Goal: Complete Application Form

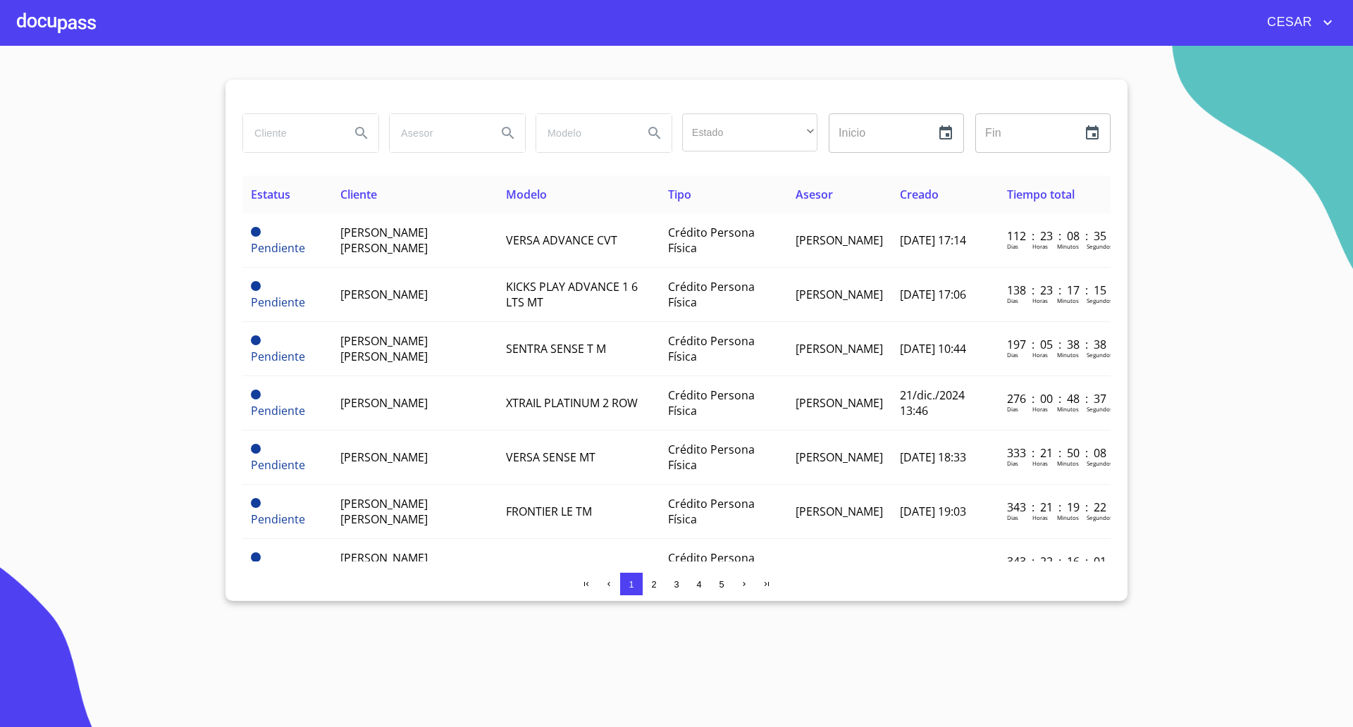
click at [59, 23] on div at bounding box center [56, 22] width 79 height 45
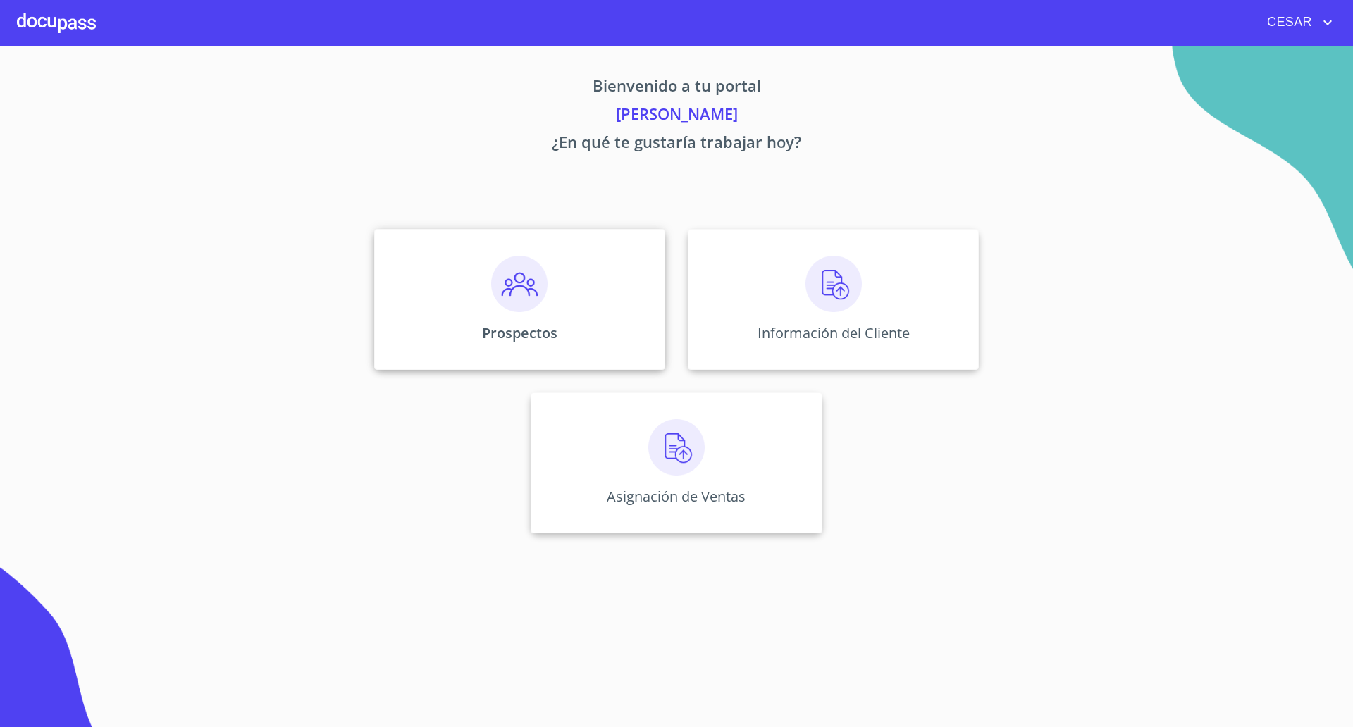
click at [548, 311] on div "Prospectos" at bounding box center [519, 299] width 291 height 141
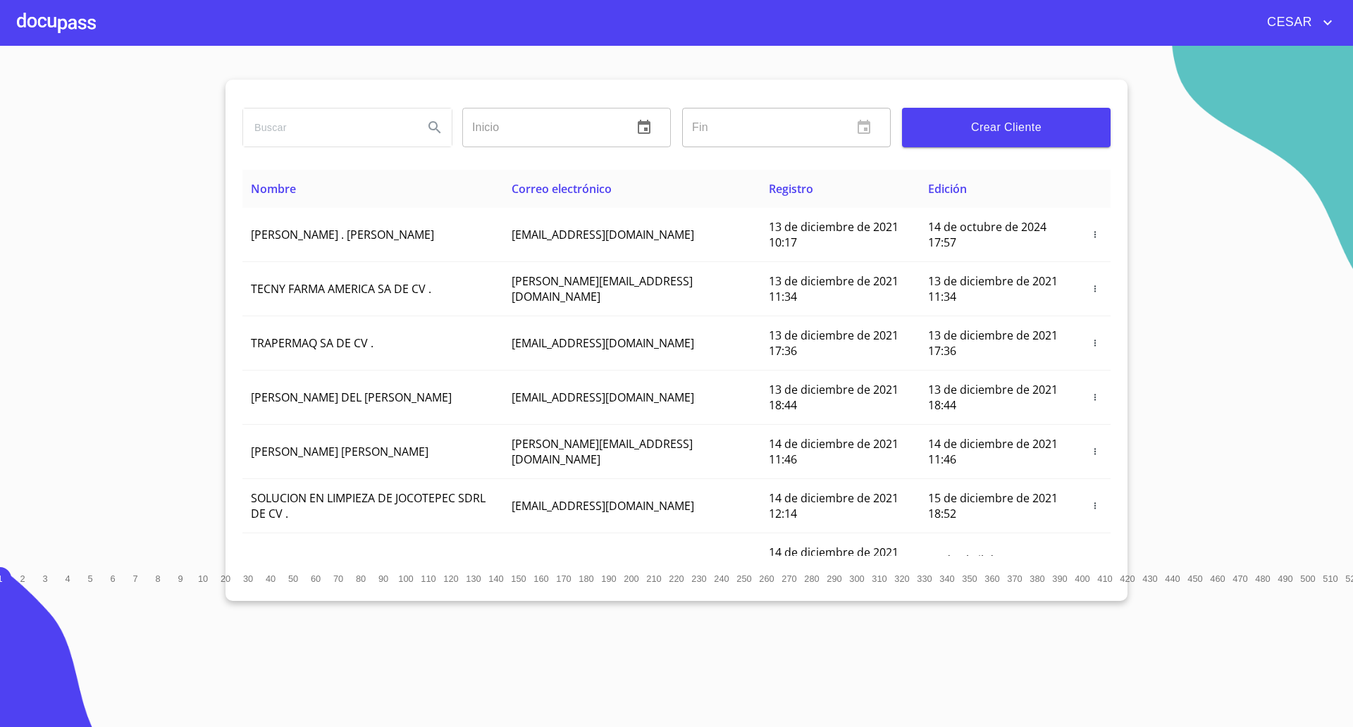
click at [1025, 120] on span "Crear Cliente" at bounding box center [1006, 128] width 186 height 20
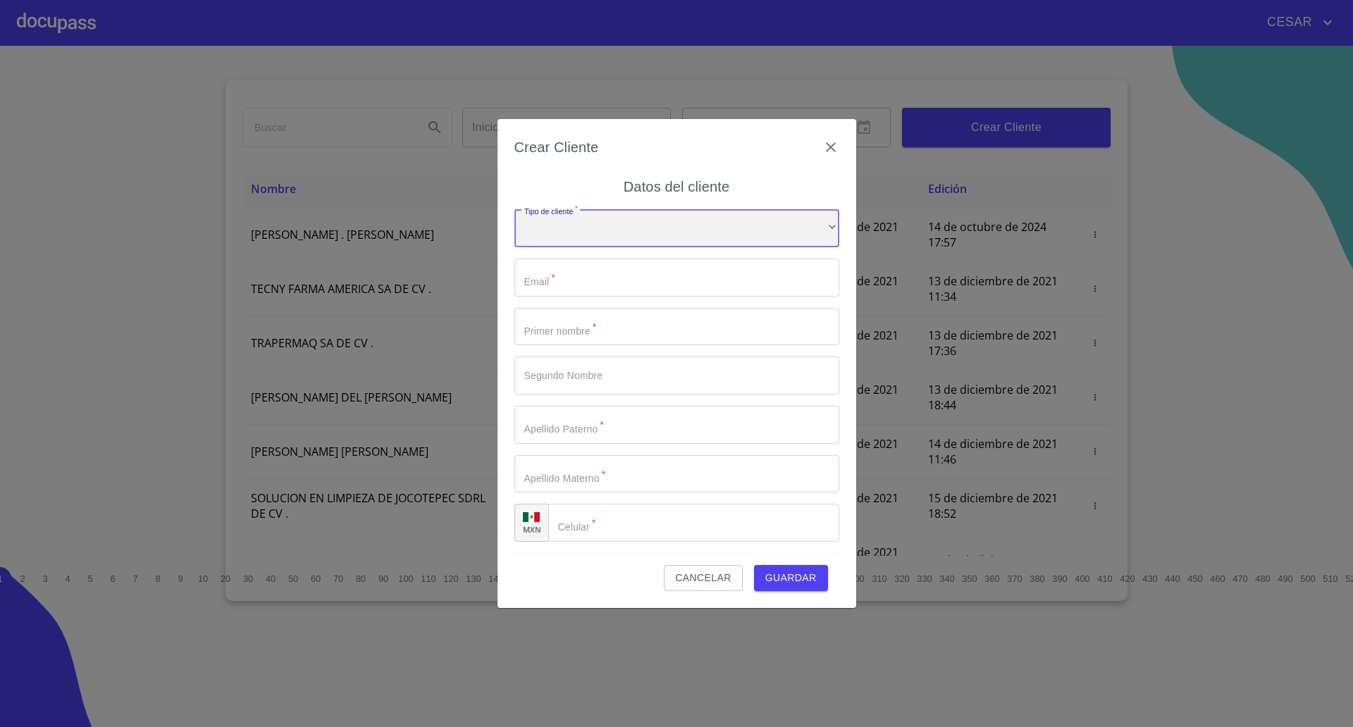
click at [654, 222] on div "​" at bounding box center [676, 228] width 325 height 38
click at [609, 242] on li "Persona Física" at bounding box center [669, 237] width 311 height 25
click at [587, 279] on input "Tipo de cliente   *" at bounding box center [676, 278] width 325 height 38
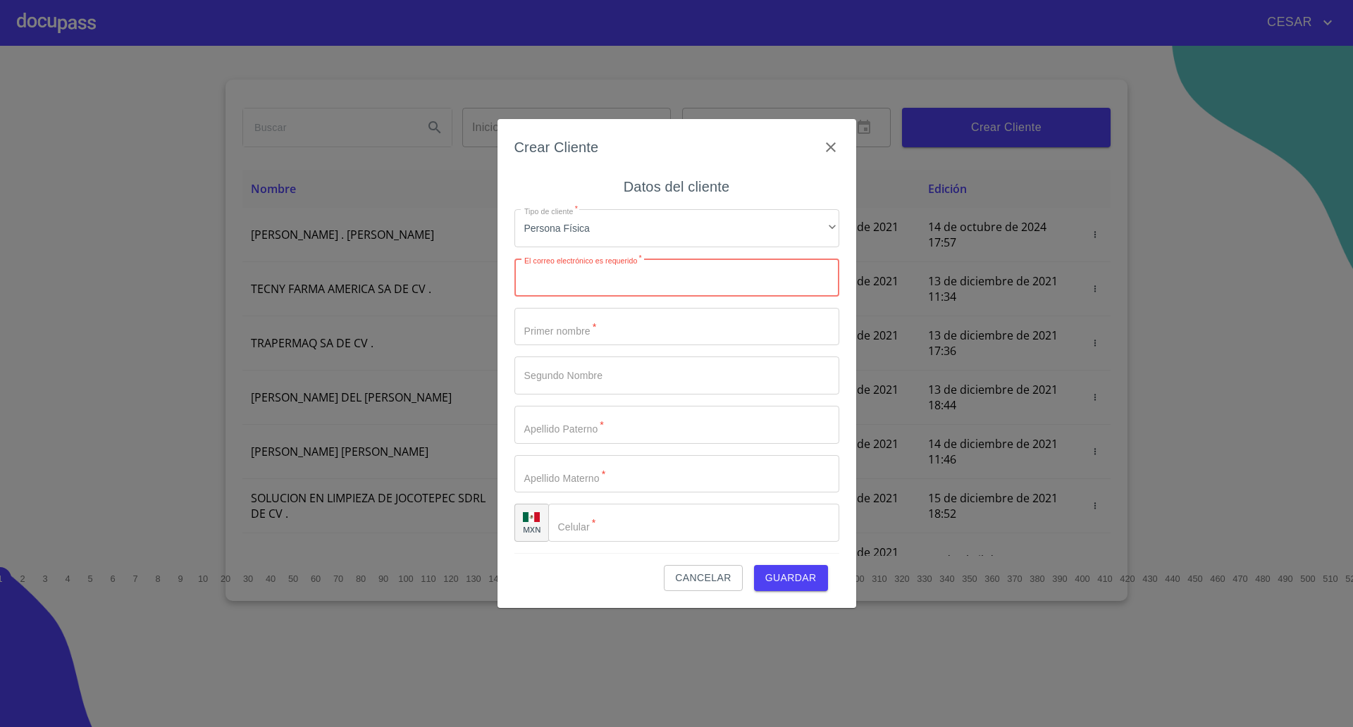
click at [588, 277] on input "Tipo de cliente   *" at bounding box center [676, 278] width 325 height 38
paste input "[EMAIL_ADDRESS][DOMAIN_NAME]"
type input "[EMAIL_ADDRESS][DOMAIN_NAME]"
click at [603, 325] on input "Tipo de cliente   *" at bounding box center [676, 327] width 325 height 38
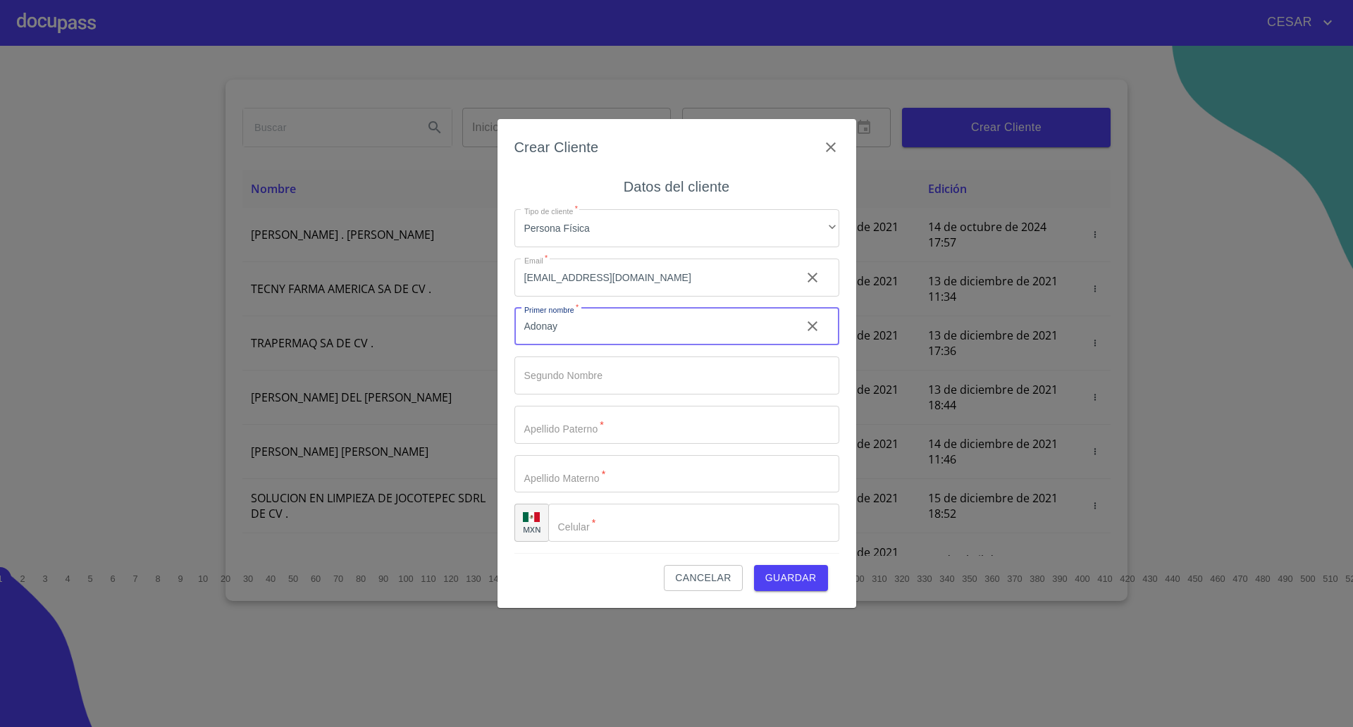
type input "Adonay"
type input "[PERSON_NAME]"
click at [557, 427] on input "Tipo de cliente   *" at bounding box center [676, 425] width 325 height 38
type input "[PERSON_NAME]"
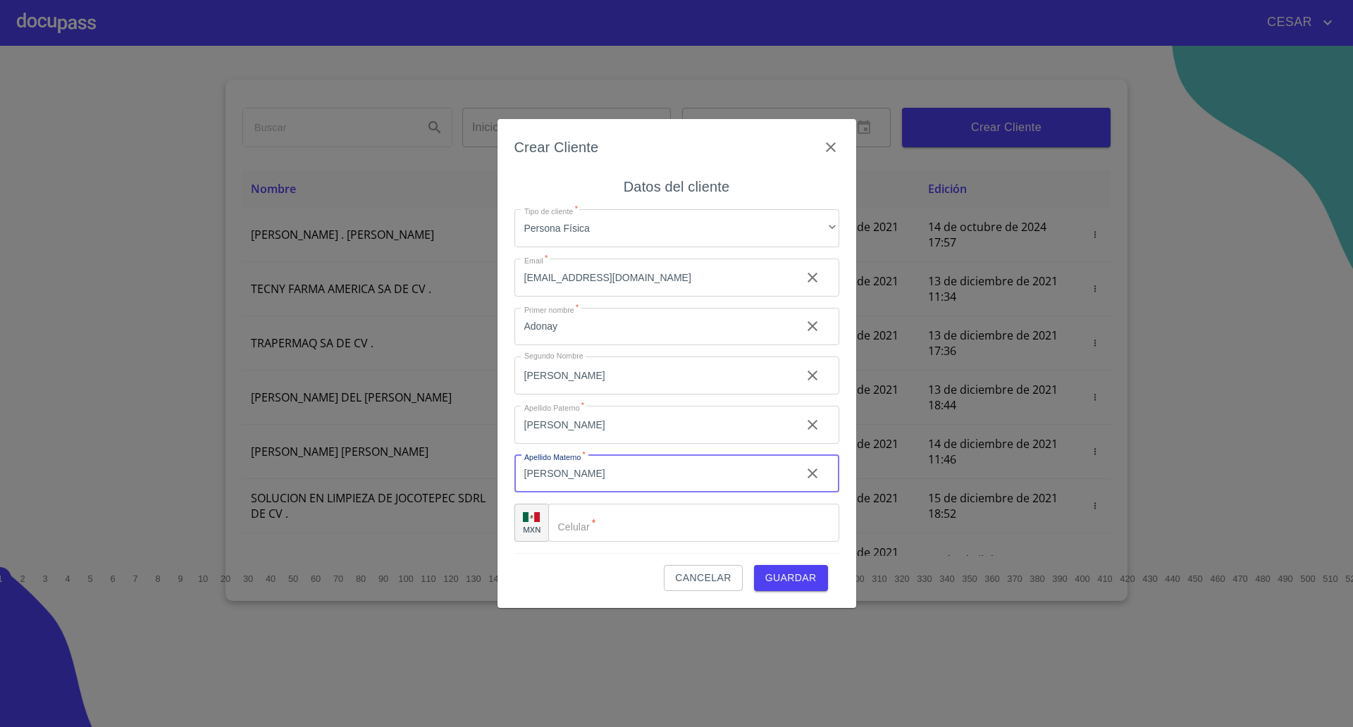
type input "[PERSON_NAME]"
click at [617, 533] on input "Tipo de cliente   *" at bounding box center [693, 523] width 291 height 38
type input "[PHONE_NUMBER]"
click at [796, 578] on span "Guardar" at bounding box center [790, 578] width 51 height 18
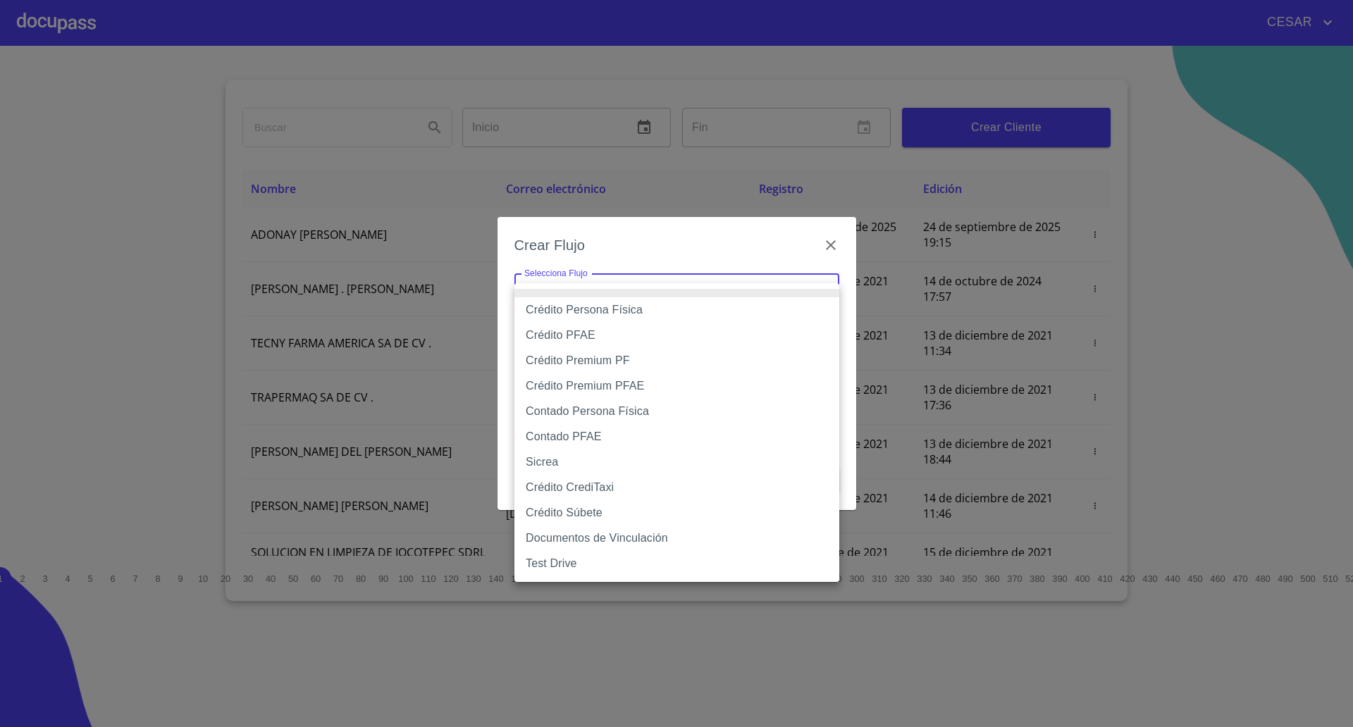
click at [641, 290] on body "[PERSON_NAME] ​ Fin ​ Crear Cliente Nombre Correo electrónico Registro Edición …" at bounding box center [676, 363] width 1353 height 727
click at [607, 309] on li "Crédito Persona Física" at bounding box center [676, 309] width 325 height 25
type input "61b033e49b8c202ad5bb7912"
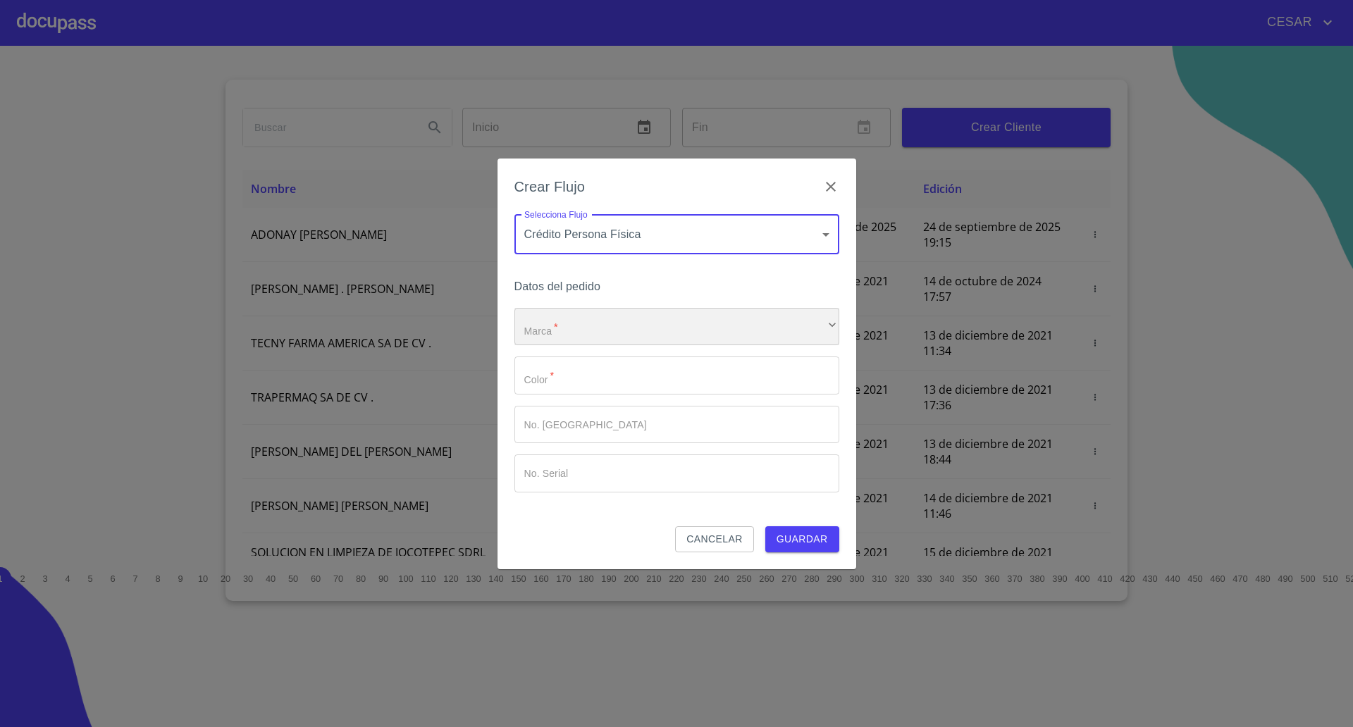
click at [587, 327] on div "​" at bounding box center [676, 327] width 325 height 38
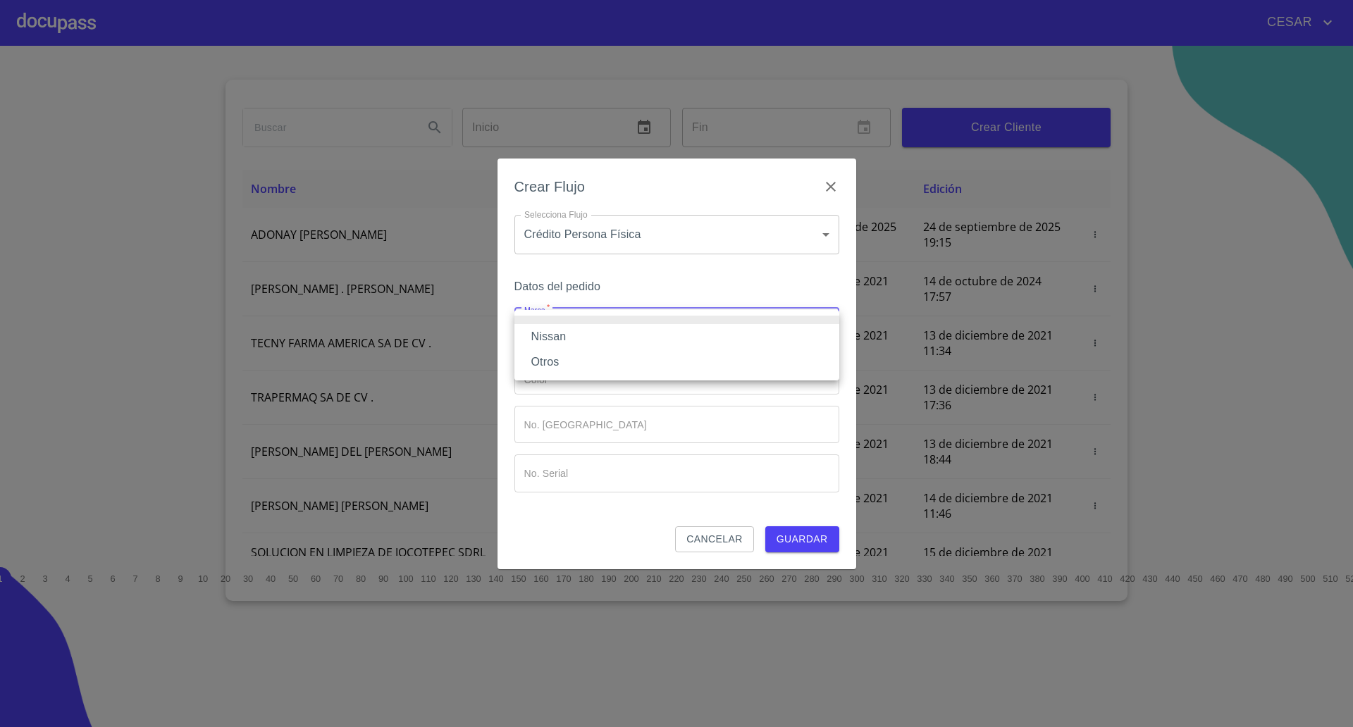
click at [559, 338] on li "Nissan" at bounding box center [676, 336] width 325 height 25
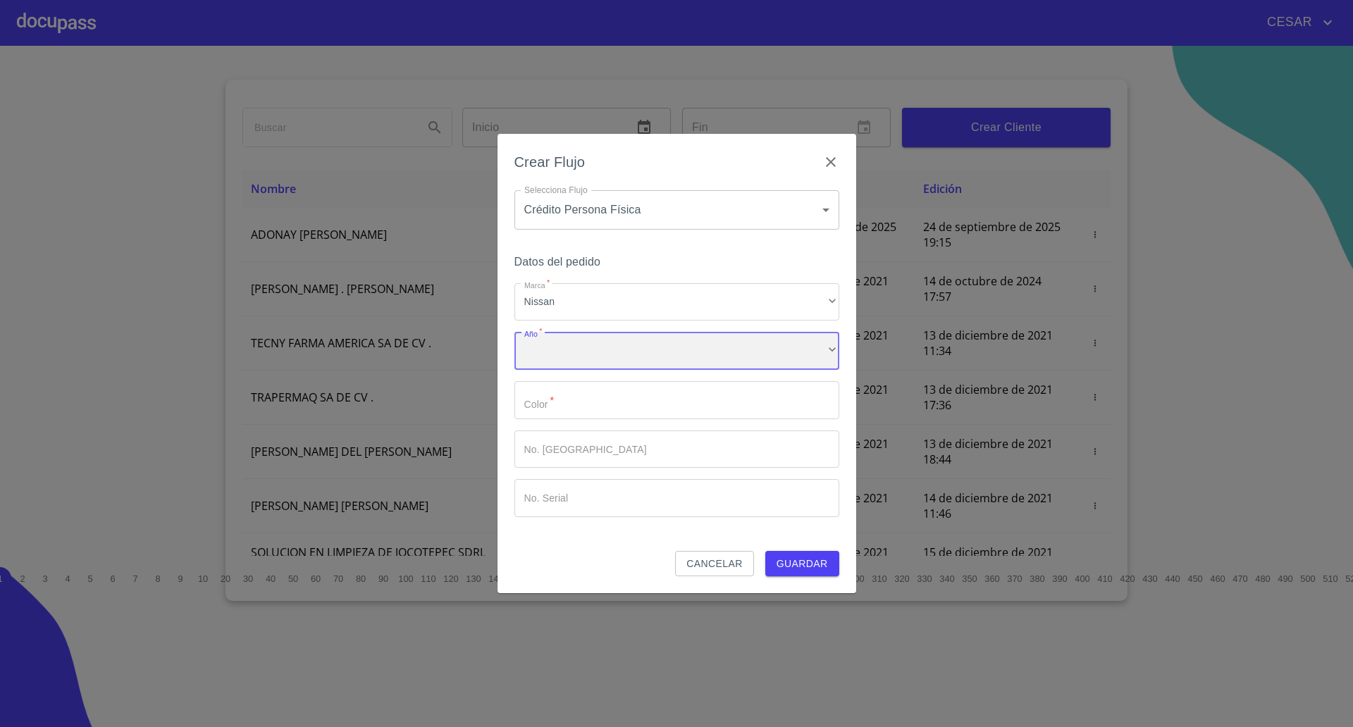
click at [562, 354] on div "​" at bounding box center [676, 351] width 325 height 38
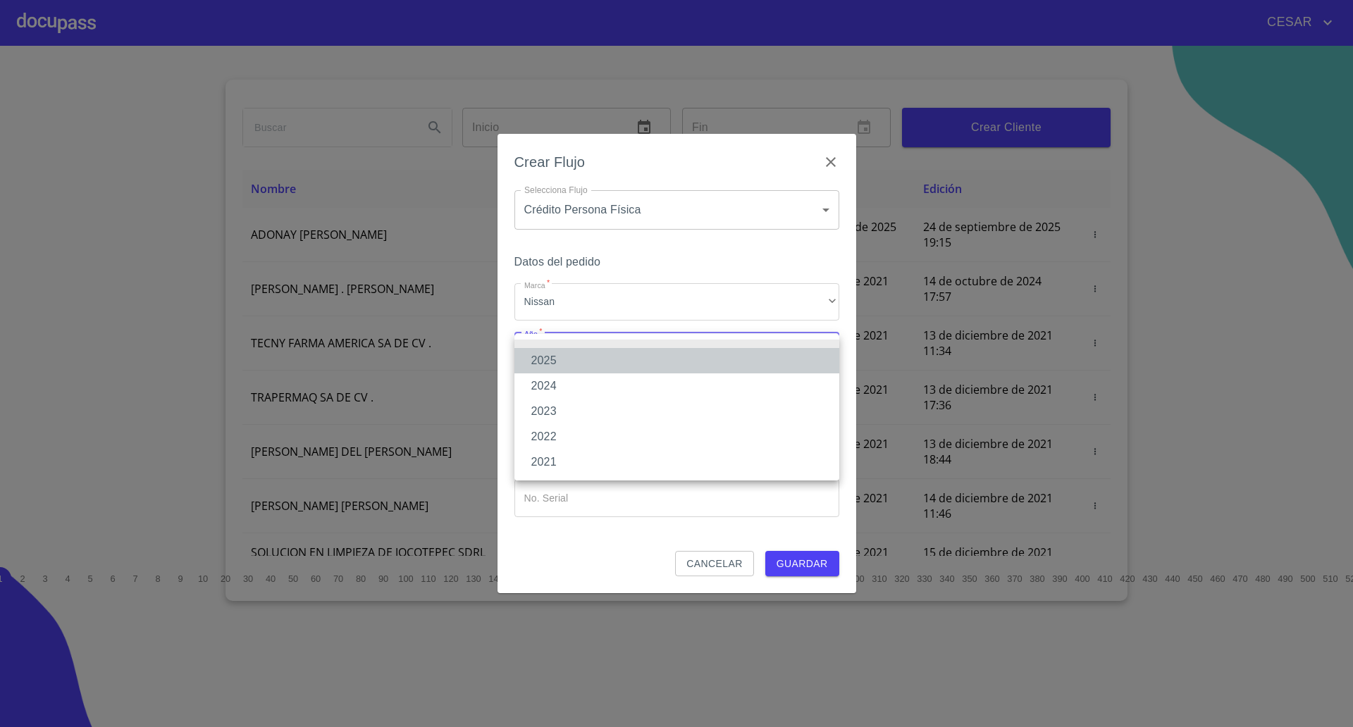
click at [559, 358] on li "2025" at bounding box center [676, 360] width 325 height 25
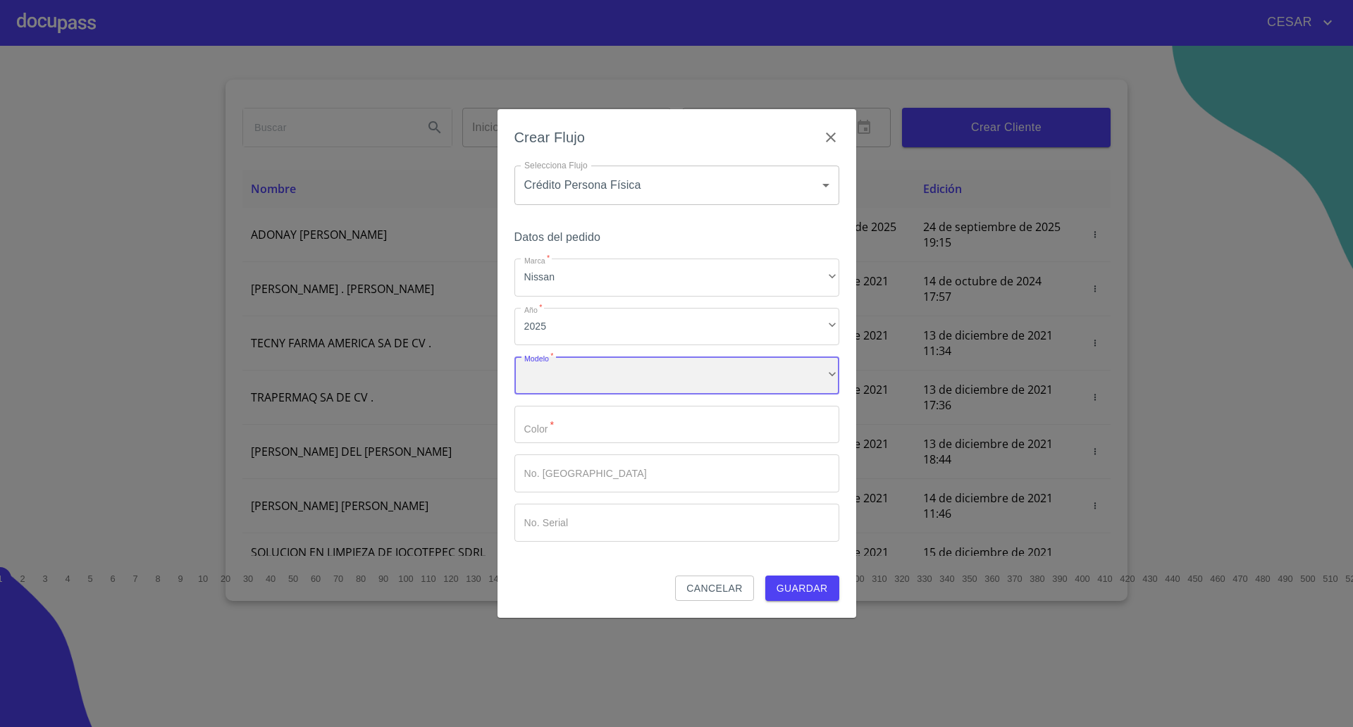
click at [580, 390] on div "​" at bounding box center [676, 375] width 325 height 38
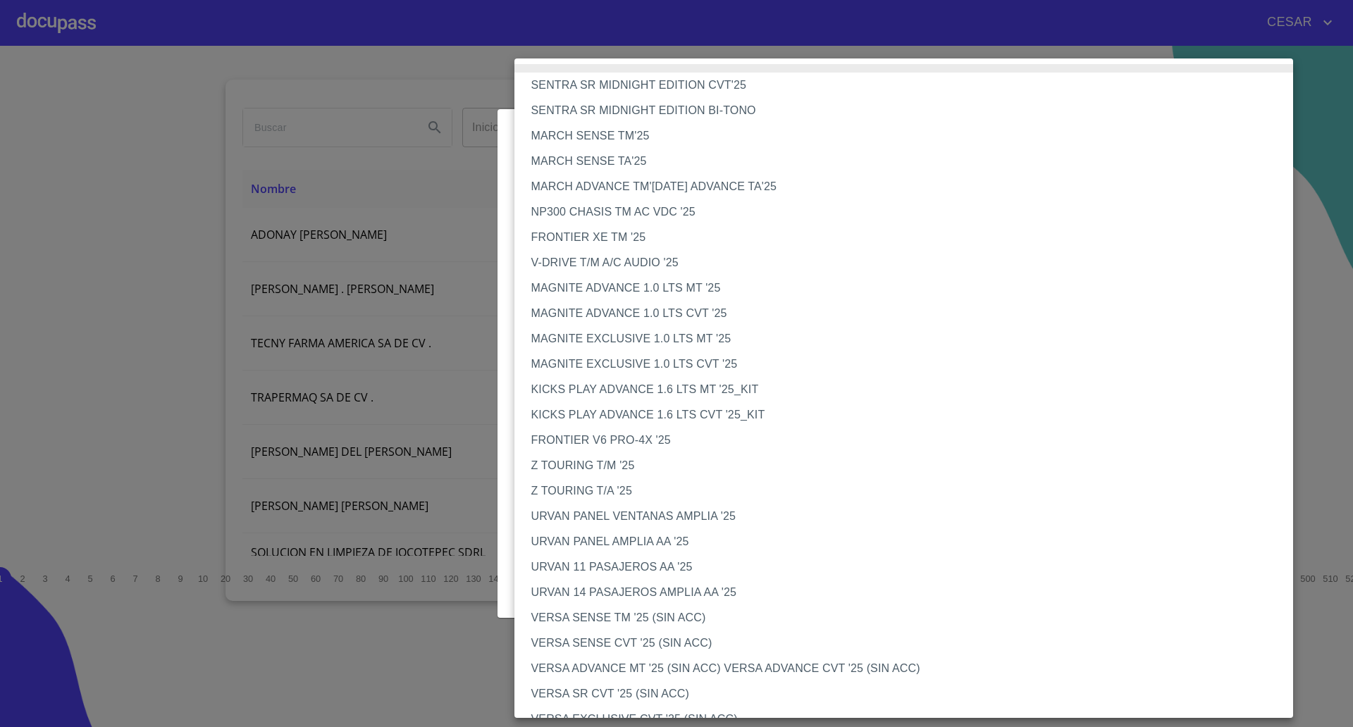
click at [585, 362] on li "MAGNITE EXCLUSIVE 1.0 LTS CVT '25" at bounding box center [910, 364] width 792 height 25
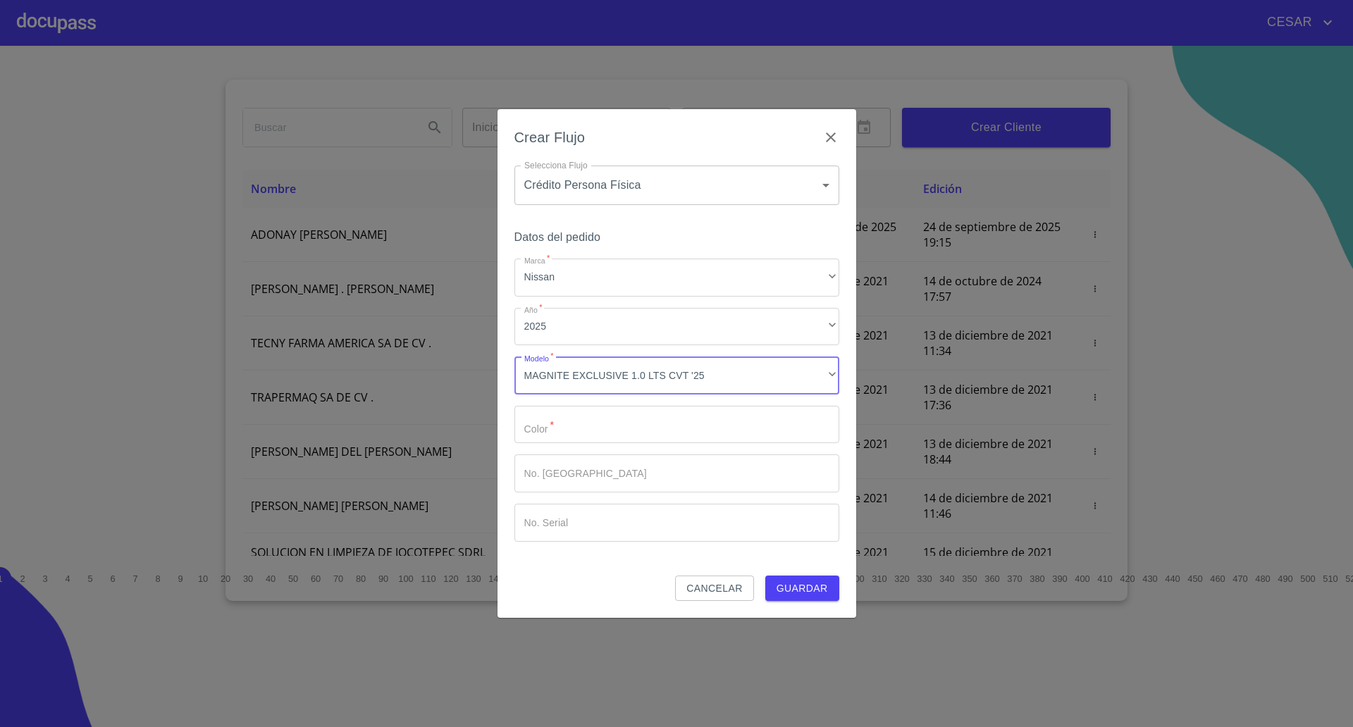
click at [585, 421] on input "Marca   *" at bounding box center [676, 425] width 325 height 38
type input "[PERSON_NAME]"
click at [802, 592] on span "Guardar" at bounding box center [801, 589] width 51 height 18
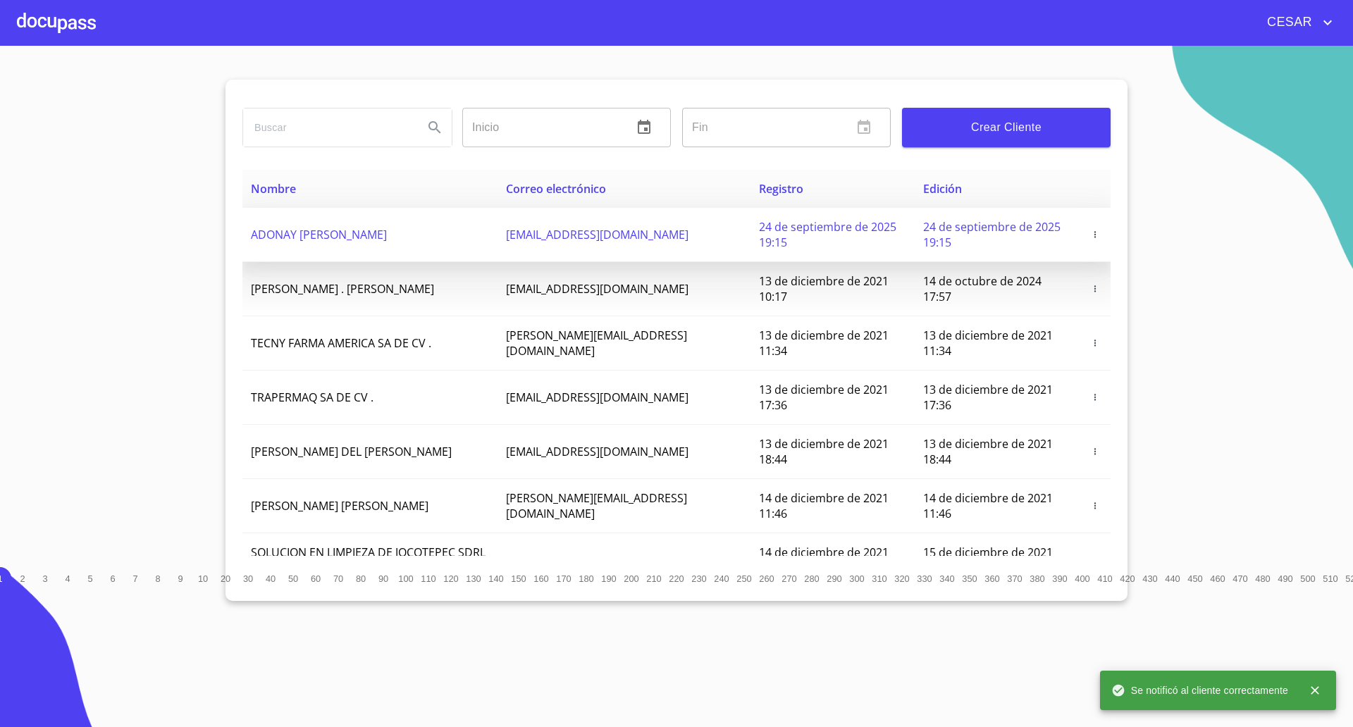
click at [387, 230] on span "ADONAY [PERSON_NAME]" at bounding box center [319, 234] width 136 height 15
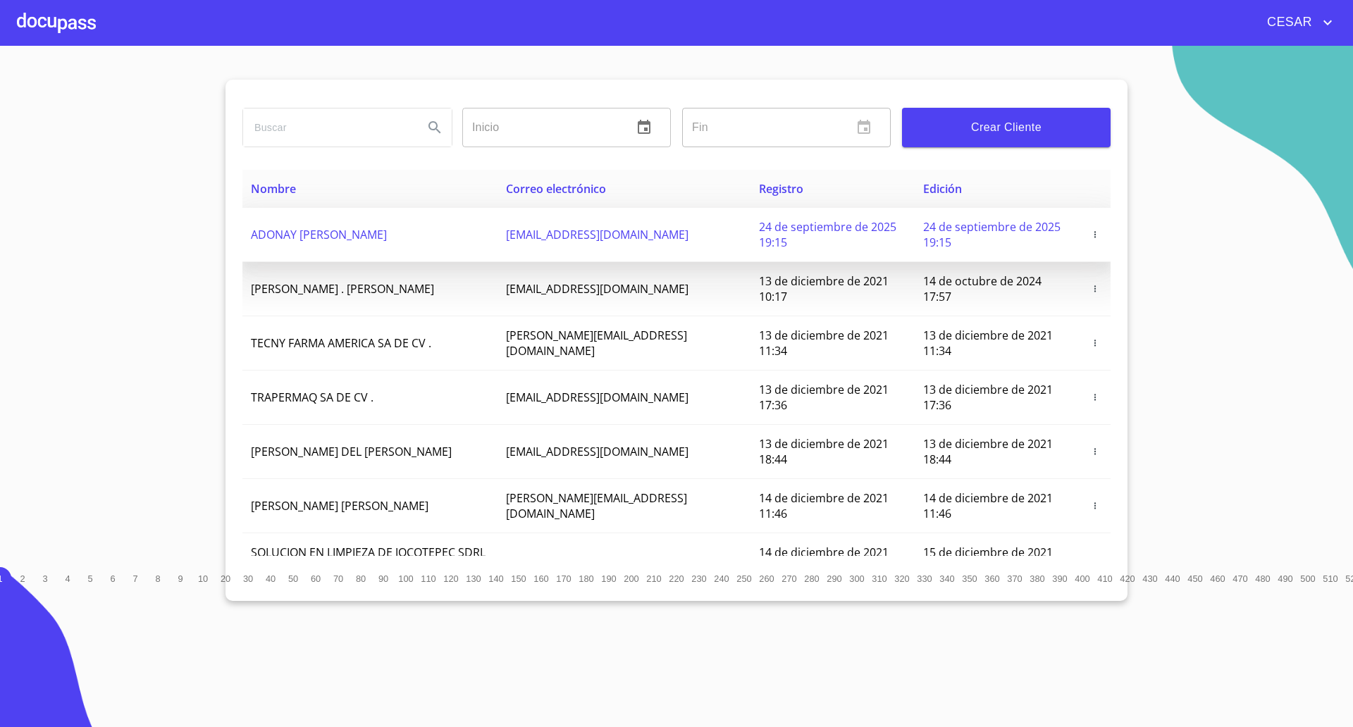
click at [387, 230] on span "ADONAY [PERSON_NAME]" at bounding box center [319, 234] width 136 height 15
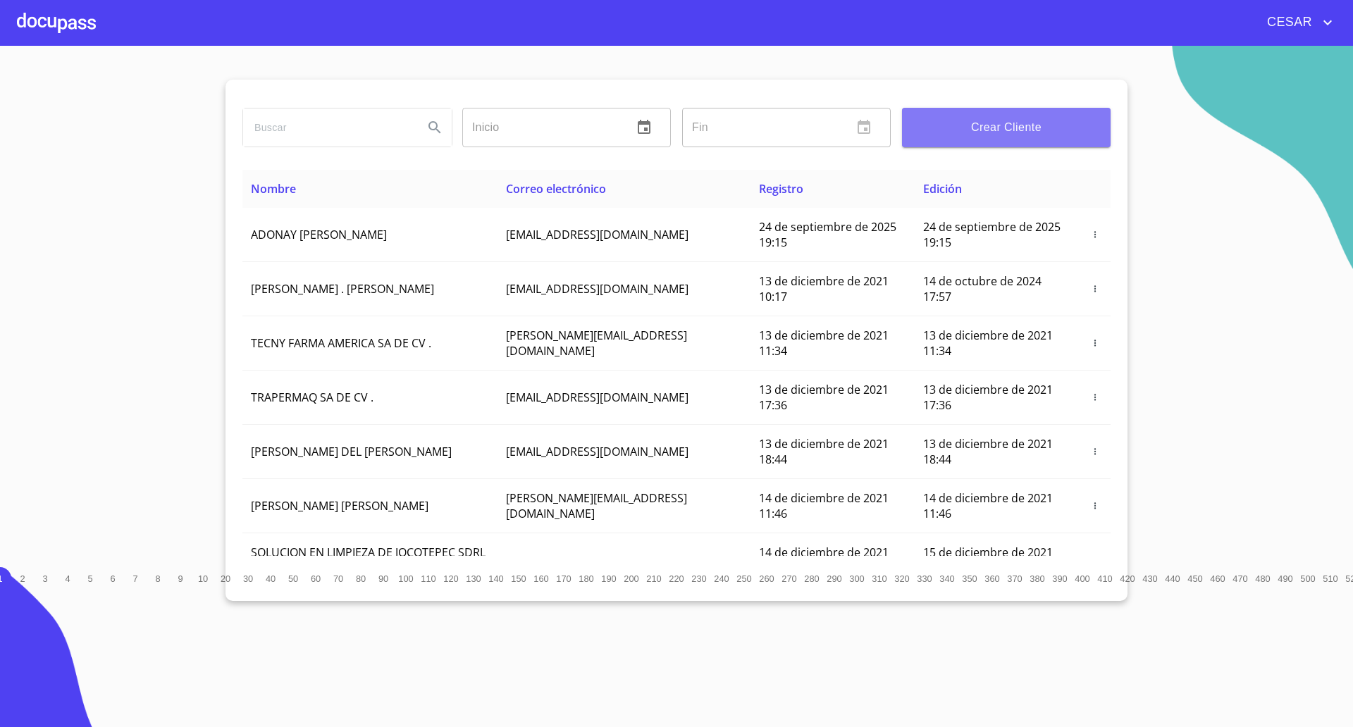
click at [959, 130] on span "Crear Cliente" at bounding box center [1006, 128] width 186 height 20
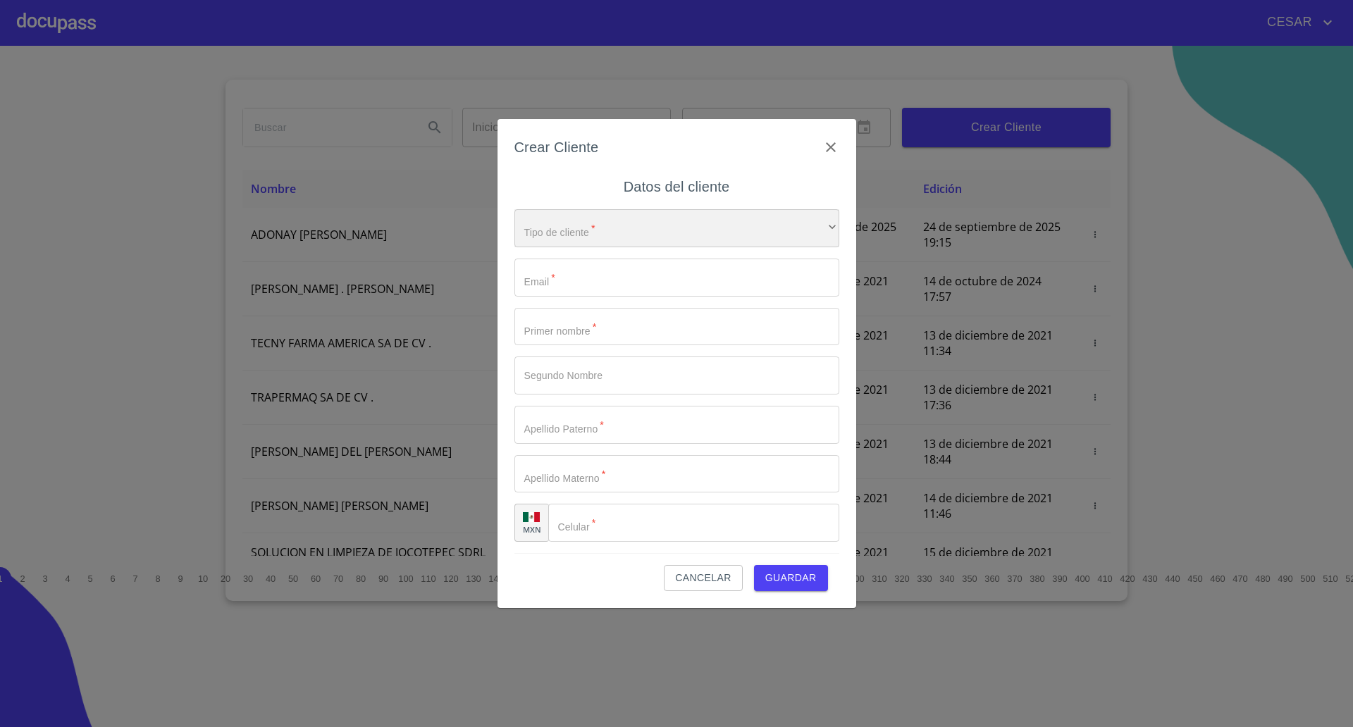
click at [595, 231] on div "​" at bounding box center [676, 228] width 325 height 38
click at [576, 241] on li "Persona Física" at bounding box center [669, 237] width 311 height 25
click at [578, 282] on input "Tipo de cliente   *" at bounding box center [676, 278] width 325 height 38
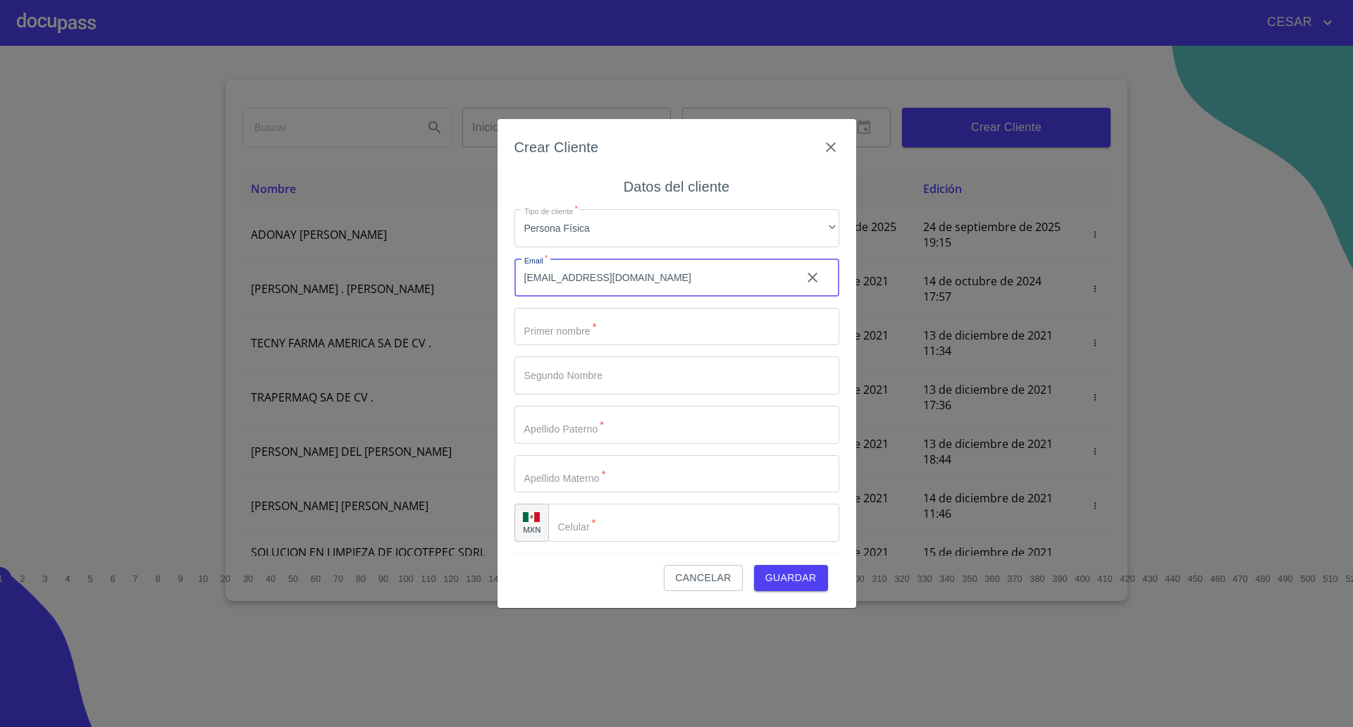
type input "[EMAIL_ADDRESS][DOMAIN_NAME]"
click at [585, 341] on input "Tipo de cliente   *" at bounding box center [676, 327] width 325 height 38
type input "[PERSON_NAME]"
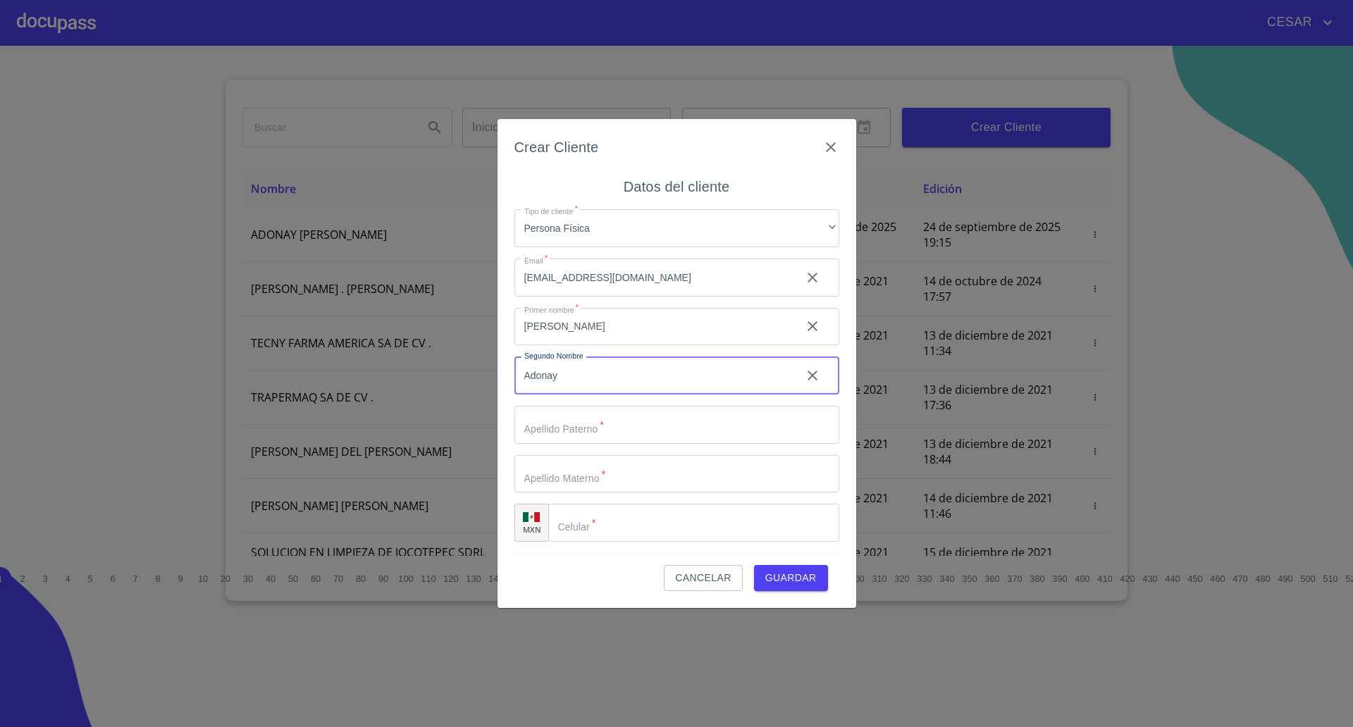
type input "Adonay"
type input "[PERSON_NAME]"
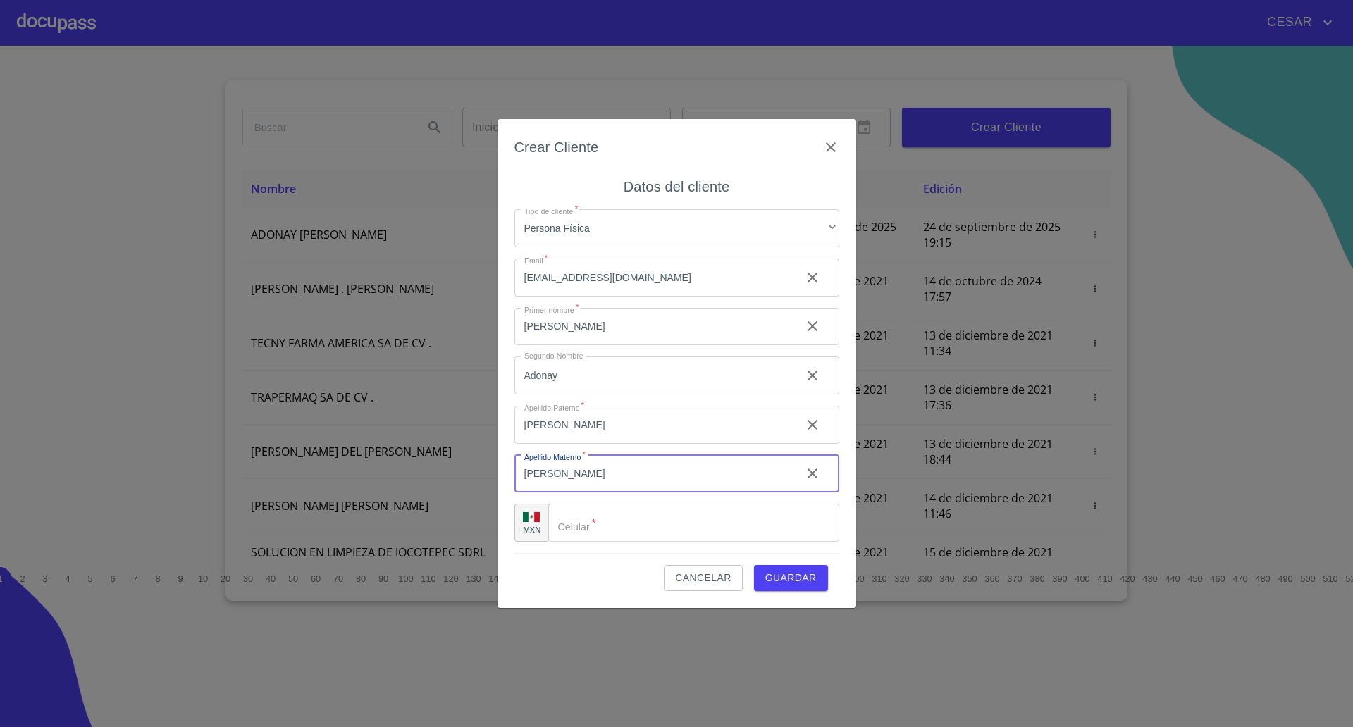
type input "[PERSON_NAME]"
click at [656, 519] on input "Tipo de cliente   *" at bounding box center [710, 523] width 255 height 38
type input "[PHONE_NUMBER]"
click at [773, 566] on button "Guardar" at bounding box center [791, 578] width 74 height 26
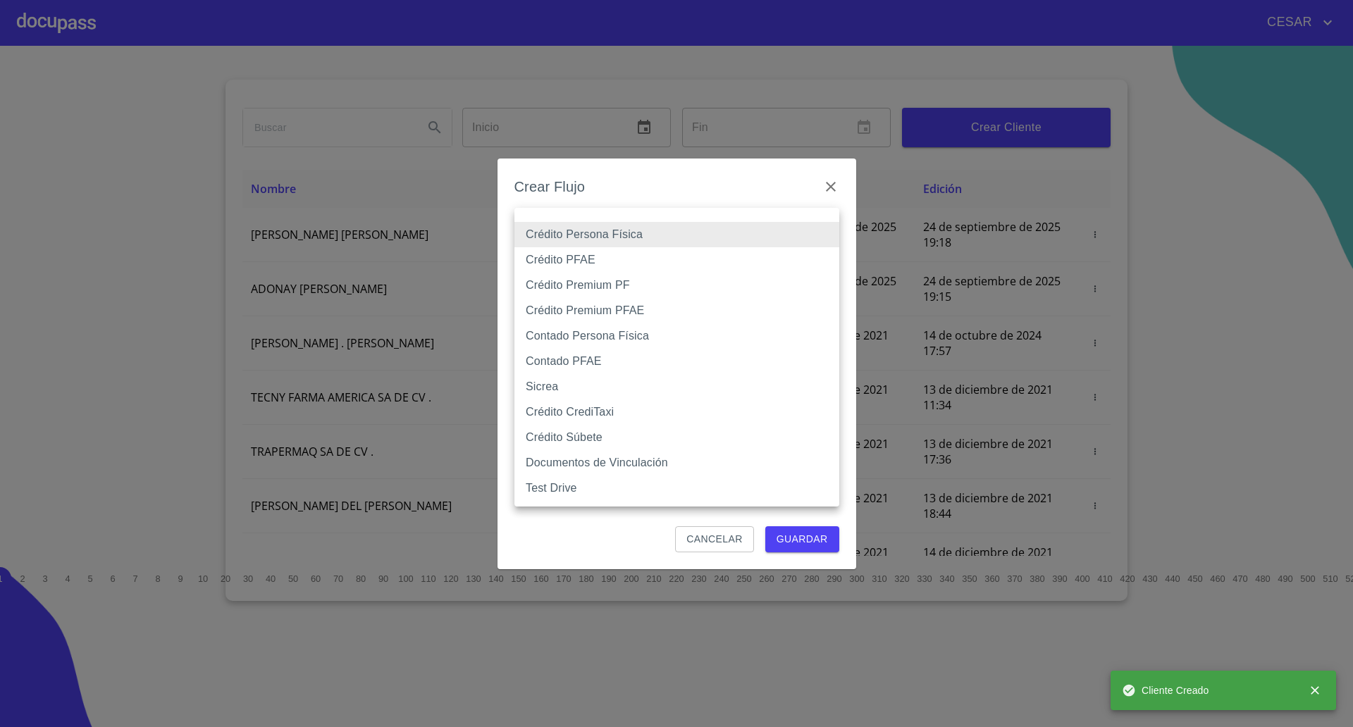
click at [583, 224] on body "[PERSON_NAME] ​ Fin ​ Crear Cliente Nombre Correo electrónico Registro Edición …" at bounding box center [676, 363] width 1353 height 727
click at [583, 224] on li "Crédito Persona Física" at bounding box center [676, 234] width 325 height 25
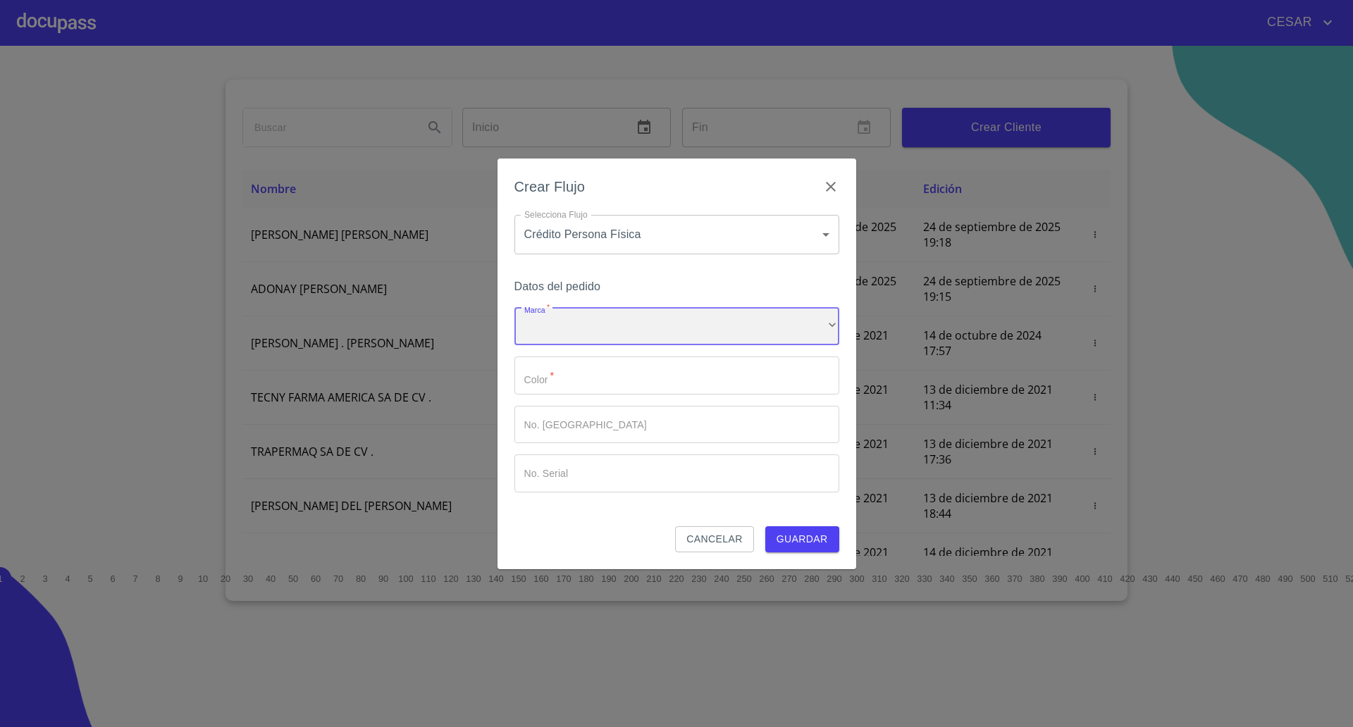
click at [587, 334] on div "​" at bounding box center [676, 327] width 325 height 38
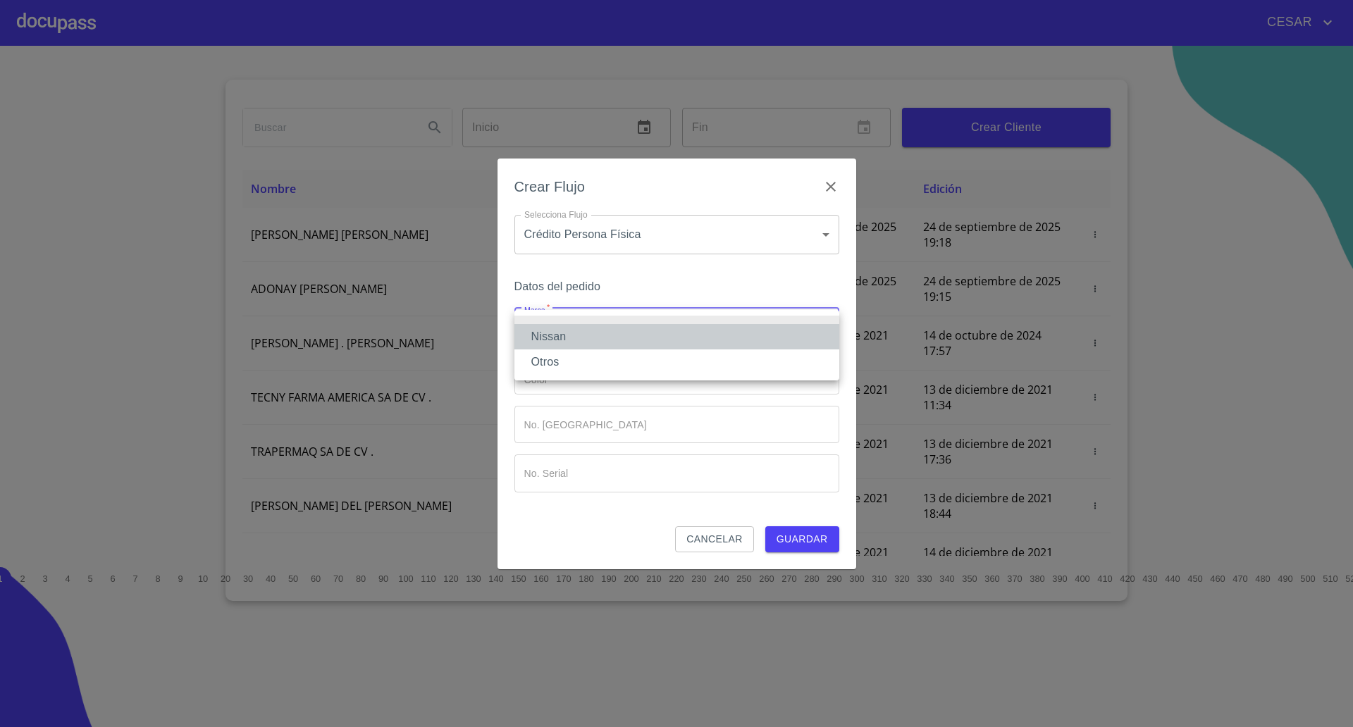
click at [583, 335] on li "Nissan" at bounding box center [676, 336] width 325 height 25
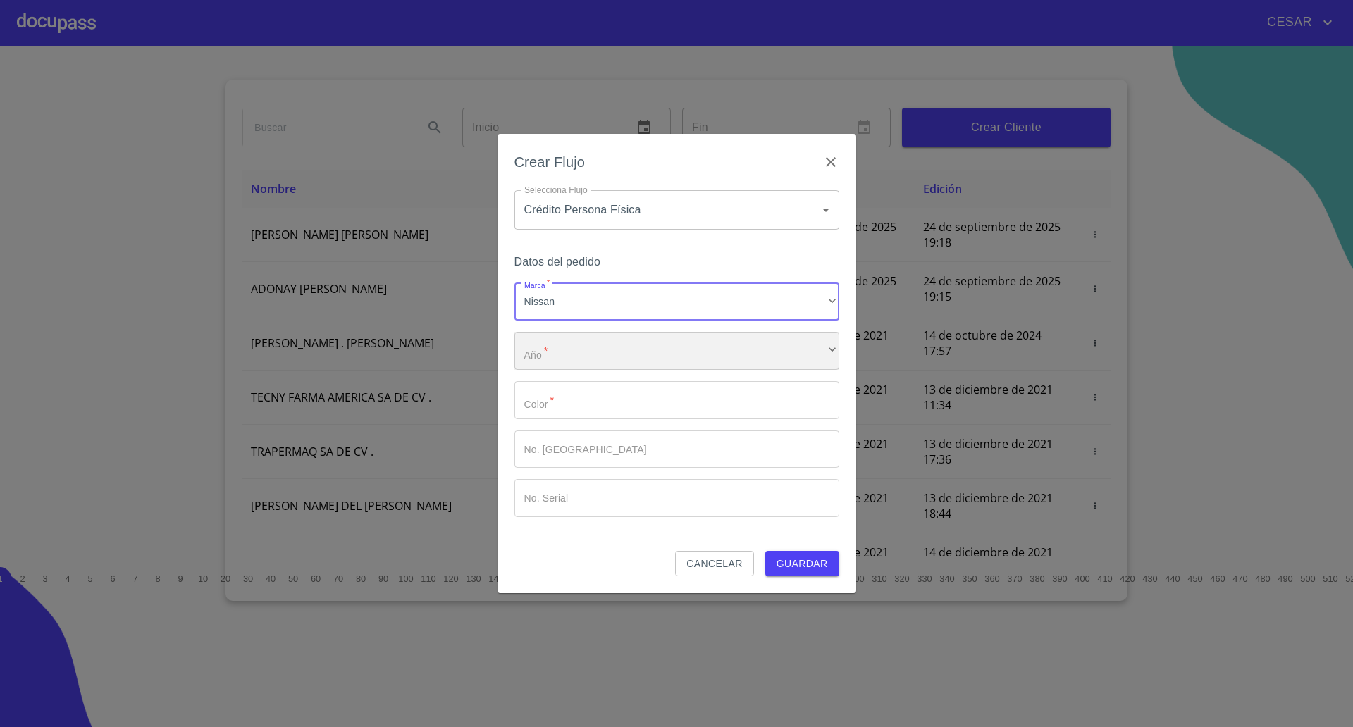
click at [578, 356] on div "​" at bounding box center [676, 351] width 325 height 38
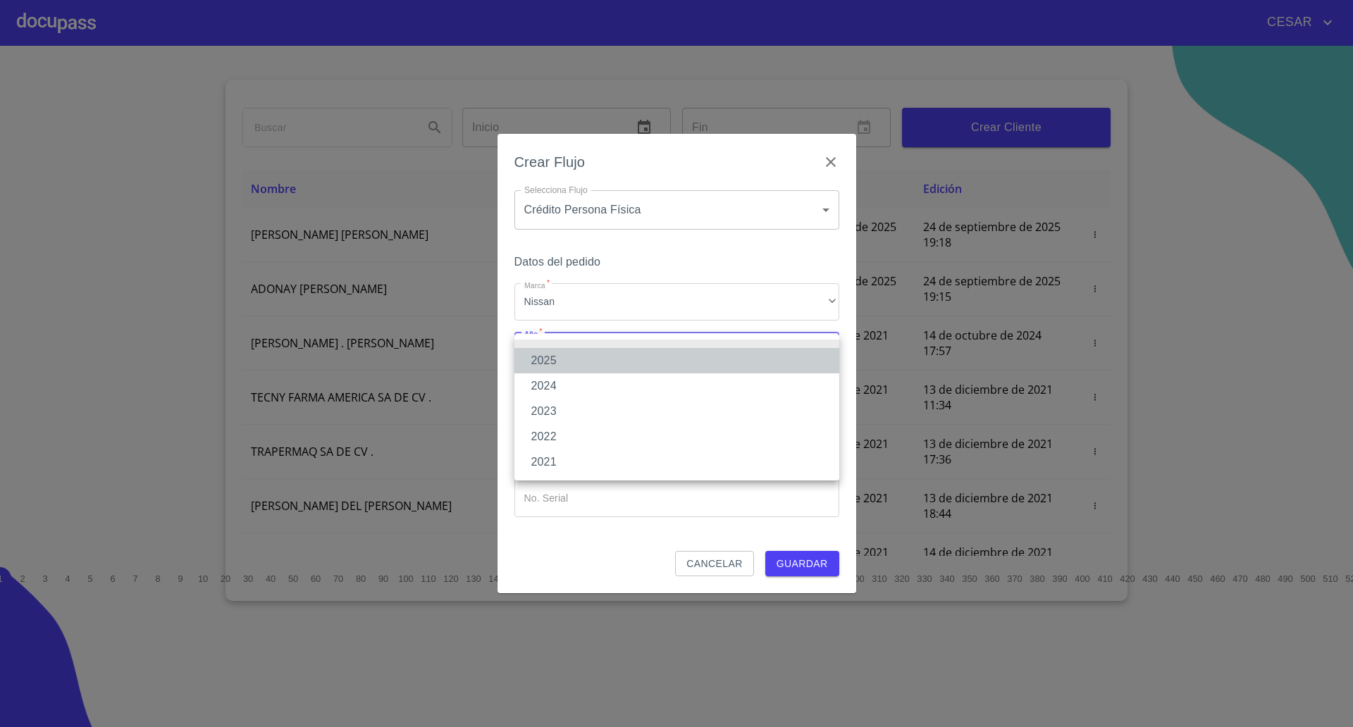
click at [578, 356] on li "2025" at bounding box center [676, 360] width 325 height 25
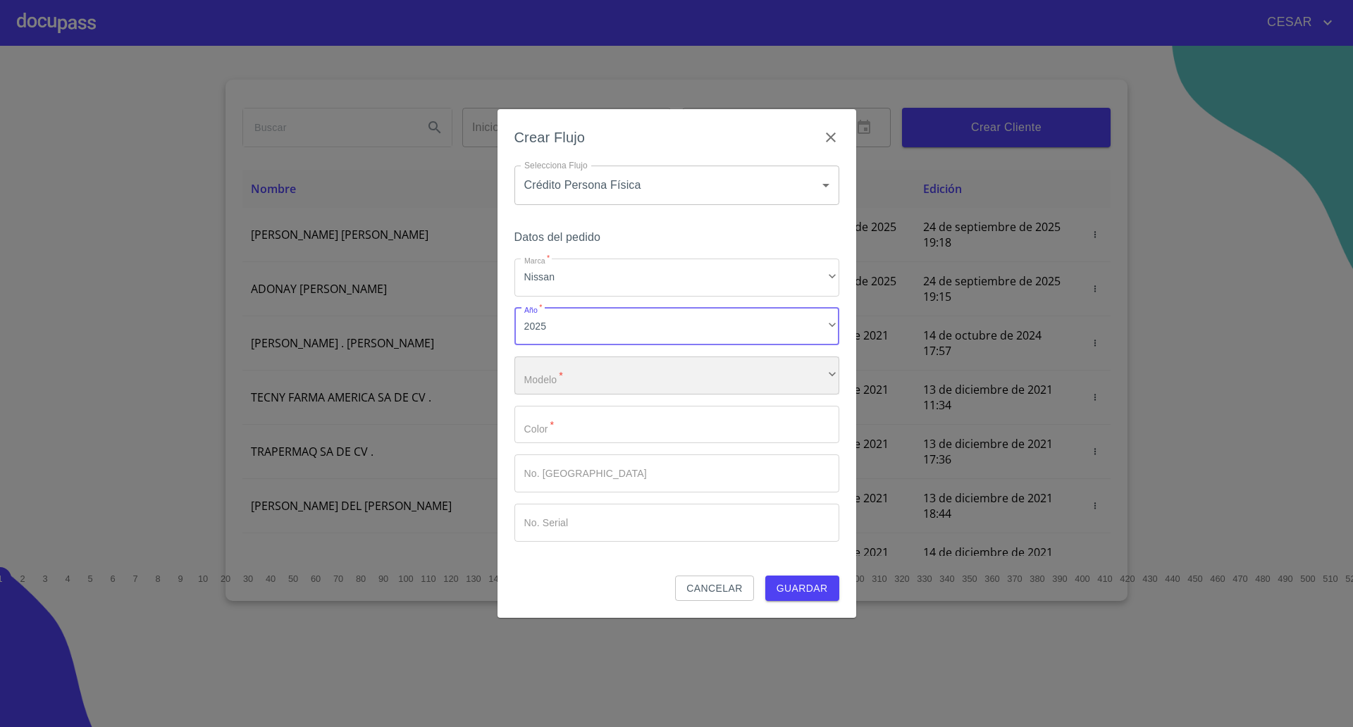
click at [576, 378] on div "​" at bounding box center [676, 375] width 325 height 38
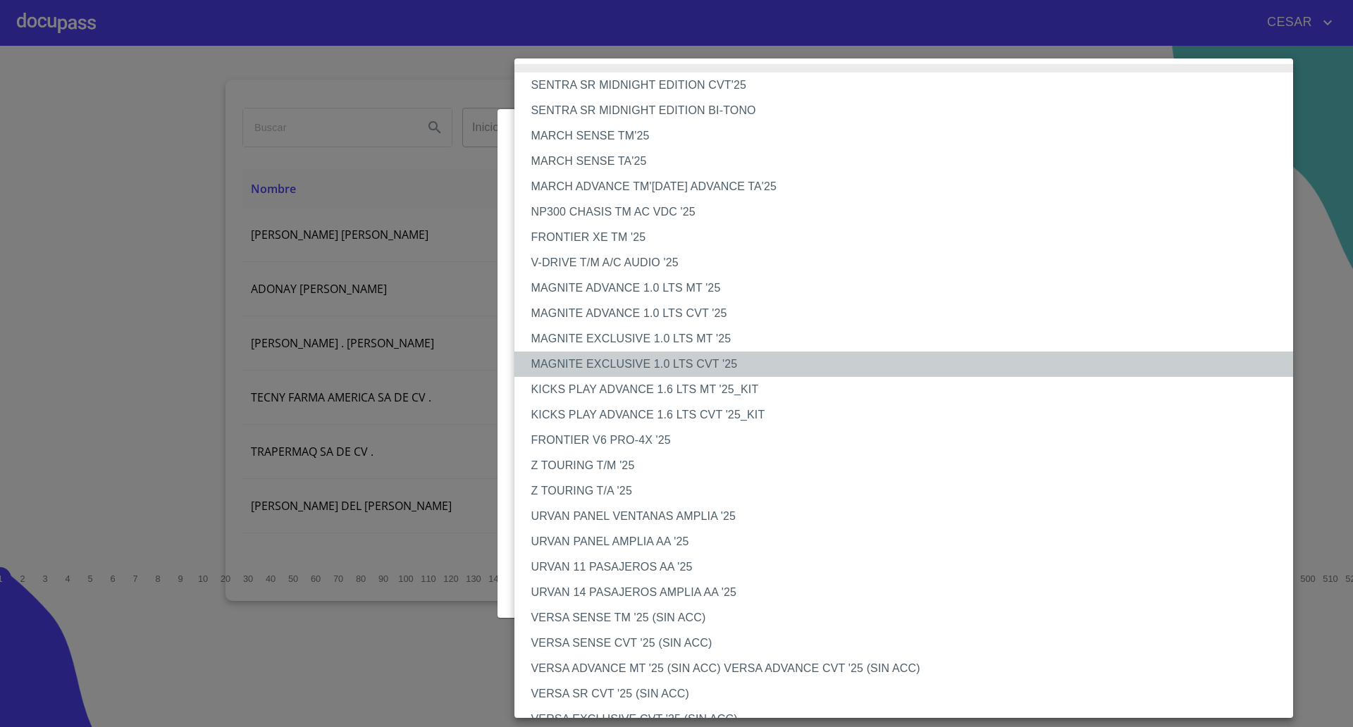
click at [618, 368] on li "MAGNITE EXCLUSIVE 1.0 LTS CVT '25" at bounding box center [910, 364] width 792 height 25
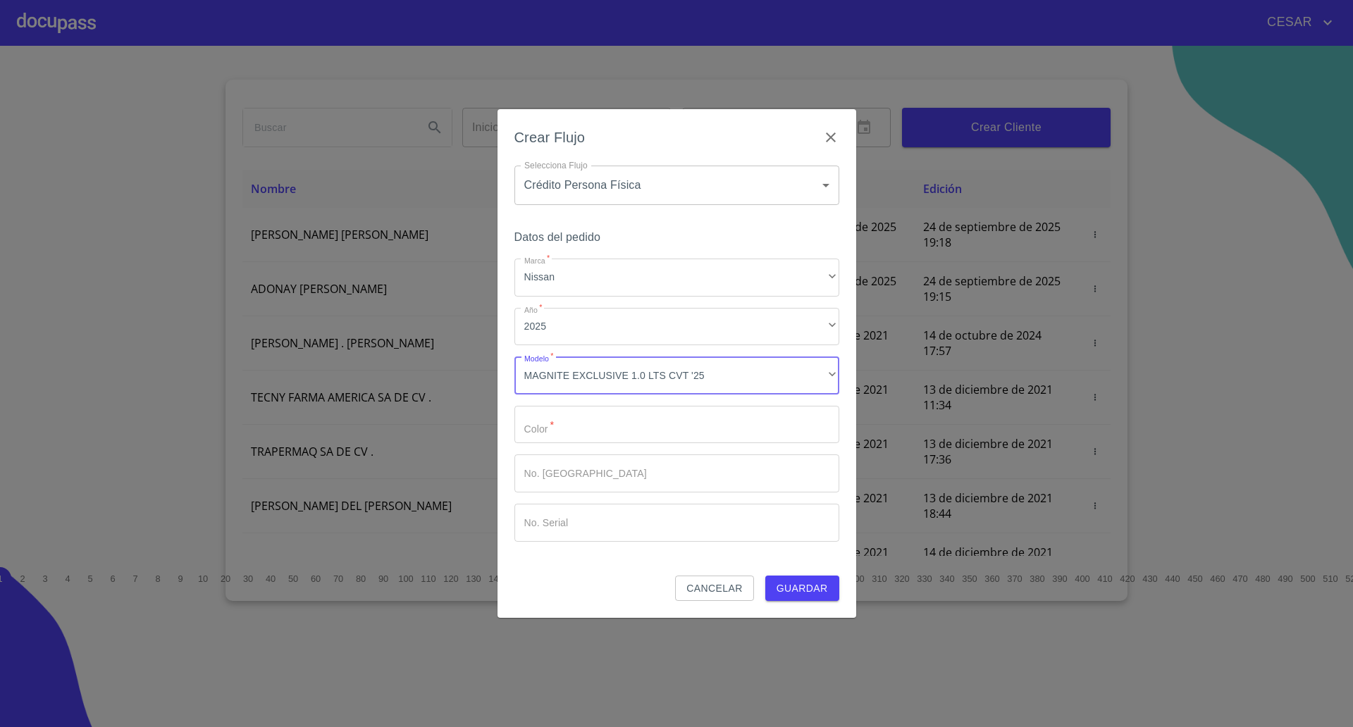
click at [609, 419] on input "Marca   *" at bounding box center [676, 425] width 325 height 38
type input "[PERSON_NAME]"
click at [792, 600] on button "Guardar" at bounding box center [802, 589] width 74 height 26
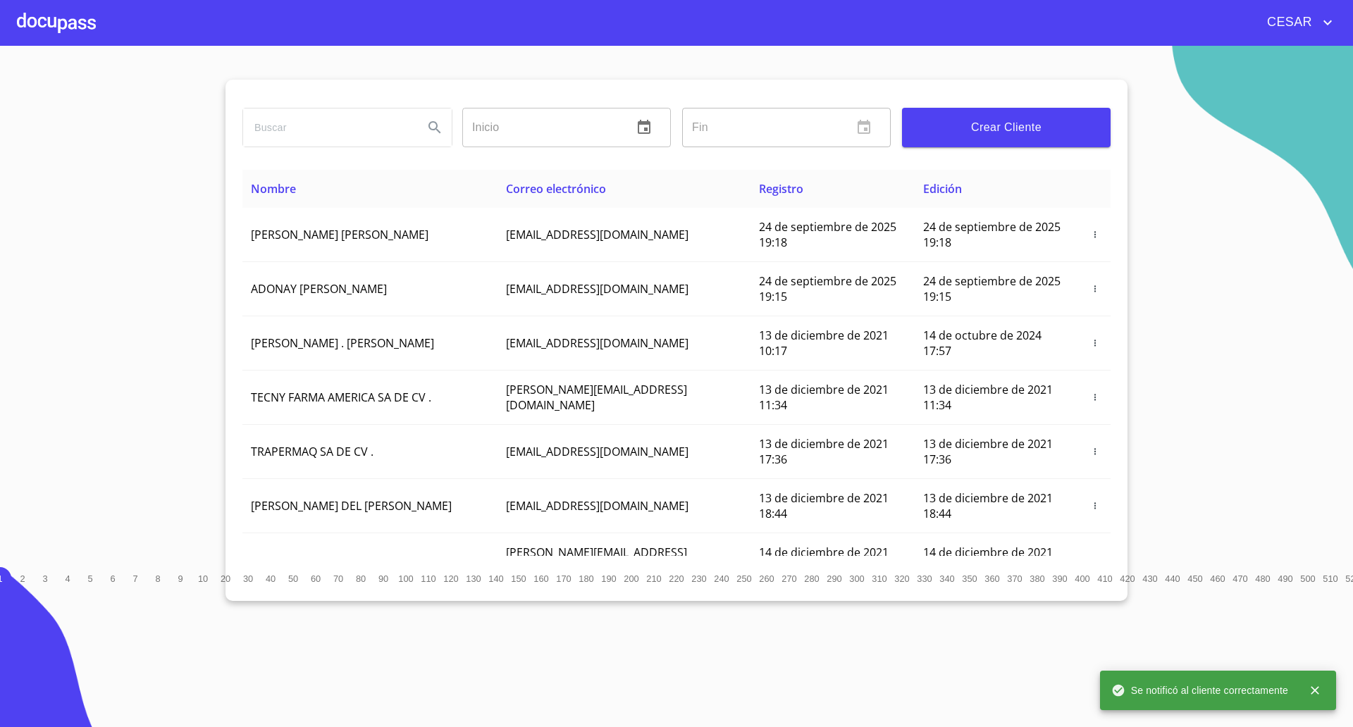
click at [66, 20] on div at bounding box center [56, 22] width 79 height 45
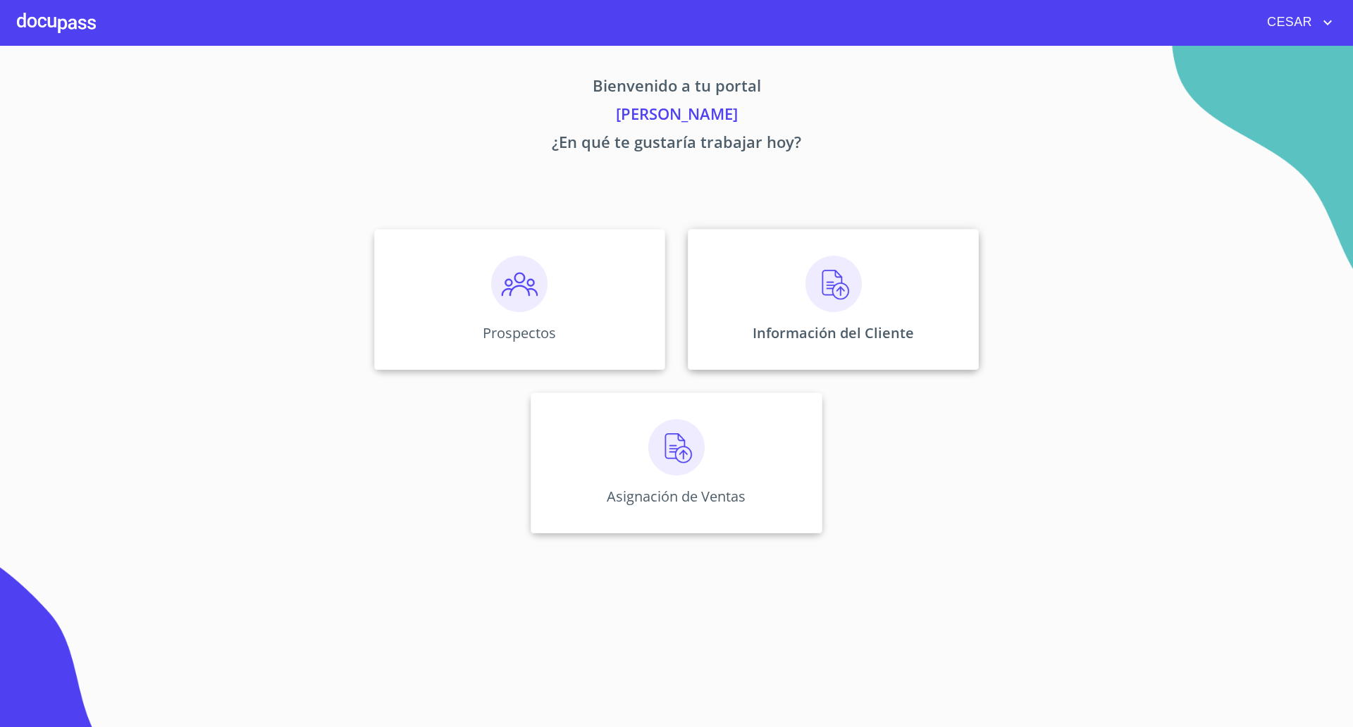
click at [829, 304] on img at bounding box center [833, 284] width 56 height 56
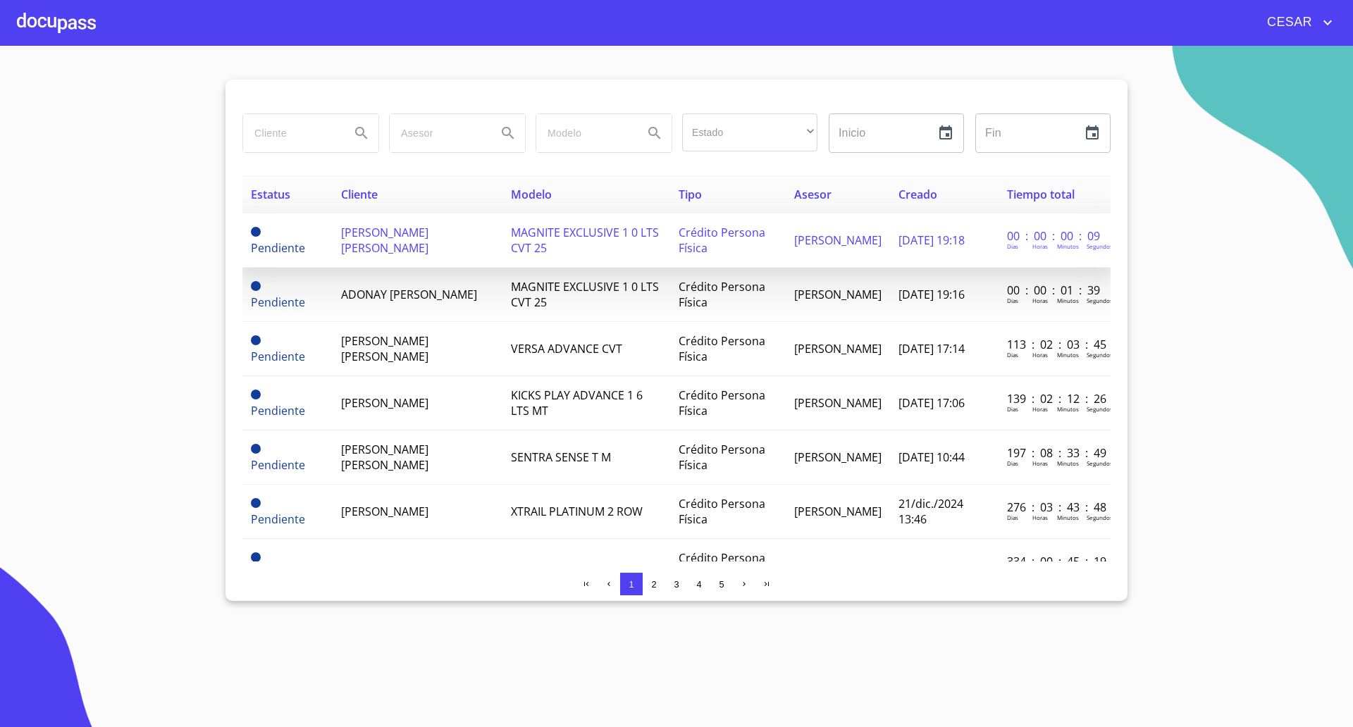
click at [386, 239] on span "[PERSON_NAME] [PERSON_NAME]" at bounding box center [384, 240] width 87 height 31
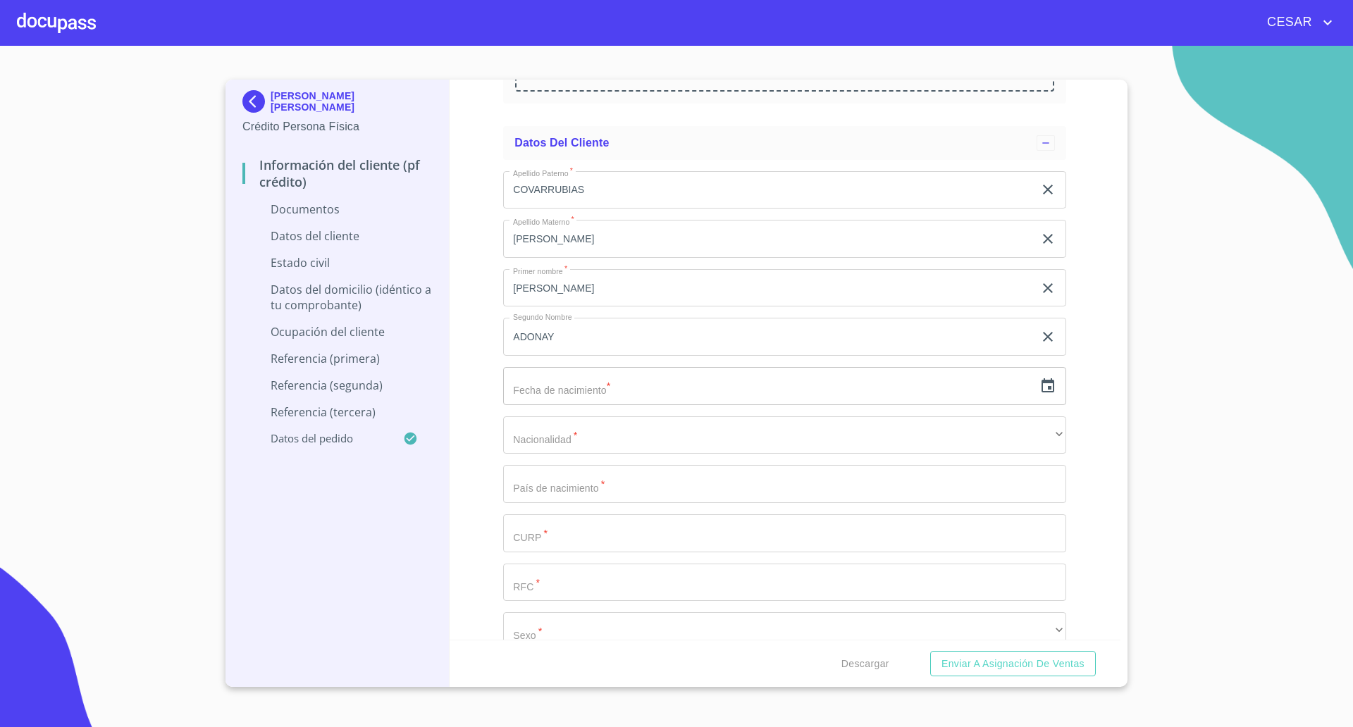
scroll to position [1761, 0]
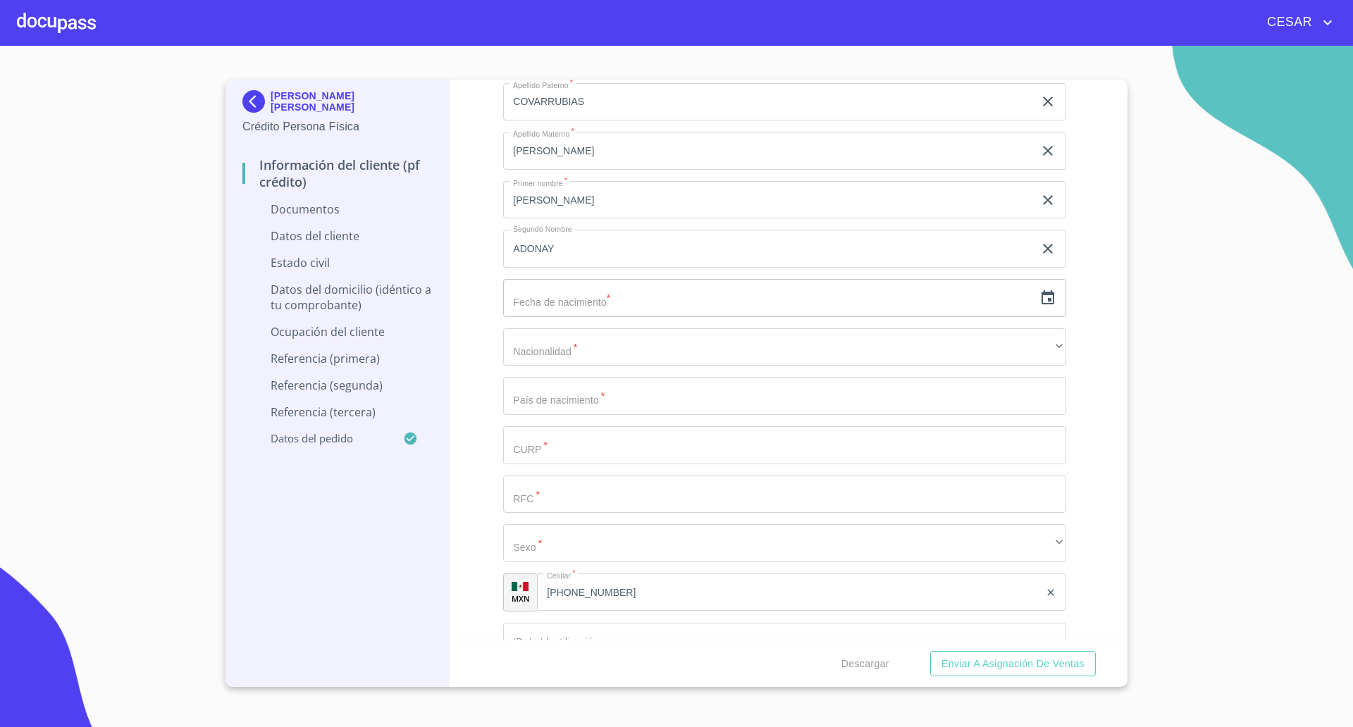
click at [1041, 299] on icon "button" at bounding box center [1047, 297] width 13 height 14
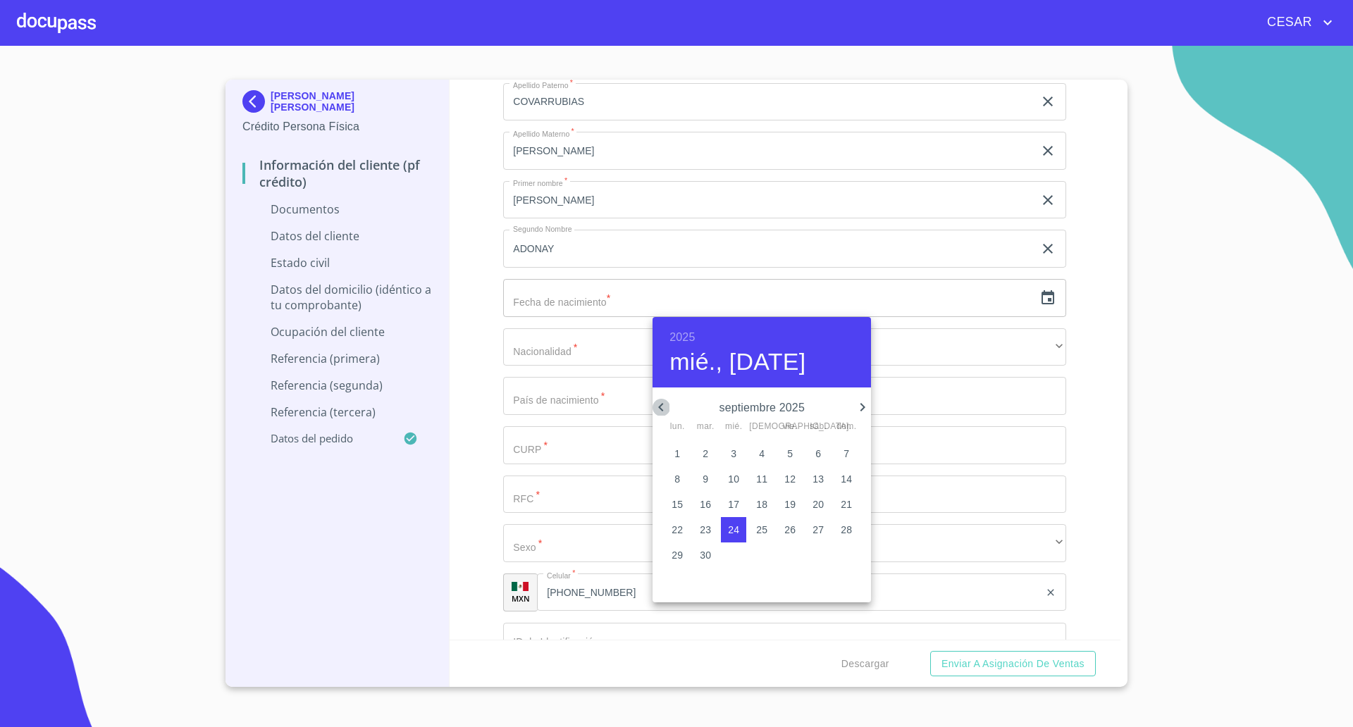
click at [663, 403] on icon "button" at bounding box center [660, 407] width 17 height 17
click at [857, 403] on icon "button" at bounding box center [862, 407] width 17 height 17
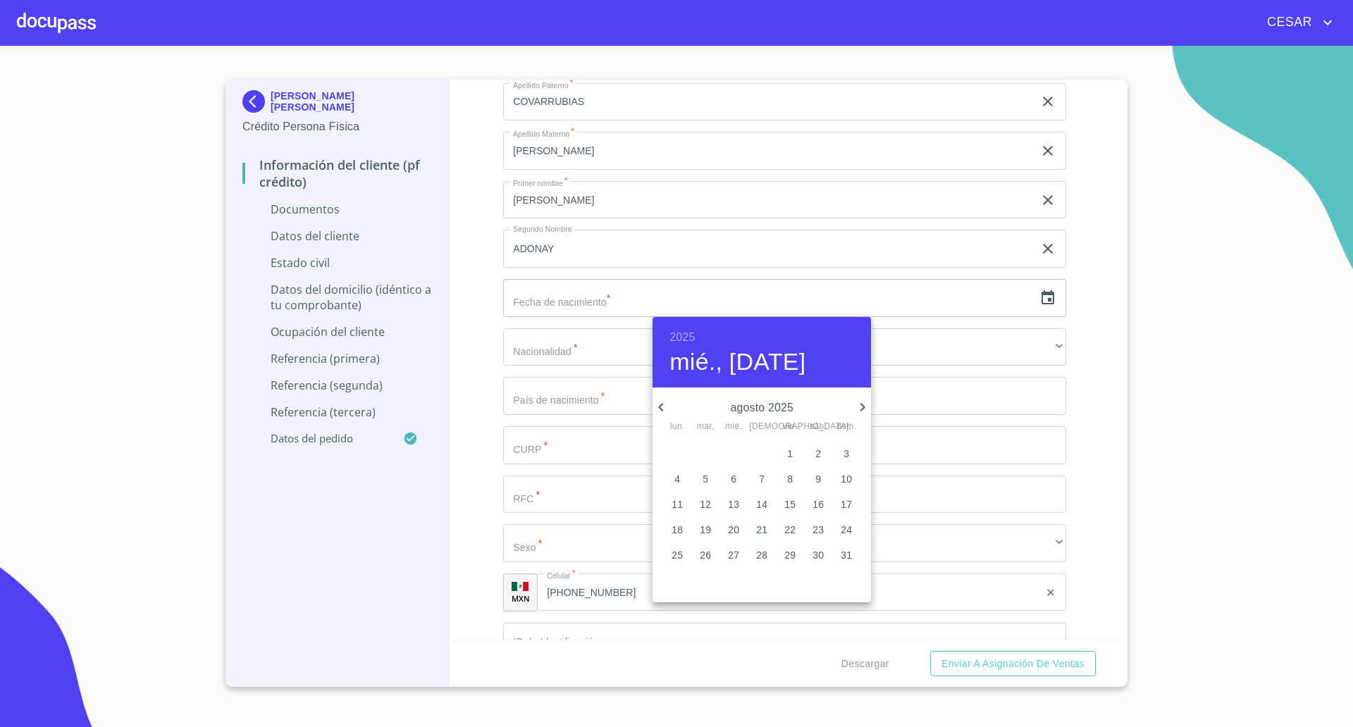
click at [838, 480] on span "10" at bounding box center [845, 479] width 25 height 14
click at [687, 337] on h6 "2025" at bounding box center [681, 338] width 25 height 20
click at [754, 476] on div "2003" at bounding box center [761, 484] width 218 height 28
type input "10 de ago. de 2003"
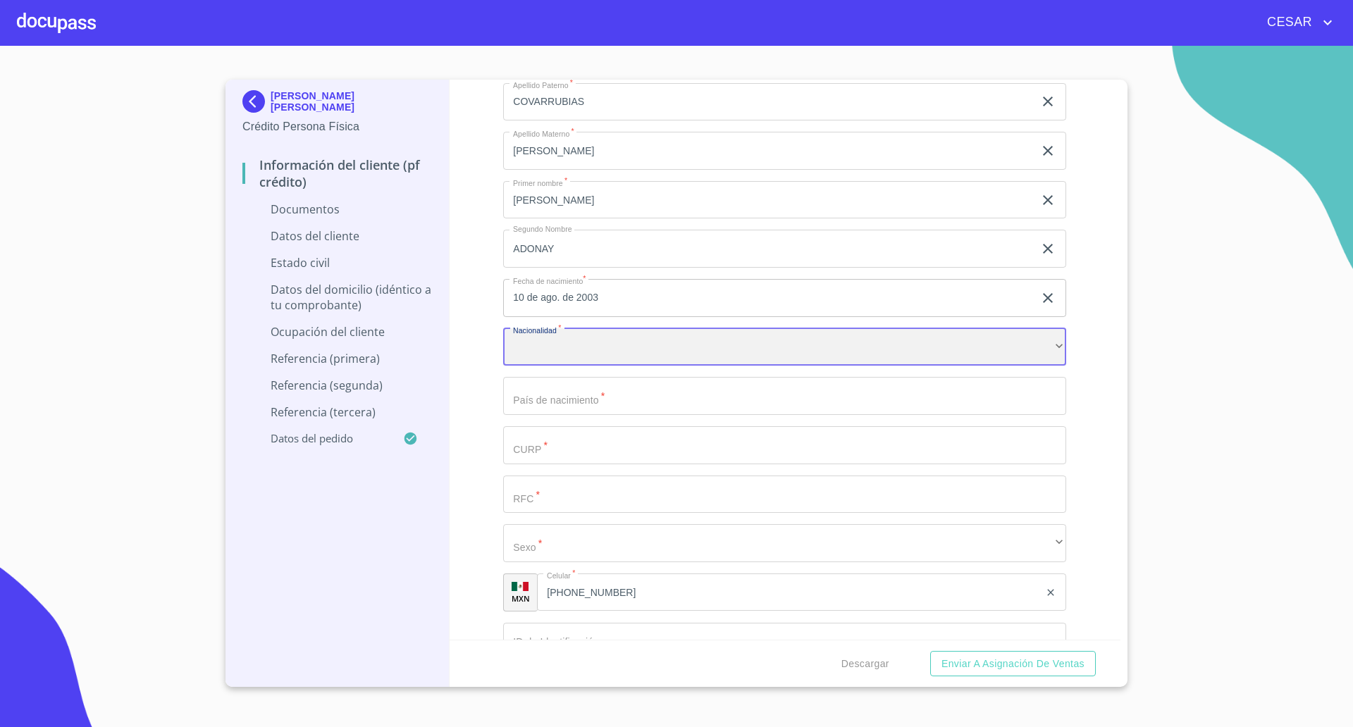
click at [659, 357] on div "​" at bounding box center [784, 347] width 563 height 38
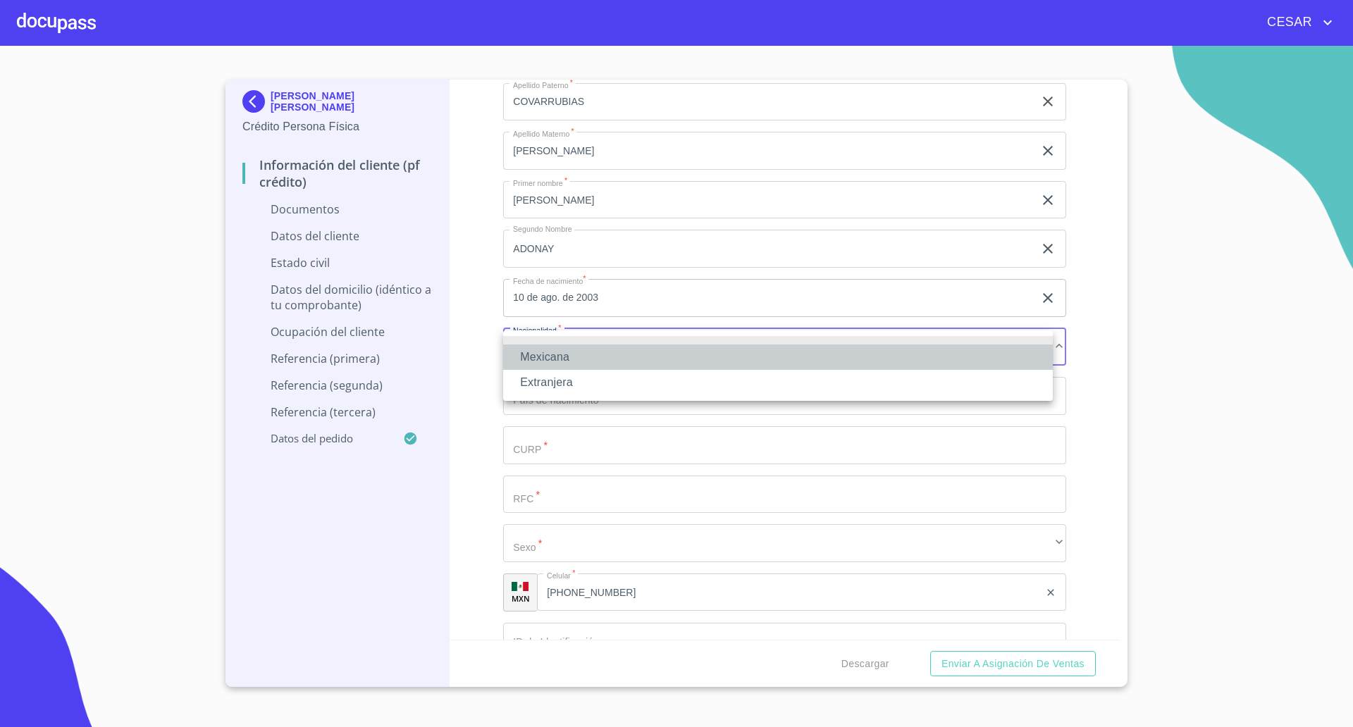
click at [621, 366] on li "Mexicana" at bounding box center [777, 356] width 549 height 25
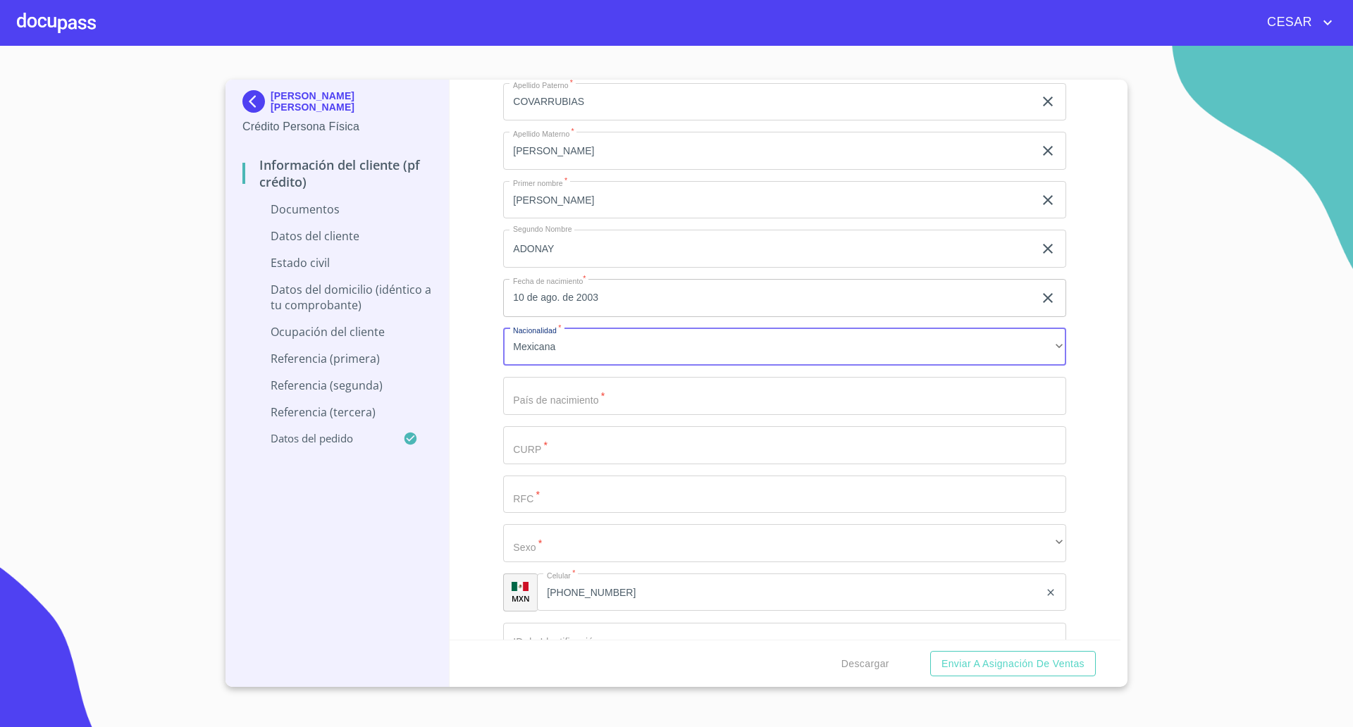
click at [626, 397] on input "Documento de identificación   *" at bounding box center [784, 396] width 563 height 38
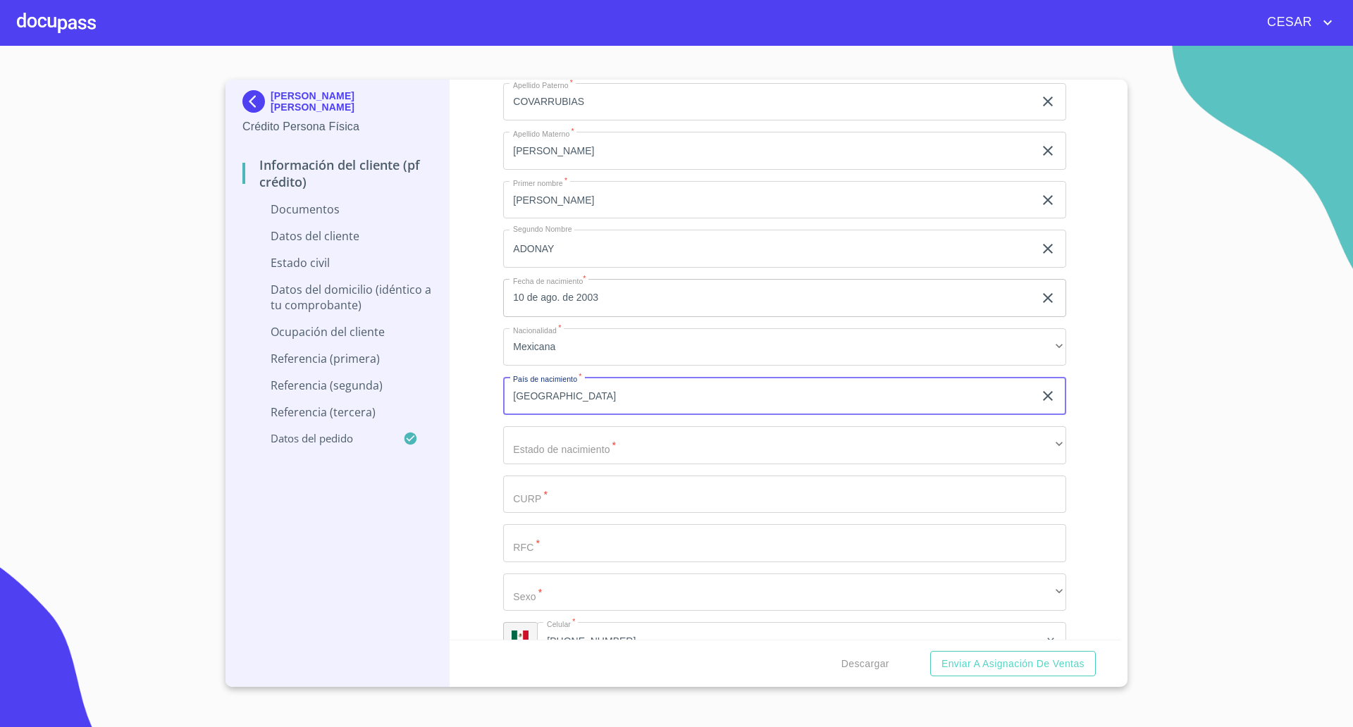
type input "[GEOGRAPHIC_DATA]"
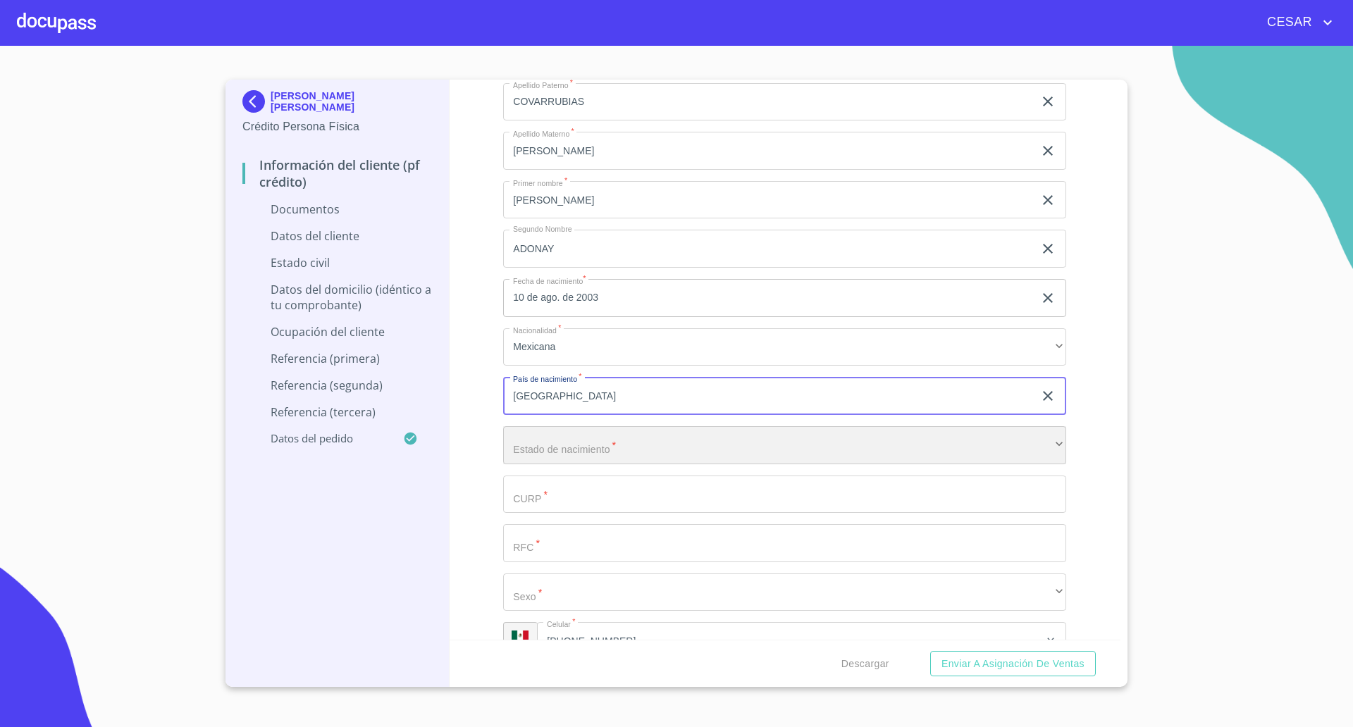
click at [579, 449] on div "​" at bounding box center [784, 445] width 563 height 38
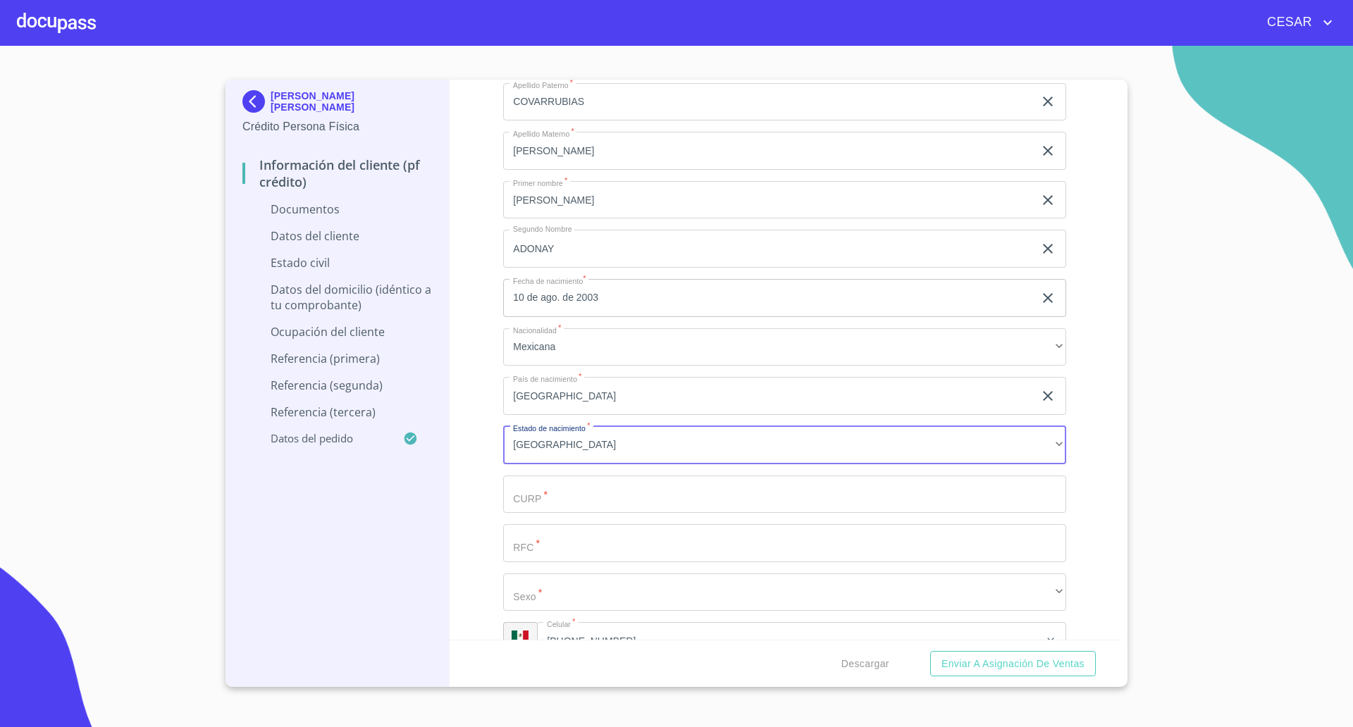
click at [561, 503] on input "Documento de identificación   *" at bounding box center [784, 494] width 563 height 38
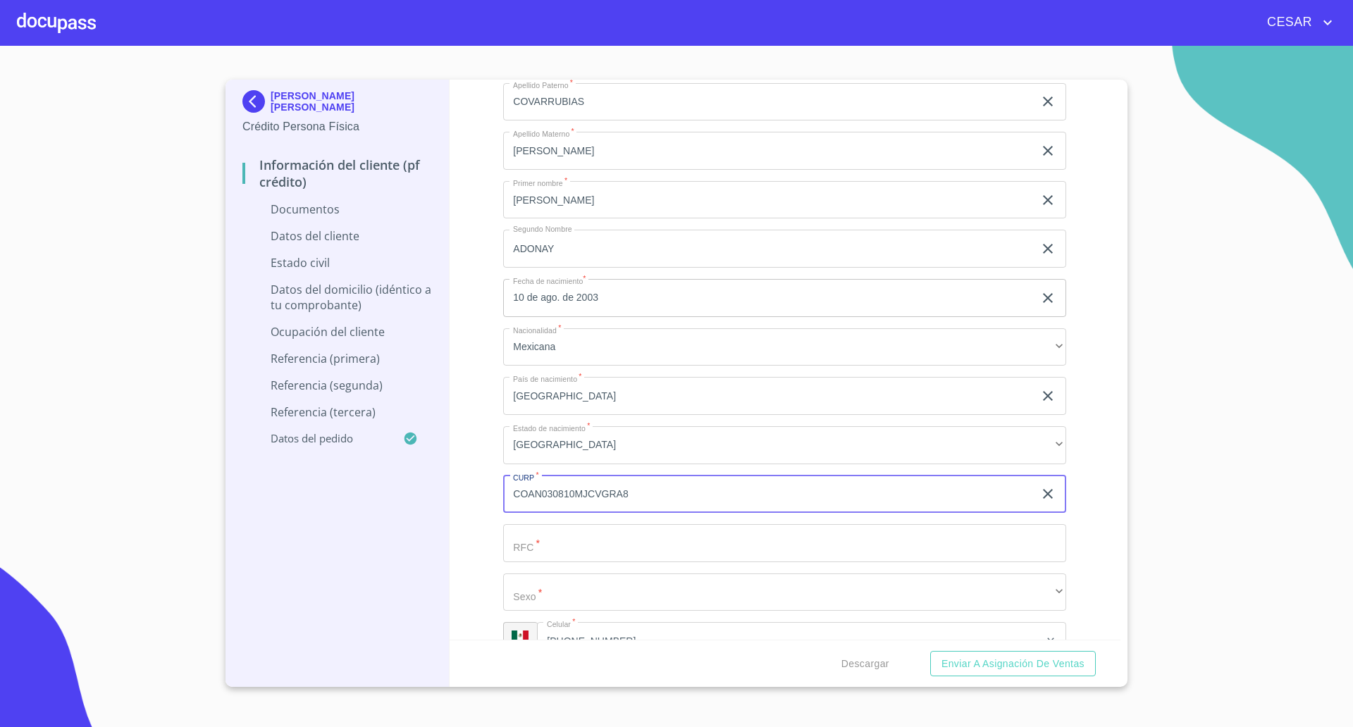
type input "COAN030810MJCVGRA8"
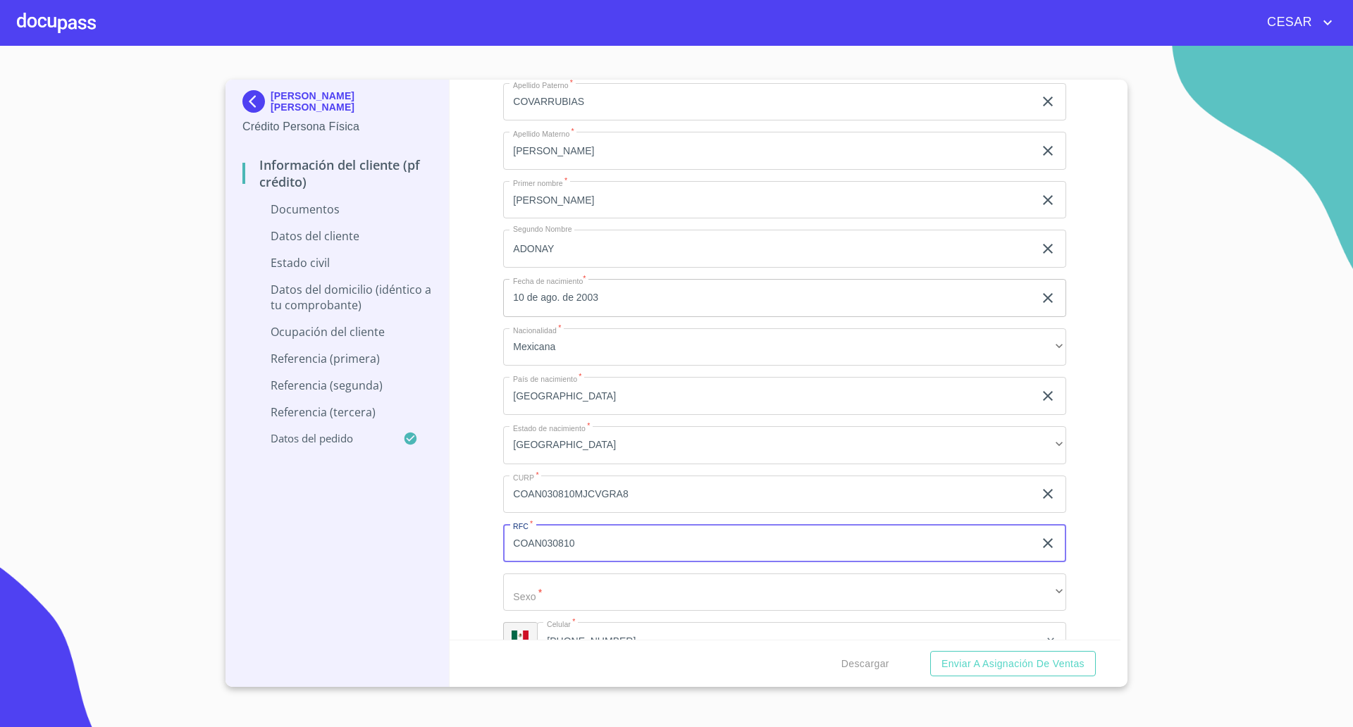
click at [618, 541] on input "COAN030810" at bounding box center [768, 543] width 530 height 38
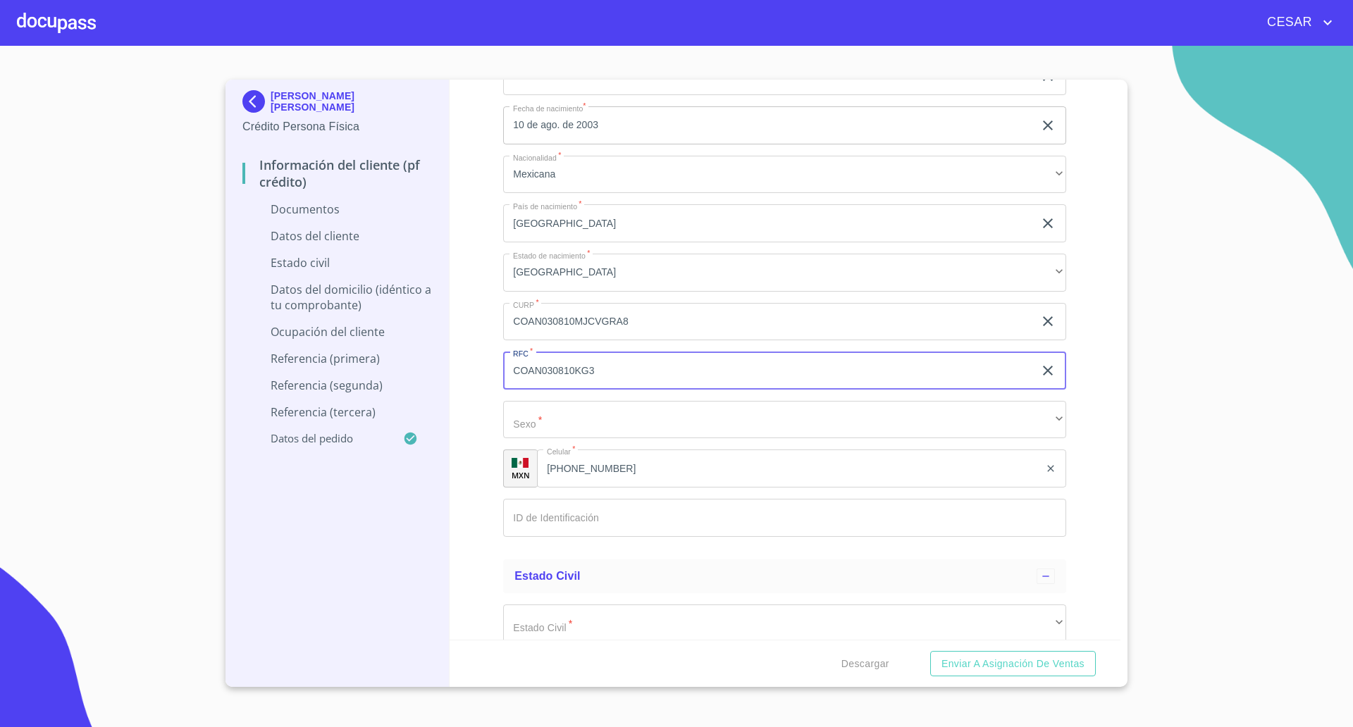
scroll to position [1937, 0]
type input "COAN030810KG3"
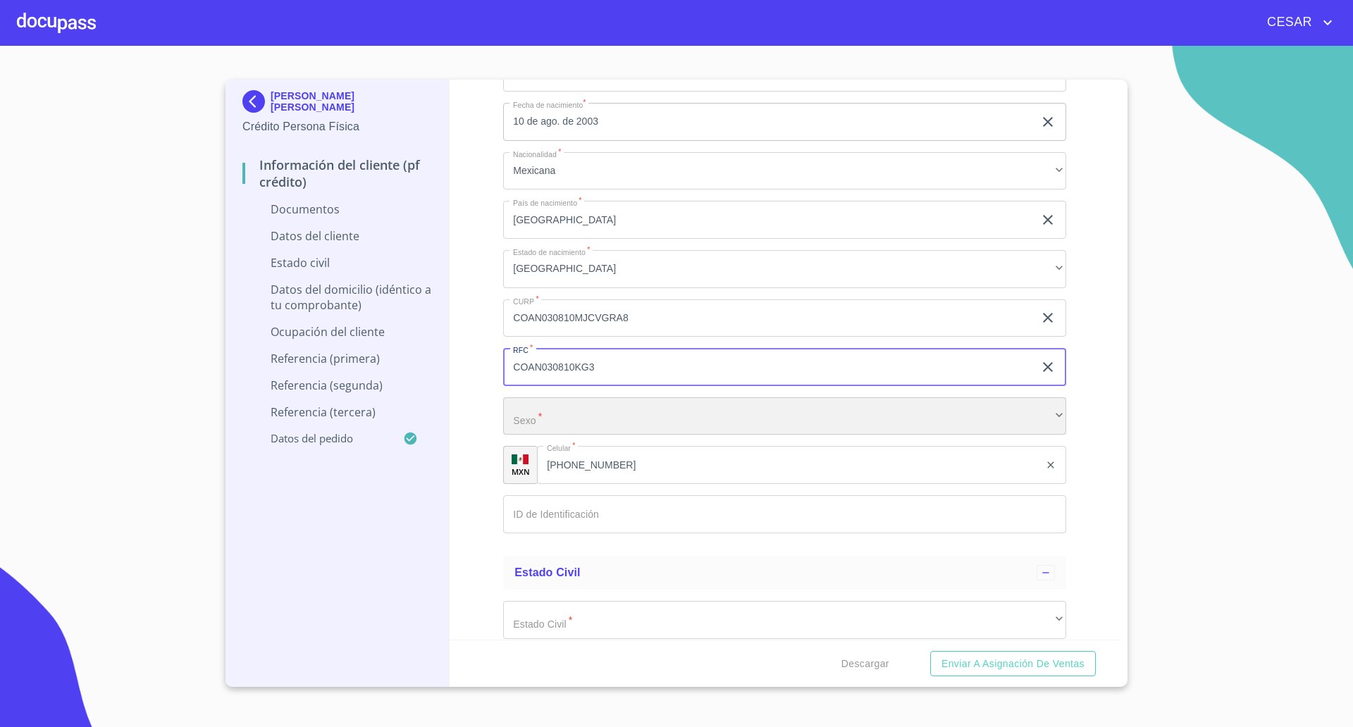
click at [560, 417] on div "​" at bounding box center [784, 416] width 563 height 38
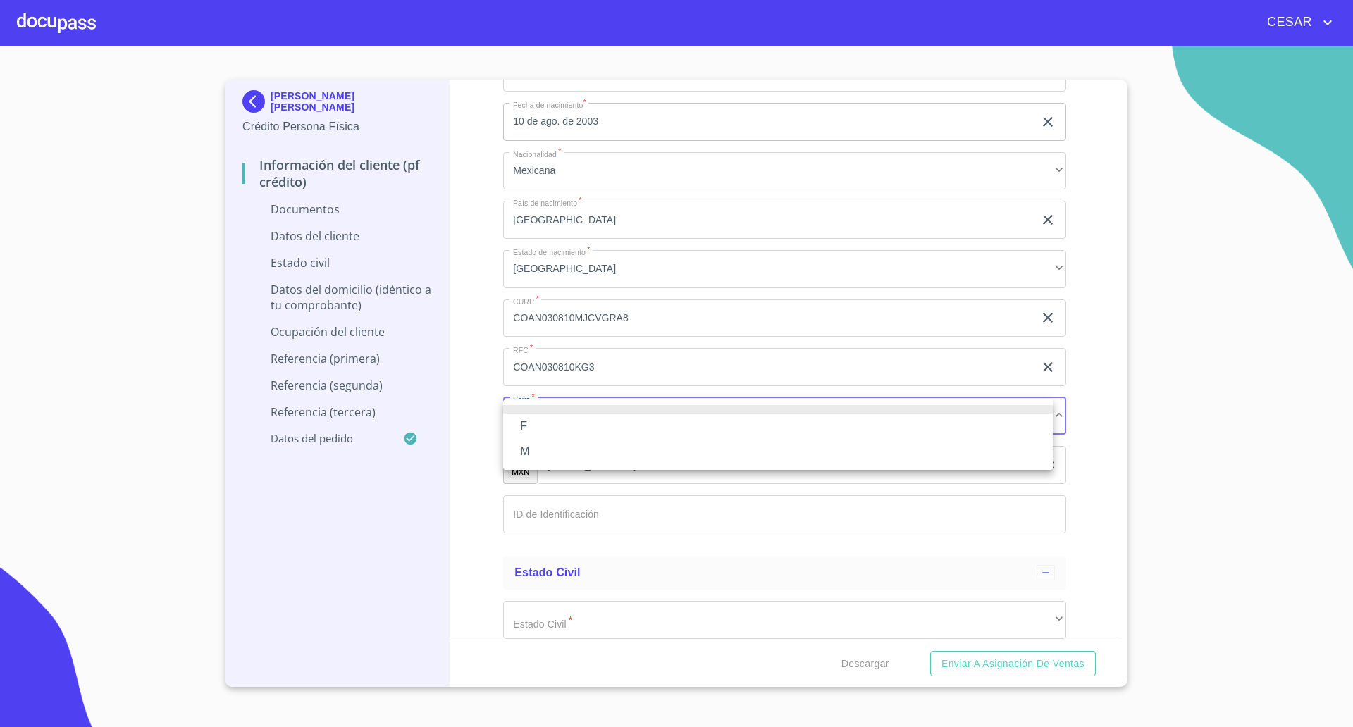
click at [553, 424] on li "F" at bounding box center [777, 426] width 549 height 25
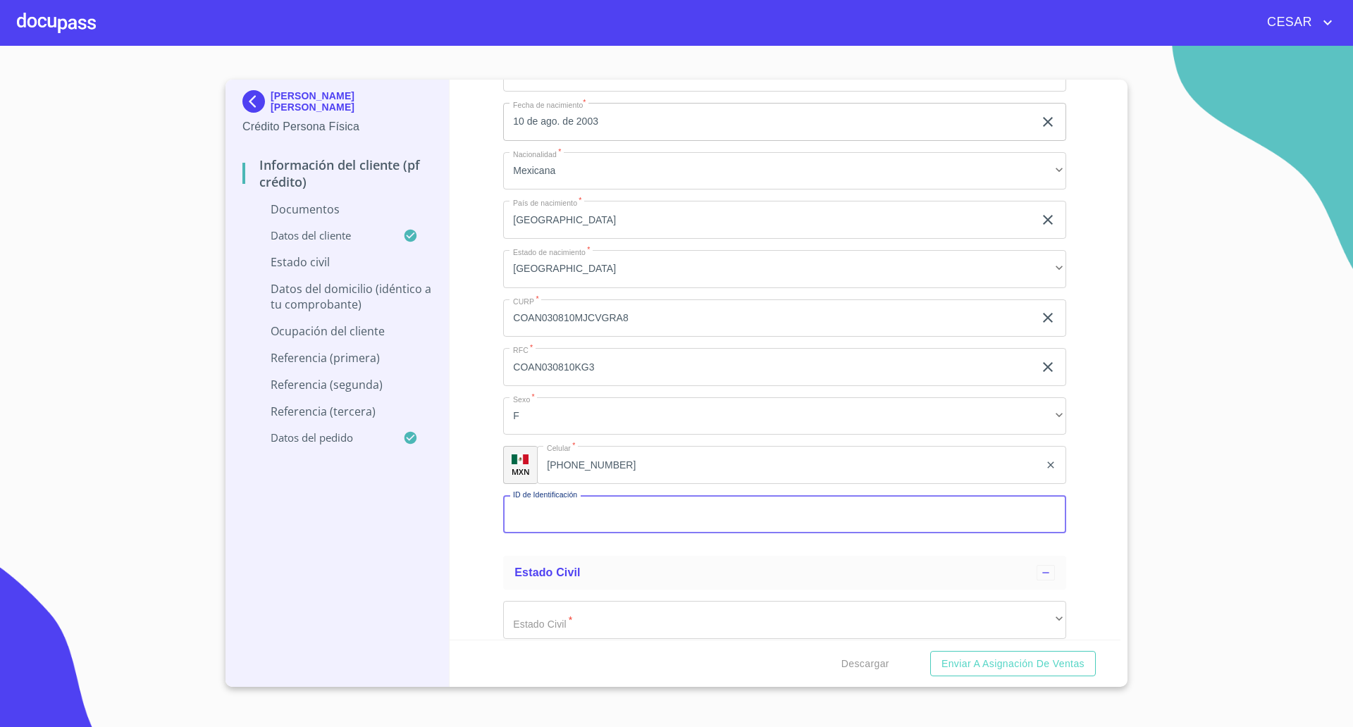
click at [592, 530] on input "Documento de identificación   *" at bounding box center [784, 514] width 563 height 38
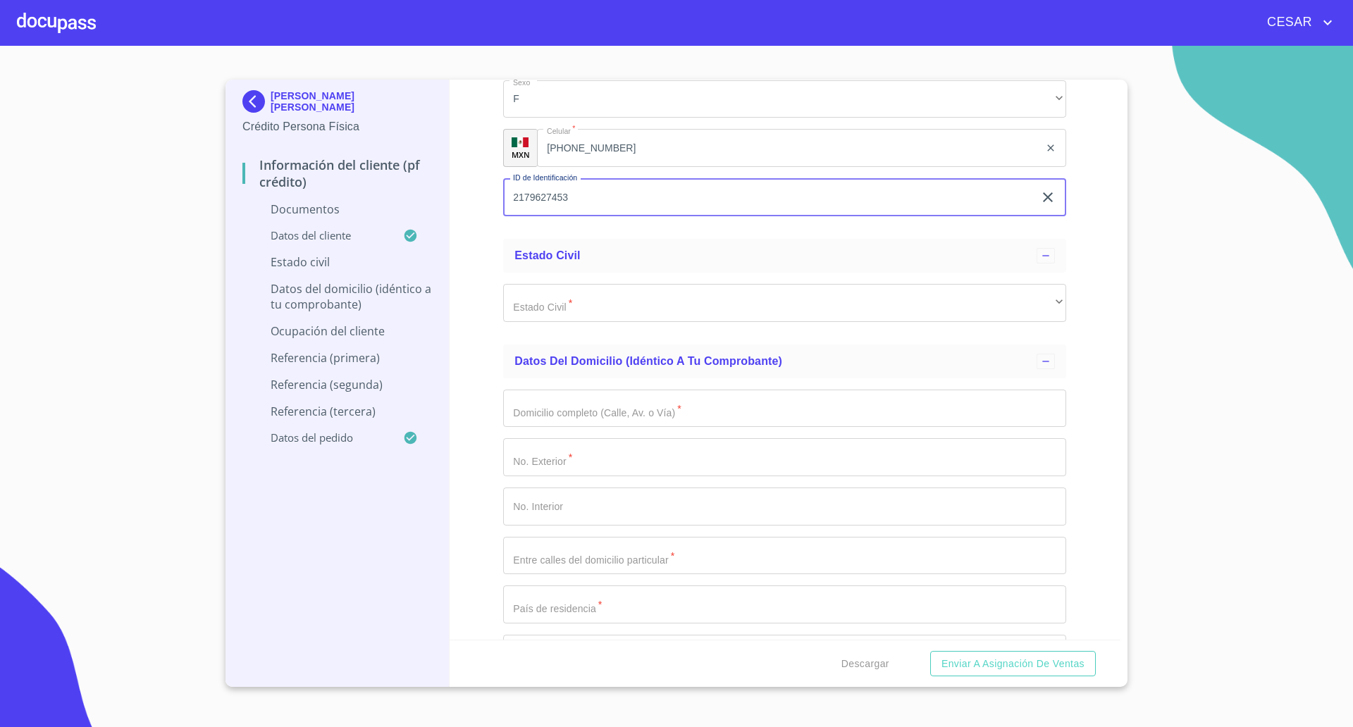
scroll to position [2289, 0]
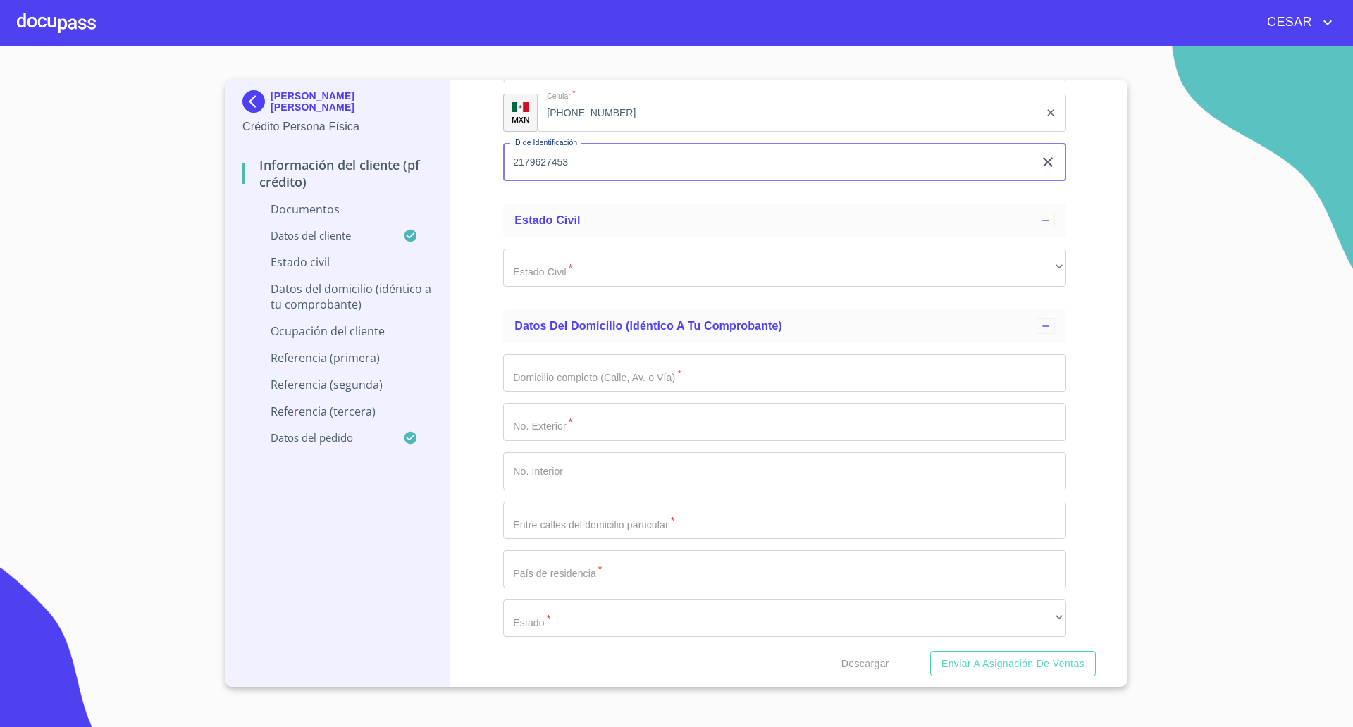
type input "2179627453"
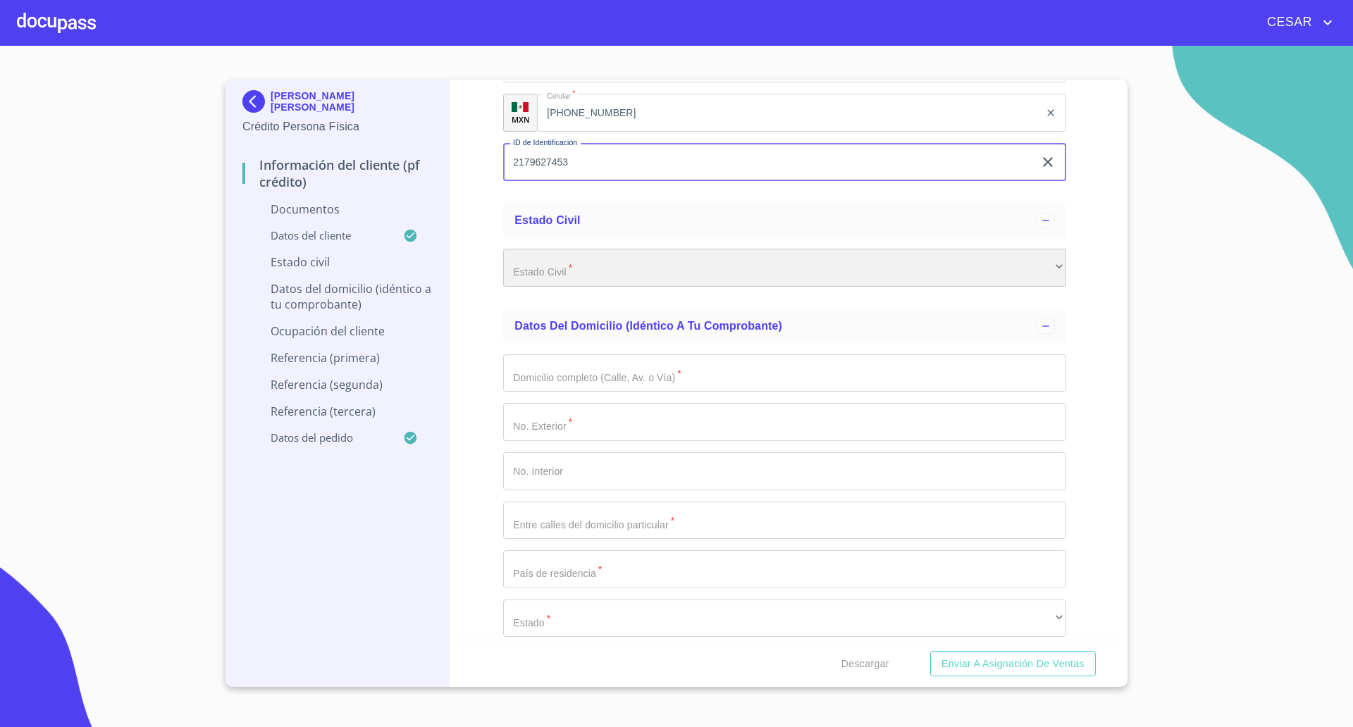
click at [547, 266] on div "​" at bounding box center [784, 268] width 563 height 38
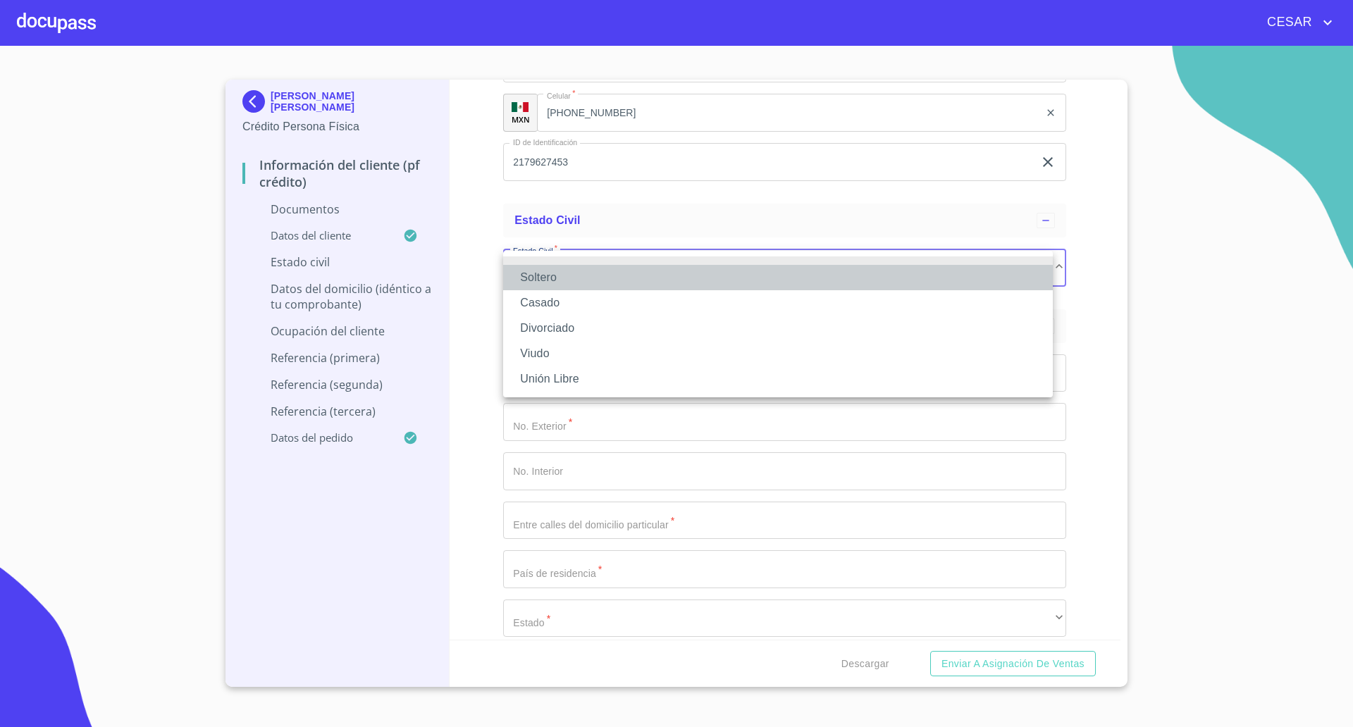
click at [569, 285] on li "Soltero" at bounding box center [777, 277] width 549 height 25
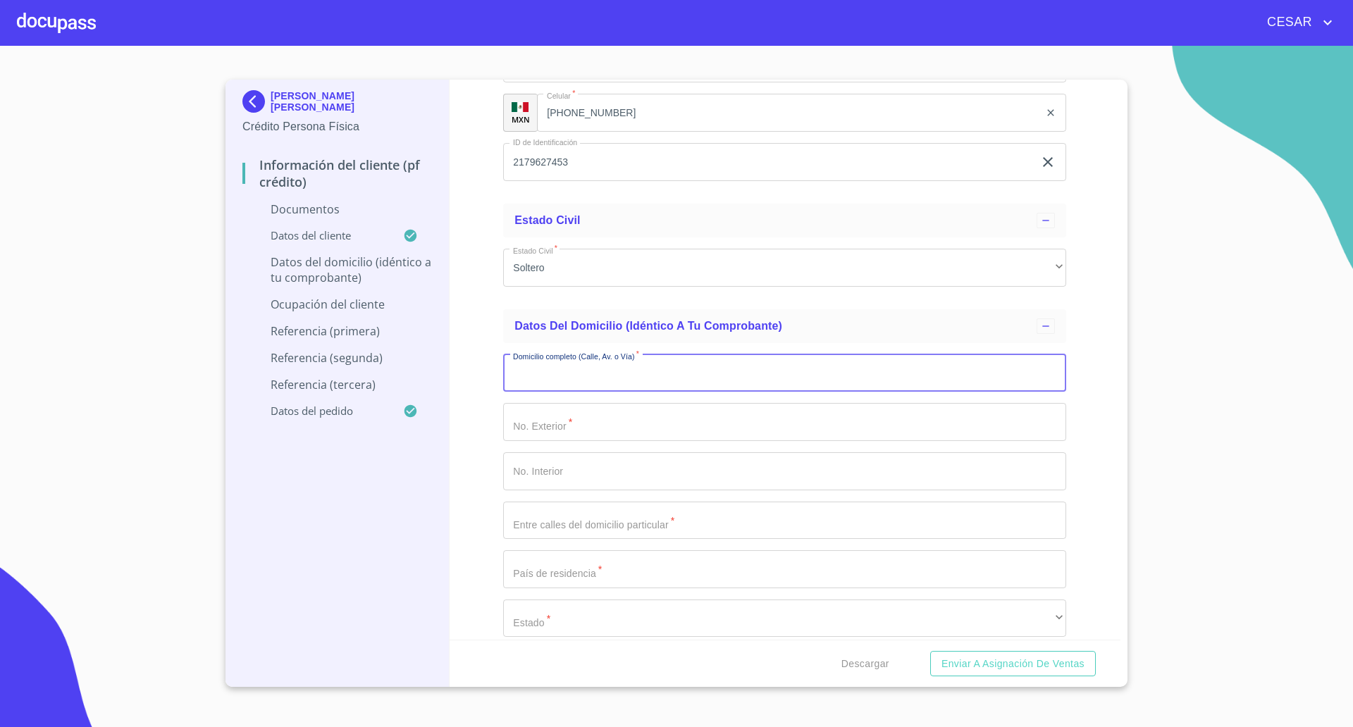
click at [583, 375] on input "Documento de identificación   *" at bounding box center [784, 373] width 563 height 38
type input "l"
type input "[PERSON_NAME]"
type input "164"
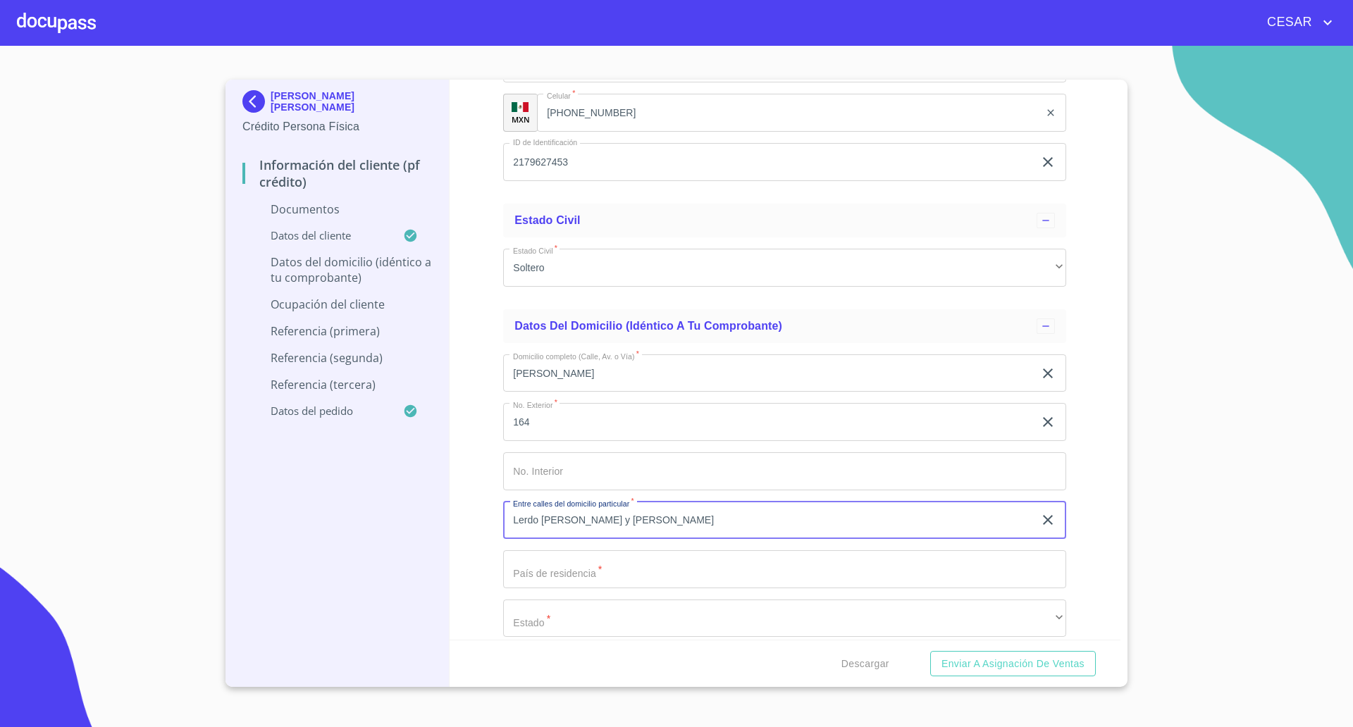
type input "Lerdo [PERSON_NAME] y [PERSON_NAME]"
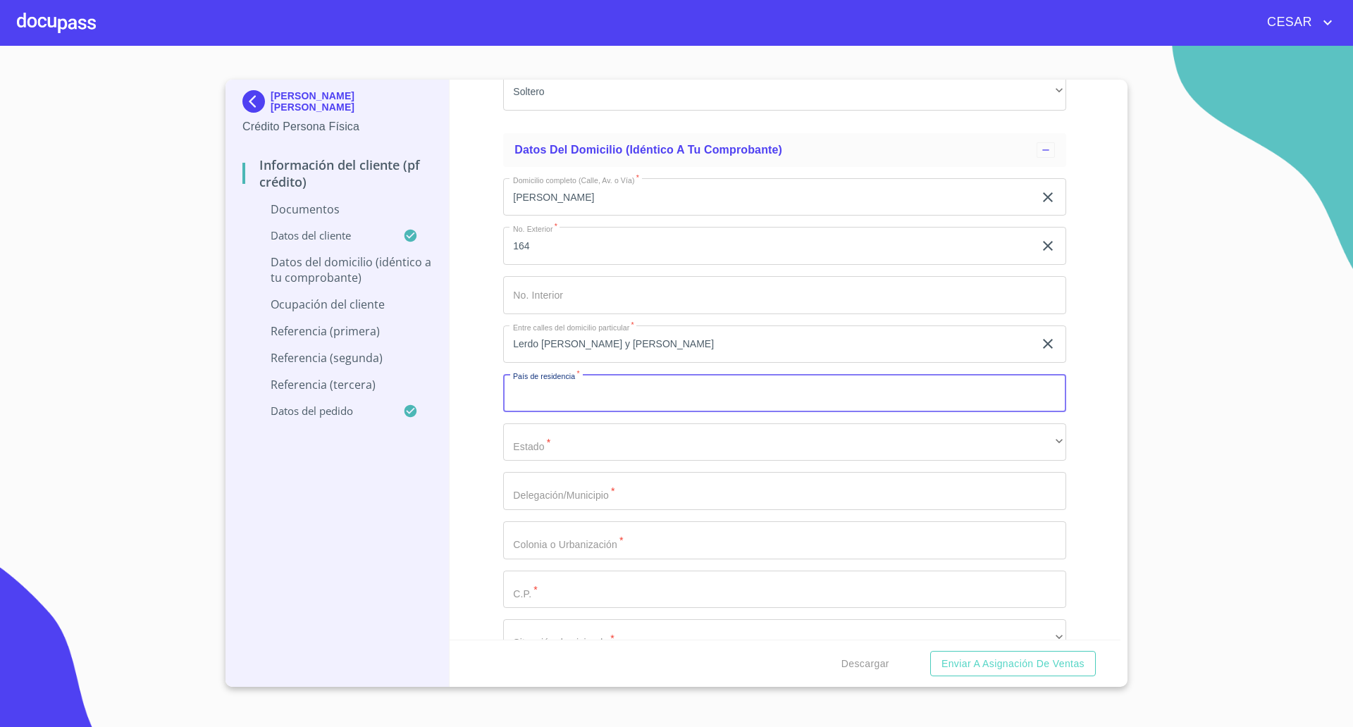
scroll to position [2554, 0]
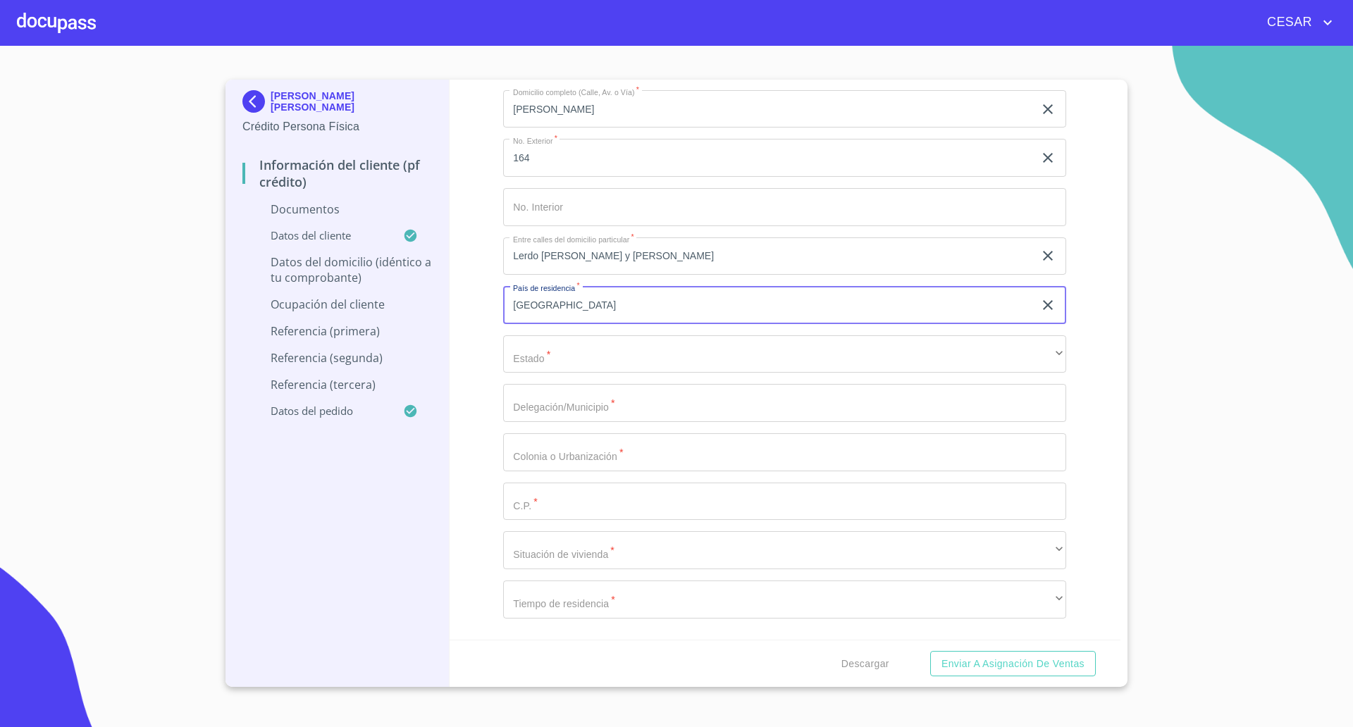
type input "[GEOGRAPHIC_DATA]"
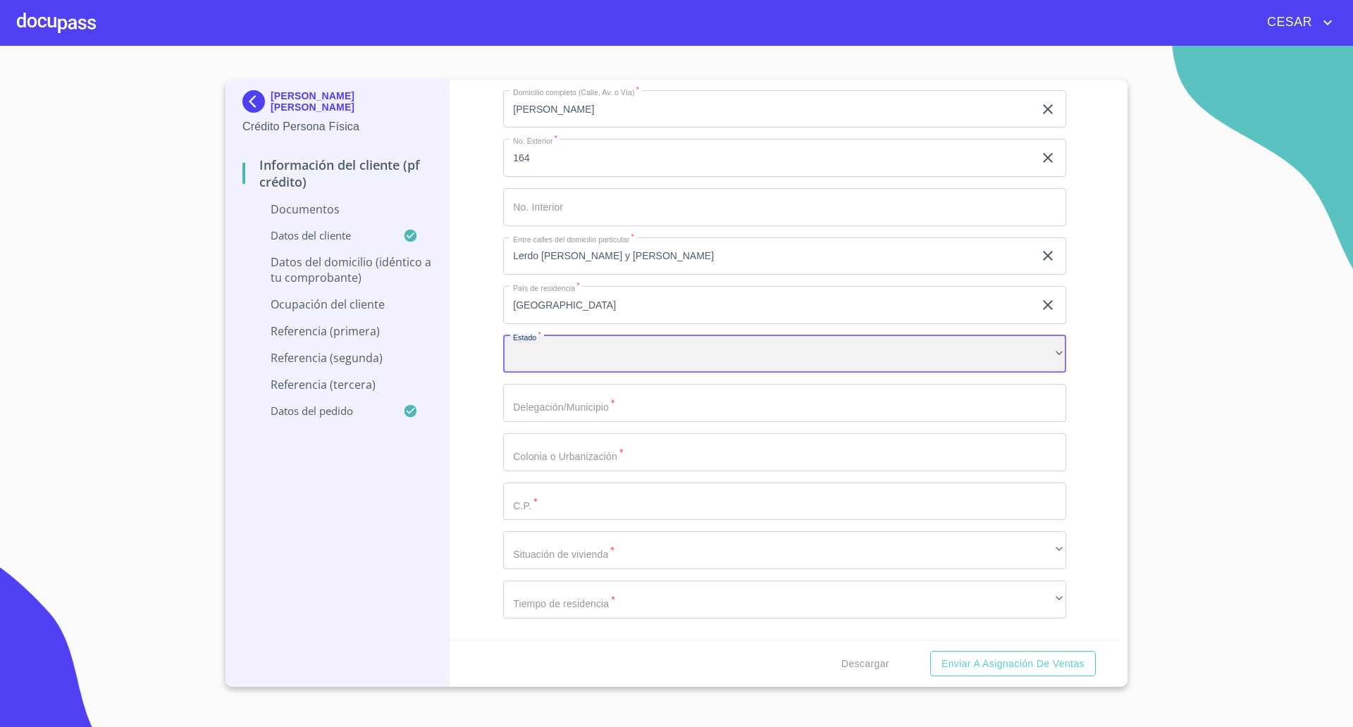
click at [580, 349] on div "​" at bounding box center [784, 354] width 563 height 38
click at [557, 418] on input "Documento de identificación   *" at bounding box center [784, 403] width 563 height 38
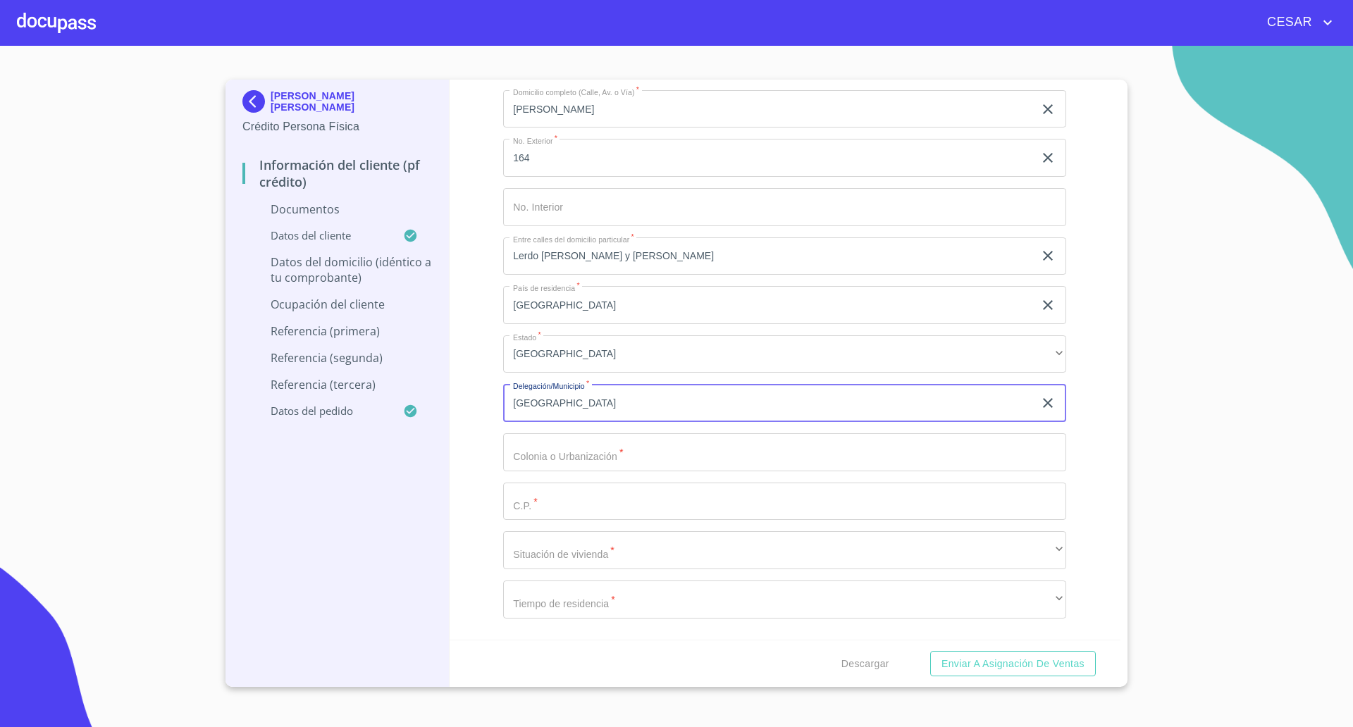
type input "[GEOGRAPHIC_DATA]"
click at [536, 452] on input "Documento de identificación   *" at bounding box center [784, 452] width 563 height 38
type input "[GEOGRAPHIC_DATA]"
click at [533, 499] on input "Documento de identificación   *" at bounding box center [784, 502] width 563 height 38
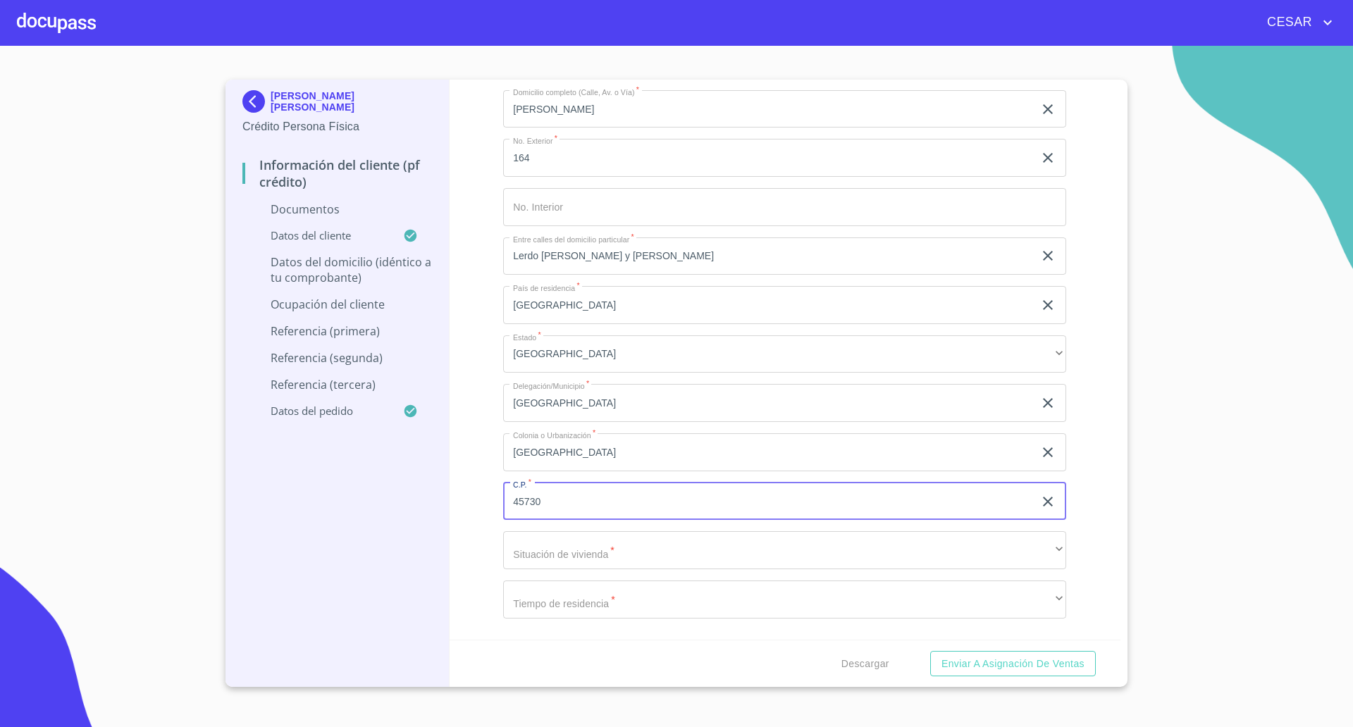
type input "45730"
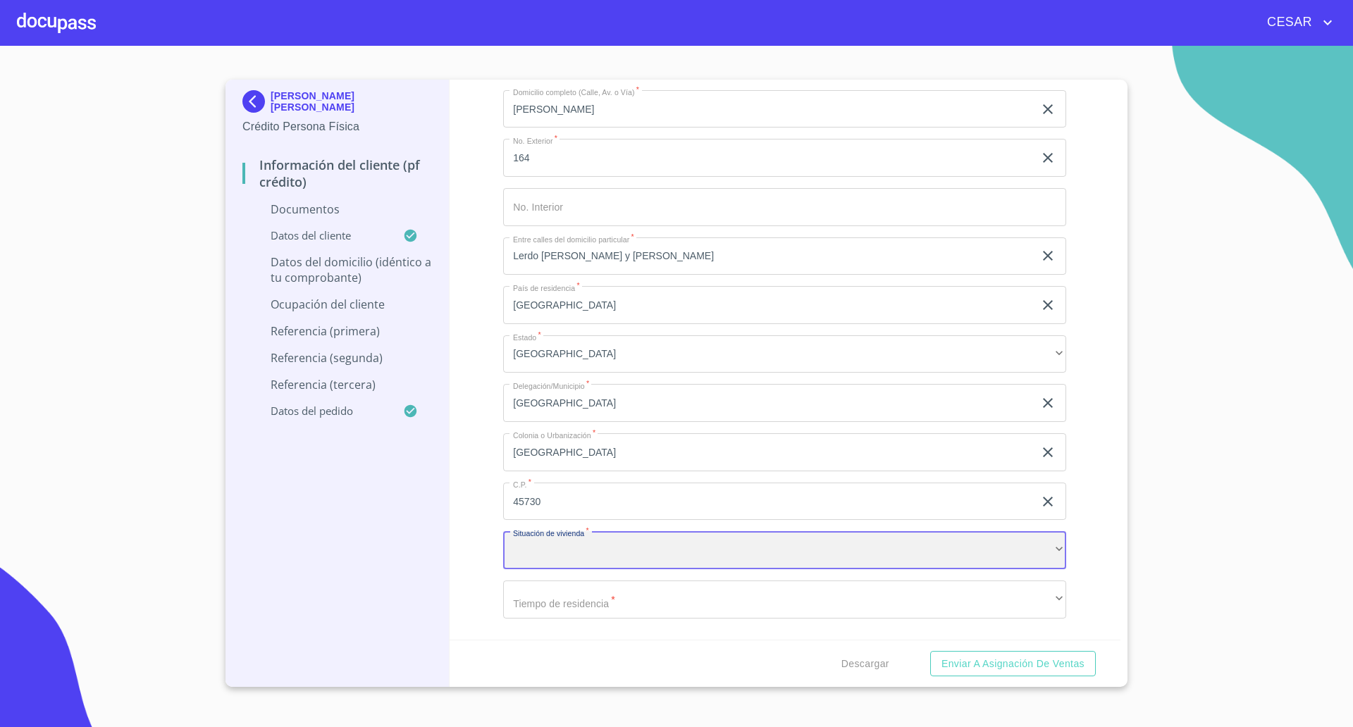
click at [644, 553] on div "​" at bounding box center [784, 550] width 563 height 38
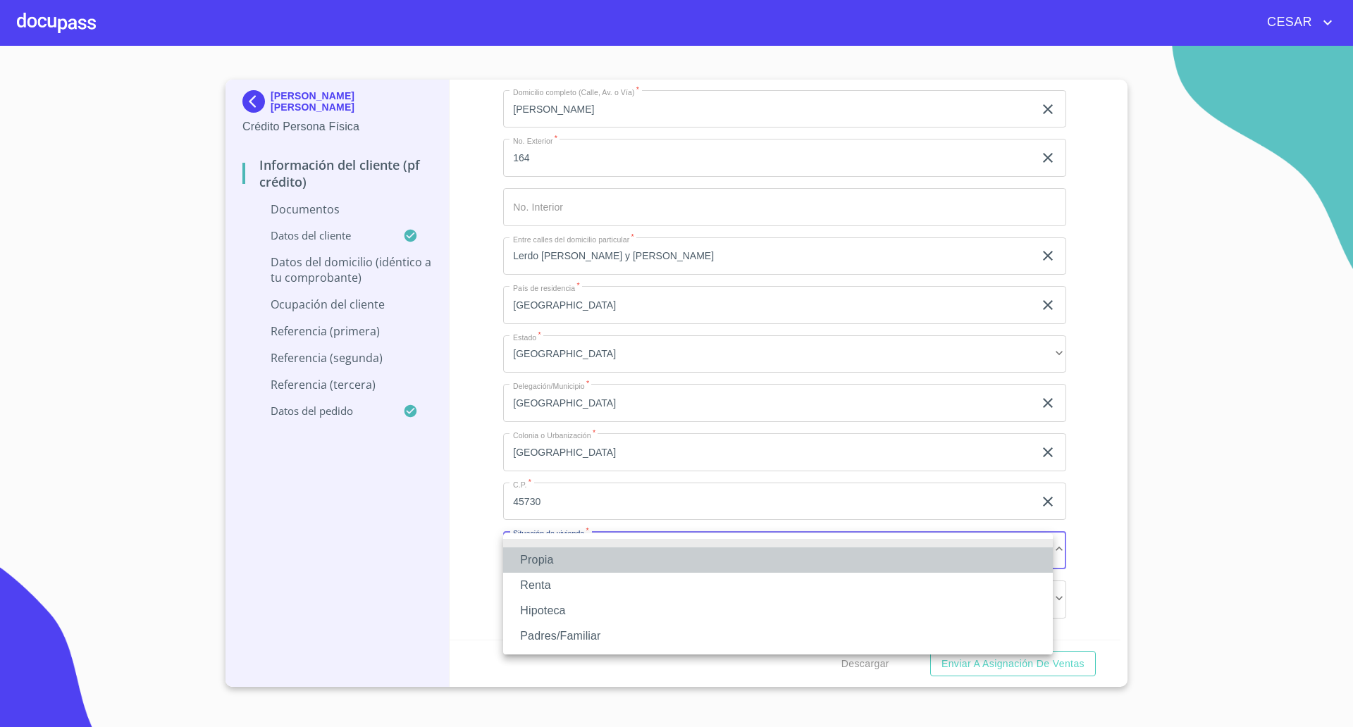
click at [544, 558] on li "Propia" at bounding box center [777, 559] width 549 height 25
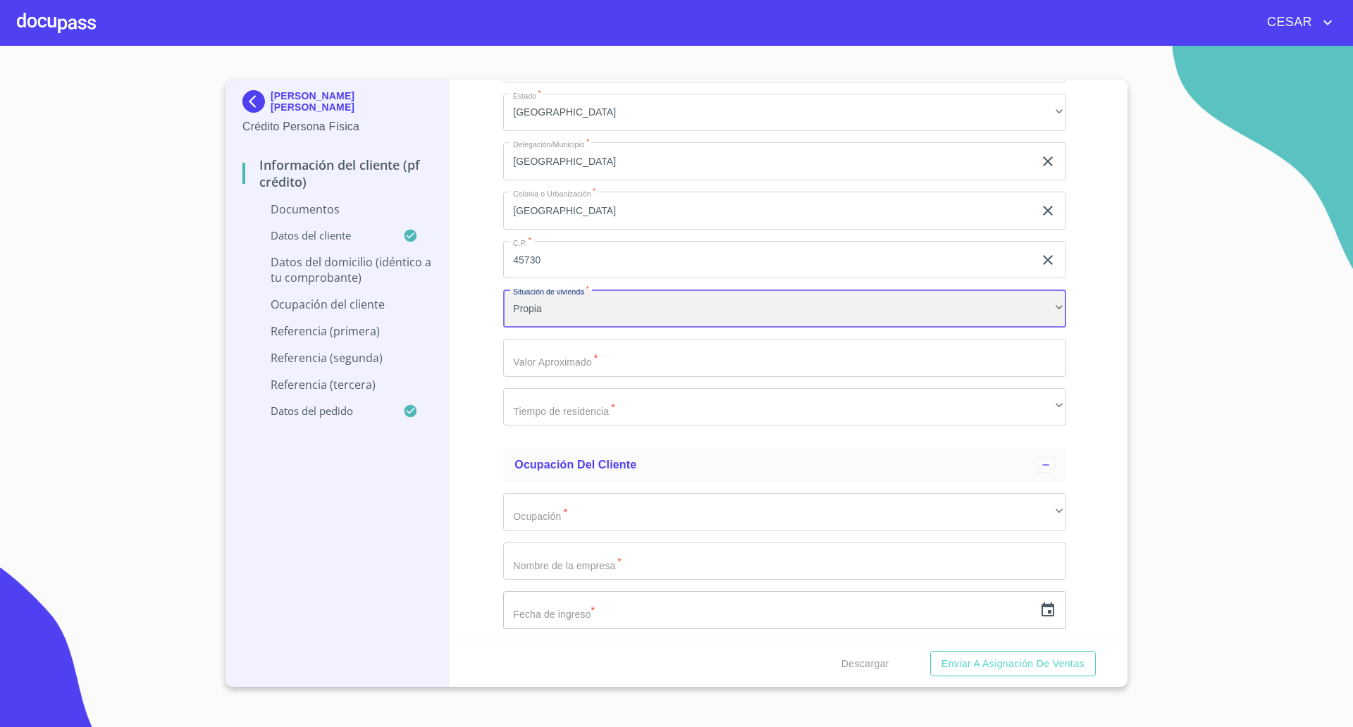
scroll to position [2811, 0]
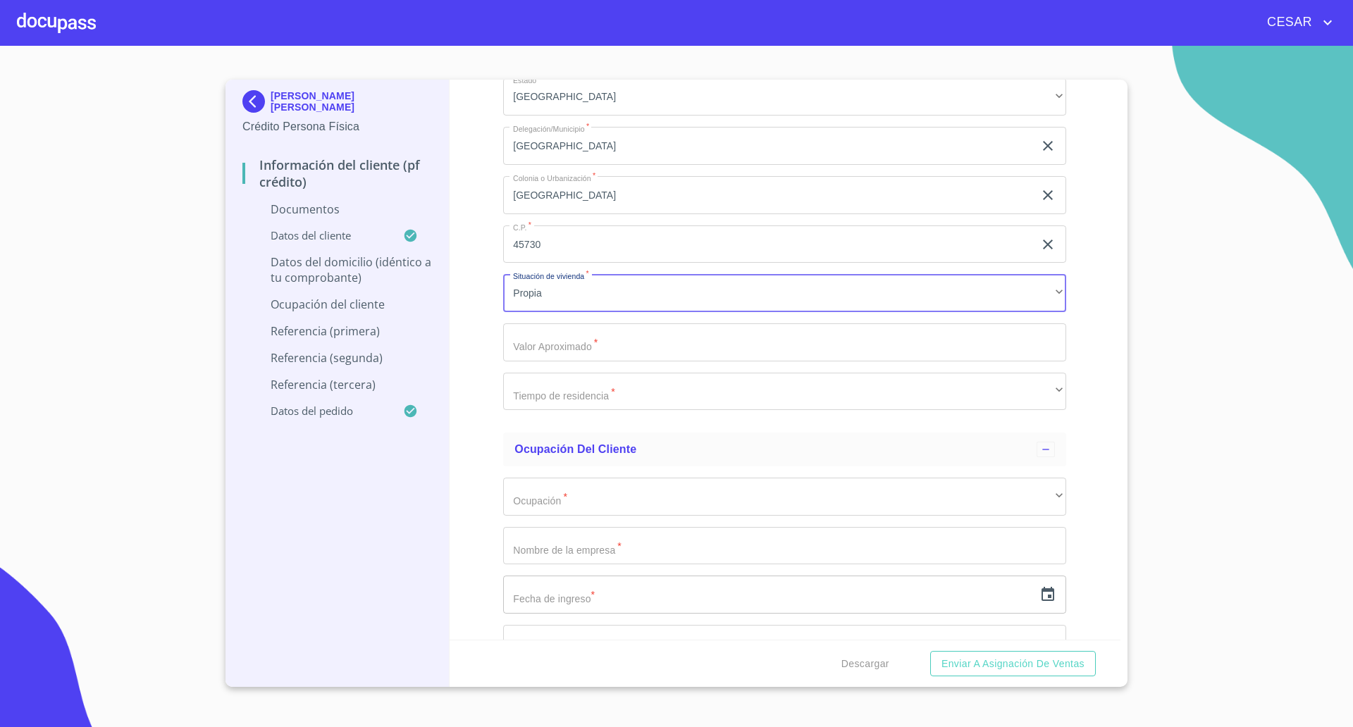
click at [562, 335] on input "Documento de identificación   *" at bounding box center [784, 342] width 563 height 38
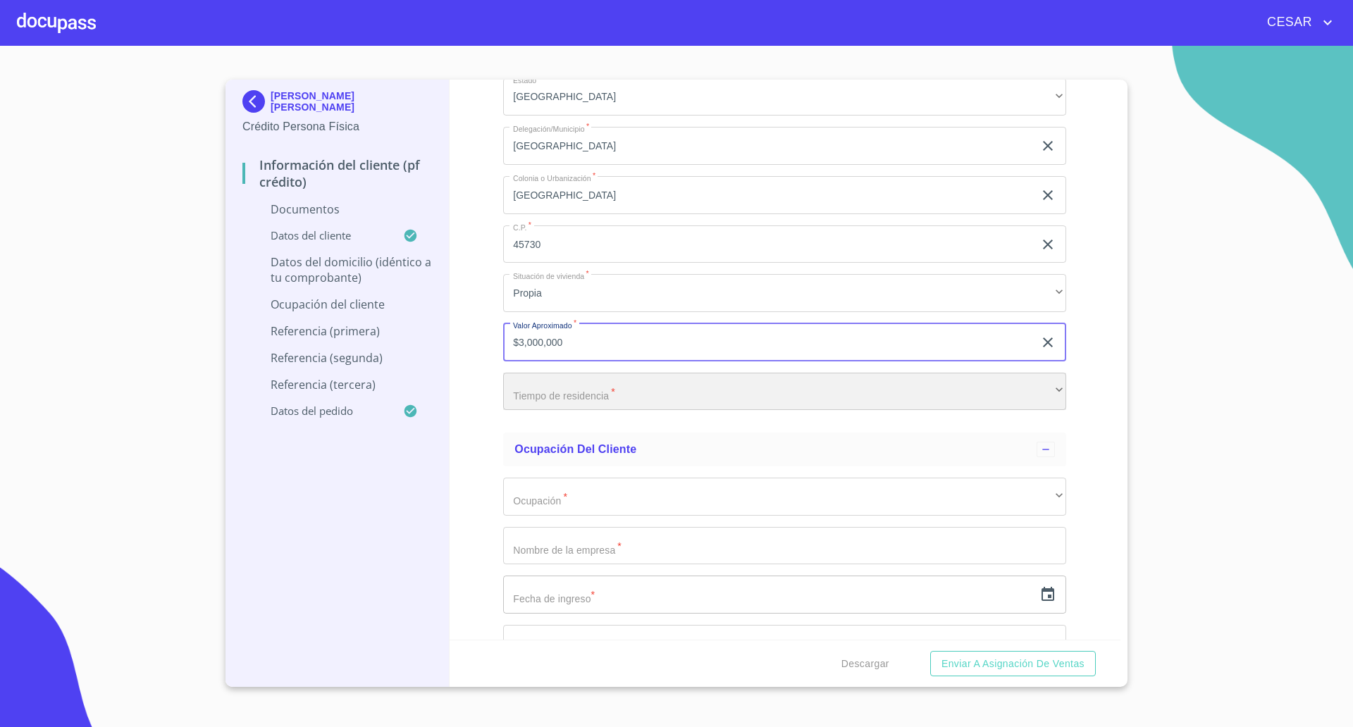
click at [579, 394] on div "​" at bounding box center [784, 392] width 563 height 38
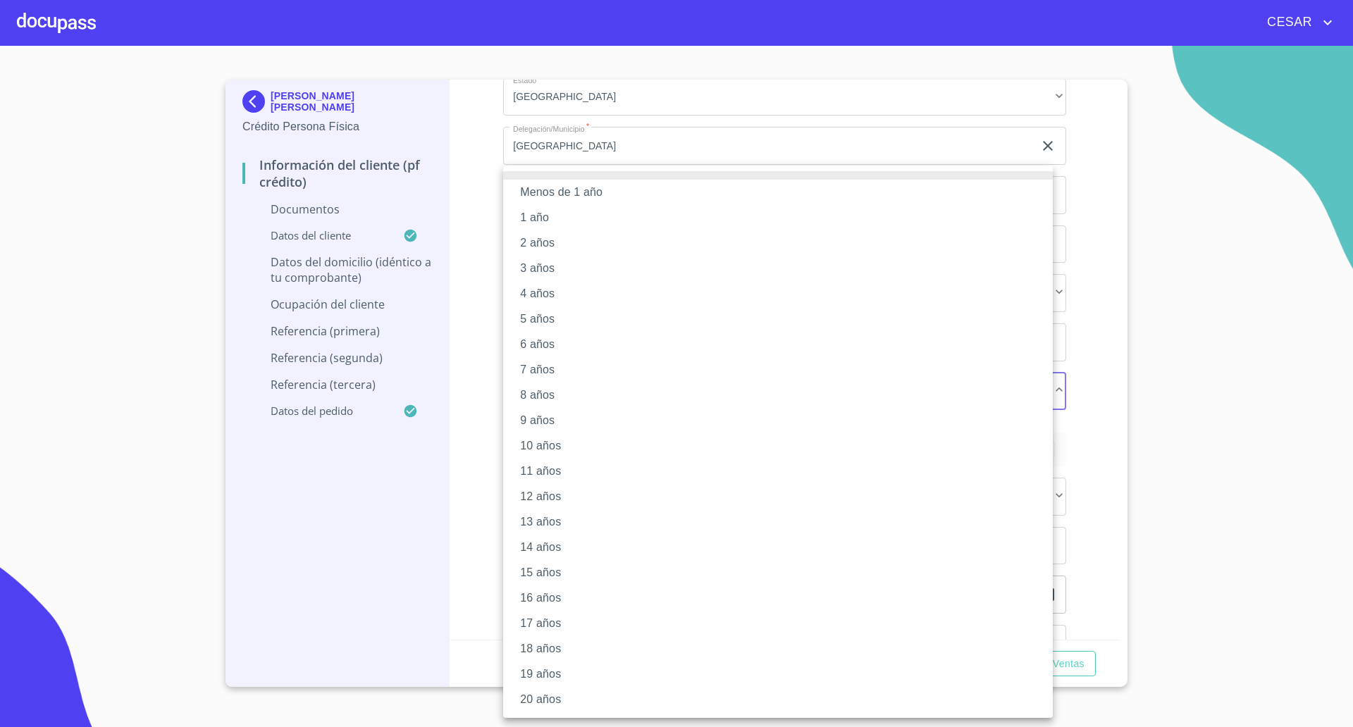
click at [551, 470] on li "11 años" at bounding box center [777, 471] width 549 height 25
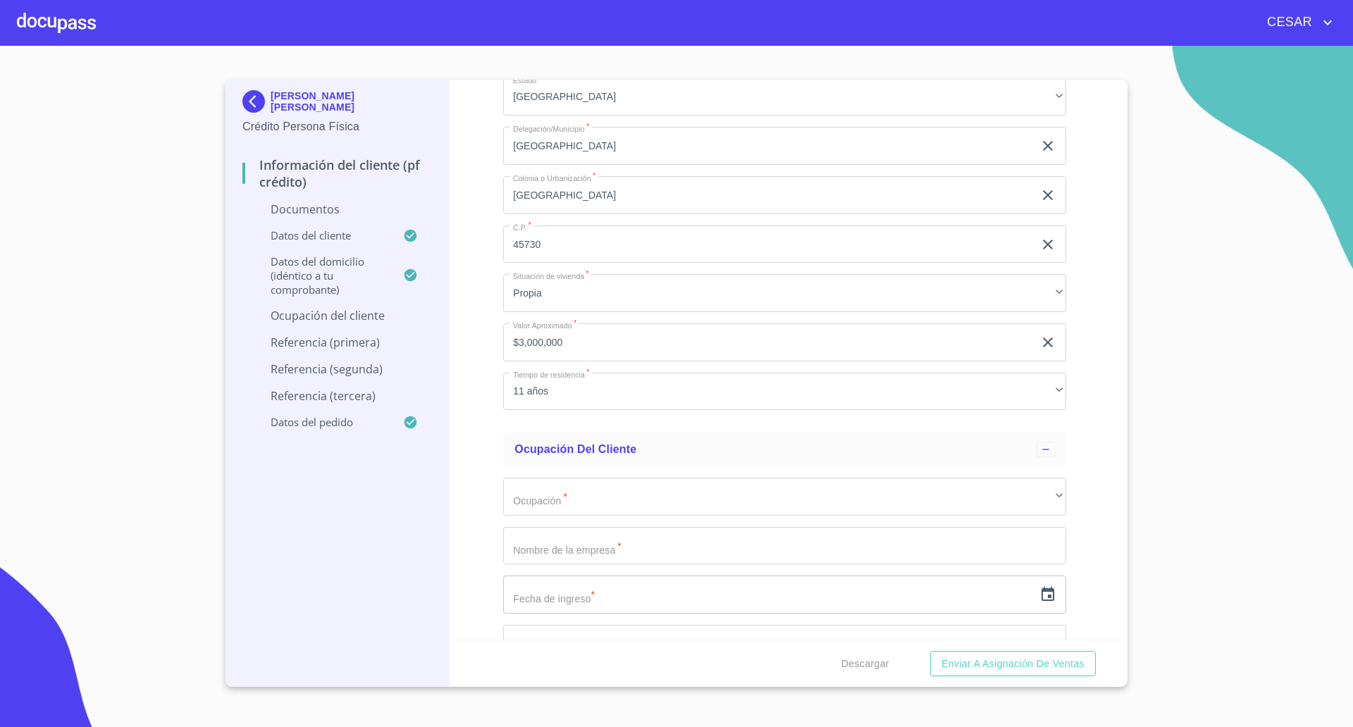
click at [498, 433] on div "Información del cliente (PF crédito) Documentos Documento de identificación   *…" at bounding box center [784, 360] width 671 height 560
click at [525, 344] on input "$3,000,000" at bounding box center [768, 342] width 530 height 38
type input "$4,000,000"
click at [496, 384] on div "Información del cliente (PF crédito) Documentos Documento de identificación   *…" at bounding box center [784, 360] width 671 height 560
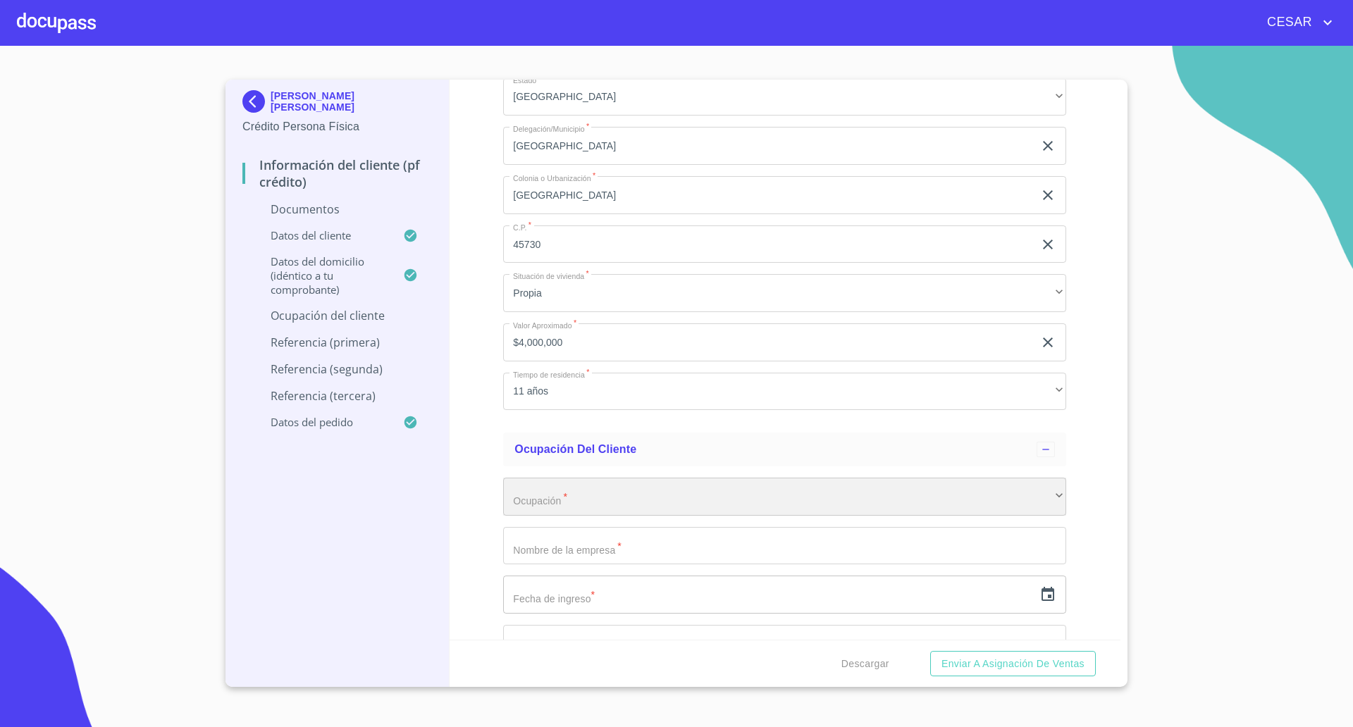
click at [562, 494] on div "​" at bounding box center [784, 497] width 563 height 38
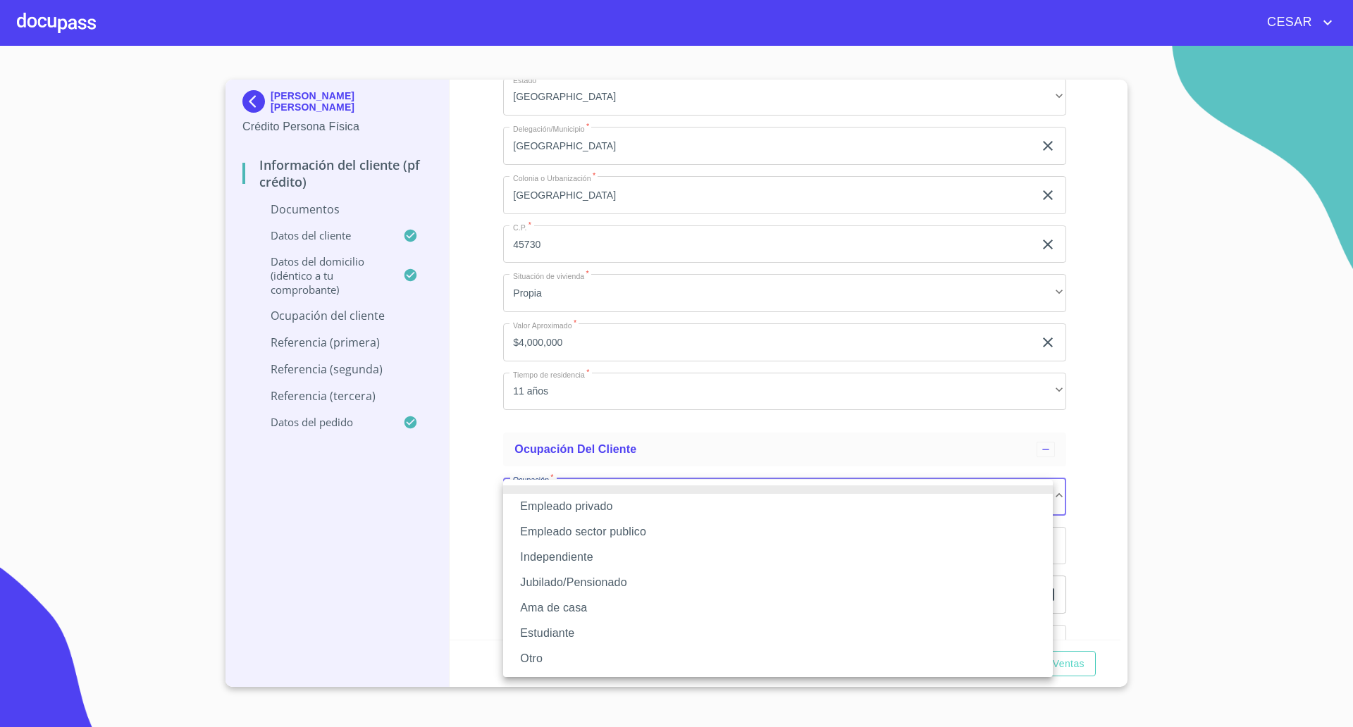
click at [559, 506] on li "Empleado privado" at bounding box center [777, 506] width 549 height 25
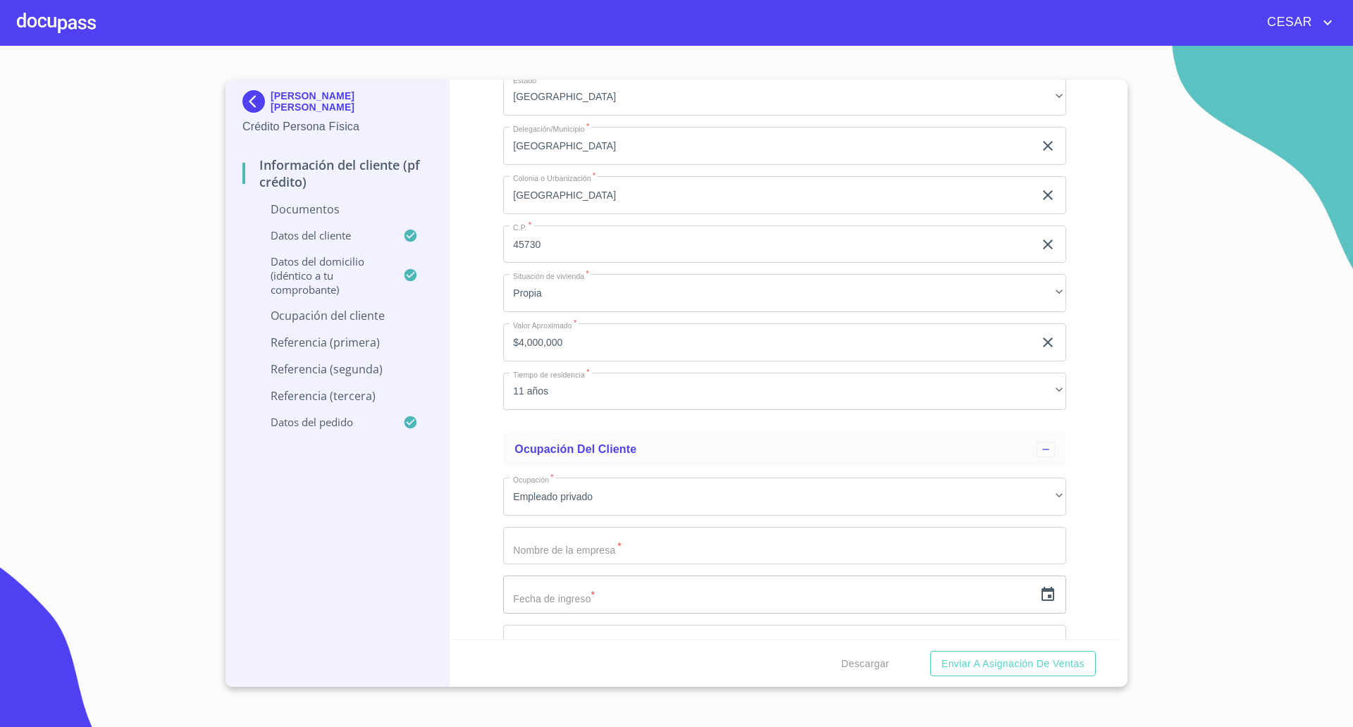
click at [483, 507] on div "Información del cliente (PF crédito) Documentos Documento de identificación   *…" at bounding box center [784, 360] width 671 height 560
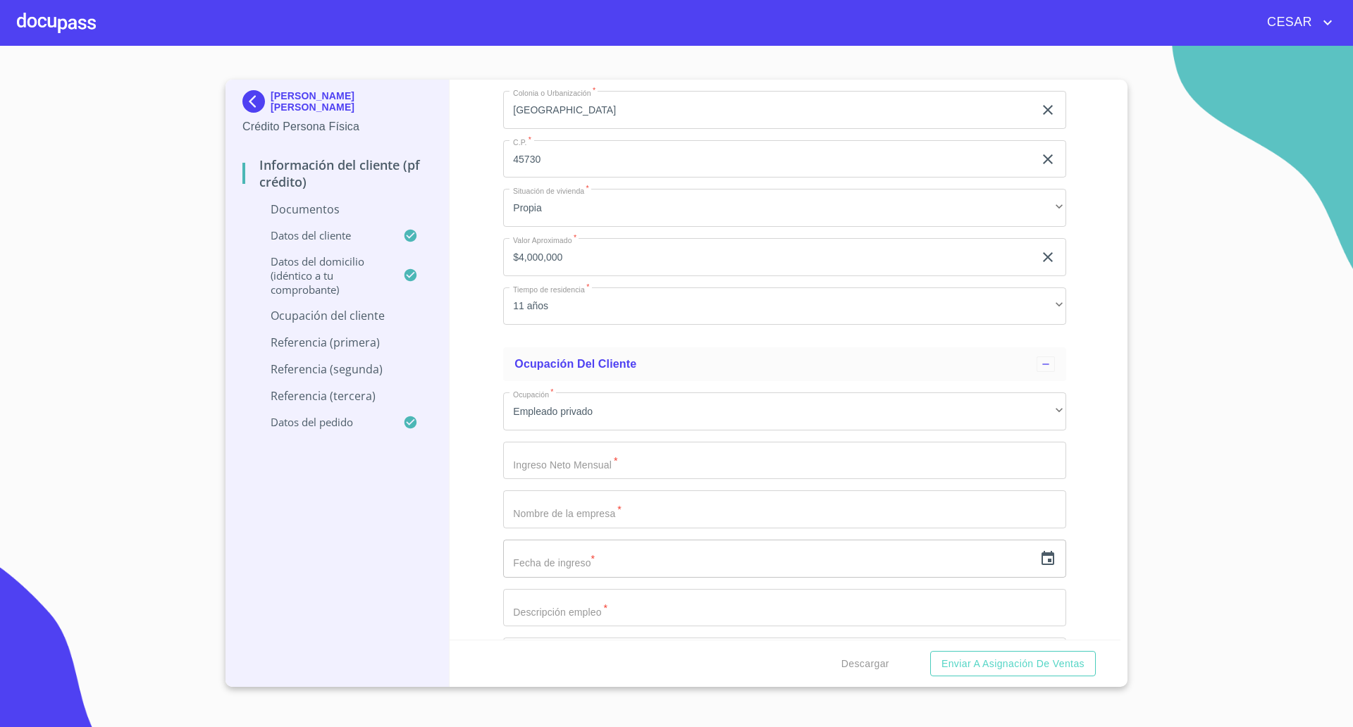
scroll to position [2916, 0]
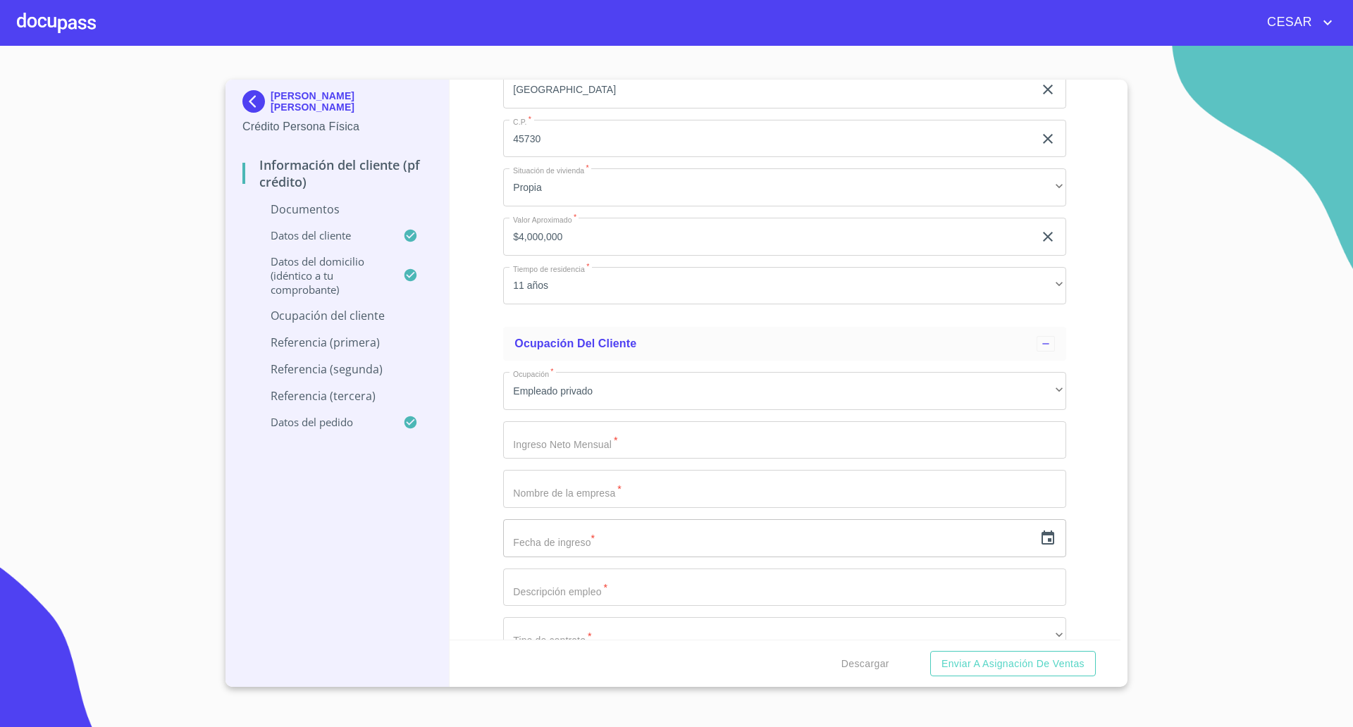
click at [554, 447] on input "Documento de identificación   *" at bounding box center [784, 440] width 563 height 38
type input "15000"
click at [594, 484] on input "Documento de identificación   *" at bounding box center [784, 489] width 563 height 38
type input "Hogares Trinitarios"
click at [1039, 535] on icon "button" at bounding box center [1047, 538] width 17 height 17
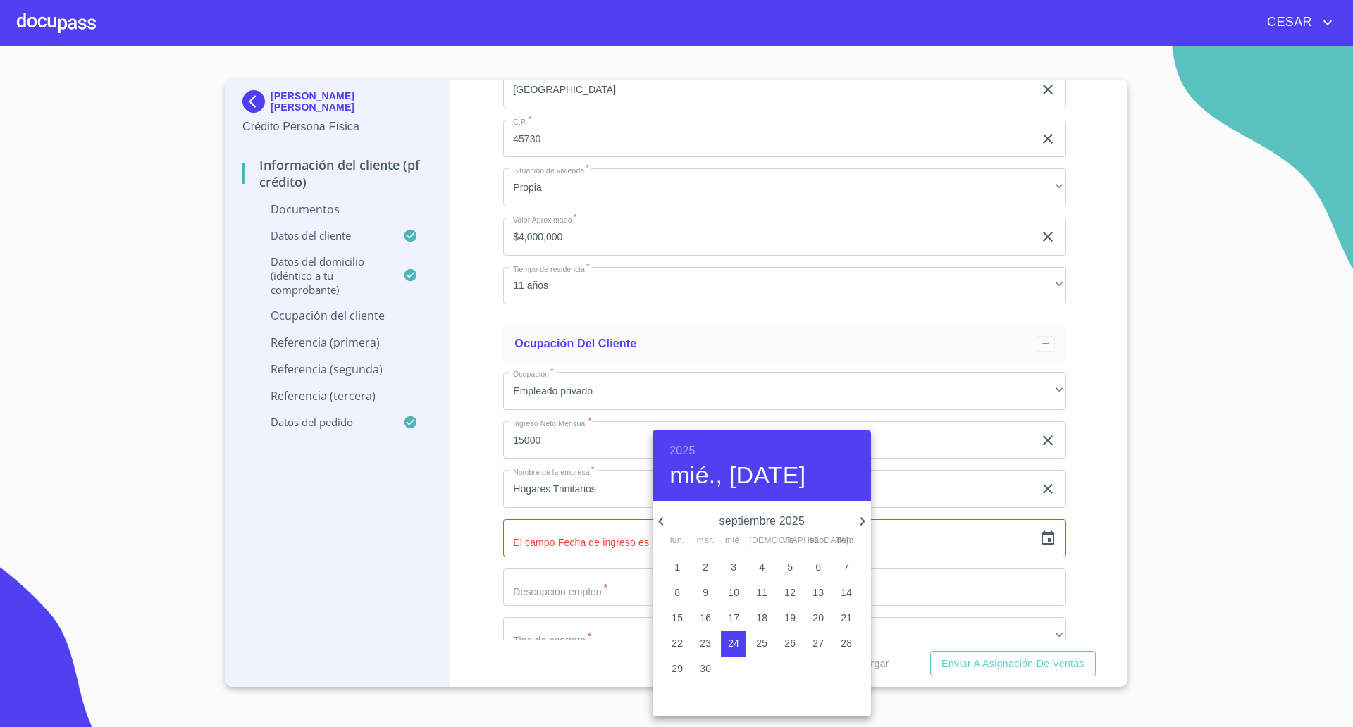
click at [695, 449] on div "2025 mié., [DATE]" at bounding box center [761, 465] width 218 height 70
click at [670, 449] on h6 "2025" at bounding box center [681, 451] width 25 height 20
click at [756, 520] on div "2022" at bounding box center [761, 517] width 218 height 28
click at [772, 565] on span "1" at bounding box center [761, 567] width 25 height 14
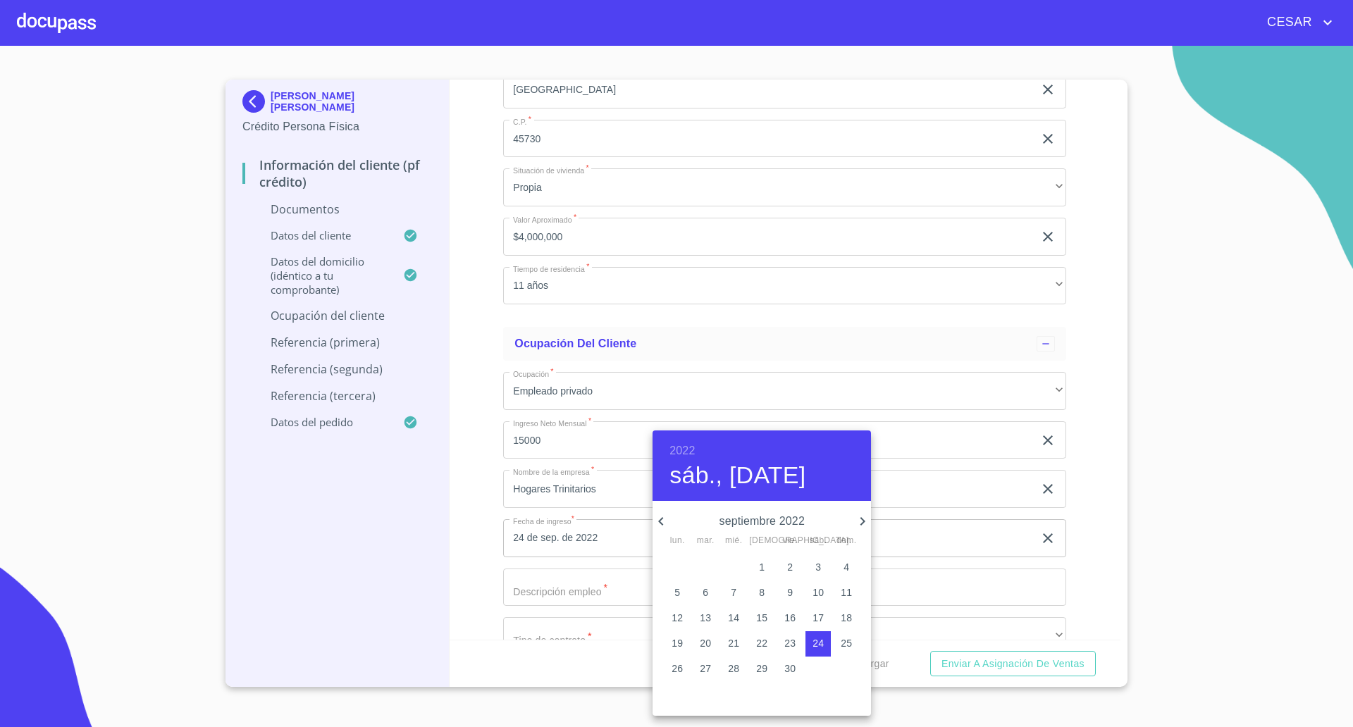
type input "1 de sep. de 2022"
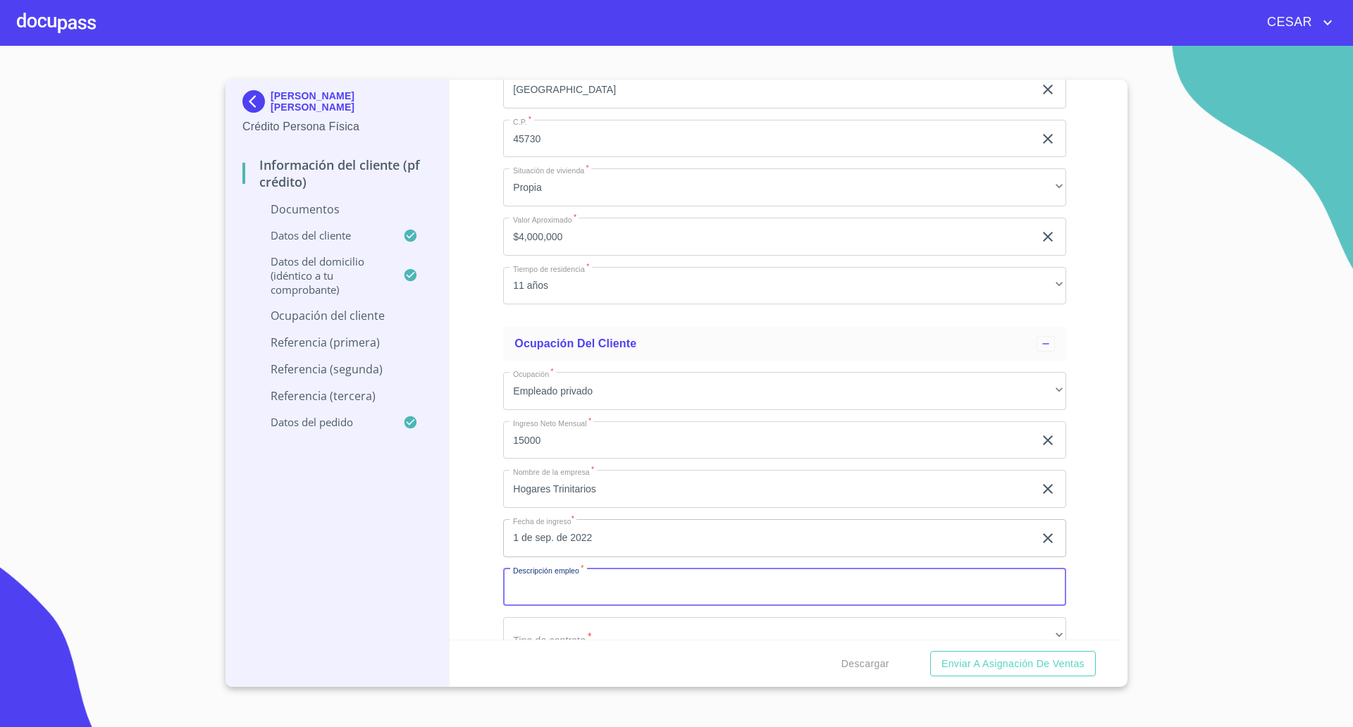
click at [585, 591] on input "Documento de identificación   *" at bounding box center [784, 587] width 563 height 38
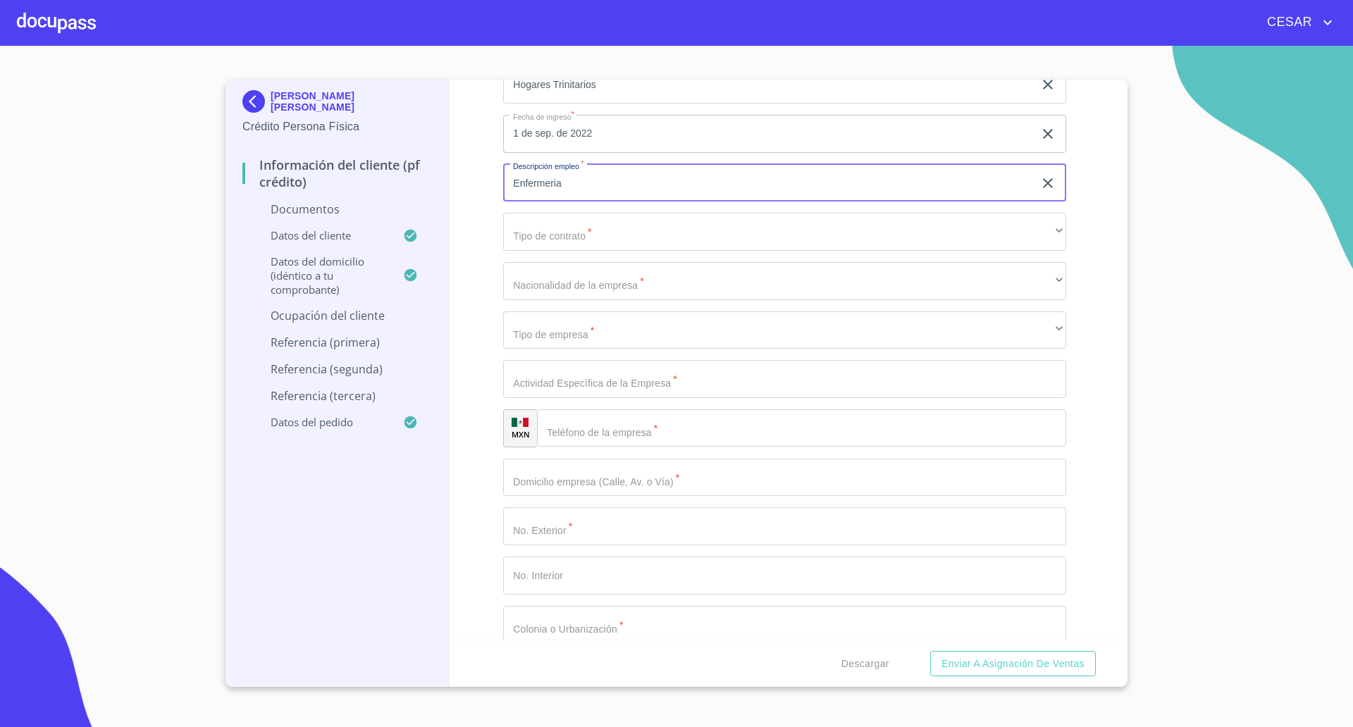
scroll to position [3328, 0]
type input "Enfermeria"
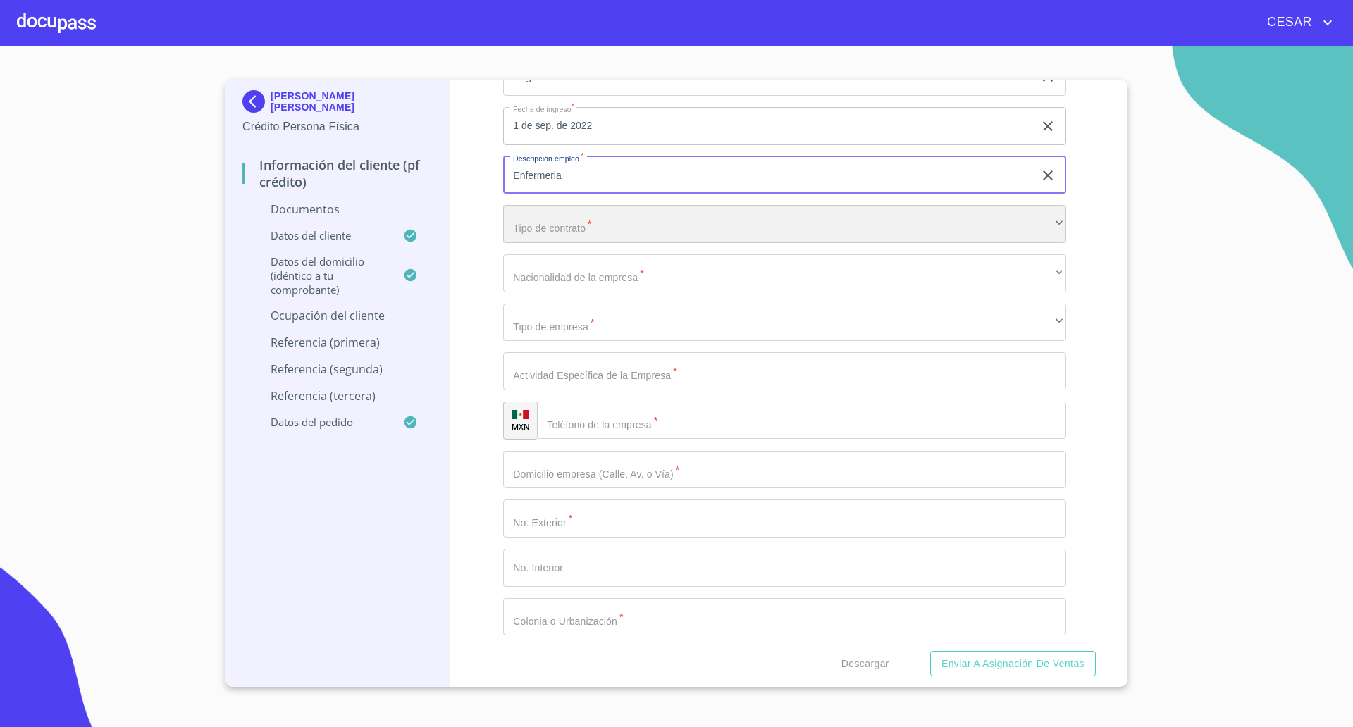
click at [548, 232] on div "​" at bounding box center [784, 224] width 563 height 38
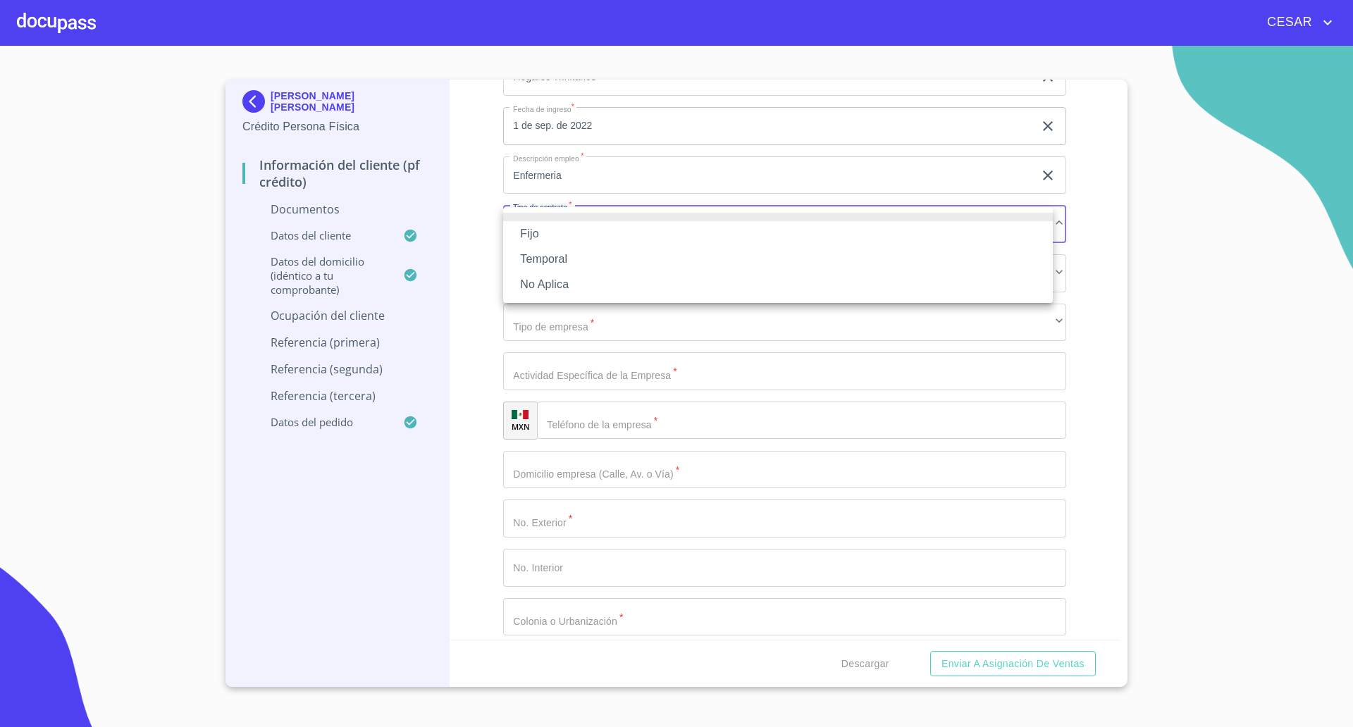
click at [557, 290] on li "No Aplica" at bounding box center [777, 284] width 549 height 25
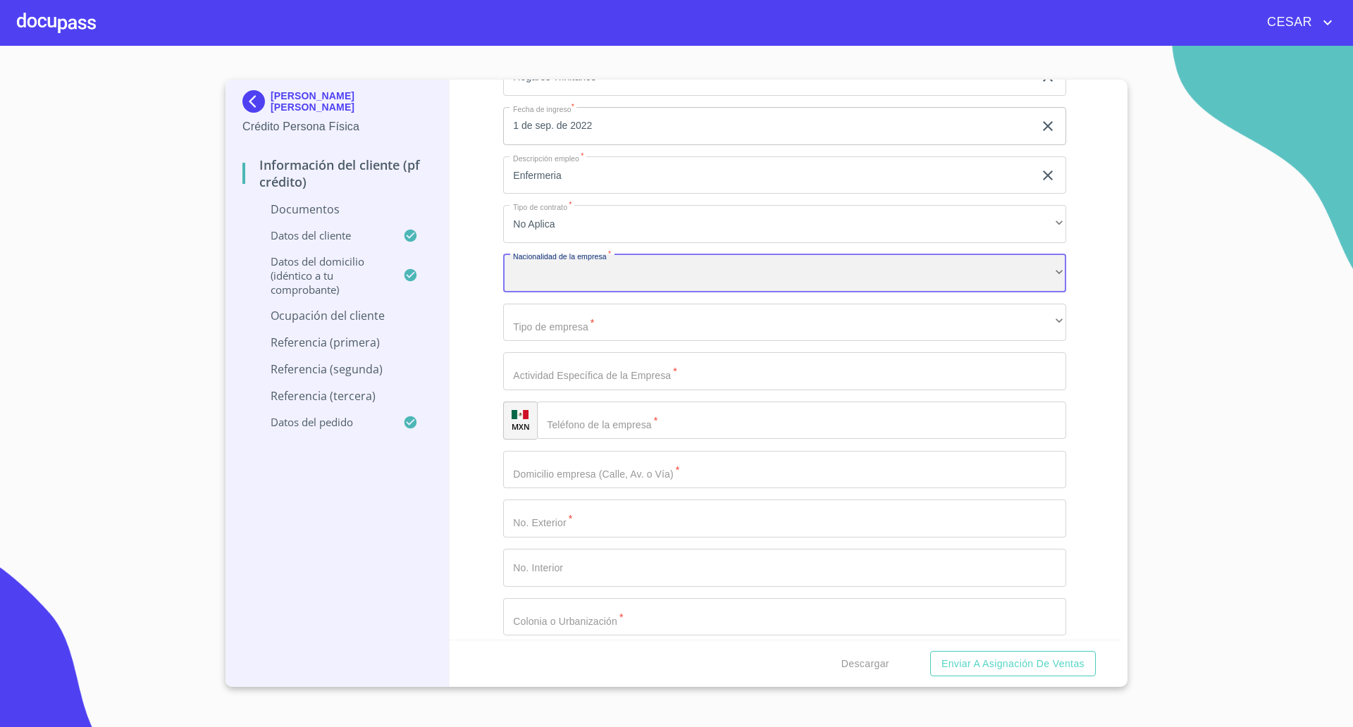
click at [588, 282] on div "​" at bounding box center [784, 273] width 563 height 38
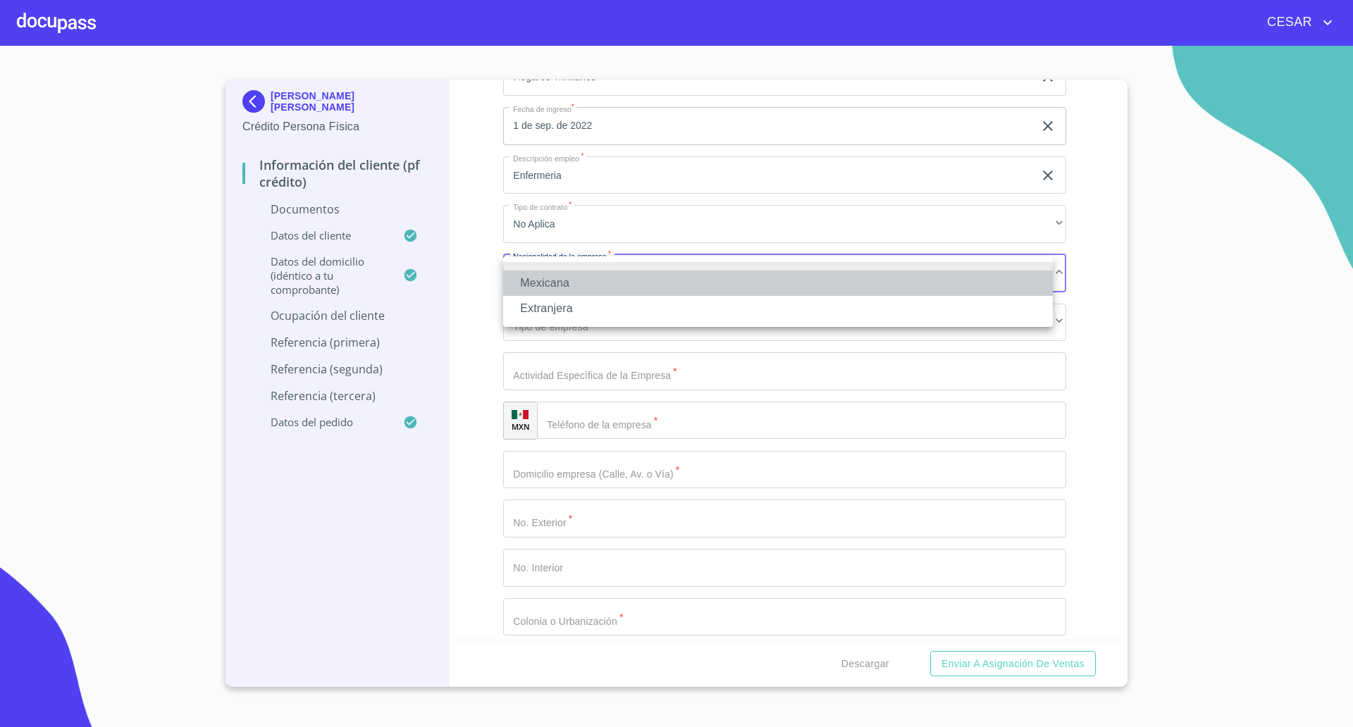
click at [588, 282] on li "Mexicana" at bounding box center [777, 283] width 549 height 25
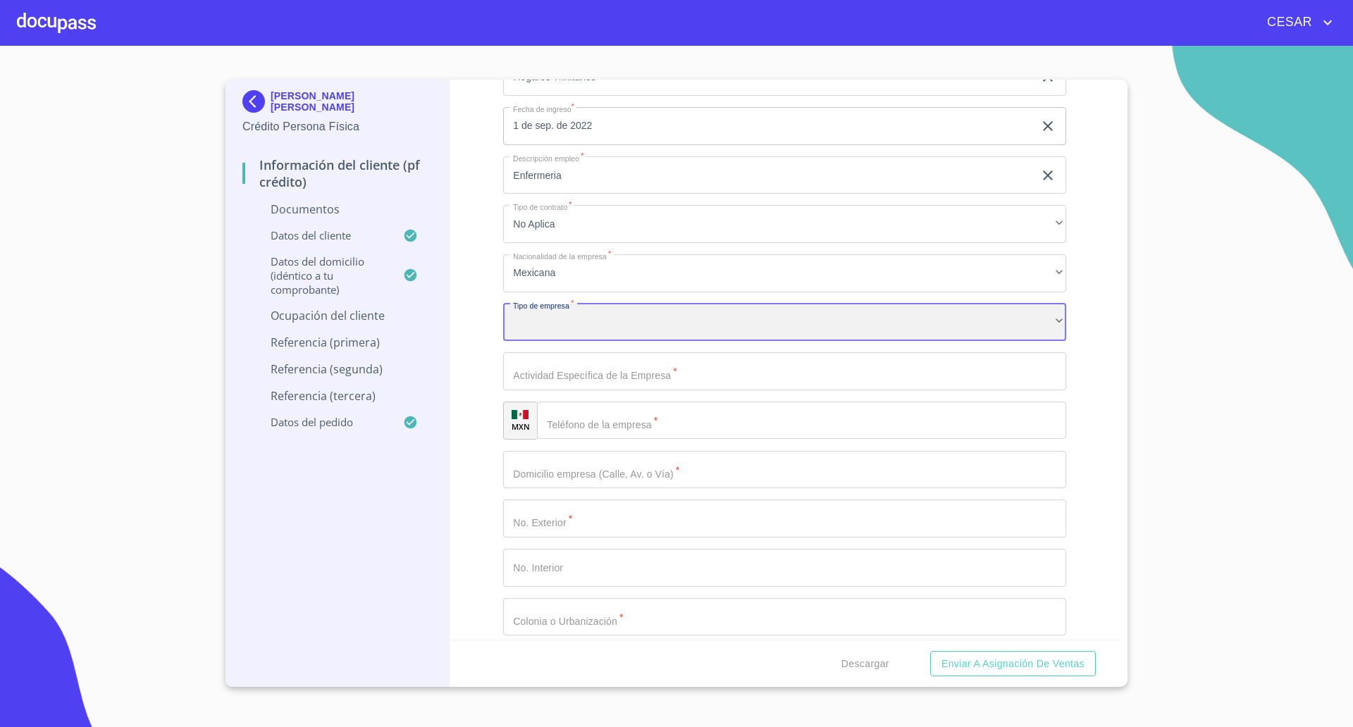
click at [576, 318] on div "​" at bounding box center [784, 323] width 563 height 38
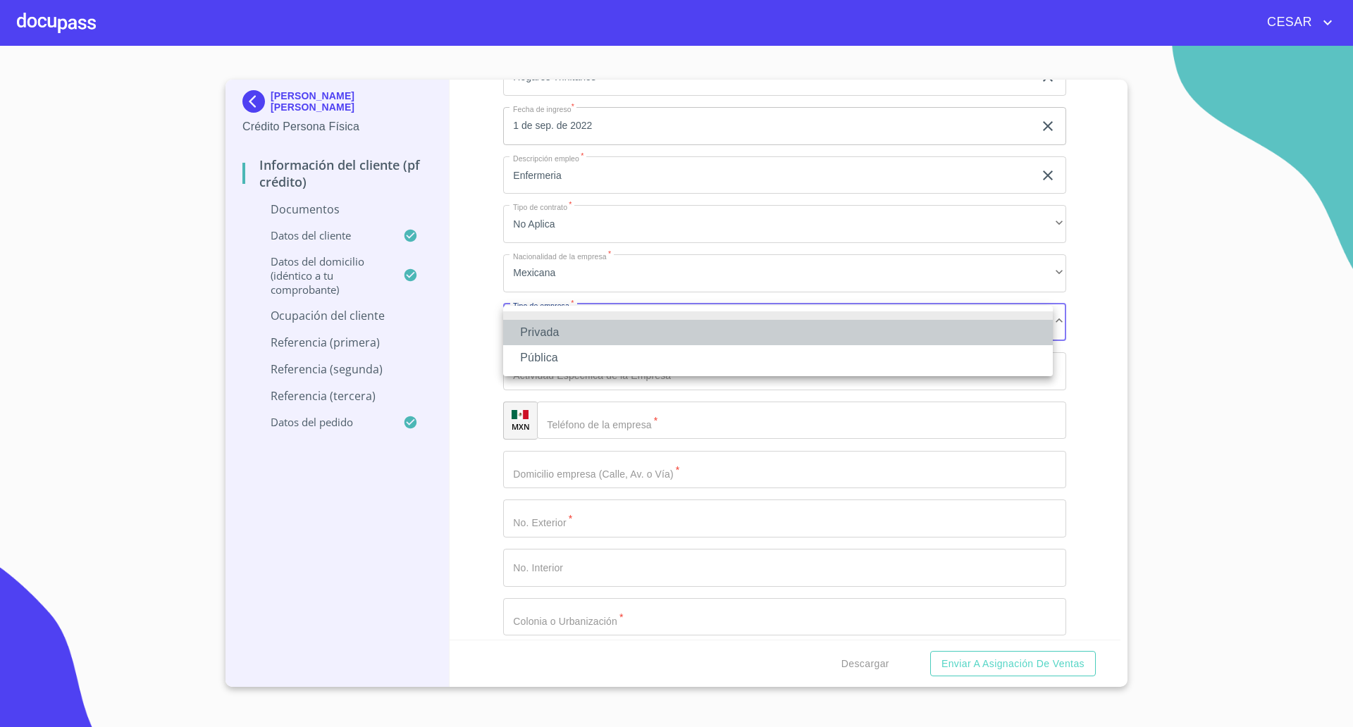
click at [568, 325] on li "Privada" at bounding box center [777, 332] width 549 height 25
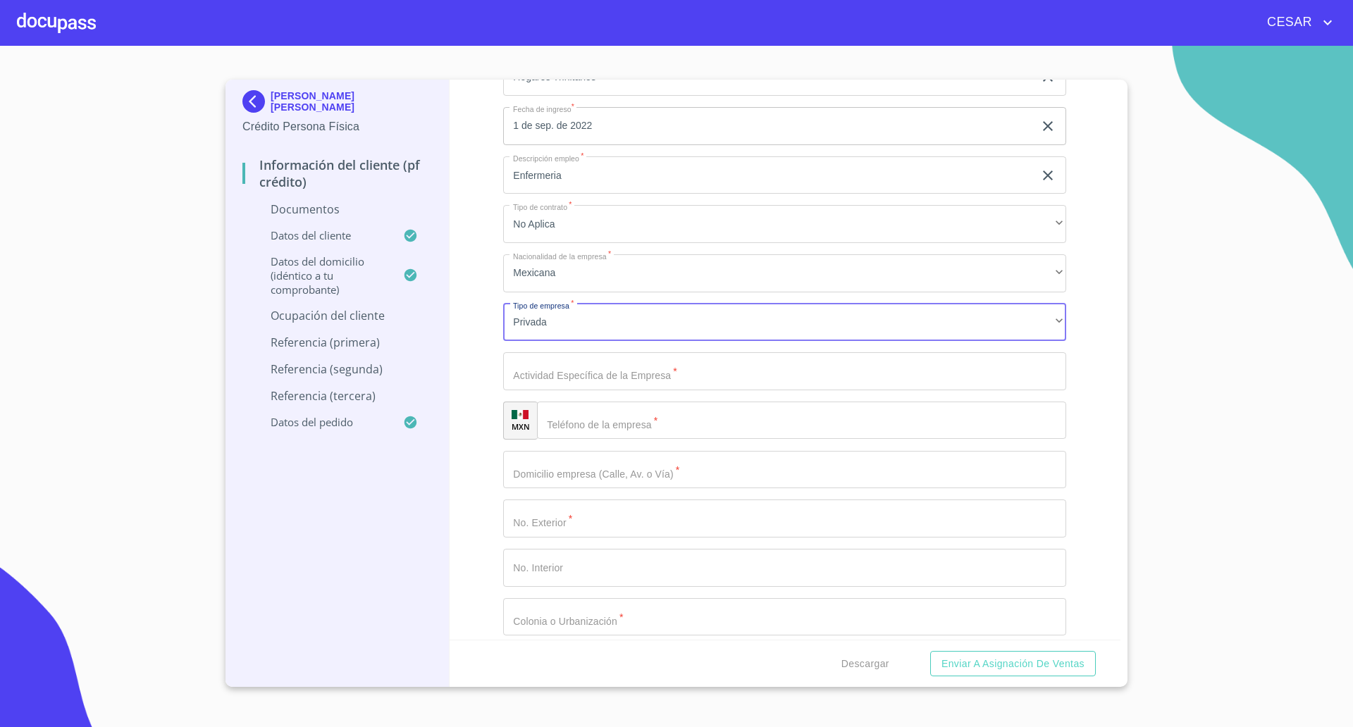
click at [607, 382] on input "Documento de identificación   *" at bounding box center [784, 371] width 563 height 38
type input "Cuidado de personas mayores"
click at [598, 428] on input "Documento de identificación   *" at bounding box center [801, 421] width 529 height 38
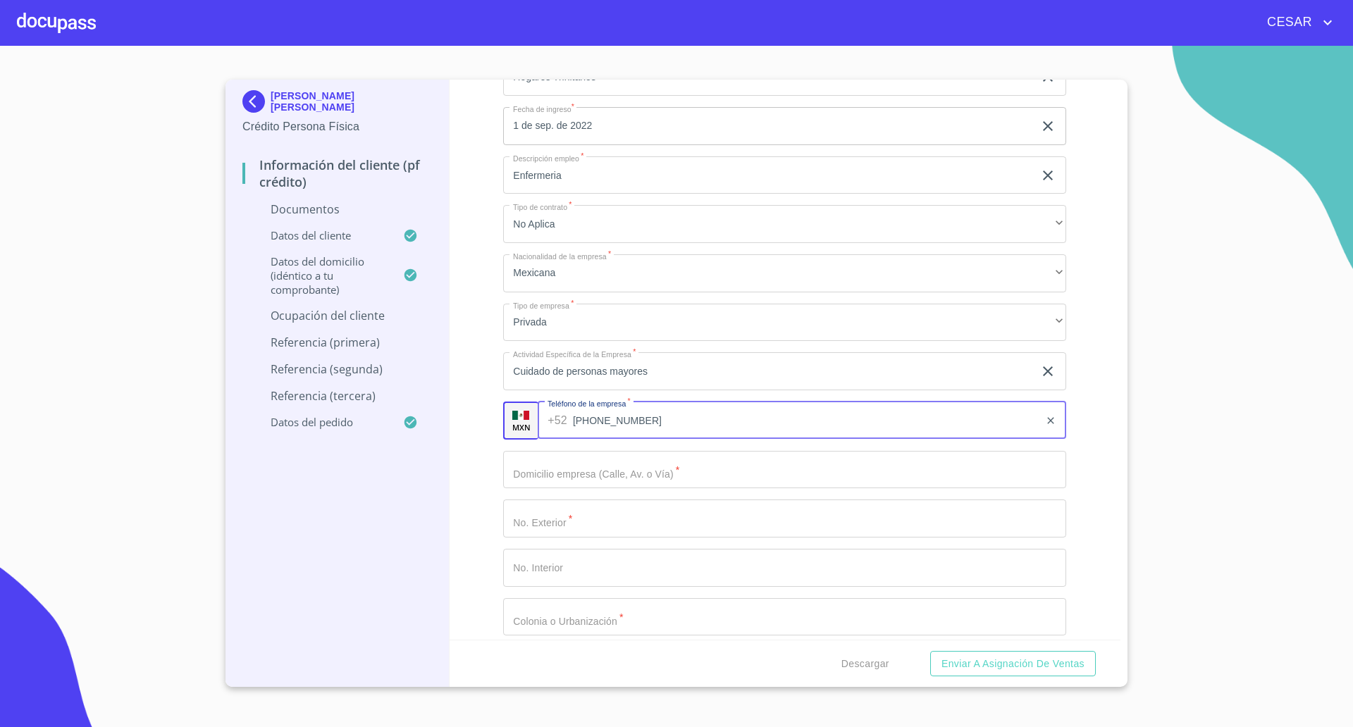
type input "[PHONE_NUMBER]"
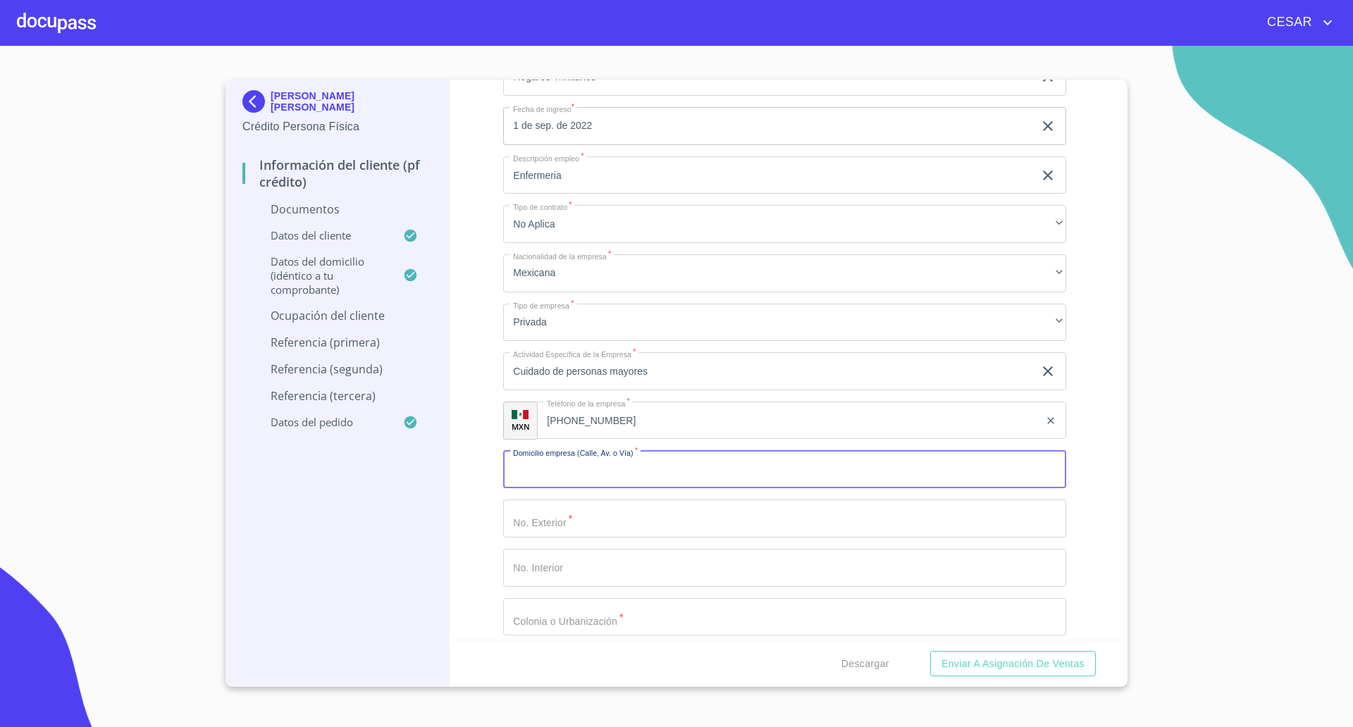
click at [583, 478] on input "Documento de identificación   *" at bounding box center [784, 470] width 563 height 38
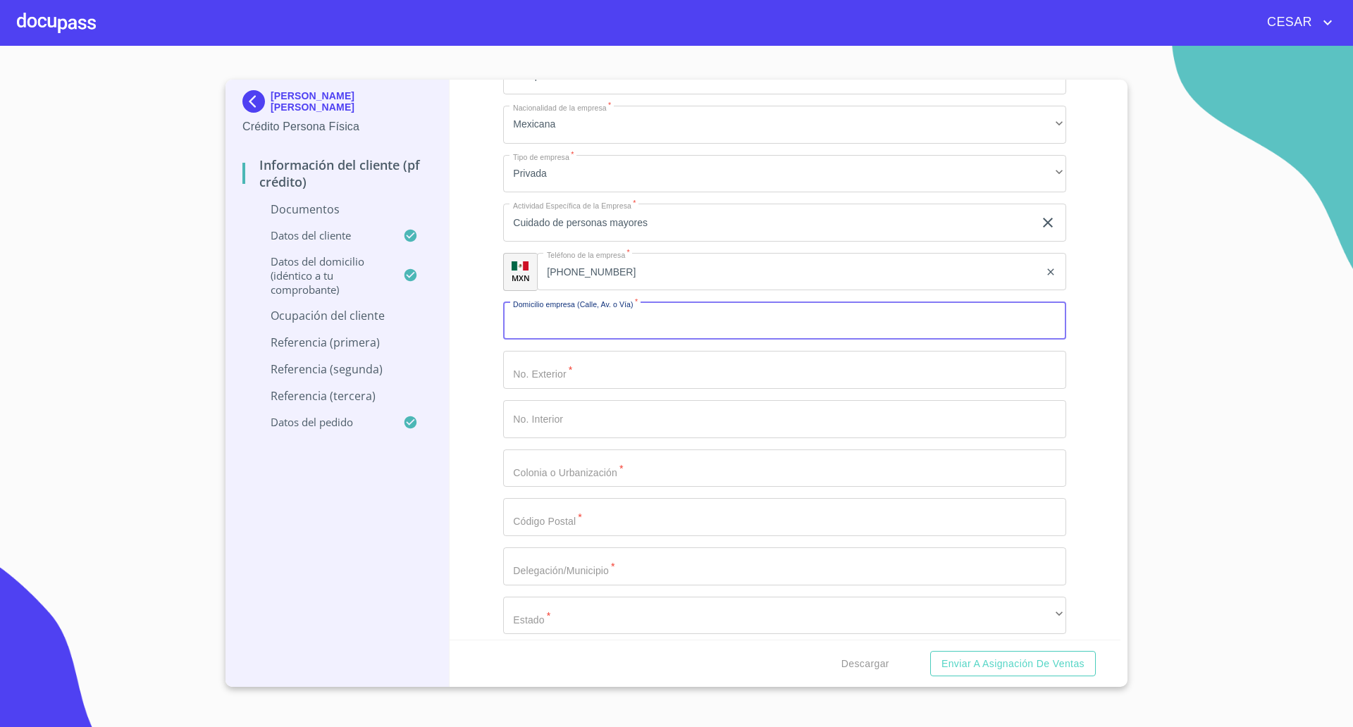
scroll to position [3505, 0]
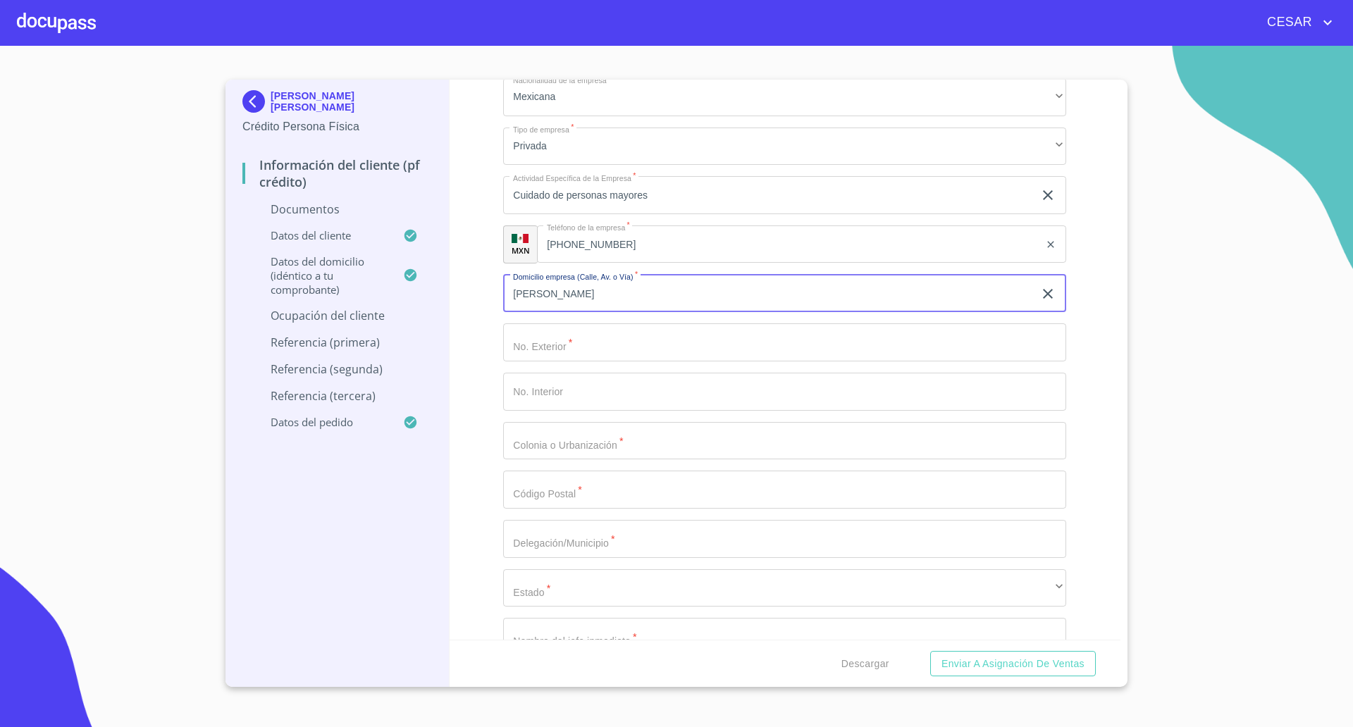
type input "[PERSON_NAME]"
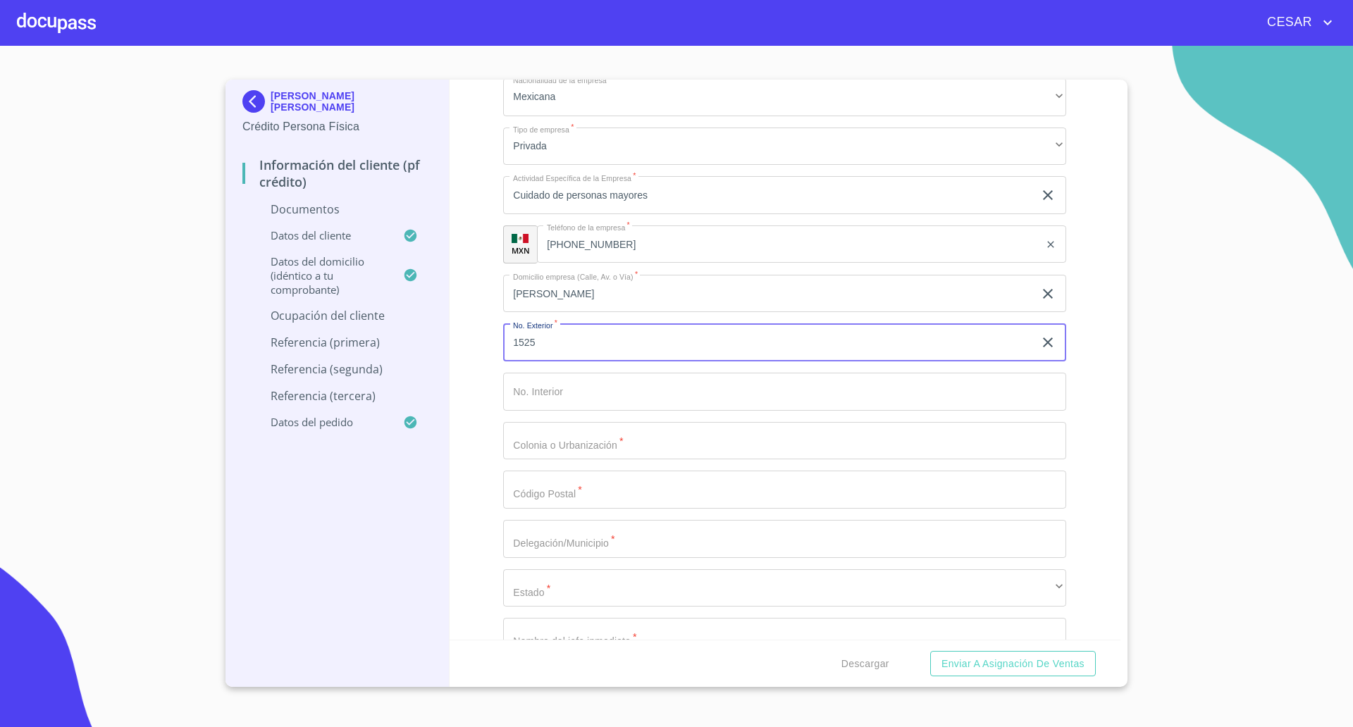
type input "1525"
click at [574, 436] on input "Documento de identificación   *" at bounding box center [784, 441] width 563 height 38
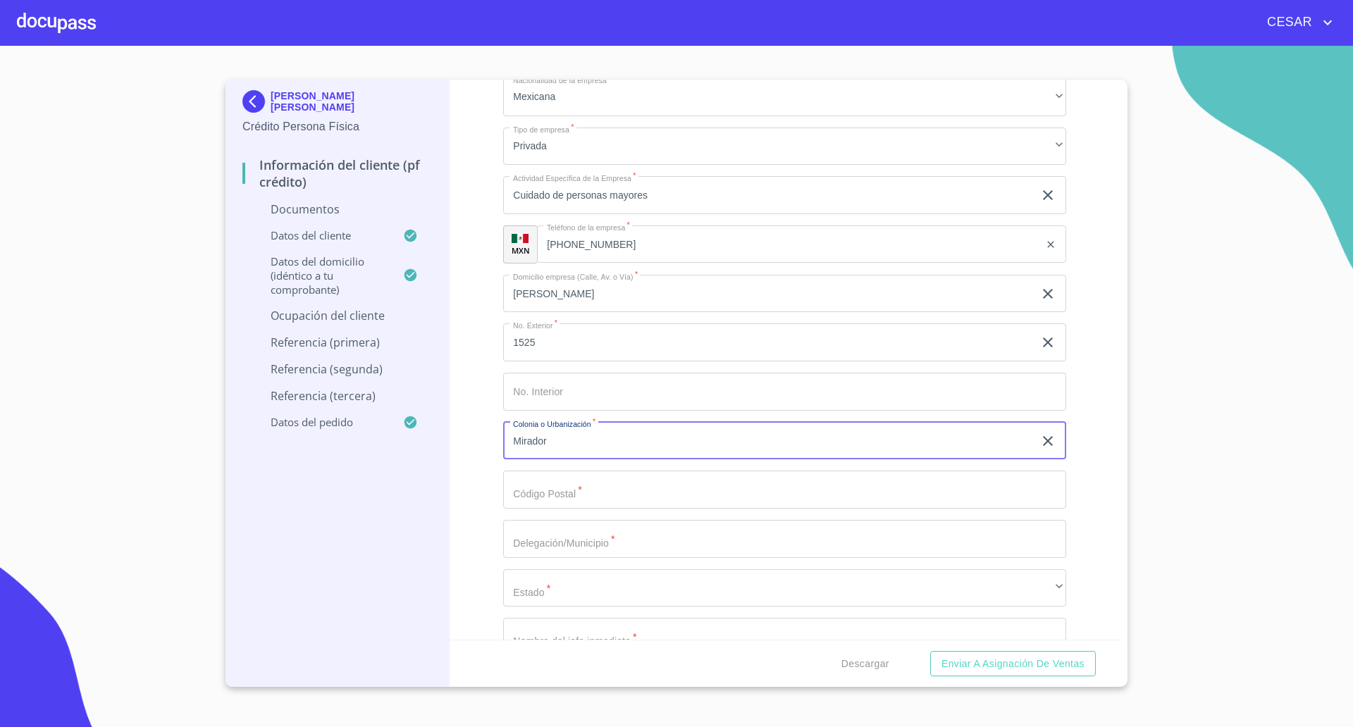
type input "Mirador"
click at [559, 485] on input "Documento de identificación   *" at bounding box center [784, 490] width 563 height 38
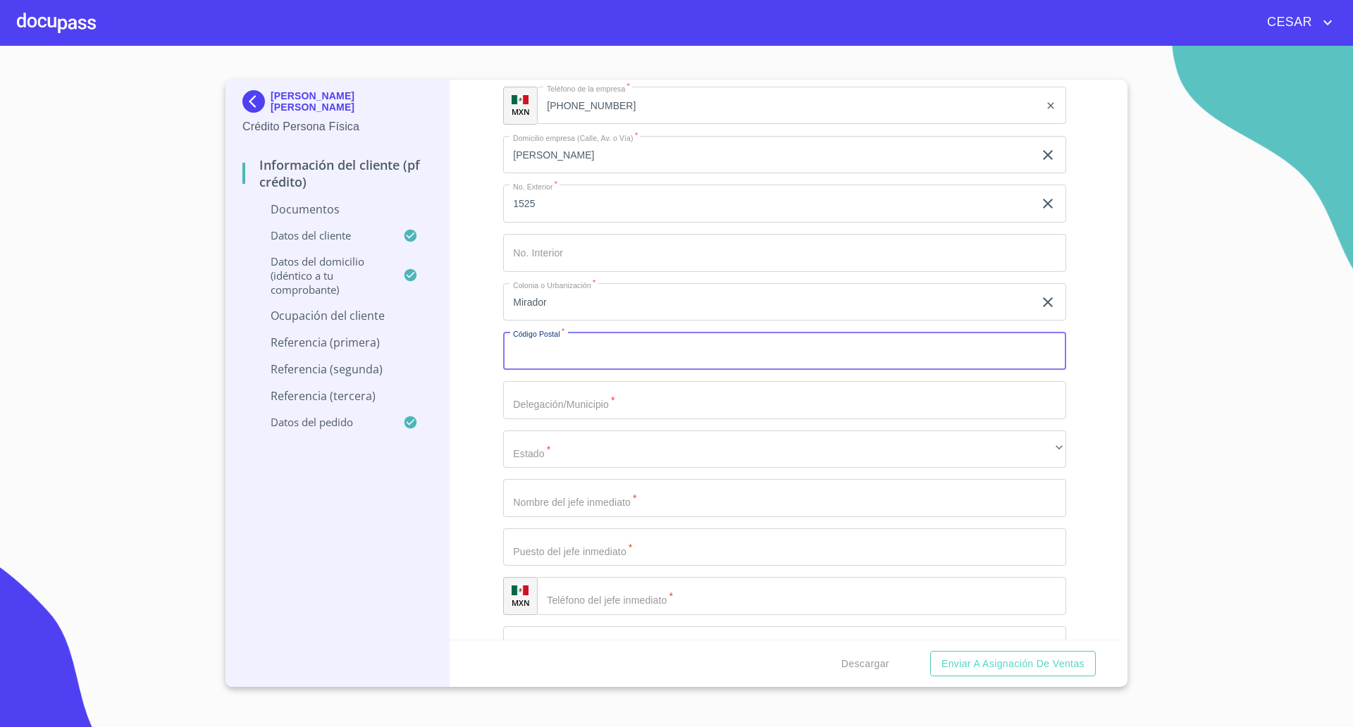
scroll to position [3681, 0]
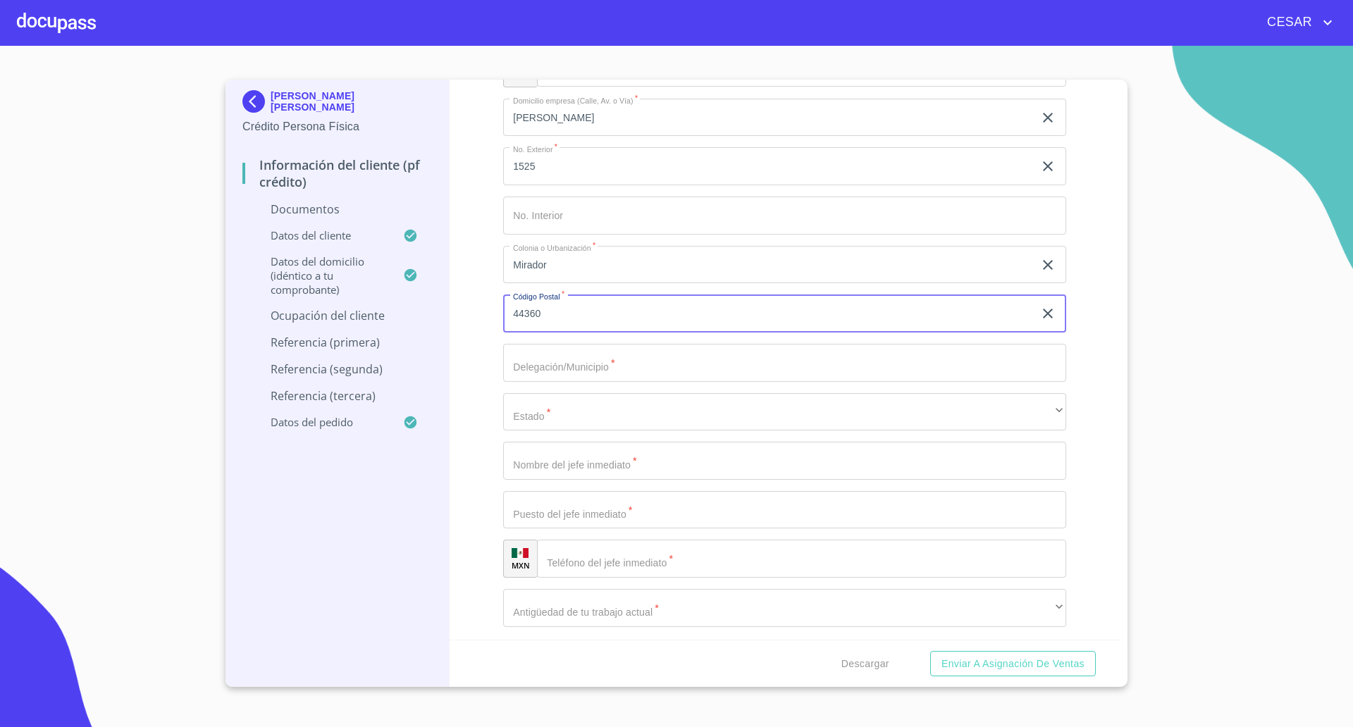
type input "44360"
click at [576, 366] on input "Documento de identificación   *" at bounding box center [784, 363] width 563 height 38
type input "G"
type input "[GEOGRAPHIC_DATA]"
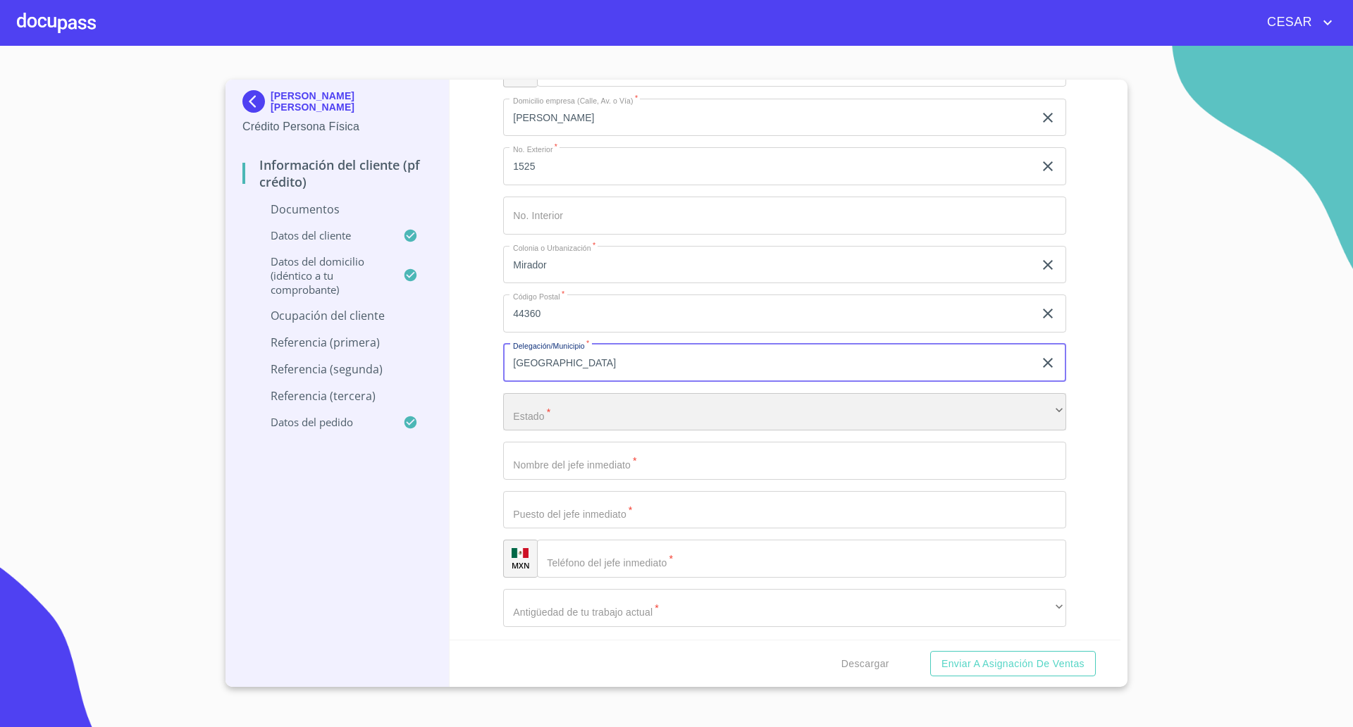
click at [537, 407] on div "​" at bounding box center [784, 412] width 563 height 38
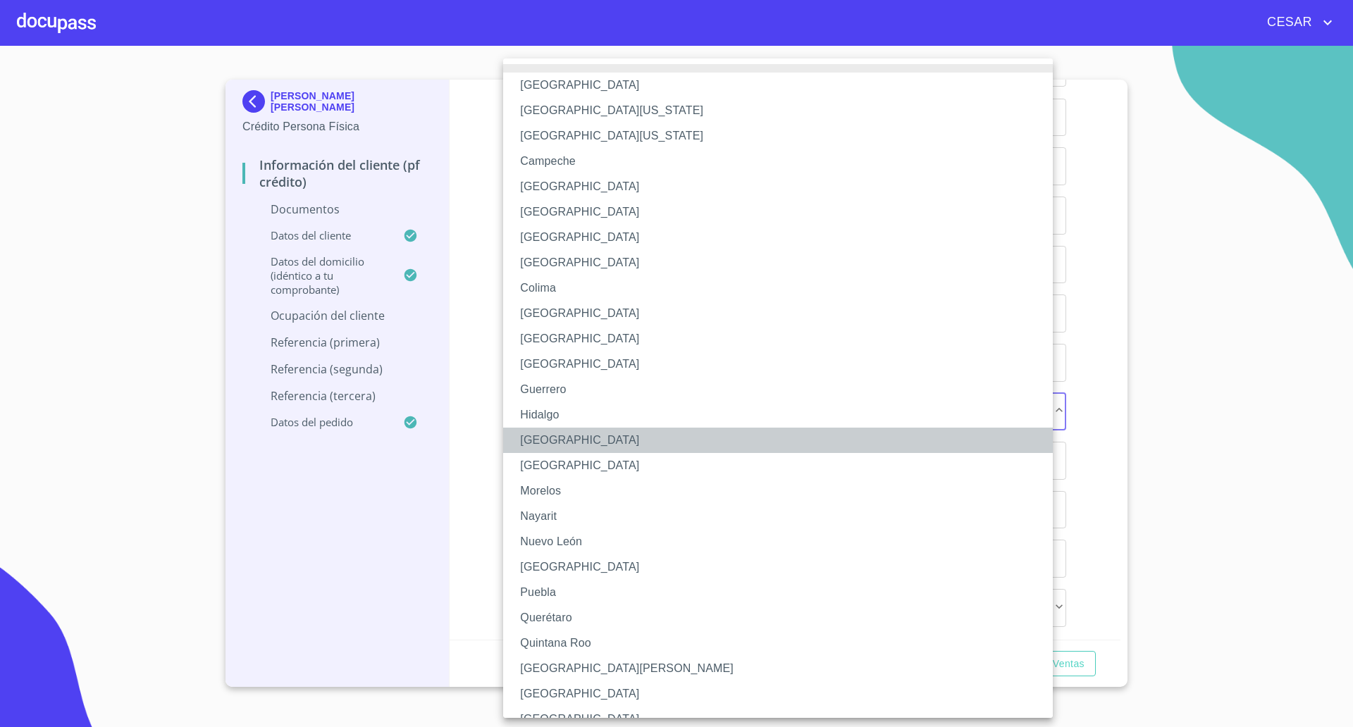
click at [537, 437] on li "[GEOGRAPHIC_DATA]" at bounding box center [784, 440] width 563 height 25
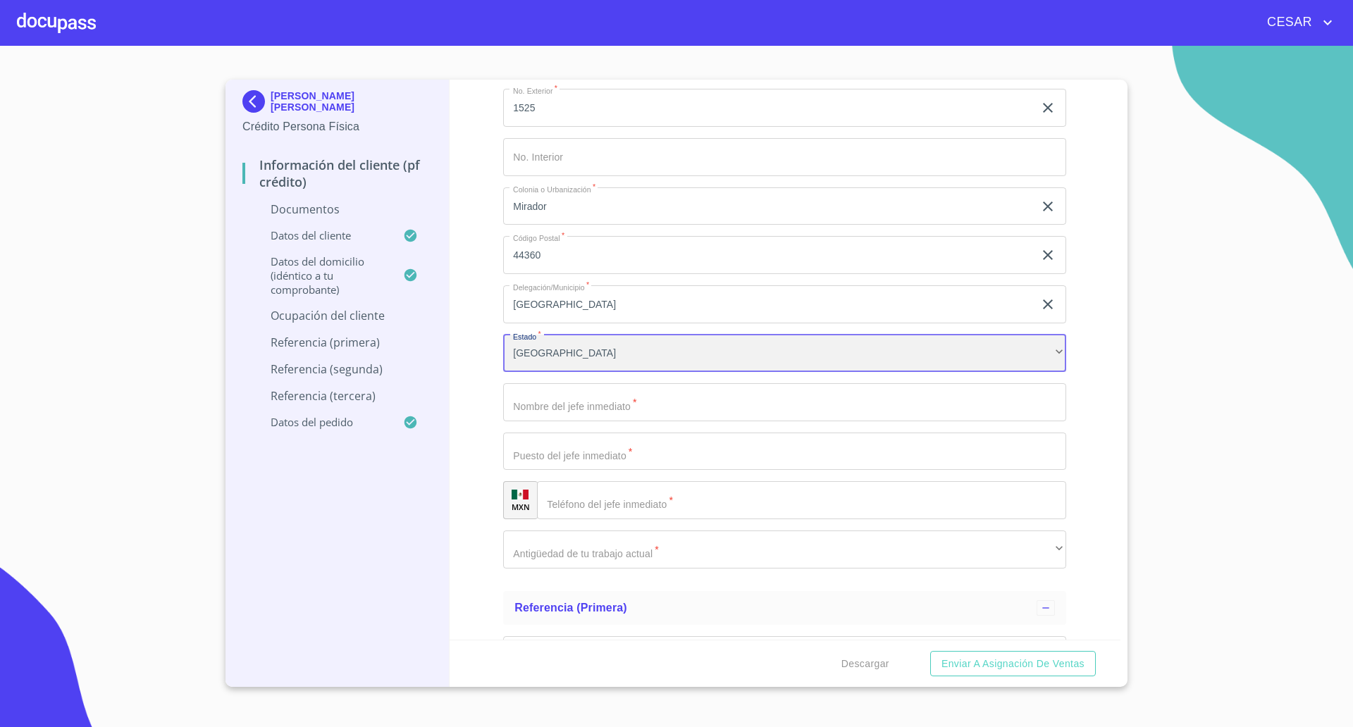
scroll to position [3769, 0]
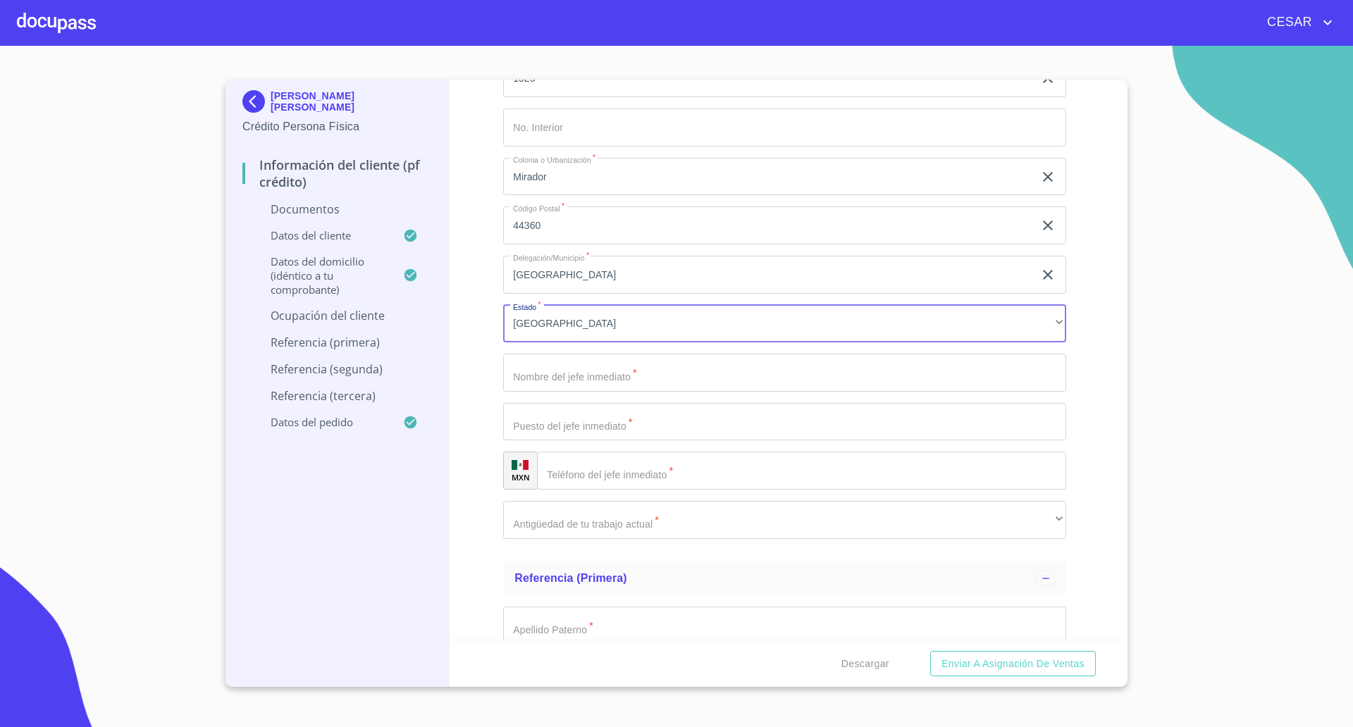
click at [605, 377] on input "Documento de identificación   *" at bounding box center [784, 373] width 563 height 38
type input "[PERSON_NAME]"
click at [558, 428] on input "Documento de identificación   *" at bounding box center [784, 422] width 563 height 38
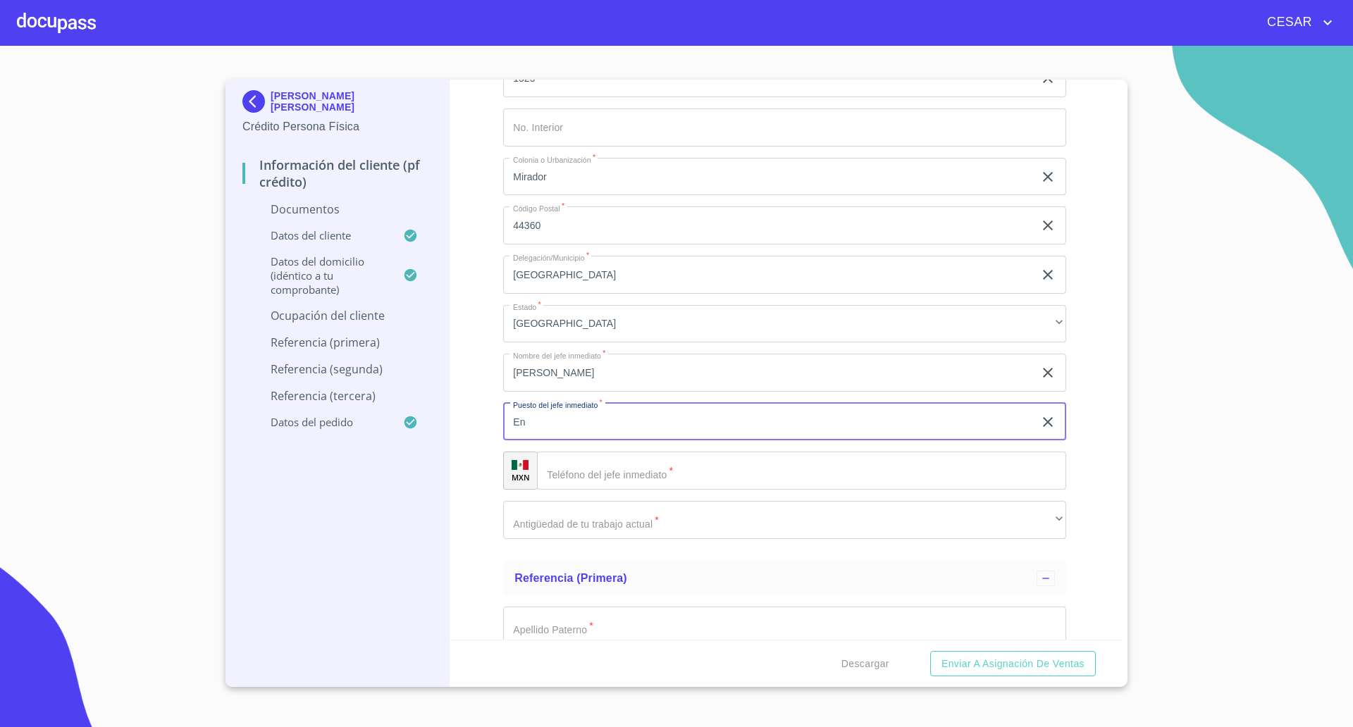
type input "E"
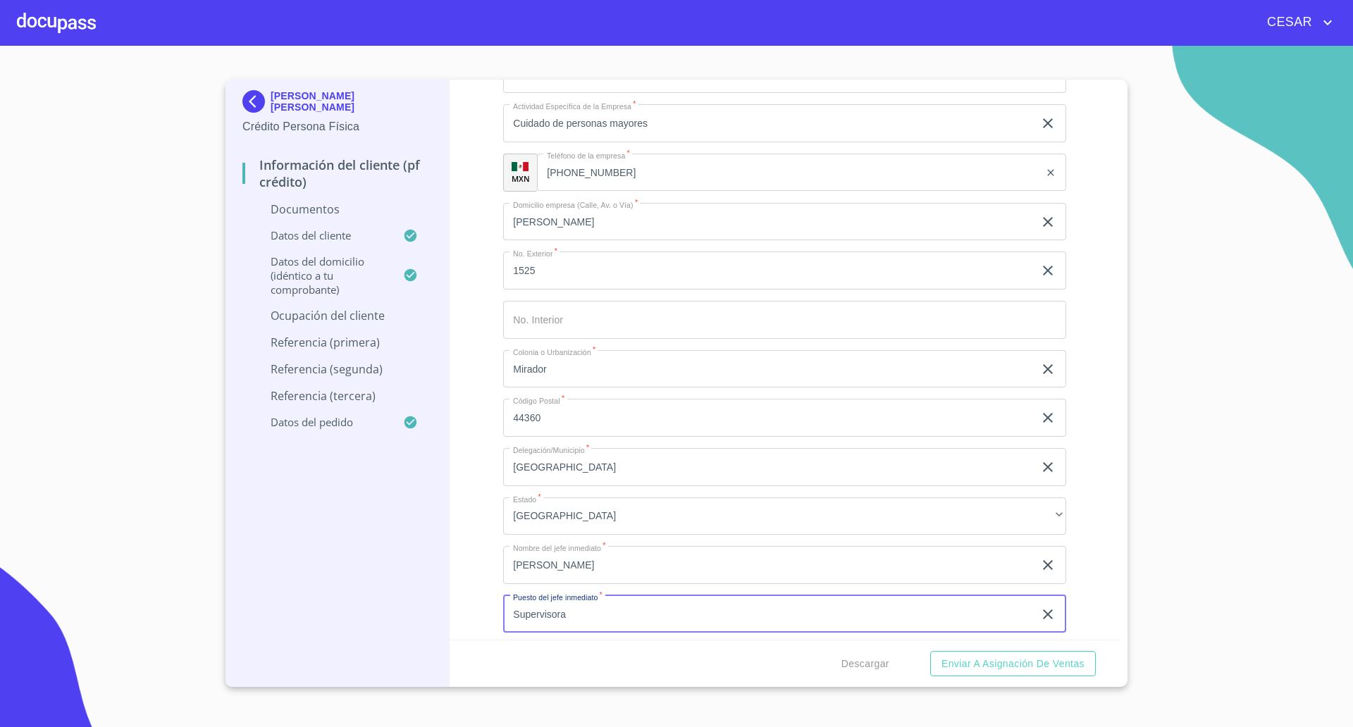
scroll to position [3416, 0]
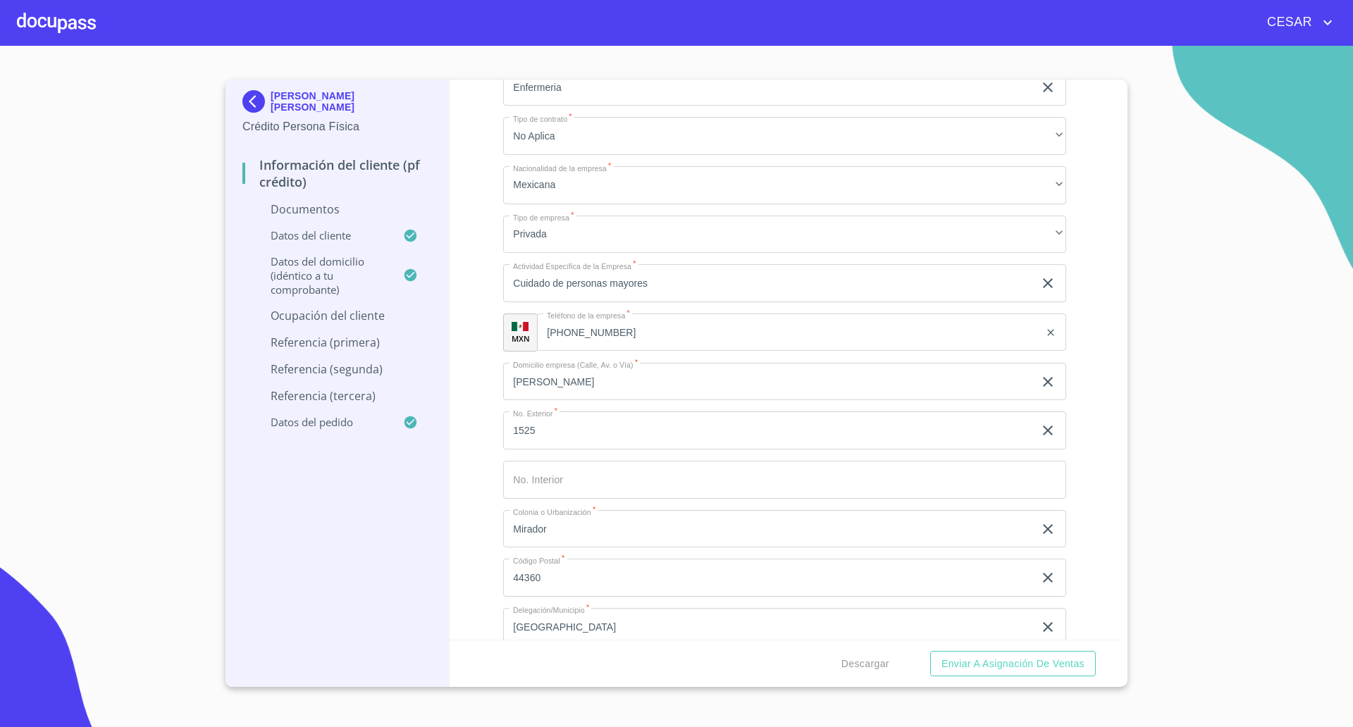
type input "Supervisora"
drag, startPoint x: 598, startPoint y: 336, endPoint x: 568, endPoint y: 330, distance: 30.1
click at [560, 331] on div "[PHONE_NUMBER] ​" at bounding box center [801, 332] width 528 height 38
drag, startPoint x: 574, startPoint y: 332, endPoint x: 641, endPoint y: 330, distance: 66.9
click at [641, 330] on input "[PHONE_NUMBER]" at bounding box center [806, 332] width 466 height 38
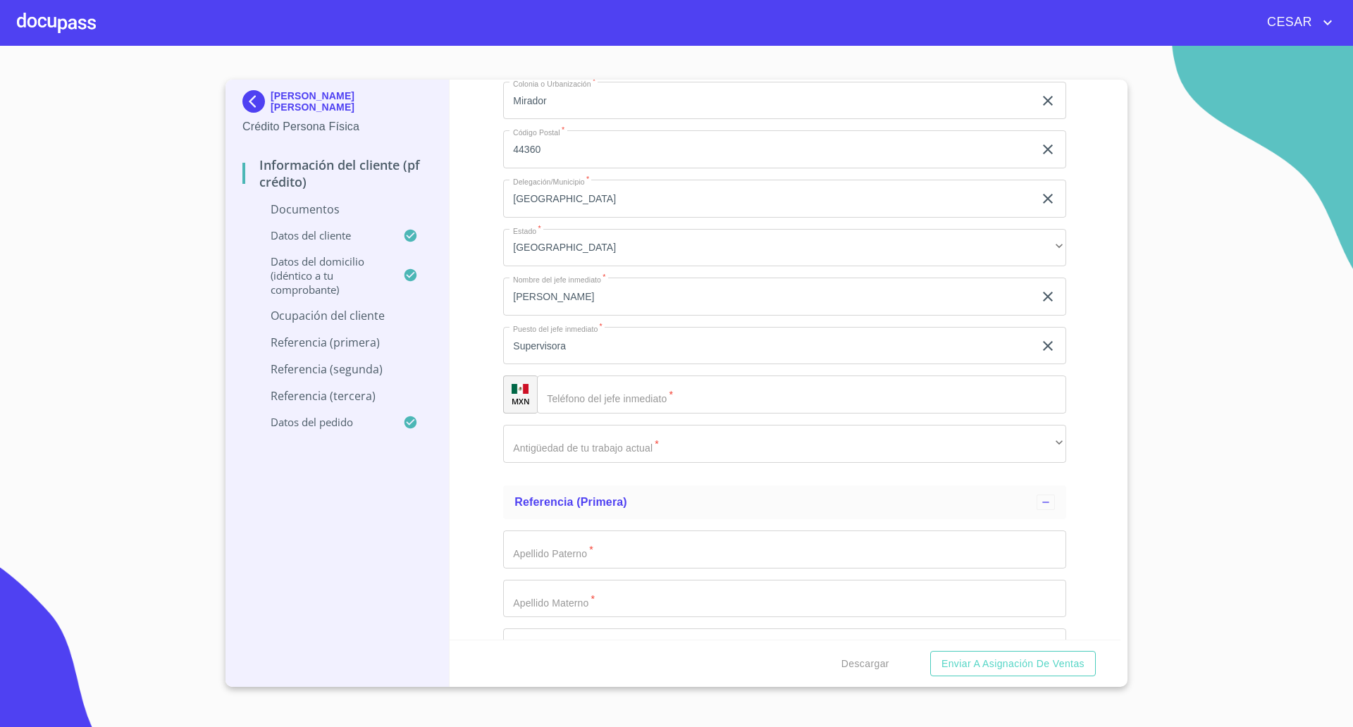
scroll to position [3945, 0]
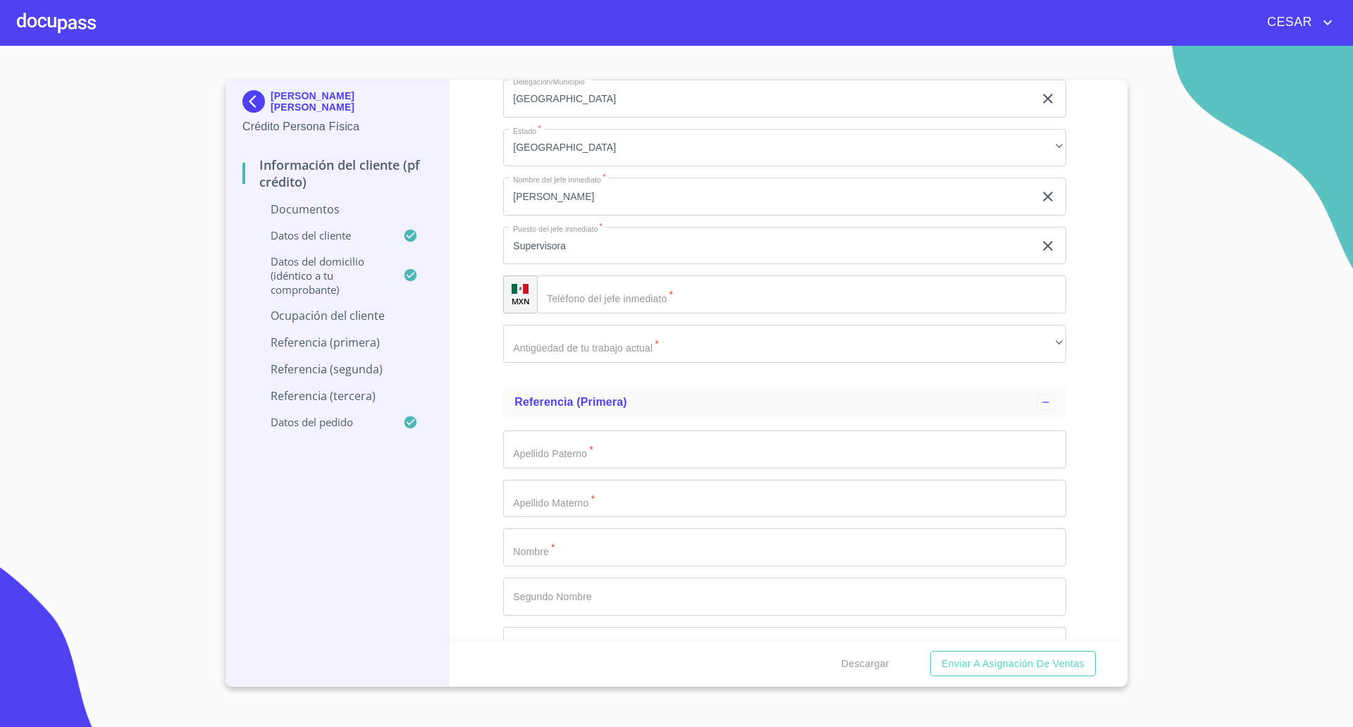
click at [603, 294] on input "Documento de identificación   *" at bounding box center [801, 294] width 529 height 38
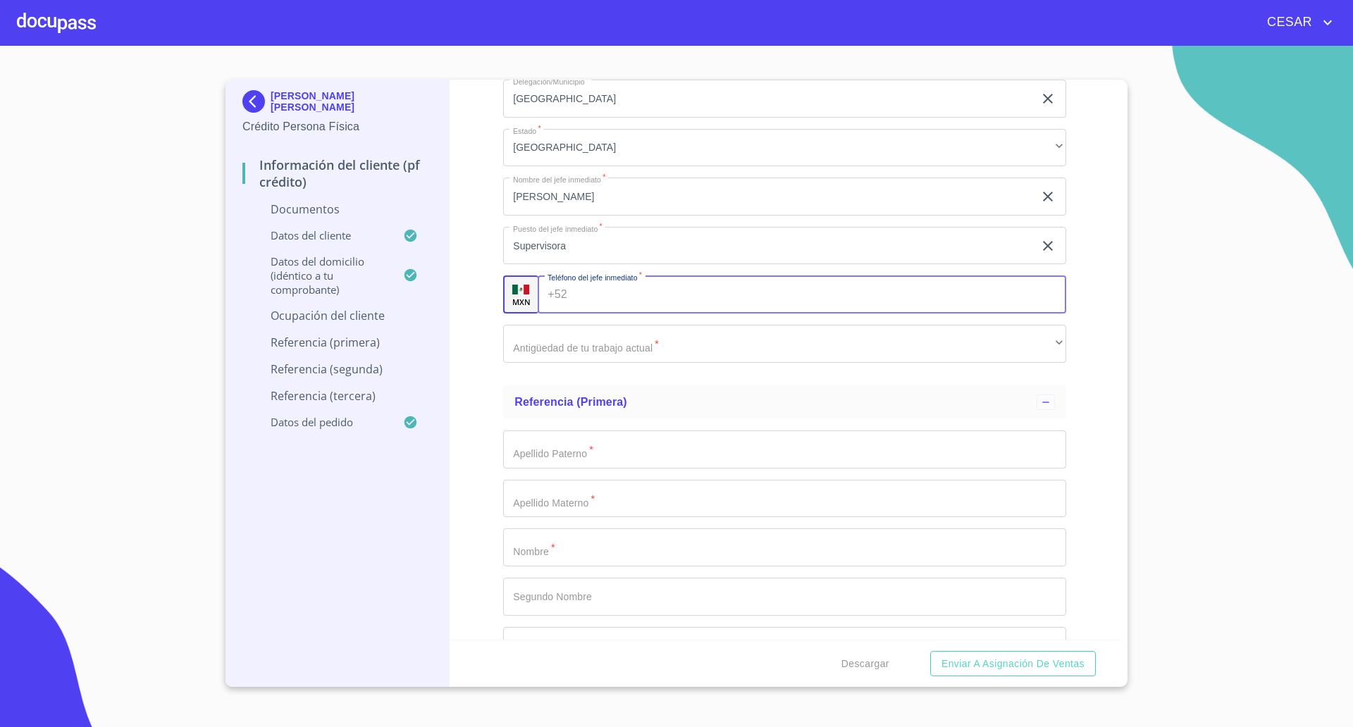
paste input "[PHONE_NUMBER]"
type input "[PHONE_NUMBER]"
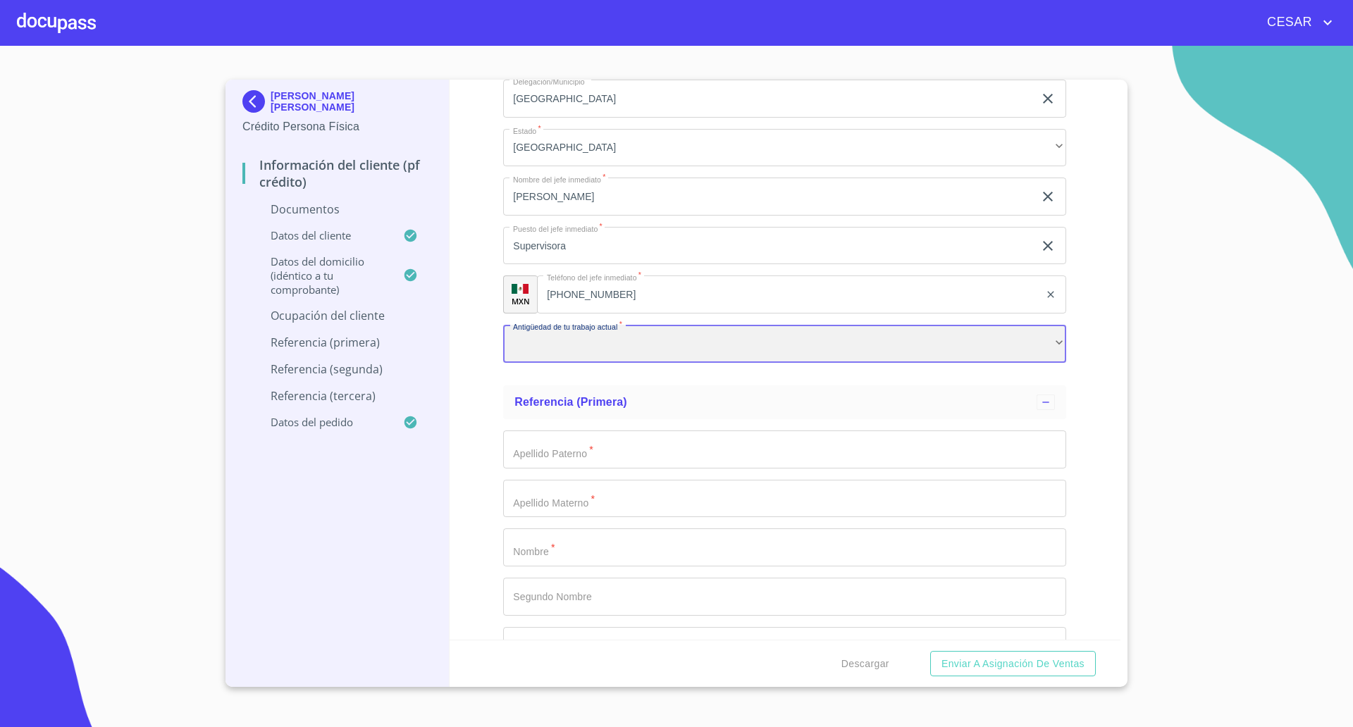
click at [593, 338] on div "​" at bounding box center [784, 344] width 563 height 38
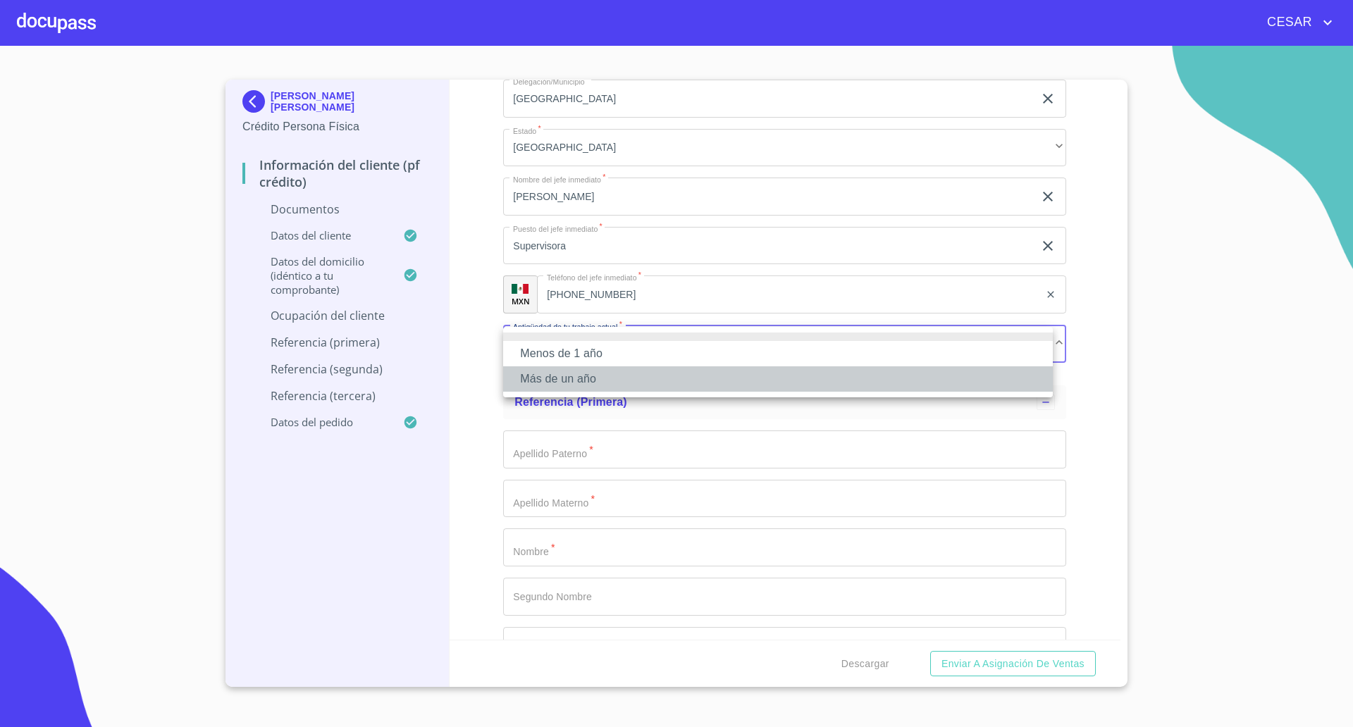
click at [572, 373] on li "Más de un año" at bounding box center [777, 378] width 549 height 25
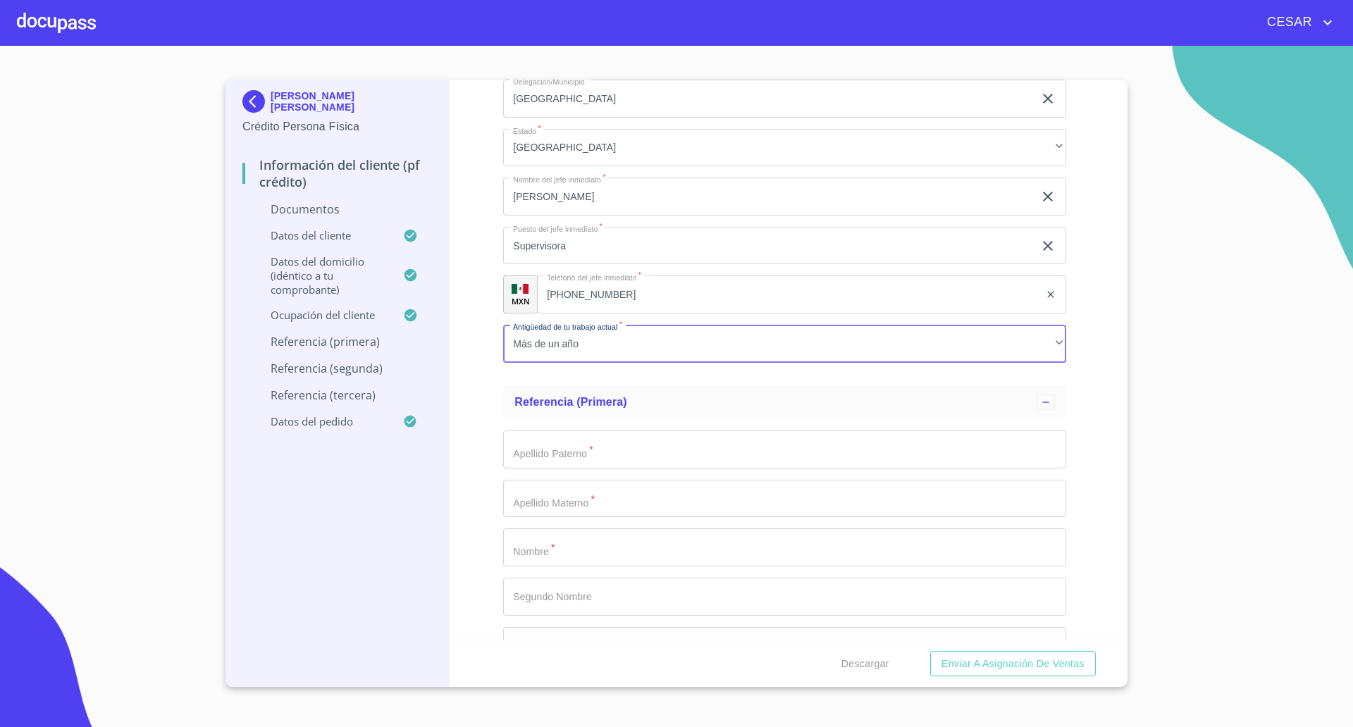
click at [485, 379] on div "Información del cliente (PF crédito) Documentos Documento de identificación   *…" at bounding box center [784, 360] width 671 height 560
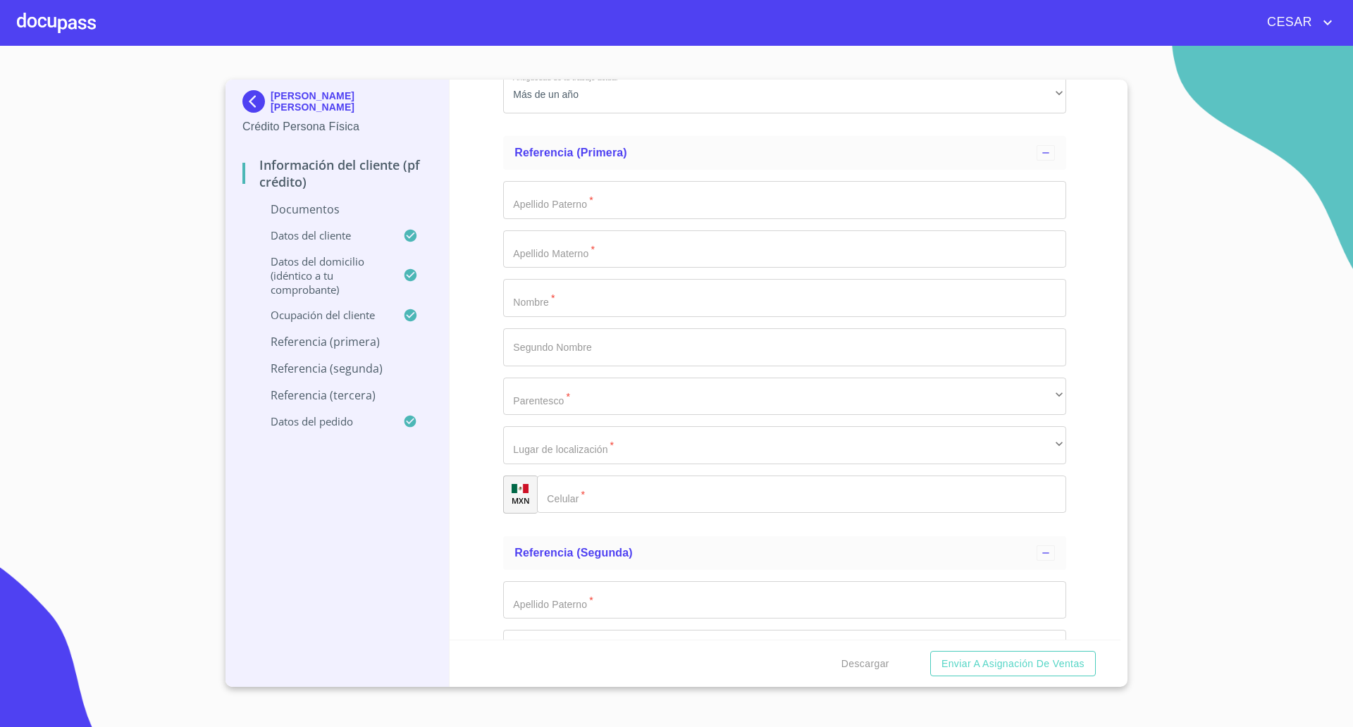
scroll to position [4209, 0]
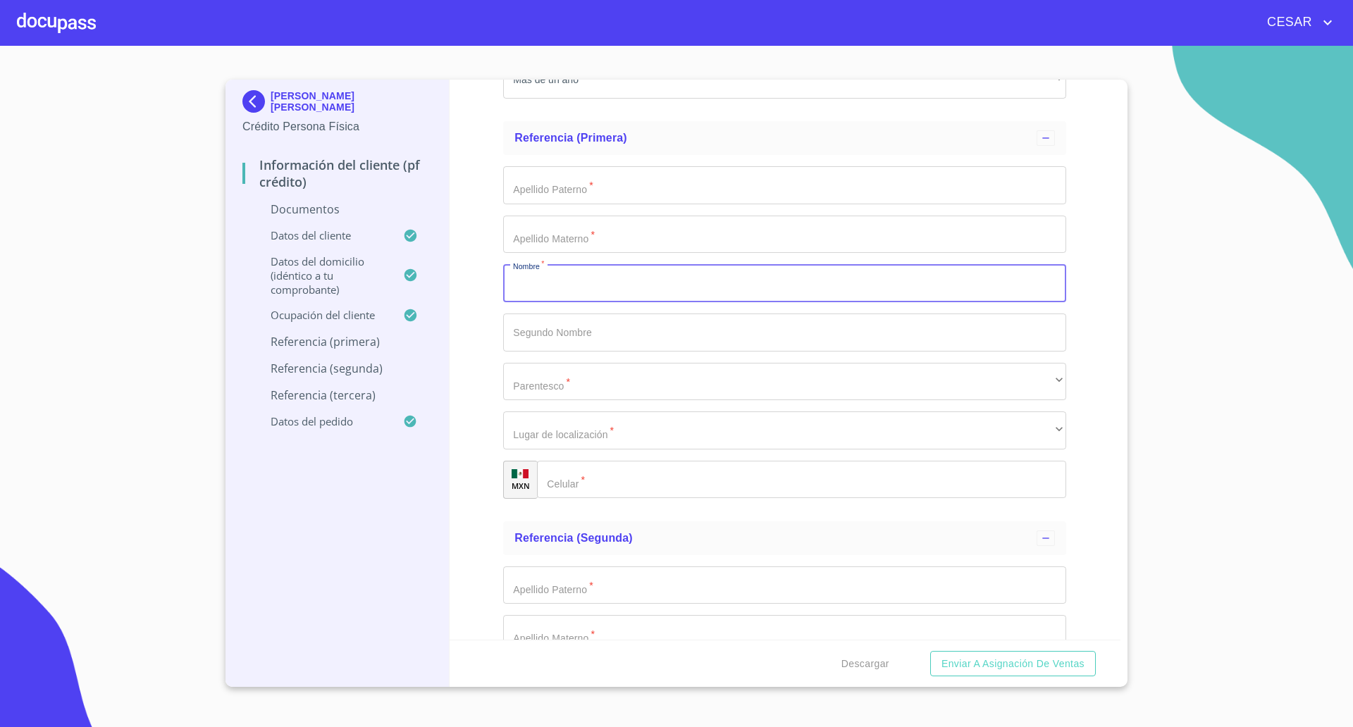
click at [571, 289] on input "Documento de identificación   *" at bounding box center [784, 283] width 563 height 38
type input "Viridana"
click at [578, 175] on input "Documento de identificación   *" at bounding box center [784, 185] width 563 height 38
type input "r"
type input "[PERSON_NAME]"
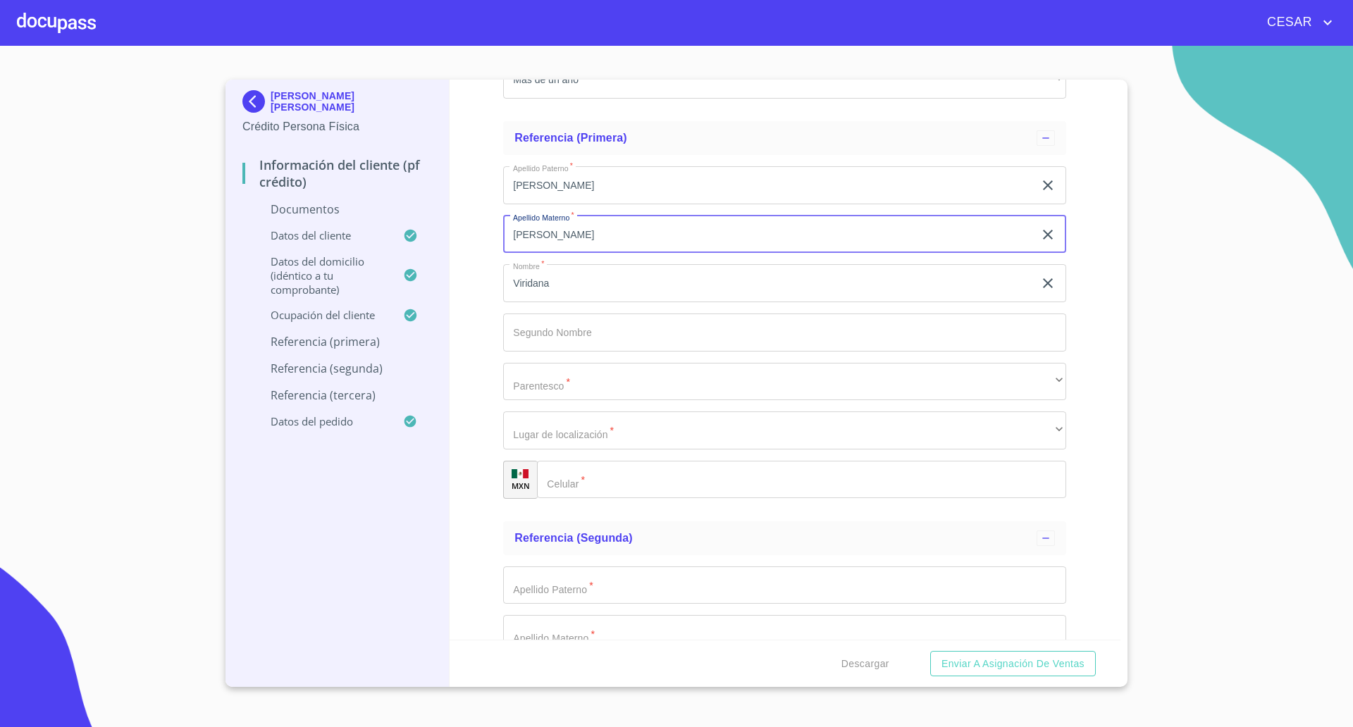
type input "[PERSON_NAME]"
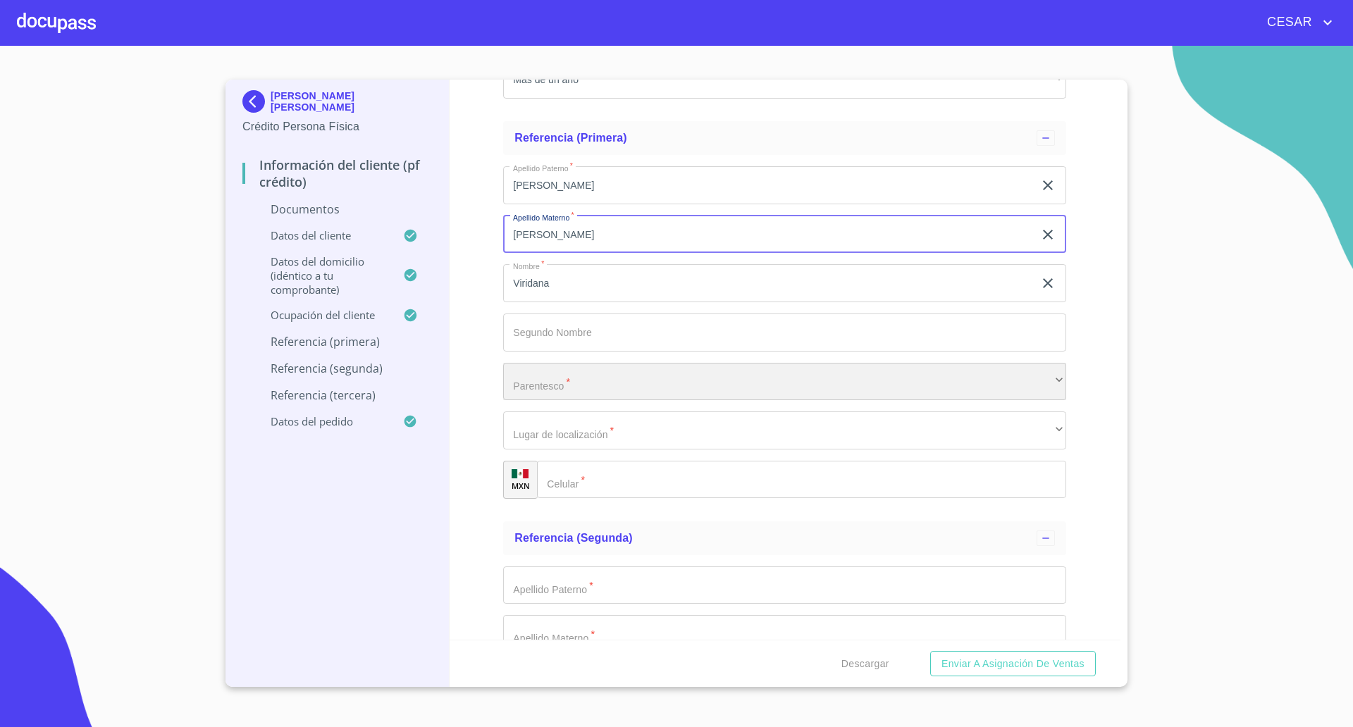
click at [566, 387] on div "​" at bounding box center [784, 382] width 563 height 38
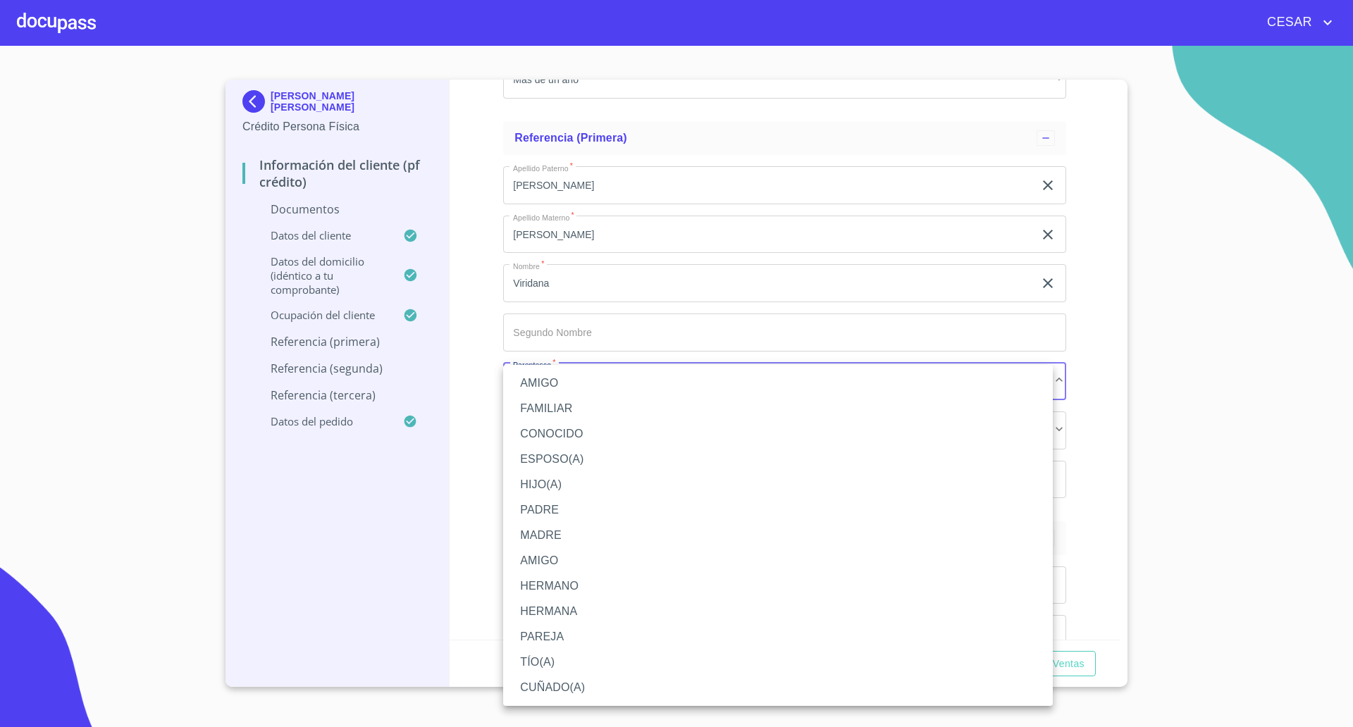
click at [555, 378] on li "AMIGO" at bounding box center [777, 383] width 549 height 25
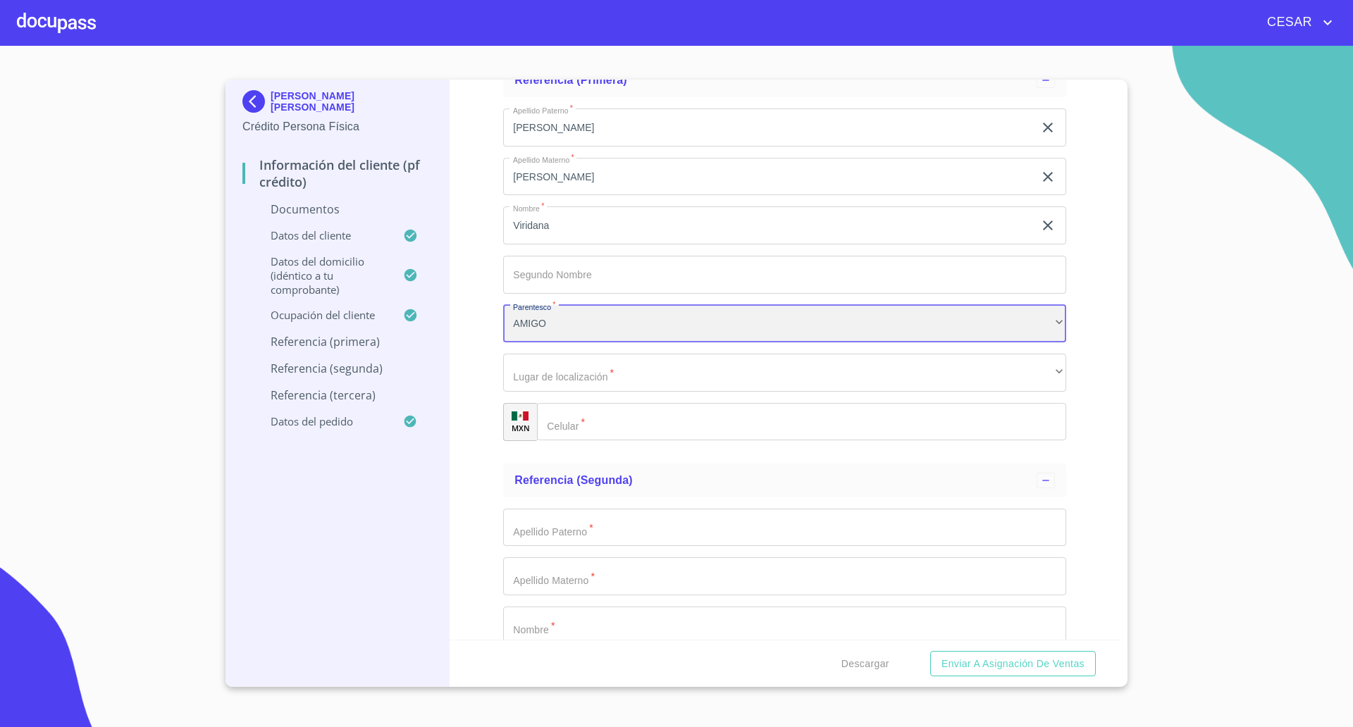
scroll to position [4297, 0]
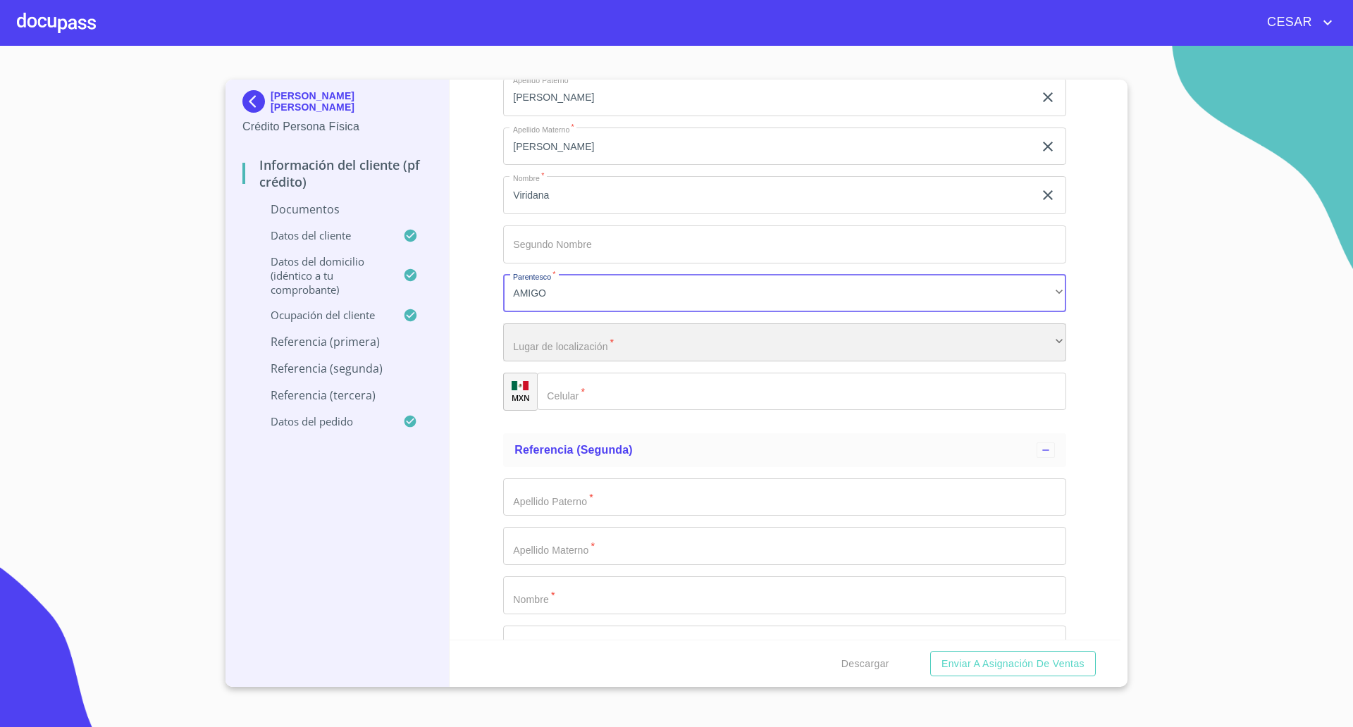
click at [587, 345] on div "​" at bounding box center [784, 342] width 563 height 38
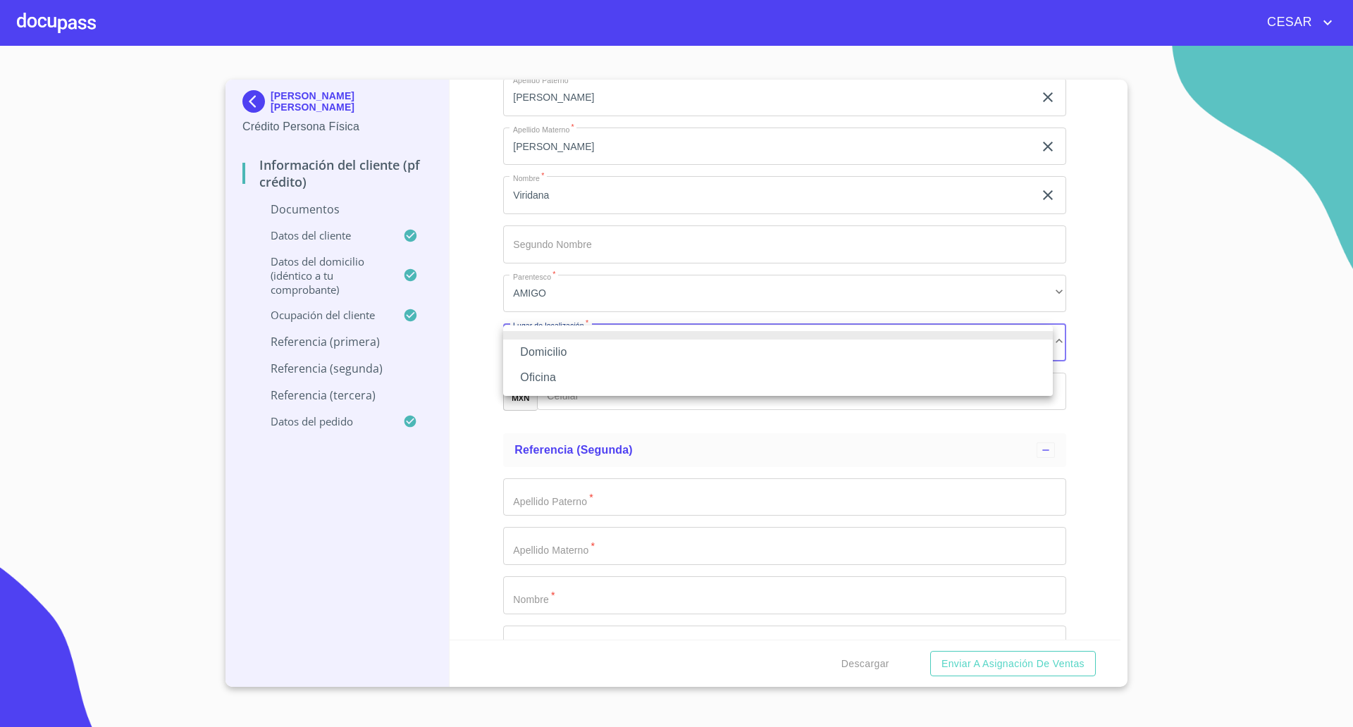
click at [566, 373] on li "Oficina" at bounding box center [777, 377] width 549 height 25
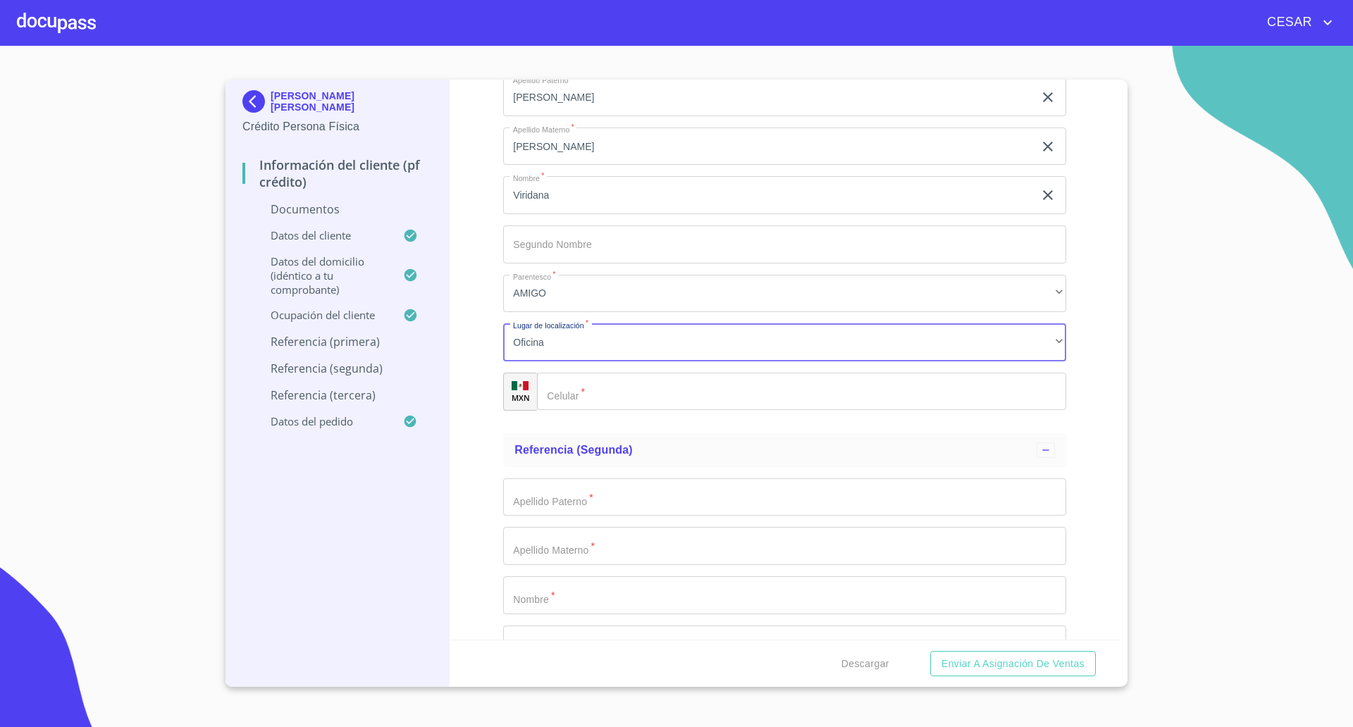
click at [617, 386] on input "Documento de identificación   *" at bounding box center [801, 392] width 529 height 38
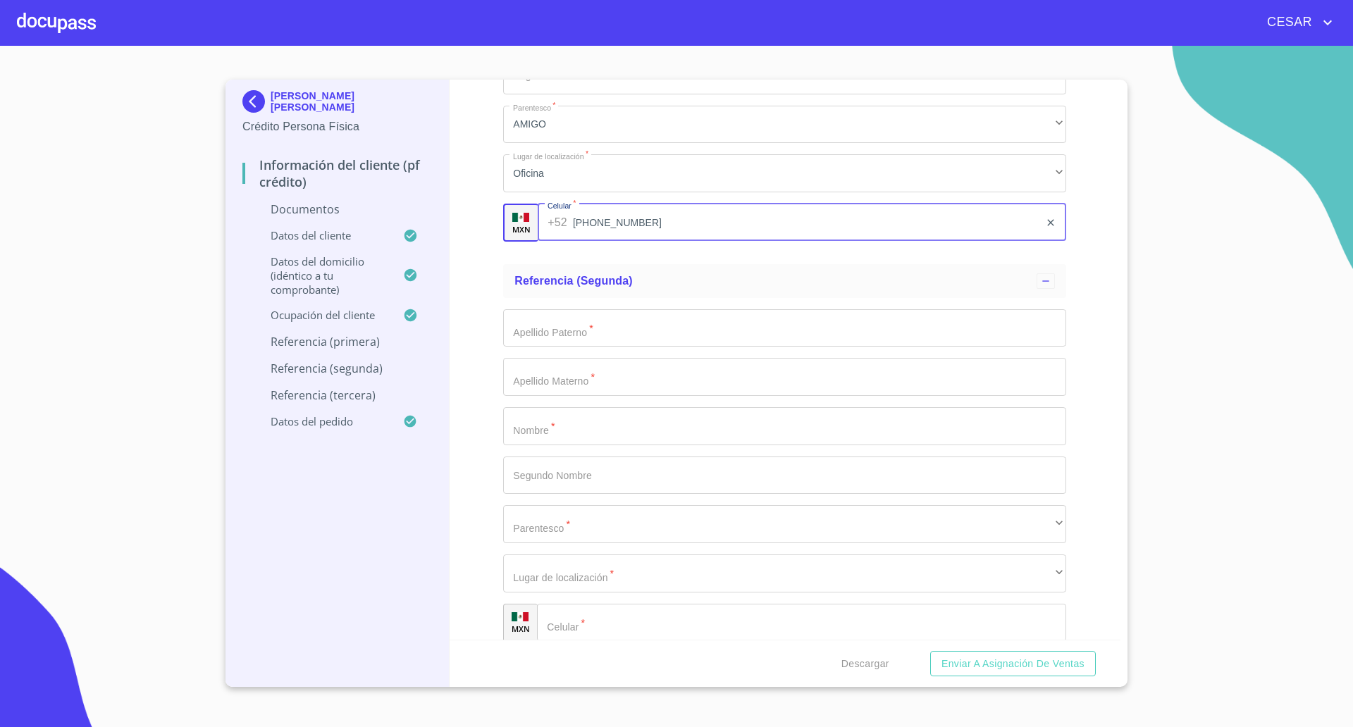
scroll to position [4473, 0]
type input "[PHONE_NUMBER]"
click at [488, 378] on div "Información del cliente (PF crédito) Documentos Documento de identificación   *…" at bounding box center [784, 360] width 671 height 560
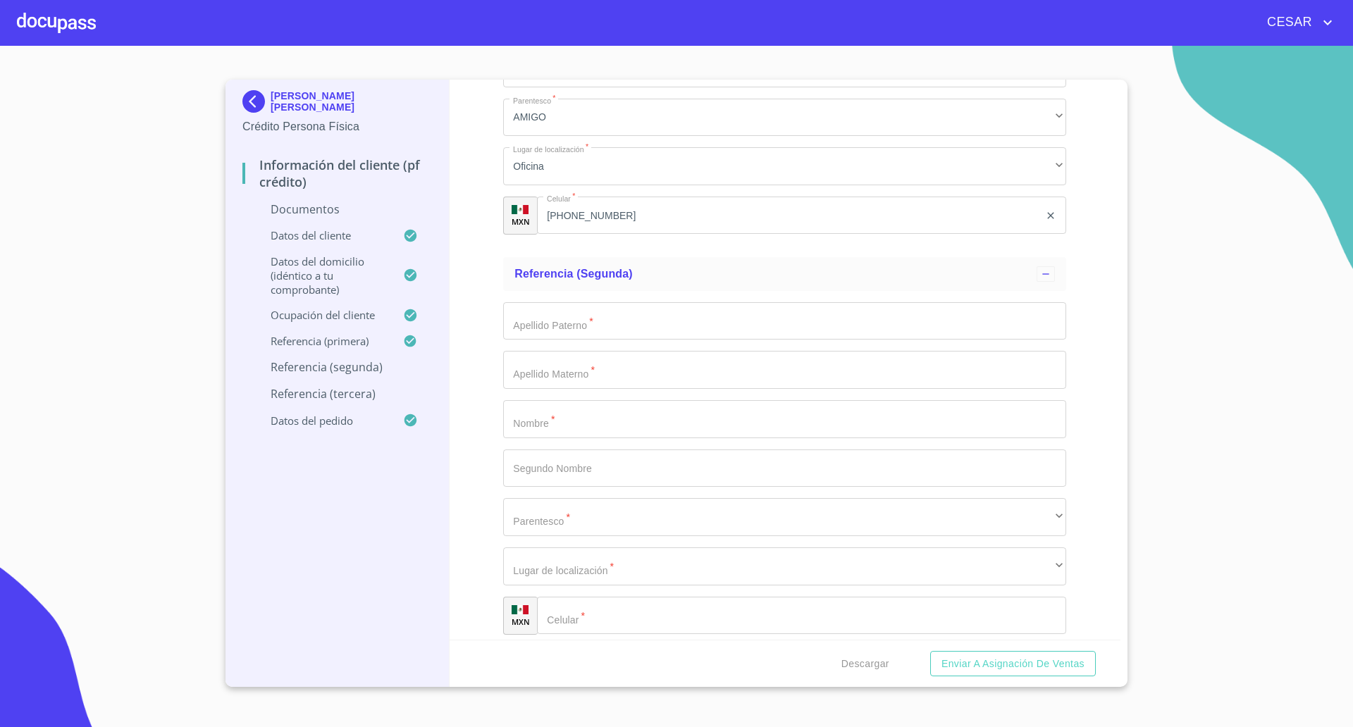
click at [550, 415] on input "Documento de identificación   *" at bounding box center [784, 419] width 563 height 38
type input "[PERSON_NAME]"
click at [601, 330] on input "Documento de identificación   *" at bounding box center [784, 321] width 563 height 38
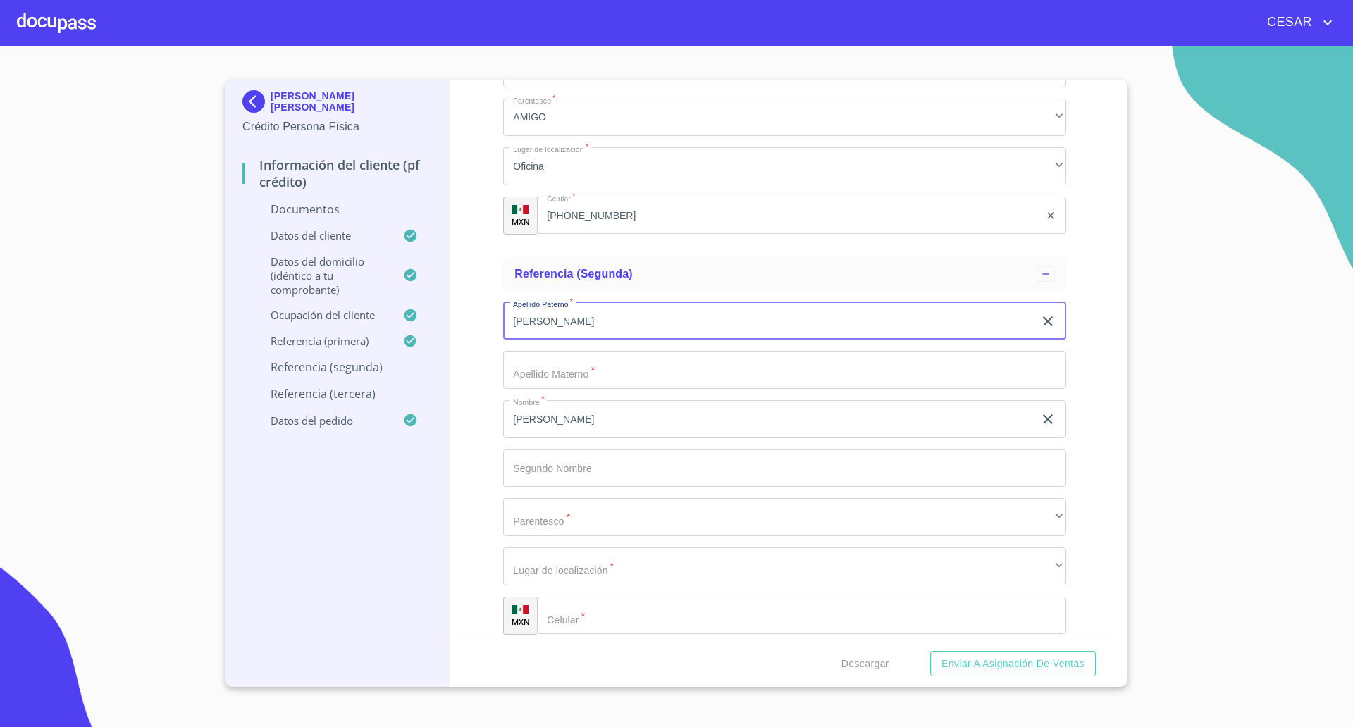
type input "[PERSON_NAME]"
click at [555, 368] on input "Documento de identificación   *" at bounding box center [784, 370] width 563 height 38
type input "[PERSON_NAME]"
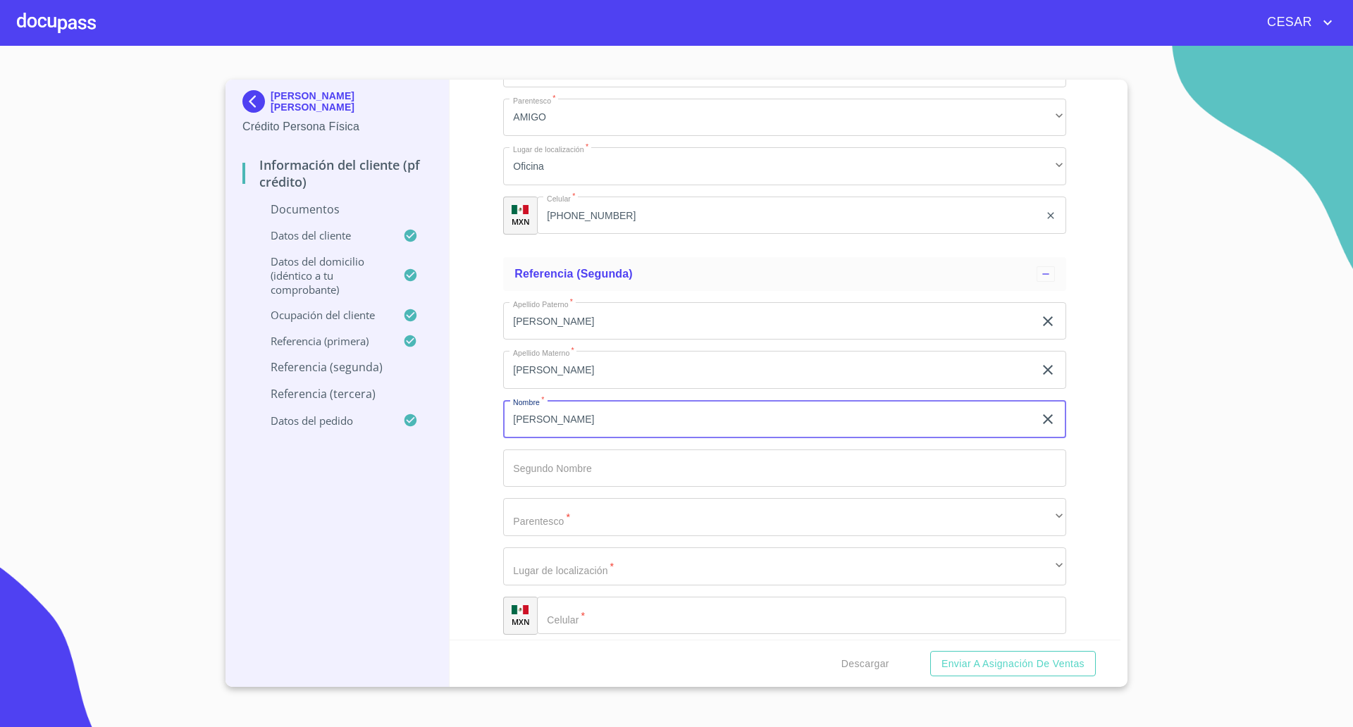
drag, startPoint x: 566, startPoint y: 425, endPoint x: 481, endPoint y: 416, distance: 85.1
click at [481, 416] on div "Información del cliente (PF crédito) Documentos Documento de identificación   *…" at bounding box center [784, 360] width 671 height 560
type input "[PERSON_NAME]"
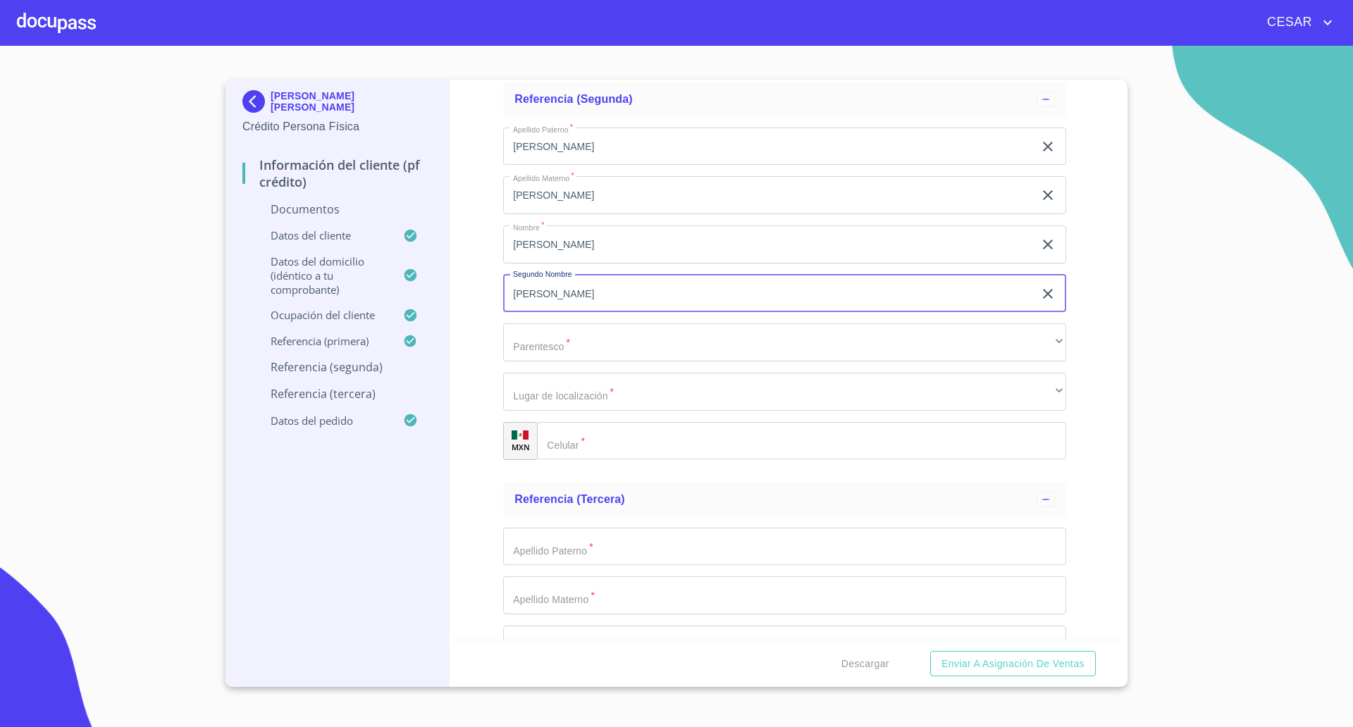
scroll to position [4649, 0]
type input "[PERSON_NAME]"
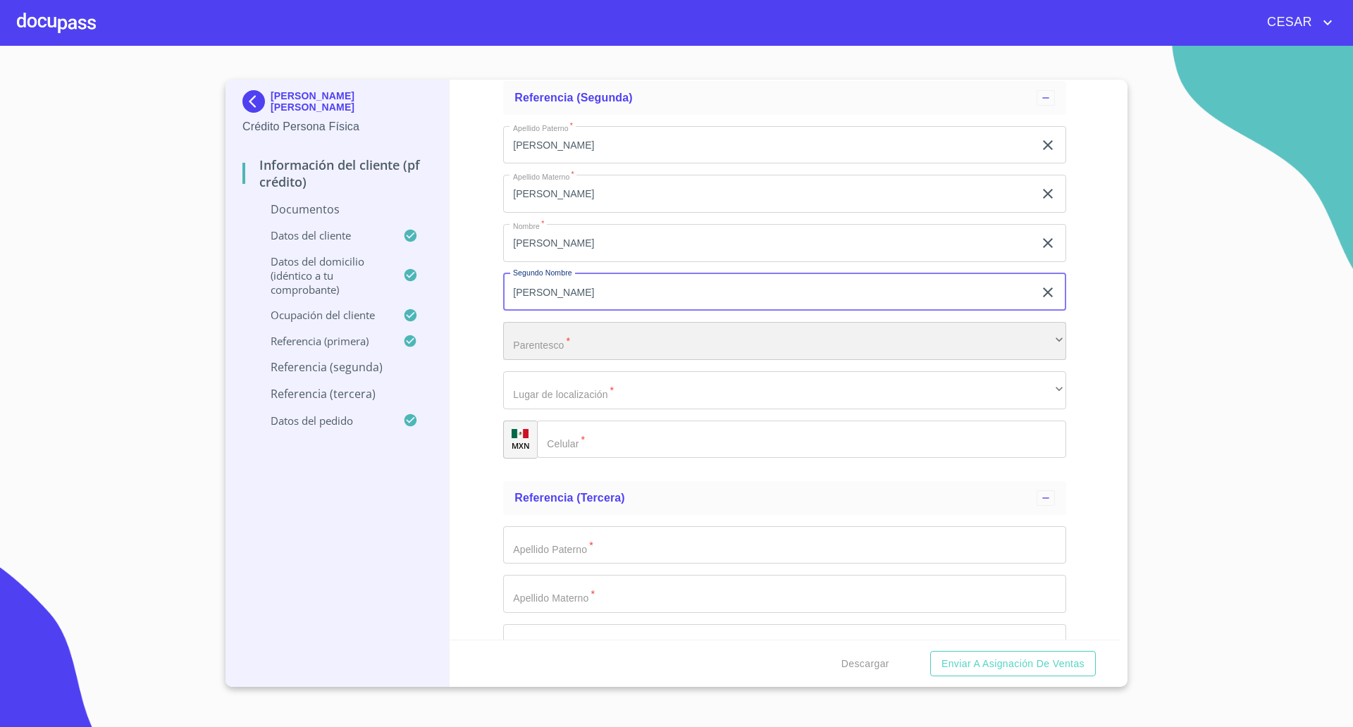
click at [595, 335] on div "​" at bounding box center [784, 341] width 563 height 38
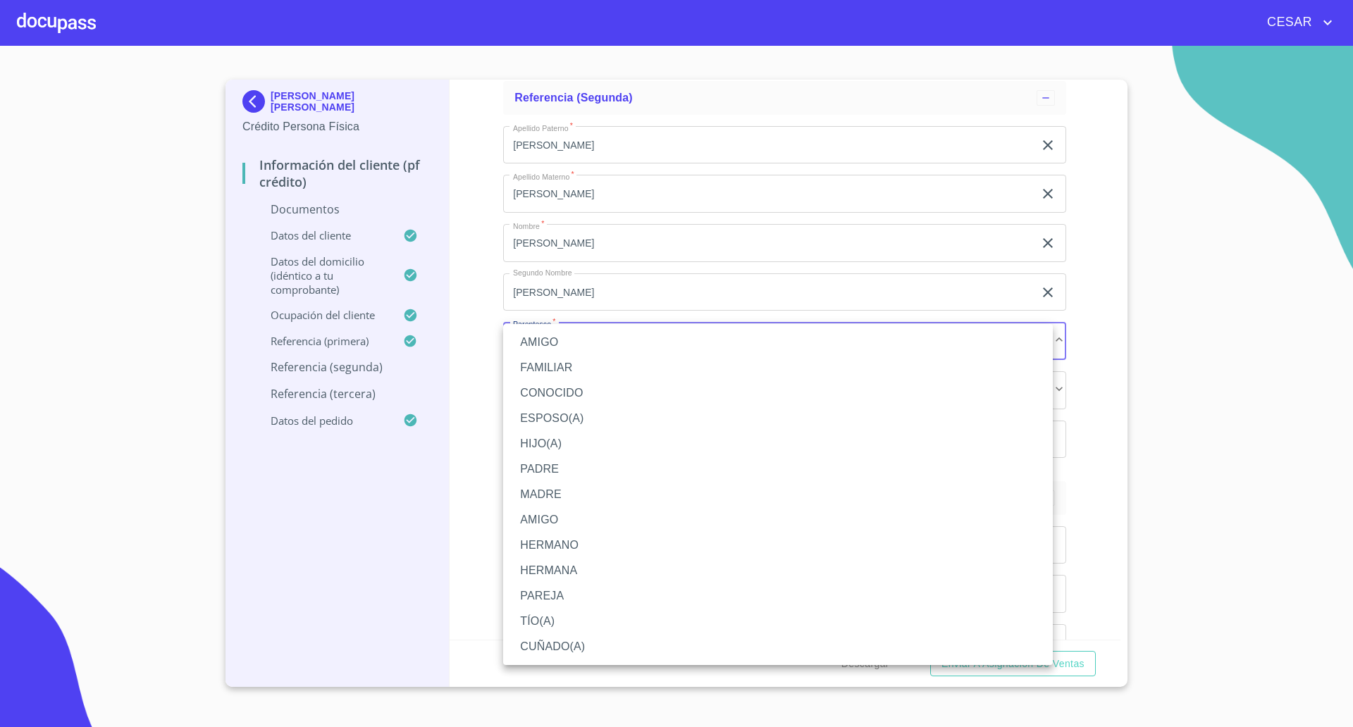
click at [565, 347] on li "AMIGO" at bounding box center [777, 342] width 549 height 25
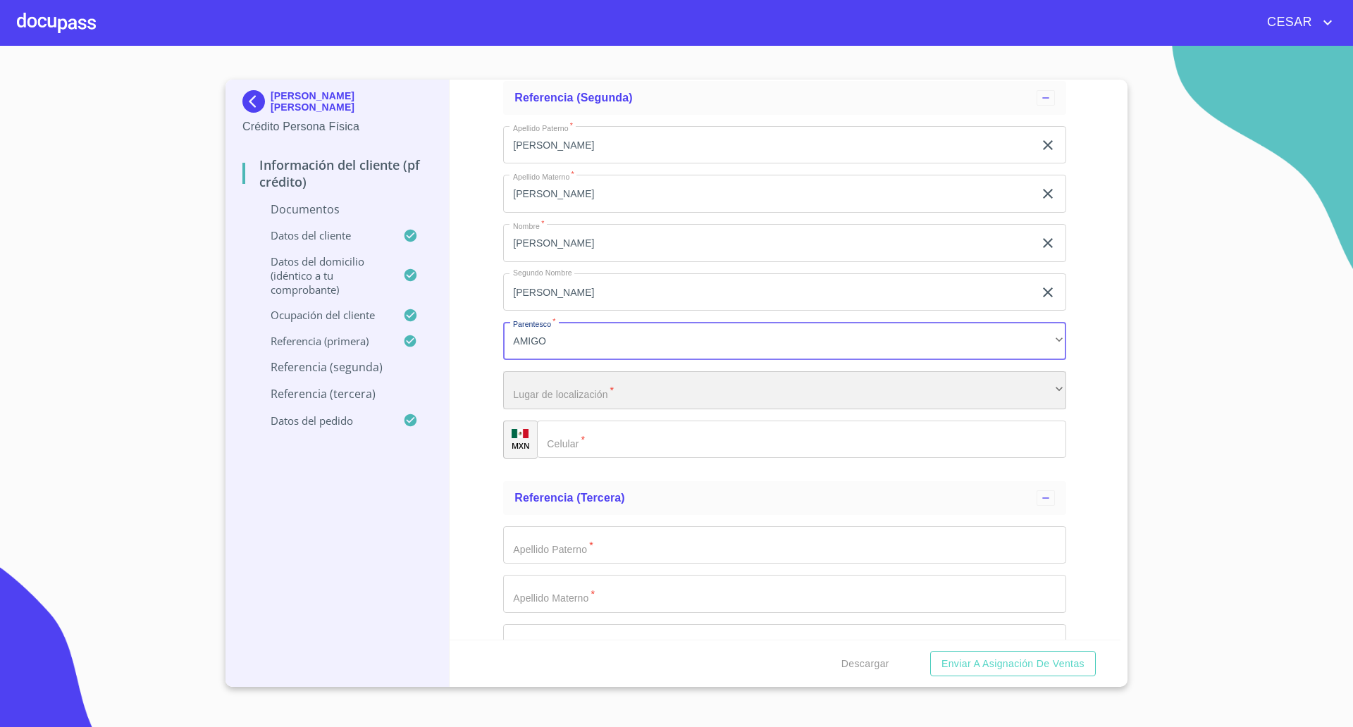
click at [597, 397] on div "​" at bounding box center [784, 390] width 563 height 38
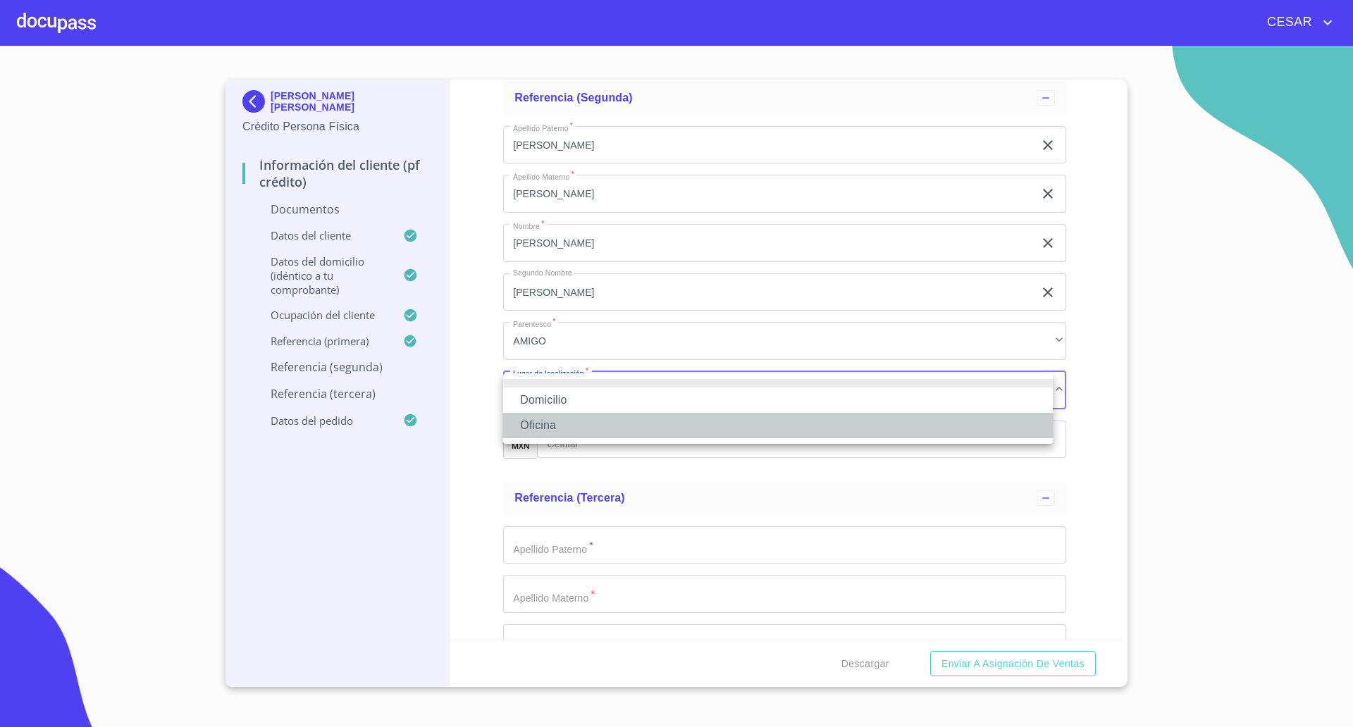
click at [583, 414] on li "Oficina" at bounding box center [777, 425] width 549 height 25
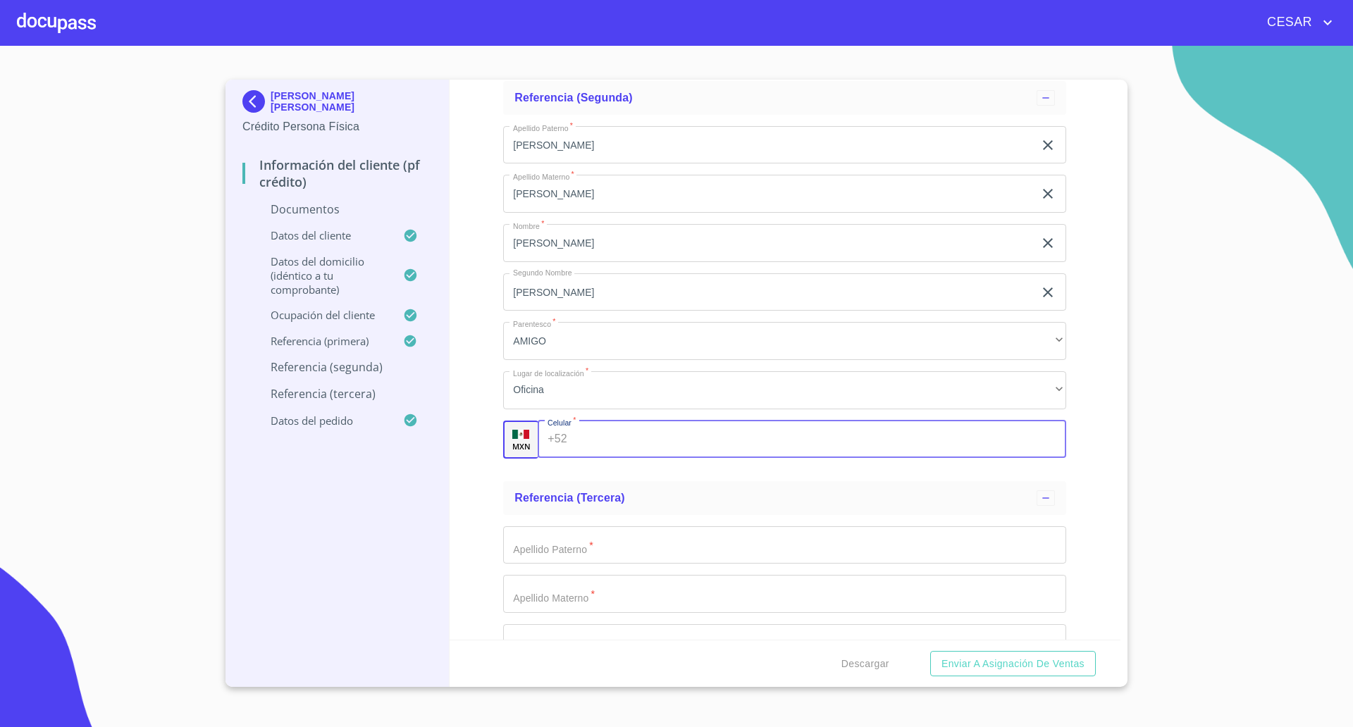
click at [623, 432] on input "Documento de identificación   *" at bounding box center [819, 440] width 493 height 38
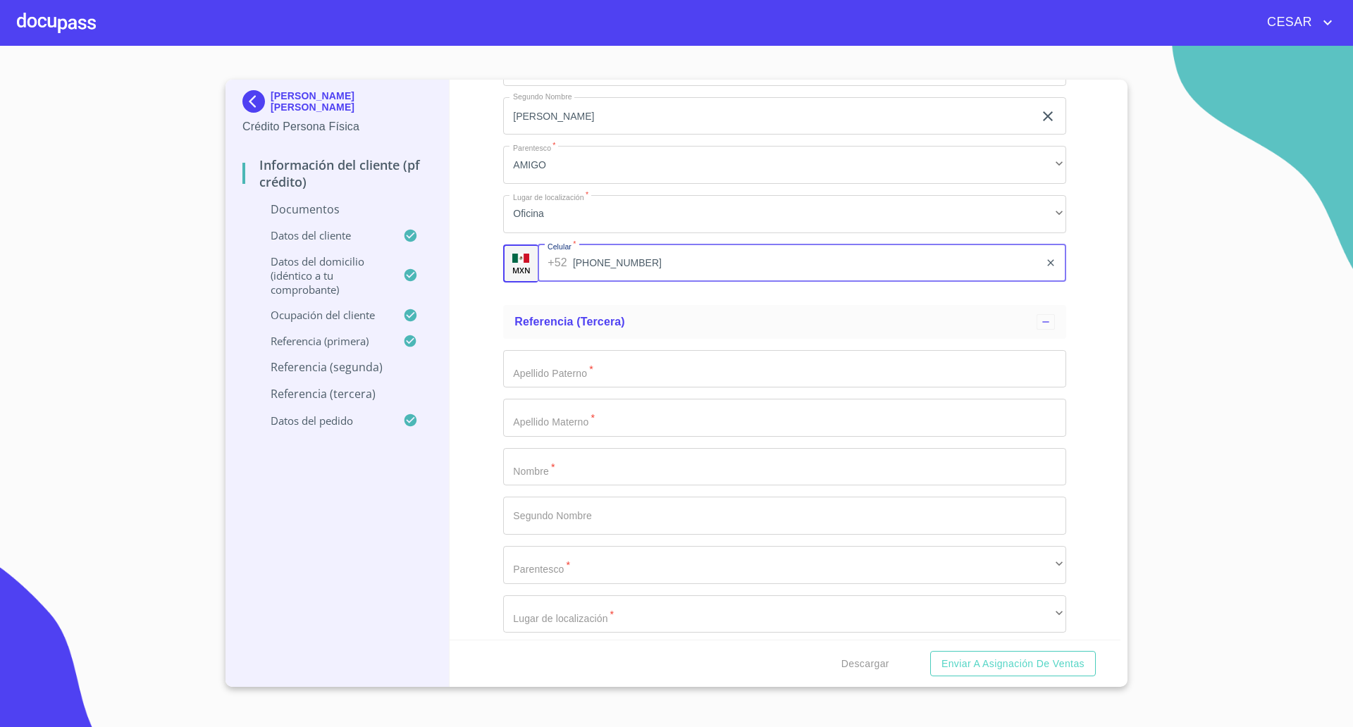
type input "[PHONE_NUMBER]"
click at [479, 387] on div "Información del cliente (PF crédito) Documentos Documento de identificación   *…" at bounding box center [784, 360] width 671 height 560
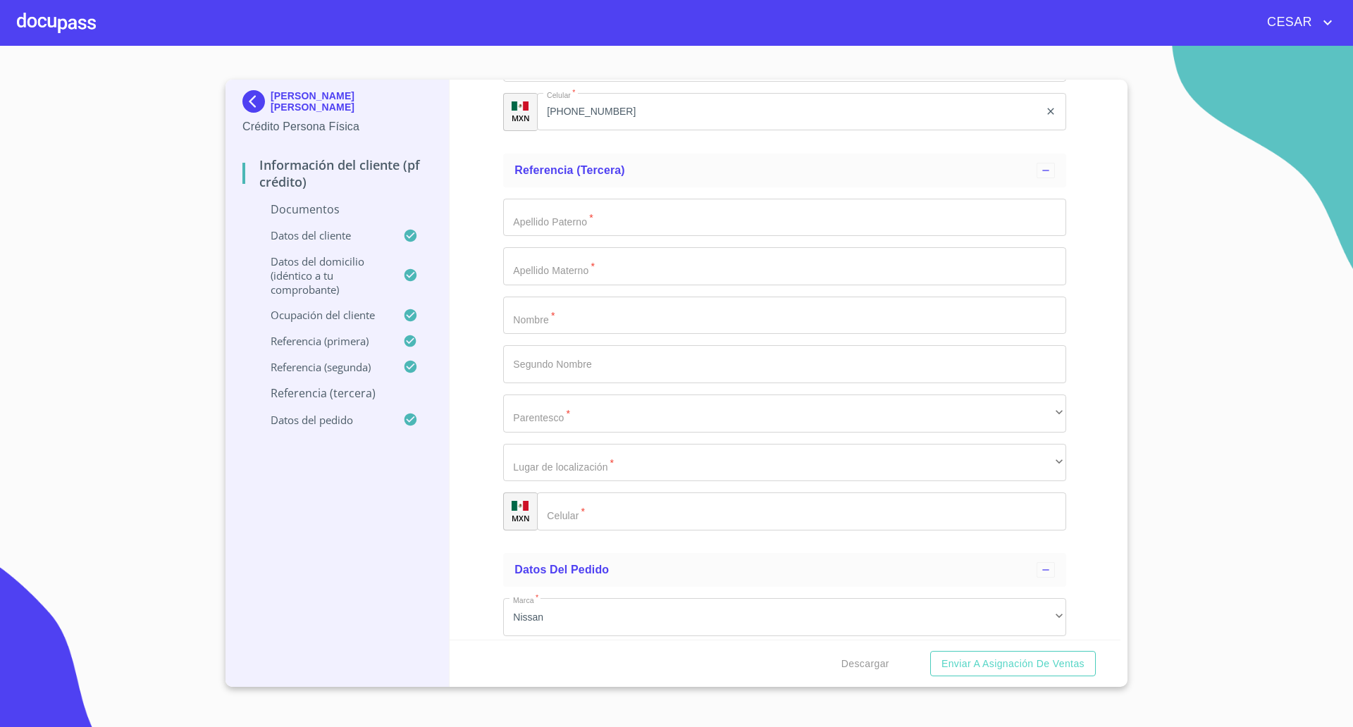
scroll to position [5001, 0]
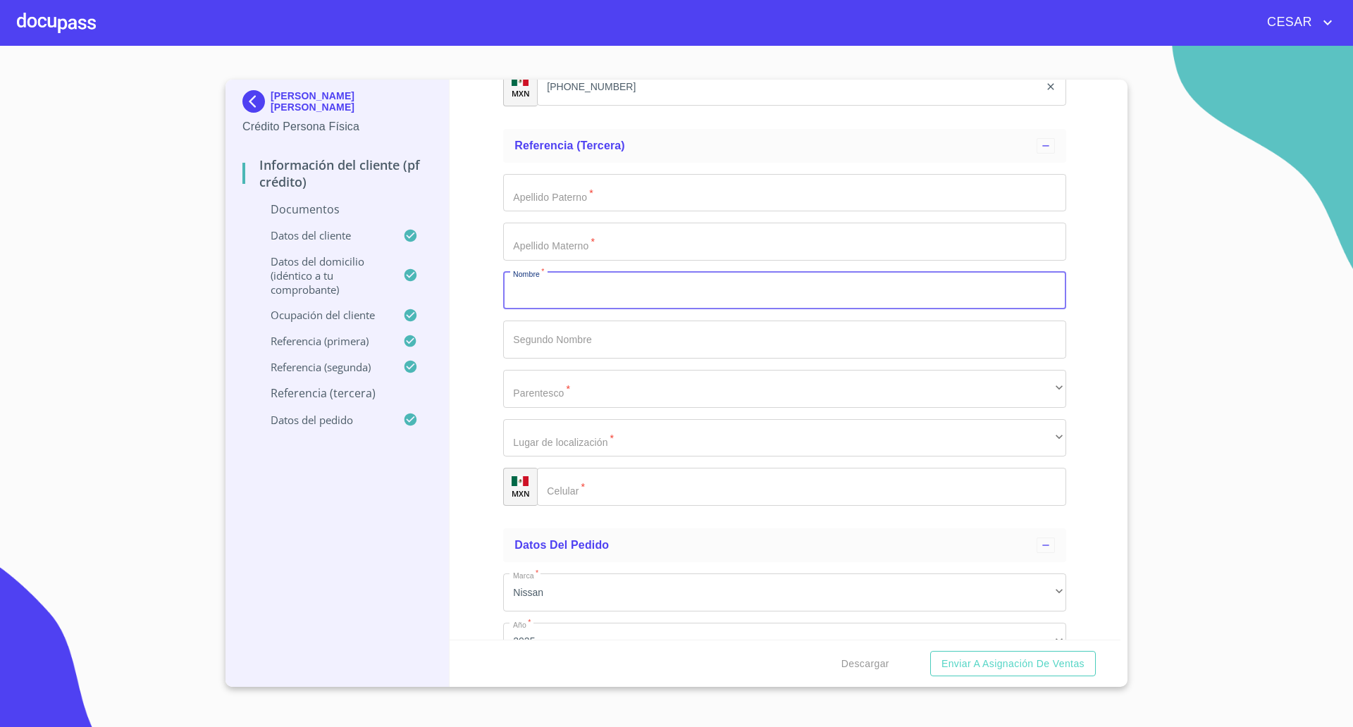
click at [570, 294] on input "Documento de identificación   *" at bounding box center [784, 291] width 563 height 38
click at [602, 475] on input "Documento de identificación   *" at bounding box center [801, 487] width 529 height 38
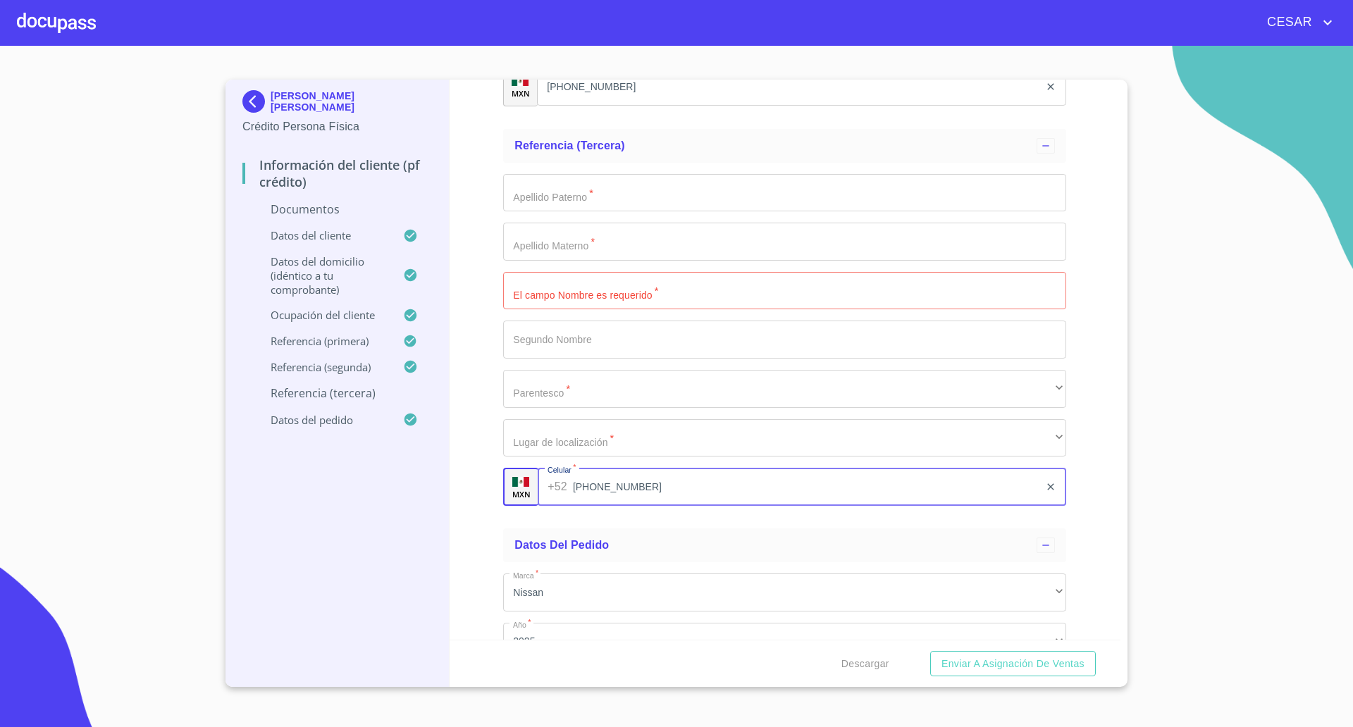
type input "[PHONE_NUMBER]"
click at [614, 294] on input "Documento de identificación   *" at bounding box center [784, 291] width 563 height 38
type input "[PERSON_NAME]"
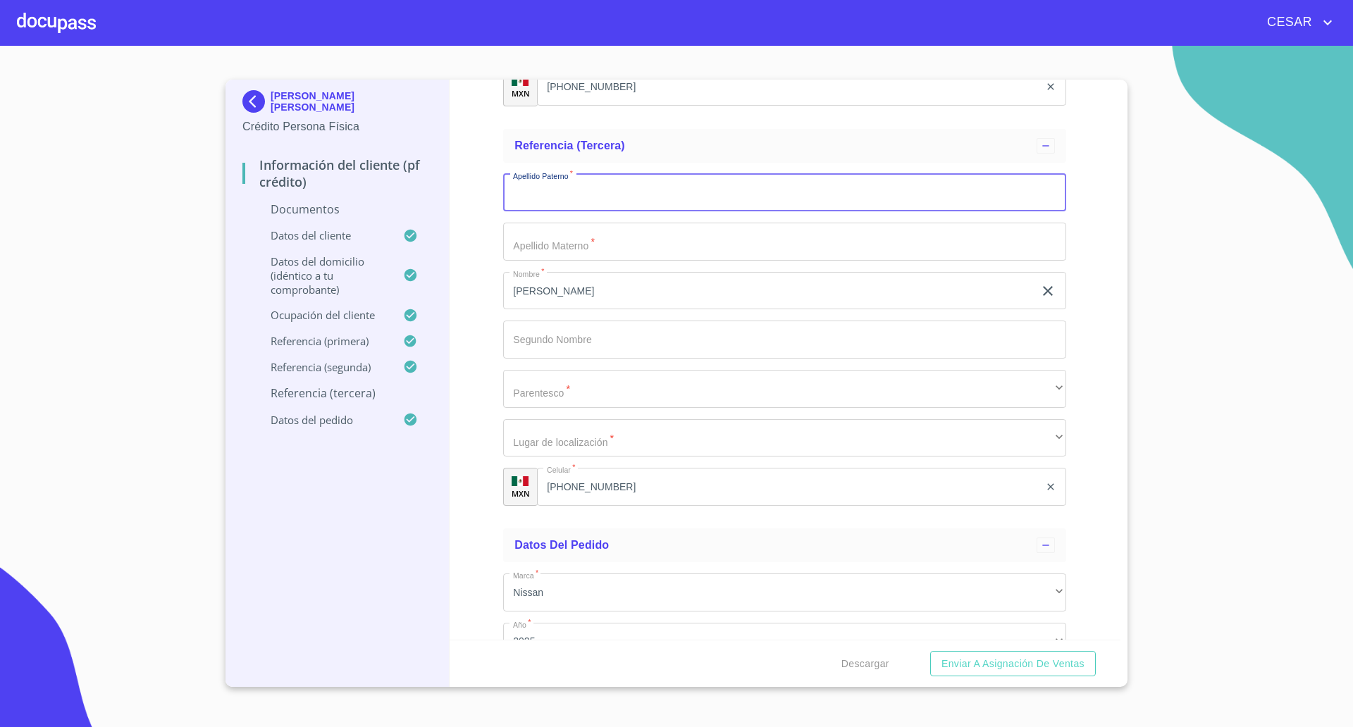
click at [584, 205] on input "Documento de identificación   *" at bounding box center [784, 193] width 563 height 38
type input "[PERSON_NAME]"
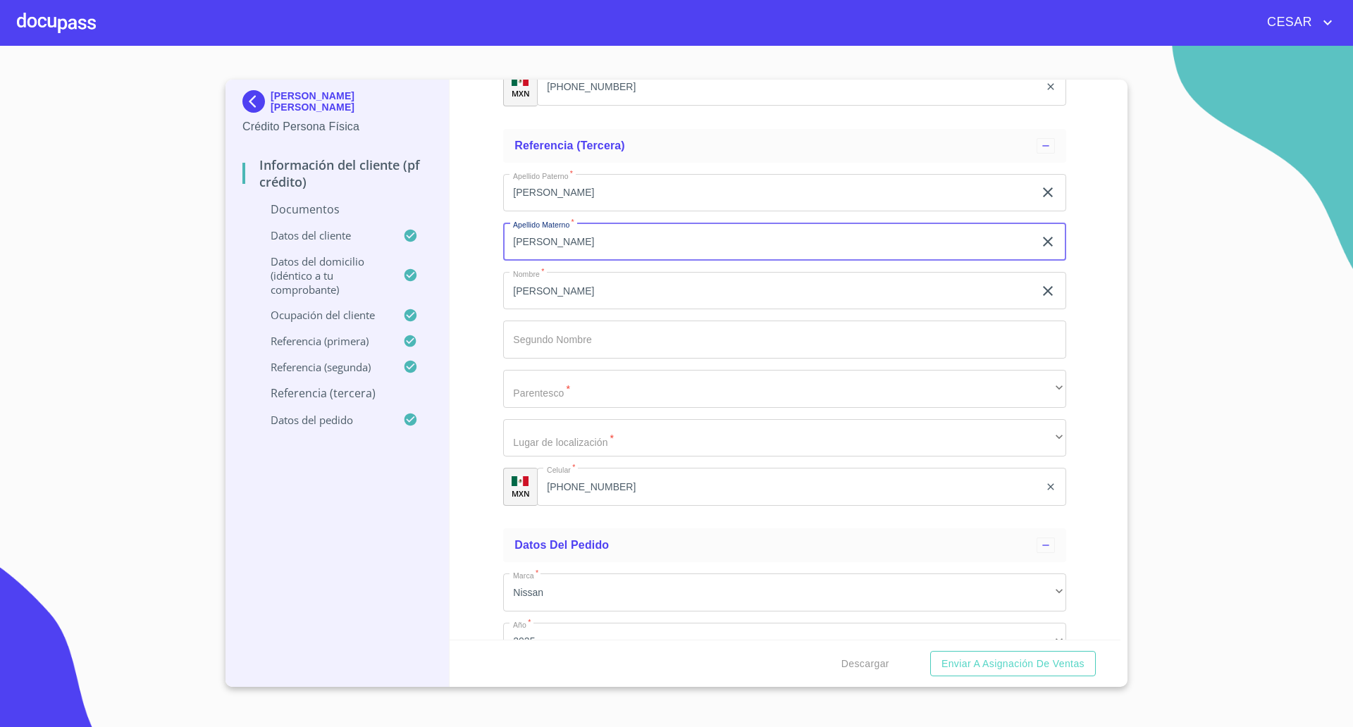
type input "[PERSON_NAME]"
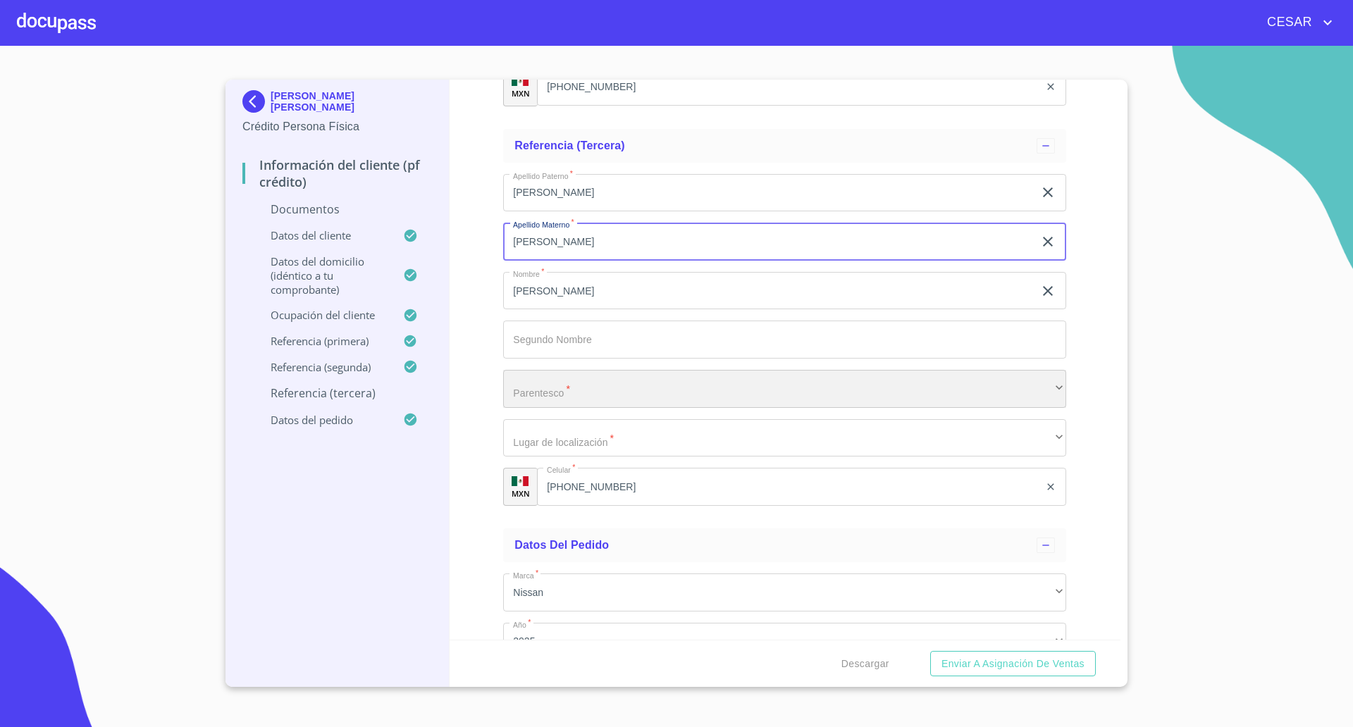
click at [550, 386] on div "​" at bounding box center [784, 389] width 563 height 38
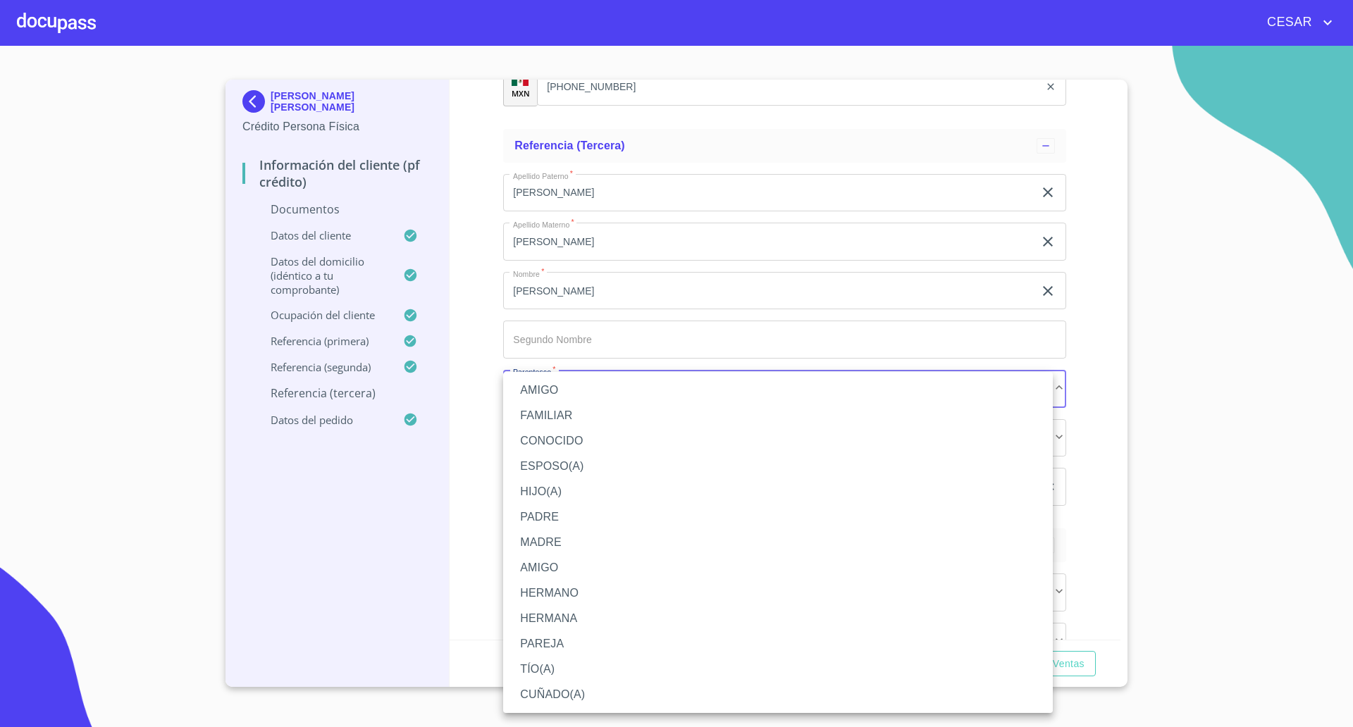
click at [558, 392] on li "AMIGO" at bounding box center [777, 390] width 549 height 25
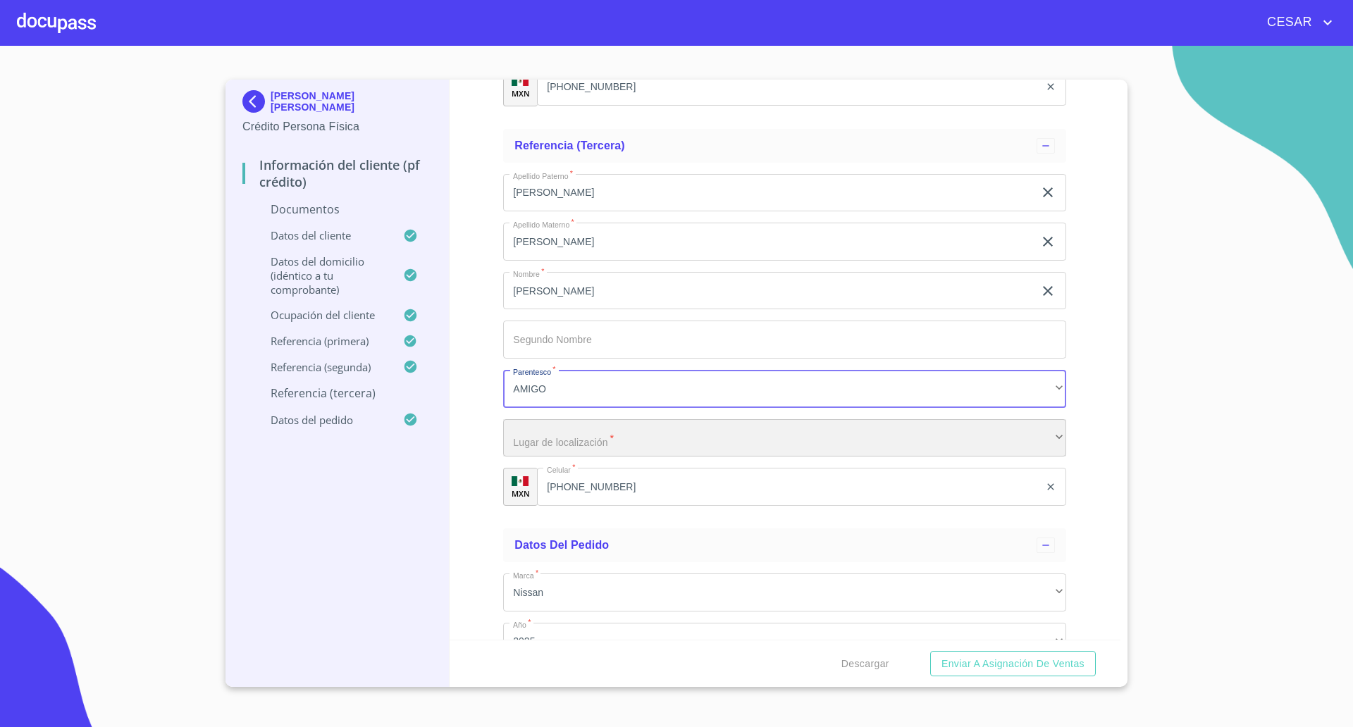
click at [590, 435] on div "​" at bounding box center [784, 438] width 563 height 38
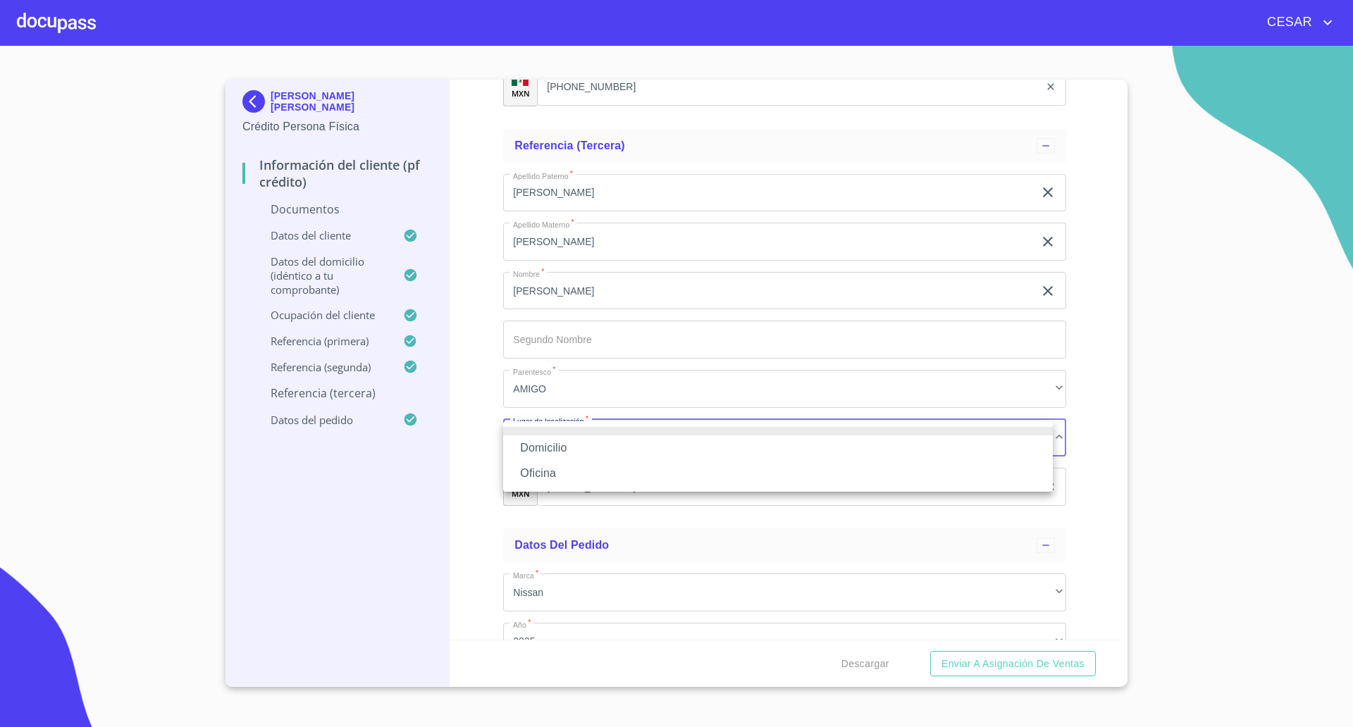
click at [570, 463] on li "Oficina" at bounding box center [777, 473] width 549 height 25
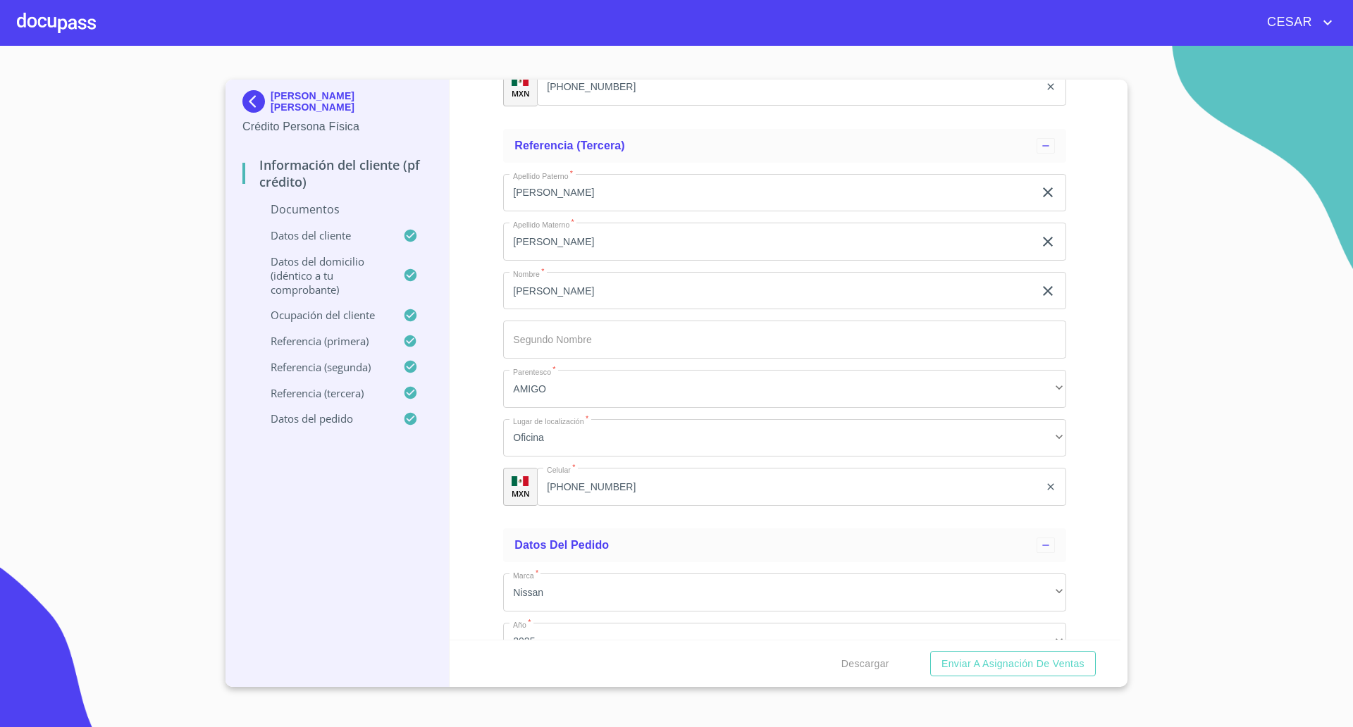
click at [491, 456] on div "Información del cliente (PF crédito) Documentos Documento de identificación   *…" at bounding box center [784, 360] width 671 height 560
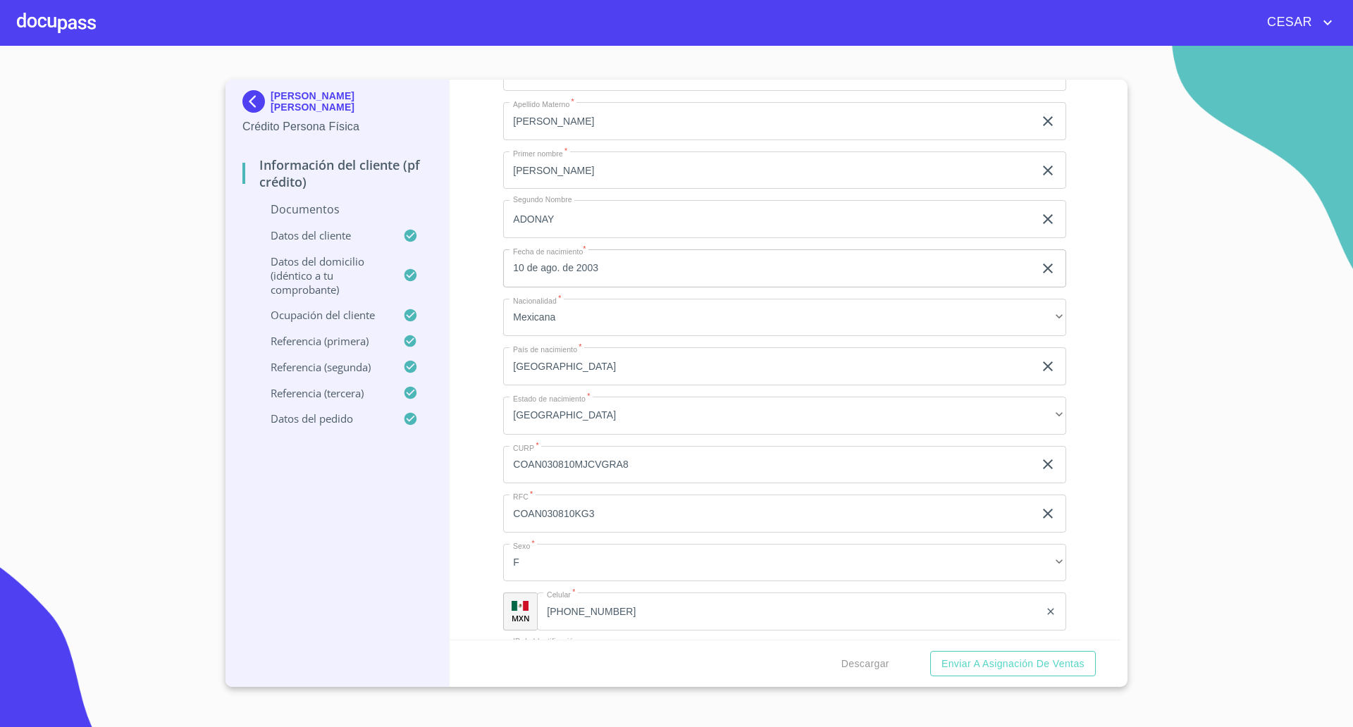
scroll to position [1761, 0]
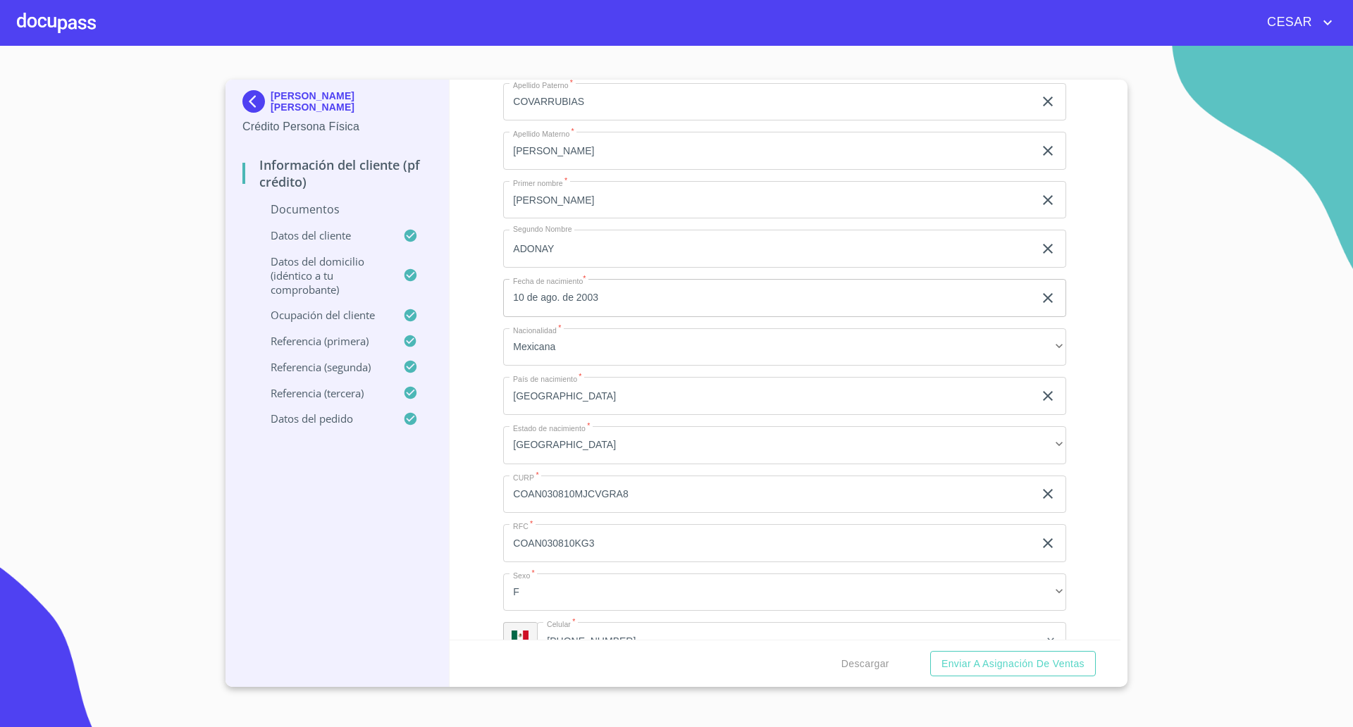
click at [98, 253] on section "[PERSON_NAME] [PERSON_NAME] Crédito Persona Física Información del cliente (PF …" at bounding box center [676, 386] width 1353 height 681
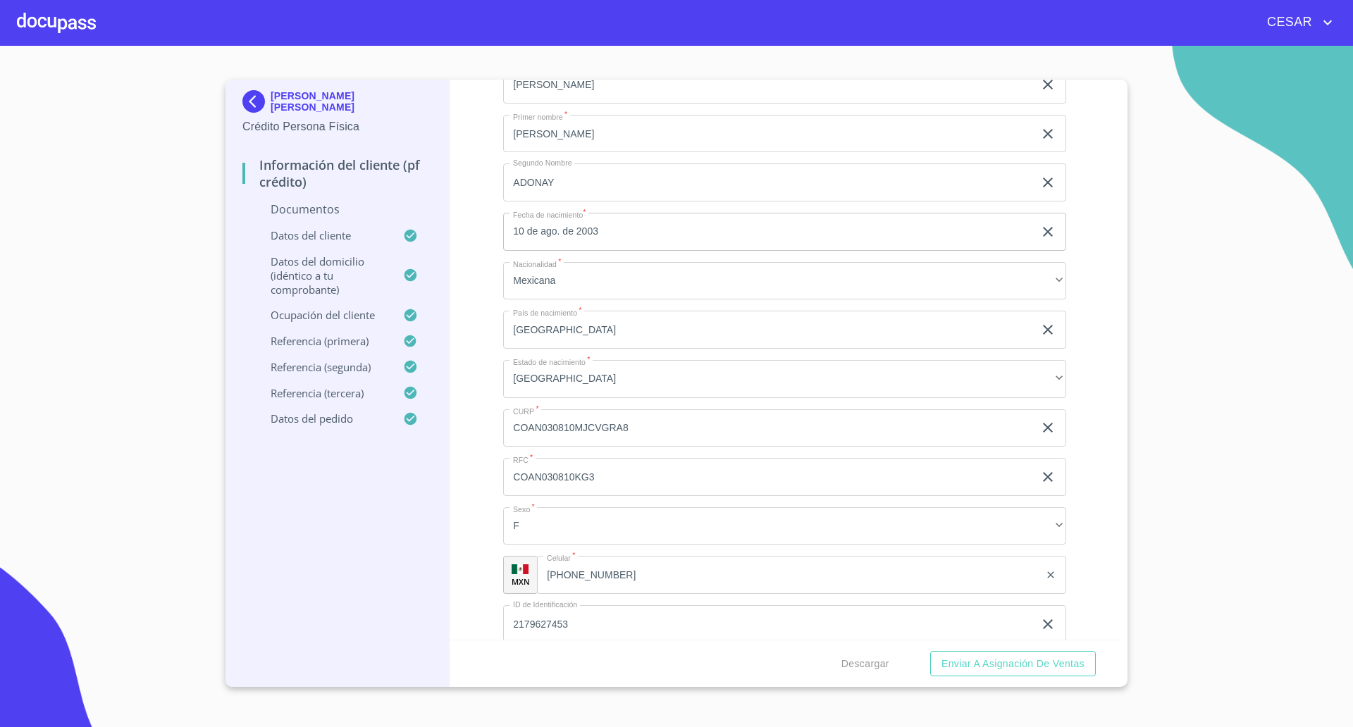
scroll to position [2025, 0]
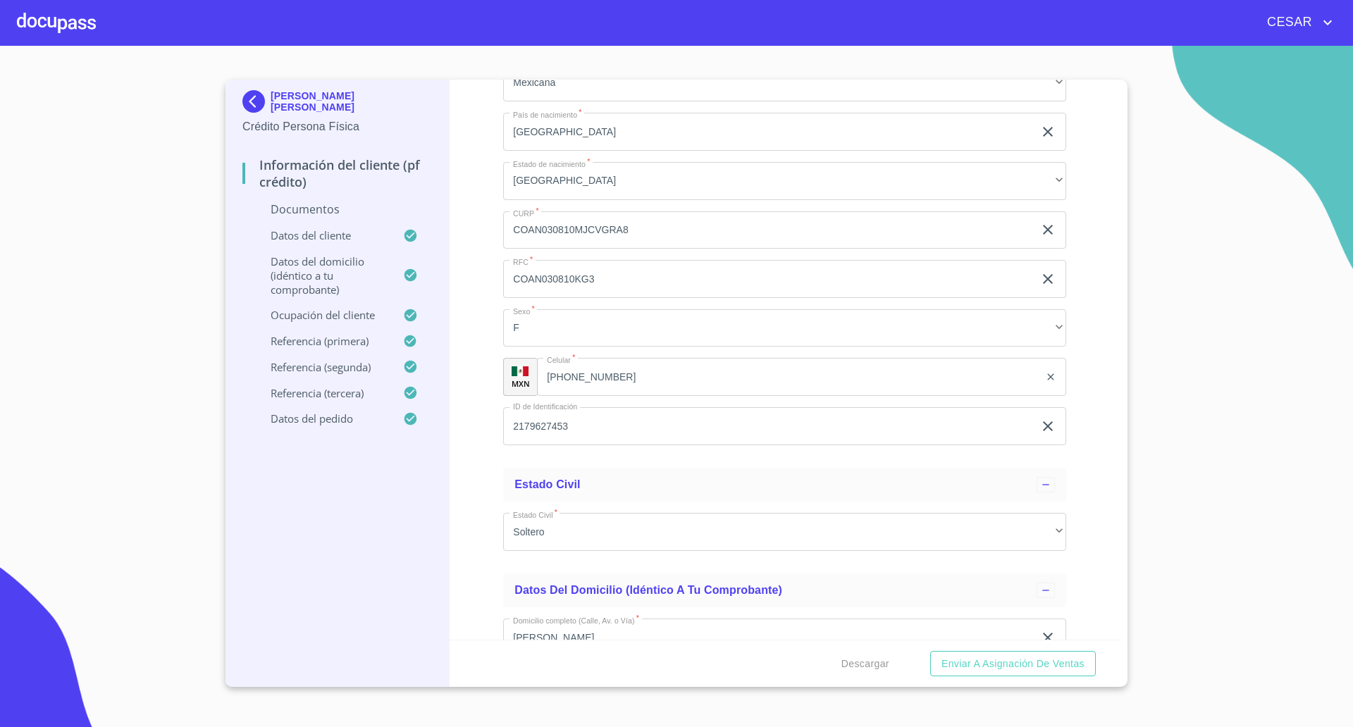
click at [469, 259] on div "Información del cliente (PF crédito) Documentos Documento de identificación   *…" at bounding box center [784, 360] width 671 height 560
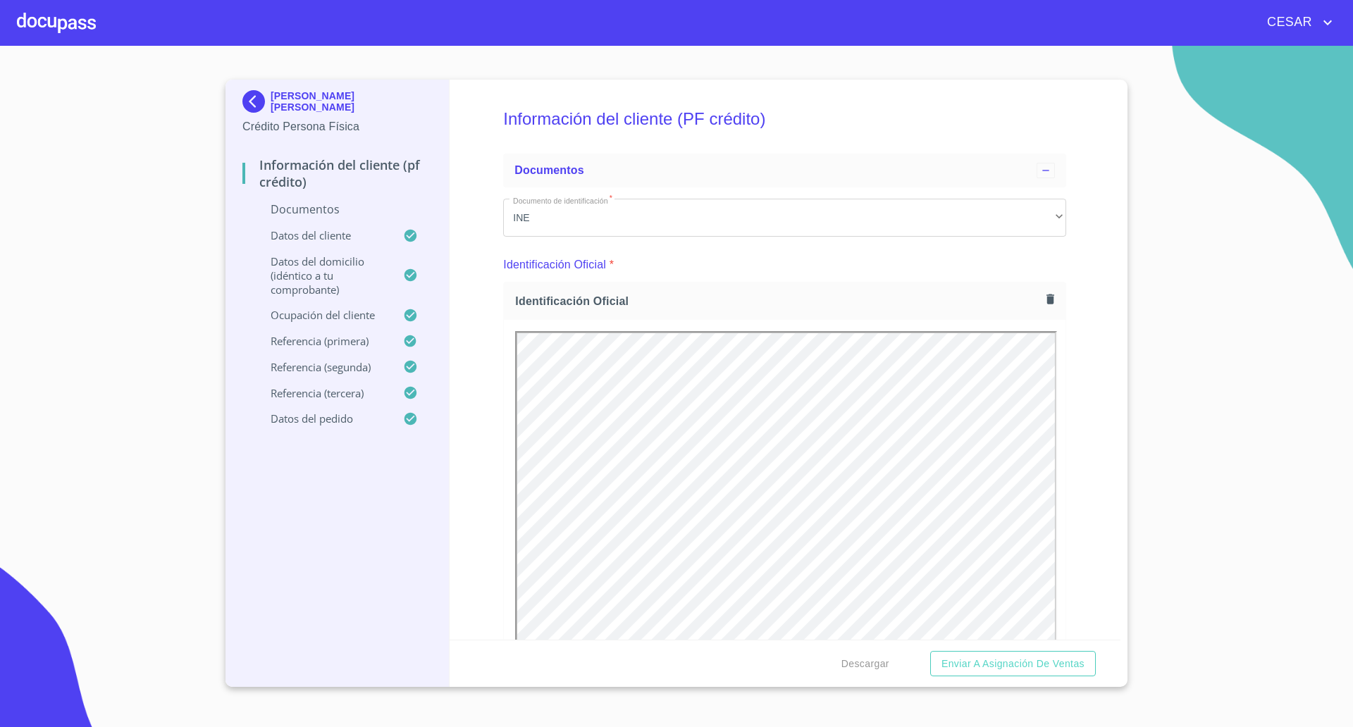
scroll to position [0, 0]
click at [1091, 380] on div "Información del cliente (PF crédito) Documentos Documento de identificación   *…" at bounding box center [784, 360] width 671 height 560
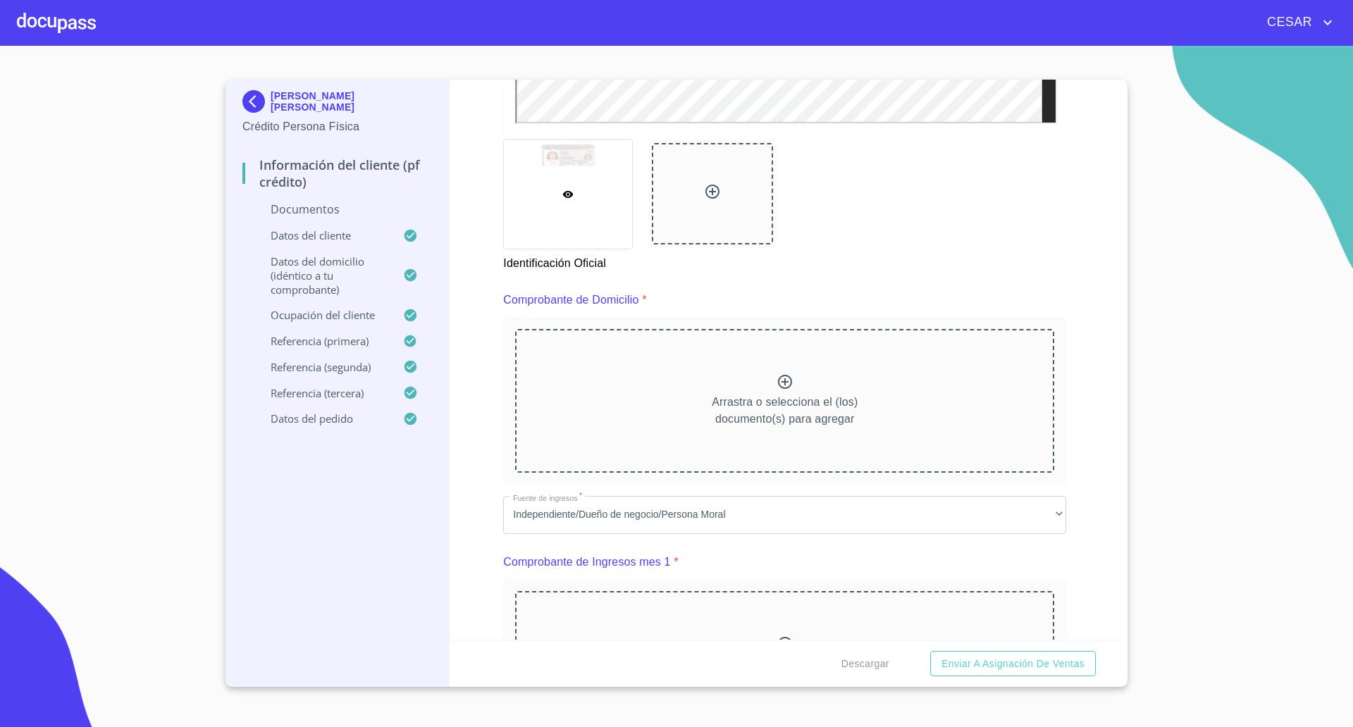
scroll to position [616, 0]
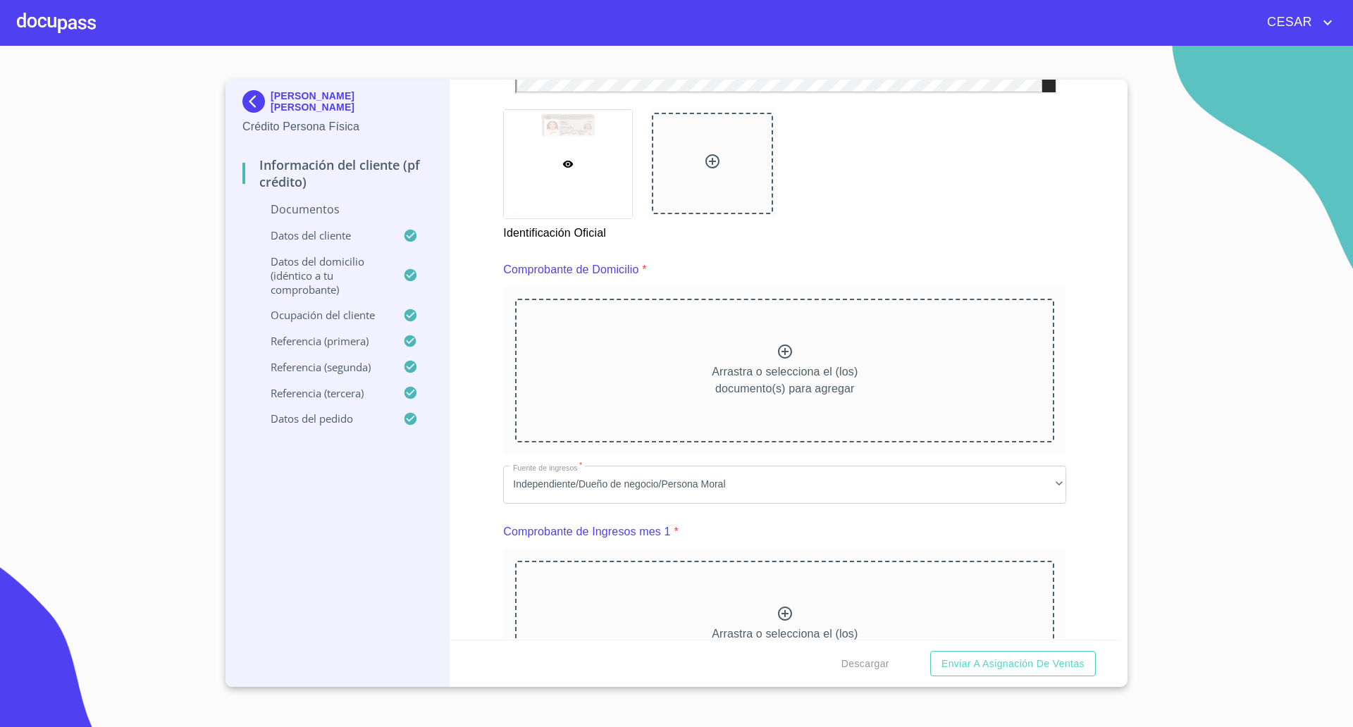
click at [465, 302] on div "Información del cliente (PF crédito) Documentos Documento de identificación   *…" at bounding box center [784, 360] width 671 height 560
click at [63, 21] on div at bounding box center [56, 22] width 79 height 45
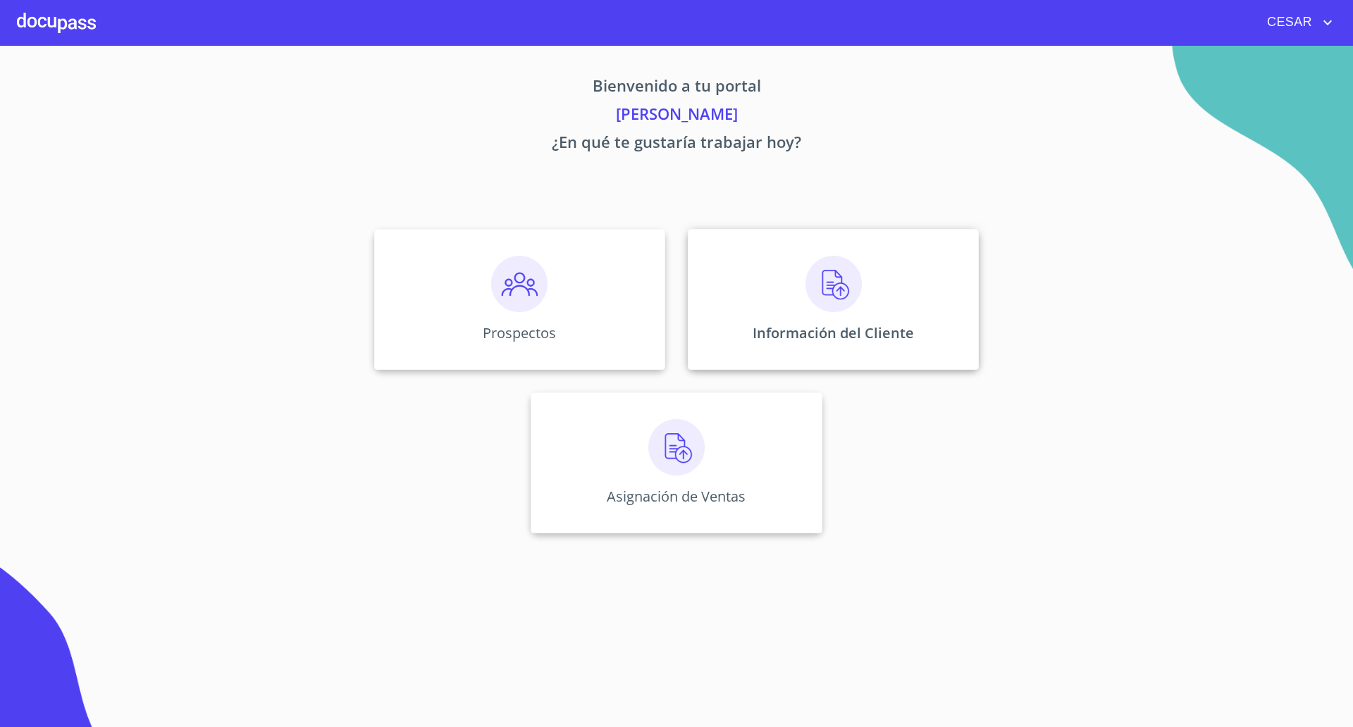
click at [846, 330] on p "Información del Cliente" at bounding box center [832, 332] width 161 height 19
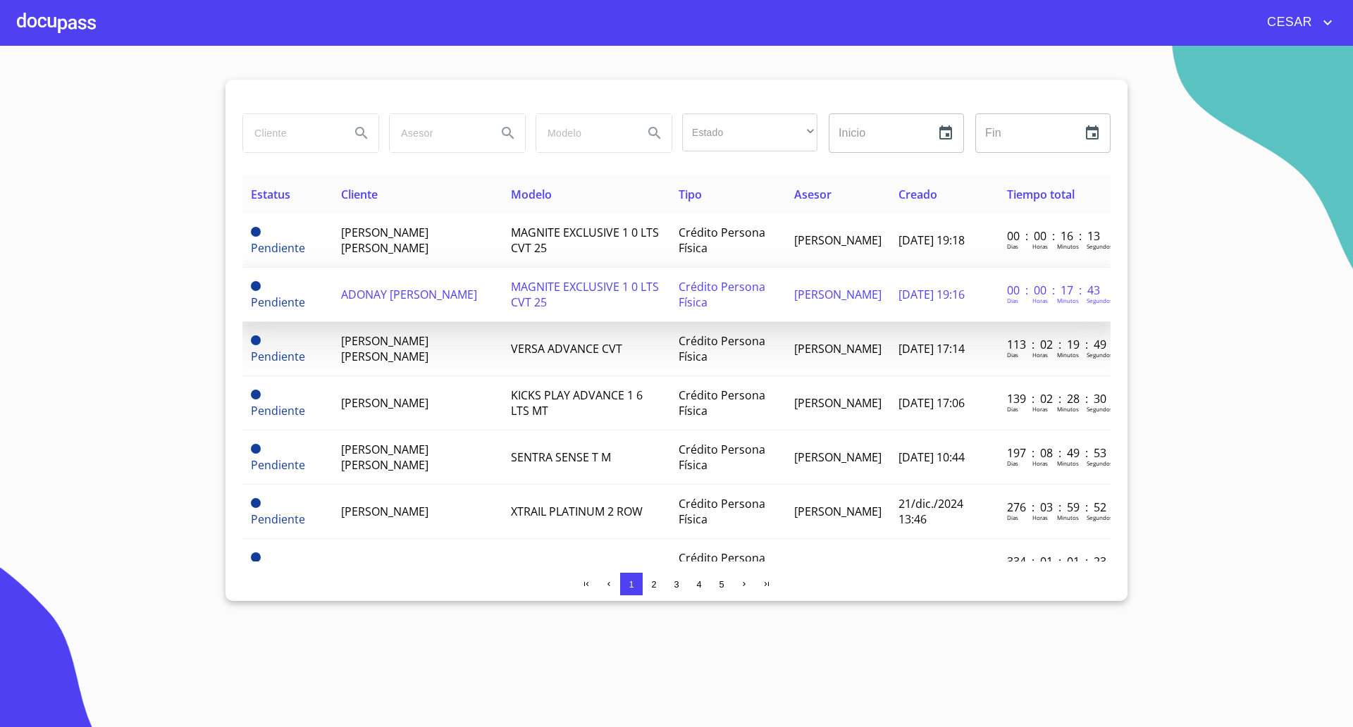
click at [383, 287] on span "ADONAY [PERSON_NAME]" at bounding box center [409, 294] width 136 height 15
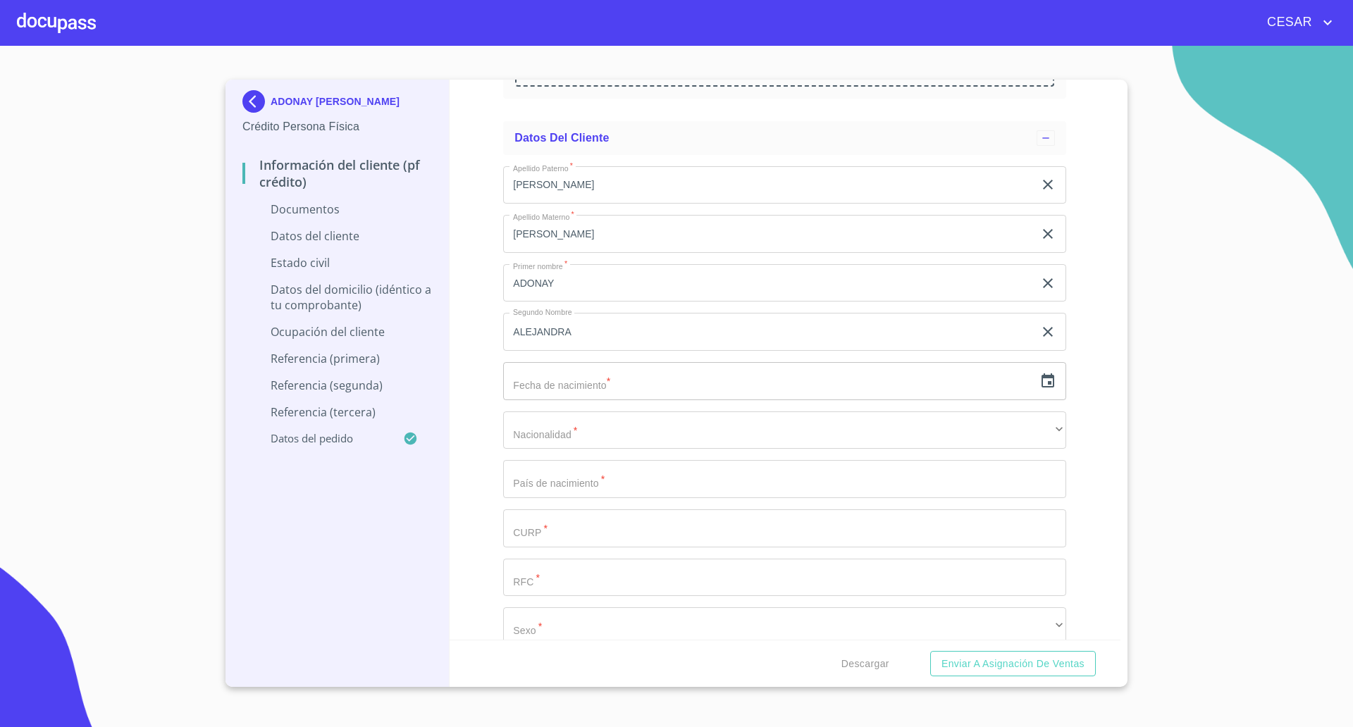
scroll to position [1761, 0]
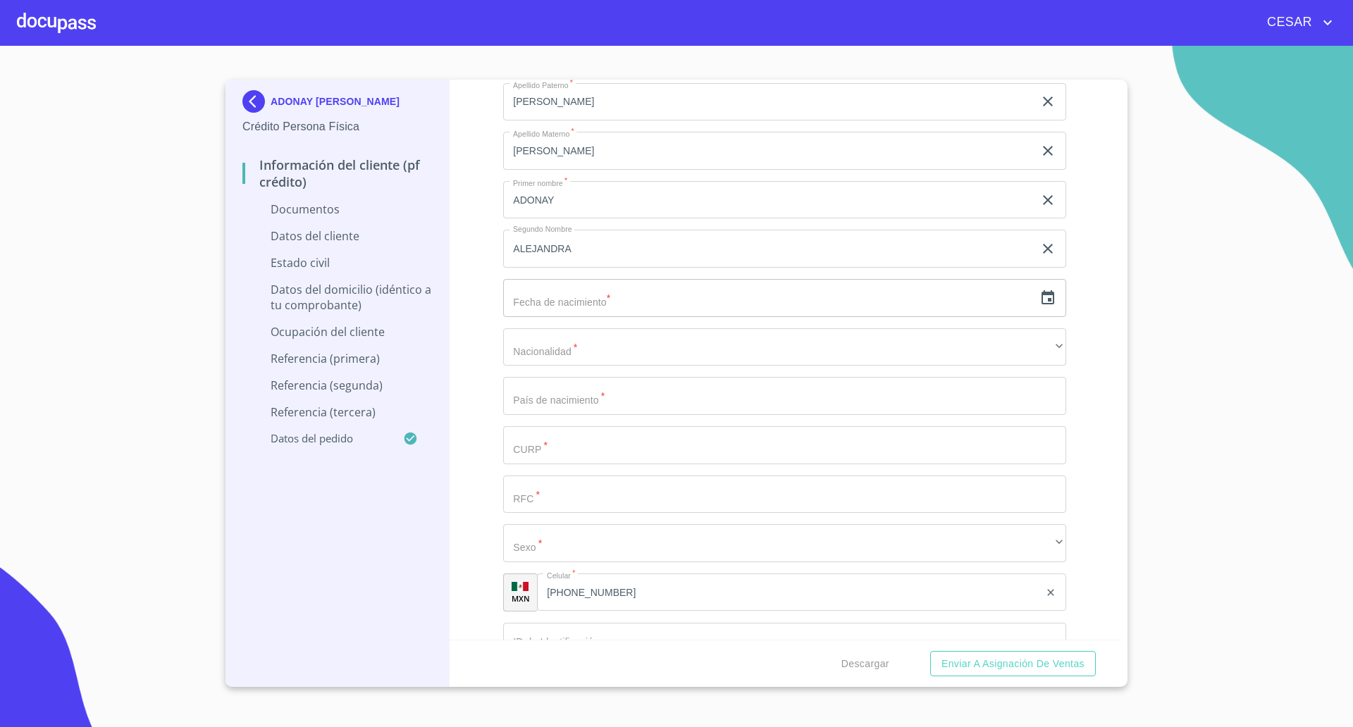
click at [1039, 301] on icon "button" at bounding box center [1047, 298] width 17 height 17
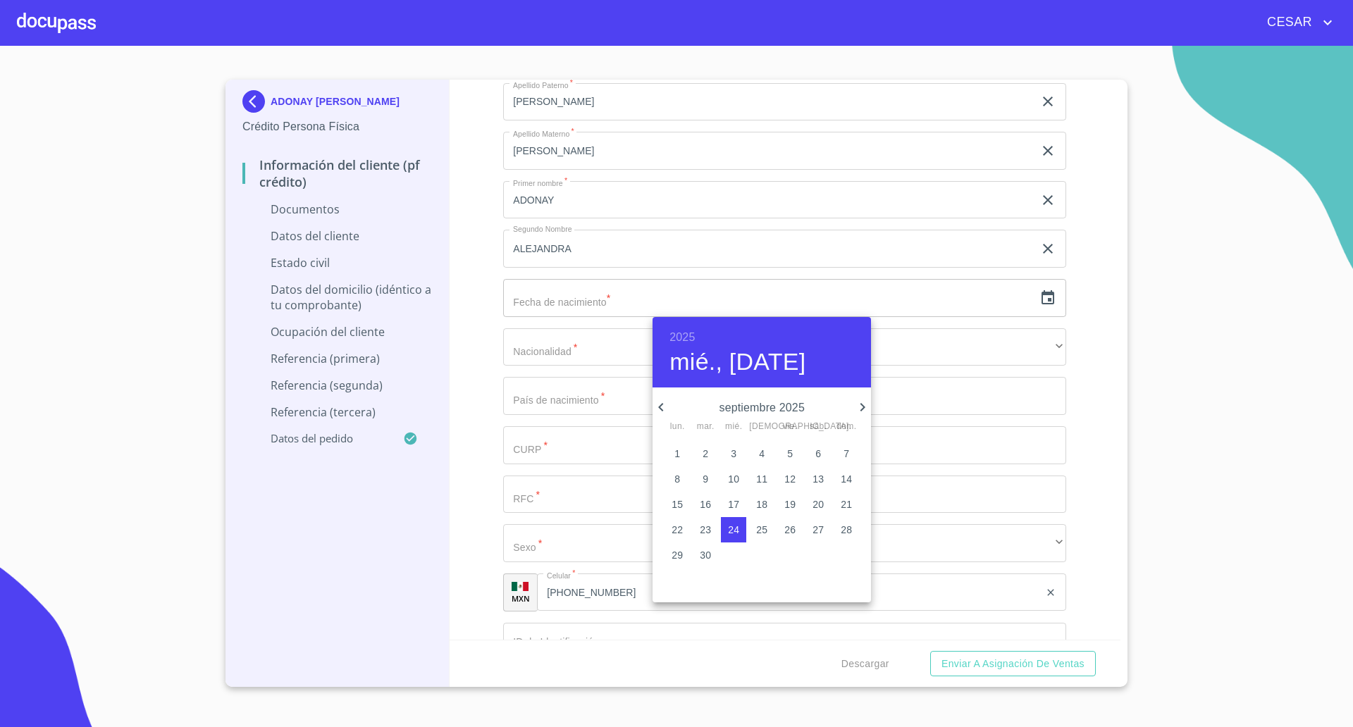
click at [660, 403] on icon "button" at bounding box center [660, 407] width 17 height 17
click at [709, 533] on p "20" at bounding box center [705, 530] width 11 height 14
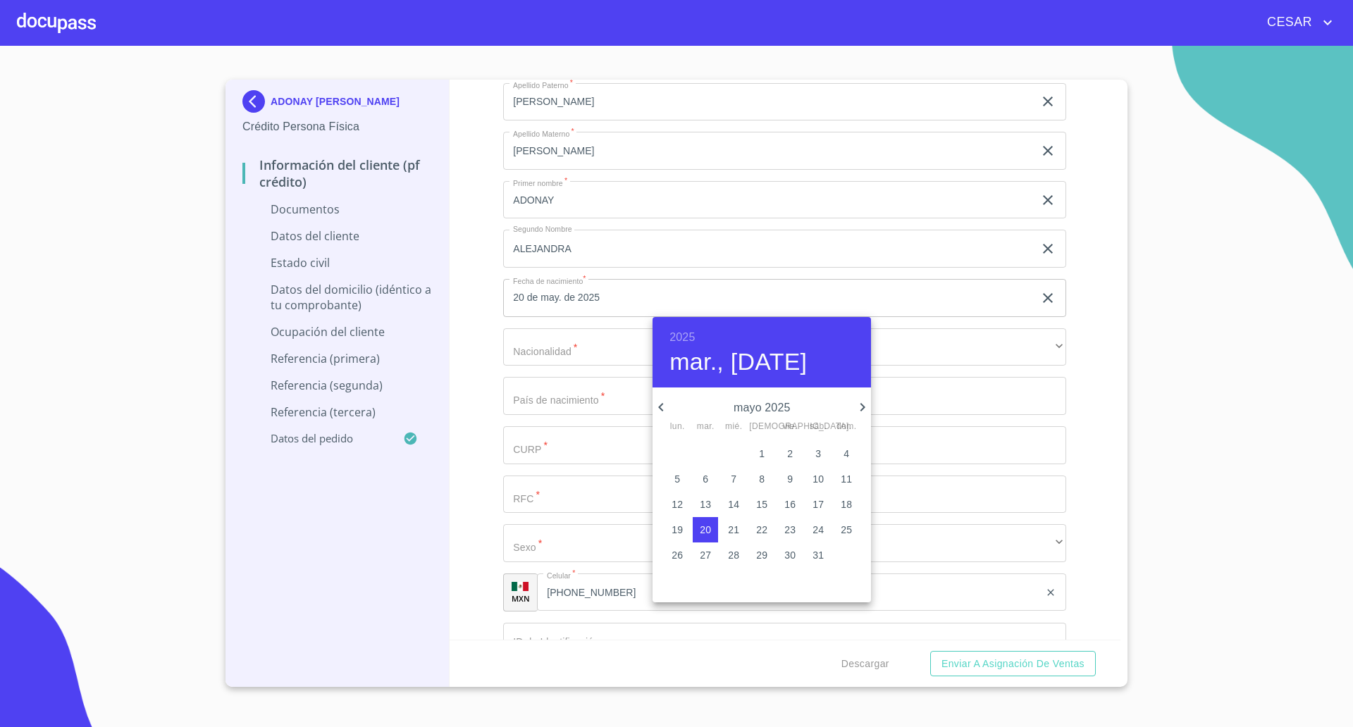
click at [688, 343] on h6 "2025" at bounding box center [681, 338] width 25 height 20
click at [757, 394] on div "1984" at bounding box center [761, 389] width 218 height 28
type input "20 de may. de 1984"
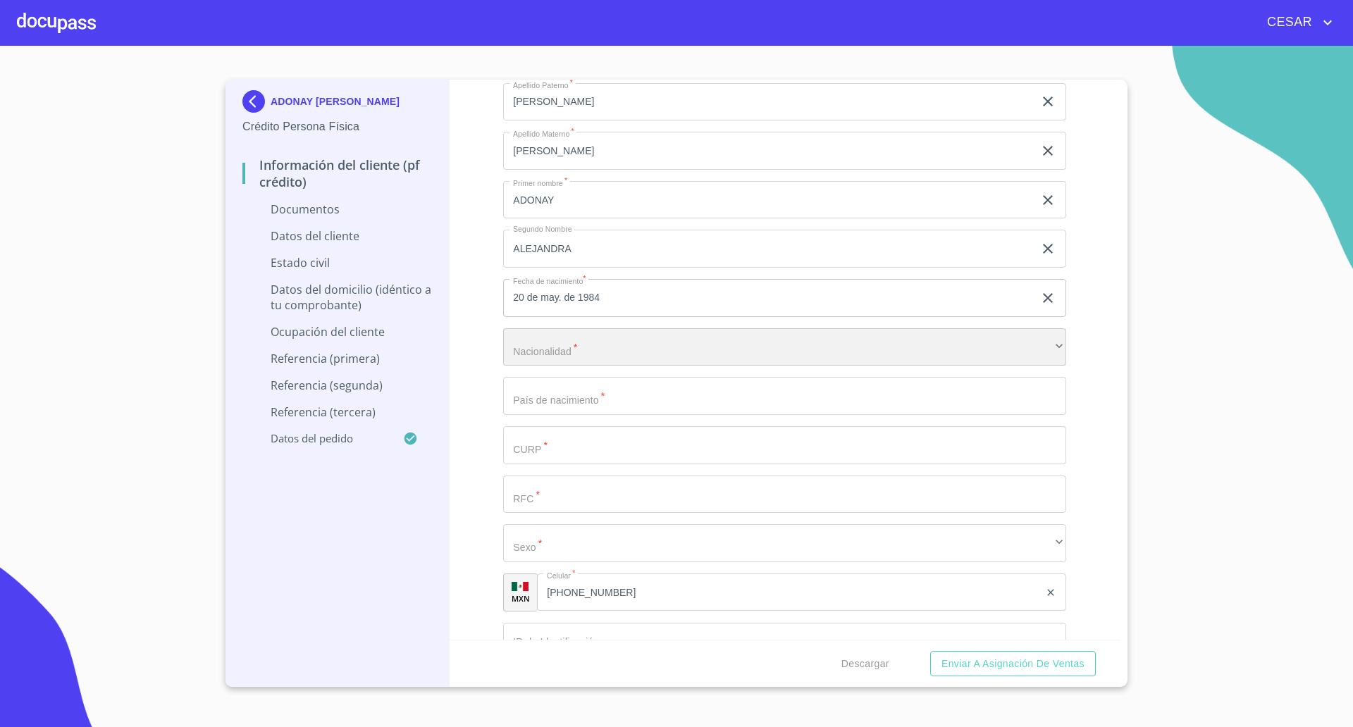
click at [621, 347] on div "​" at bounding box center [784, 347] width 563 height 38
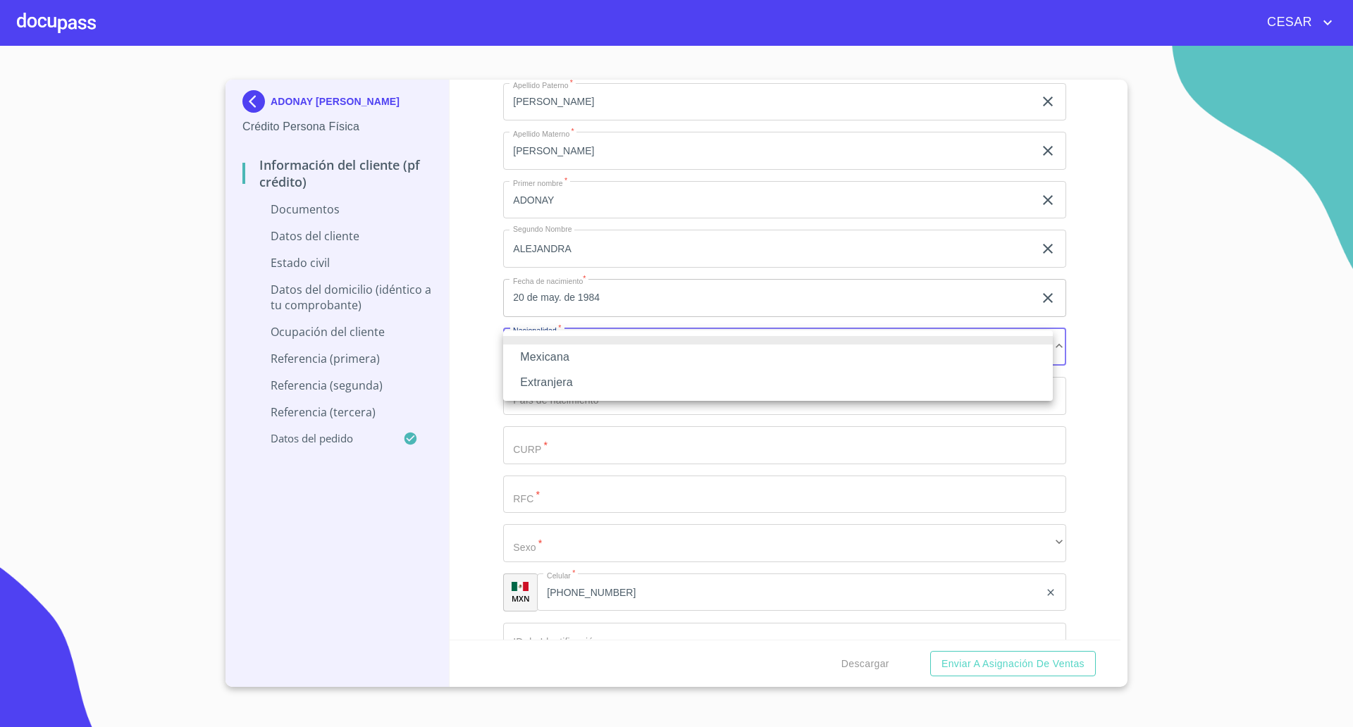
click at [576, 356] on li "Mexicana" at bounding box center [777, 356] width 549 height 25
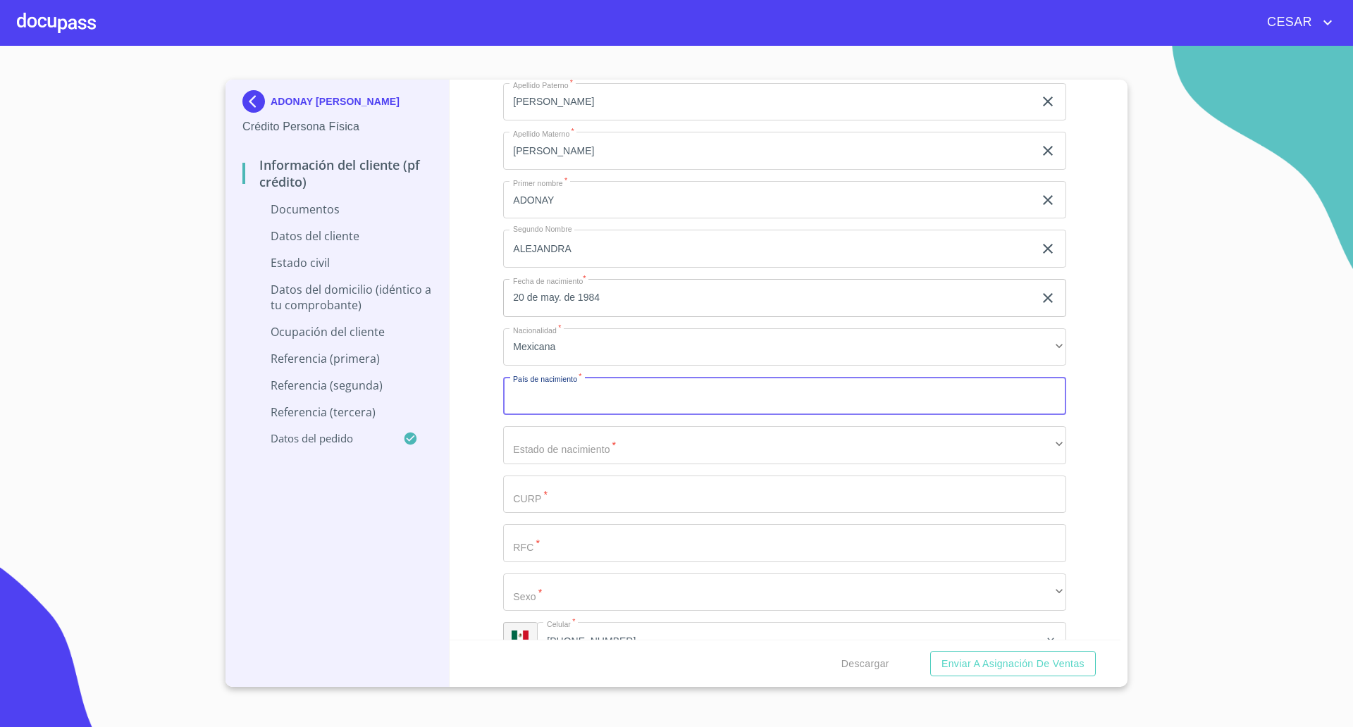
click at [577, 401] on input "Documento de identificación   *" at bounding box center [784, 396] width 563 height 38
type input "[GEOGRAPHIC_DATA]"
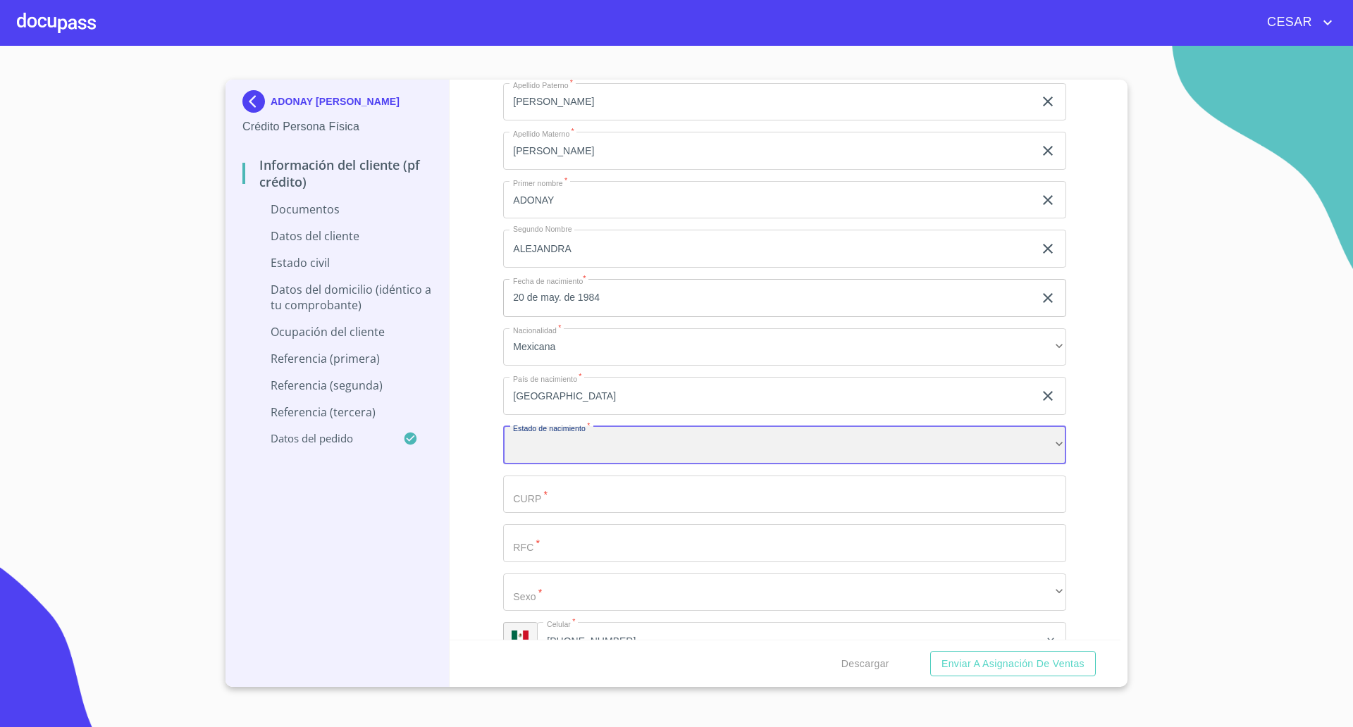
click at [573, 444] on div "​" at bounding box center [784, 445] width 563 height 38
click at [562, 496] on input "Documento de identificación   *" at bounding box center [784, 494] width 563 height 38
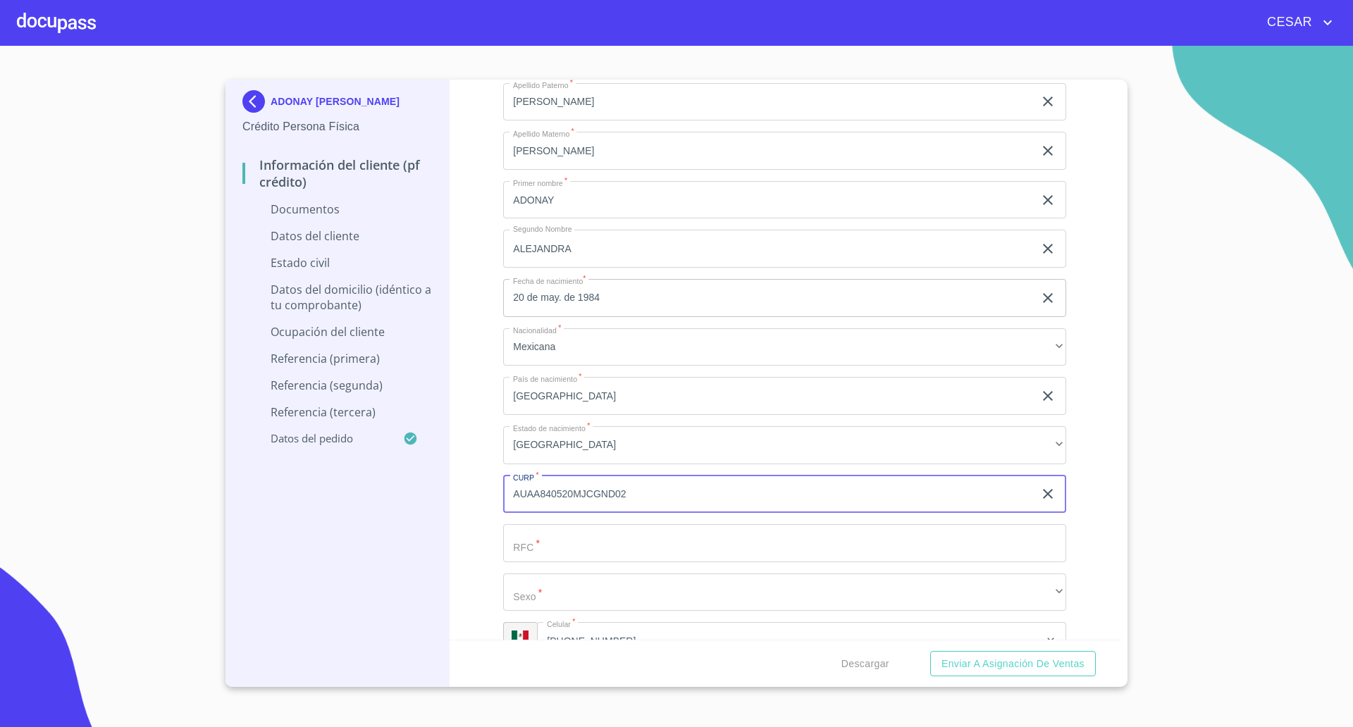
type input "AUAA840520MJCGND02"
click at [596, 539] on input "Documento de identificación   *" at bounding box center [784, 543] width 563 height 38
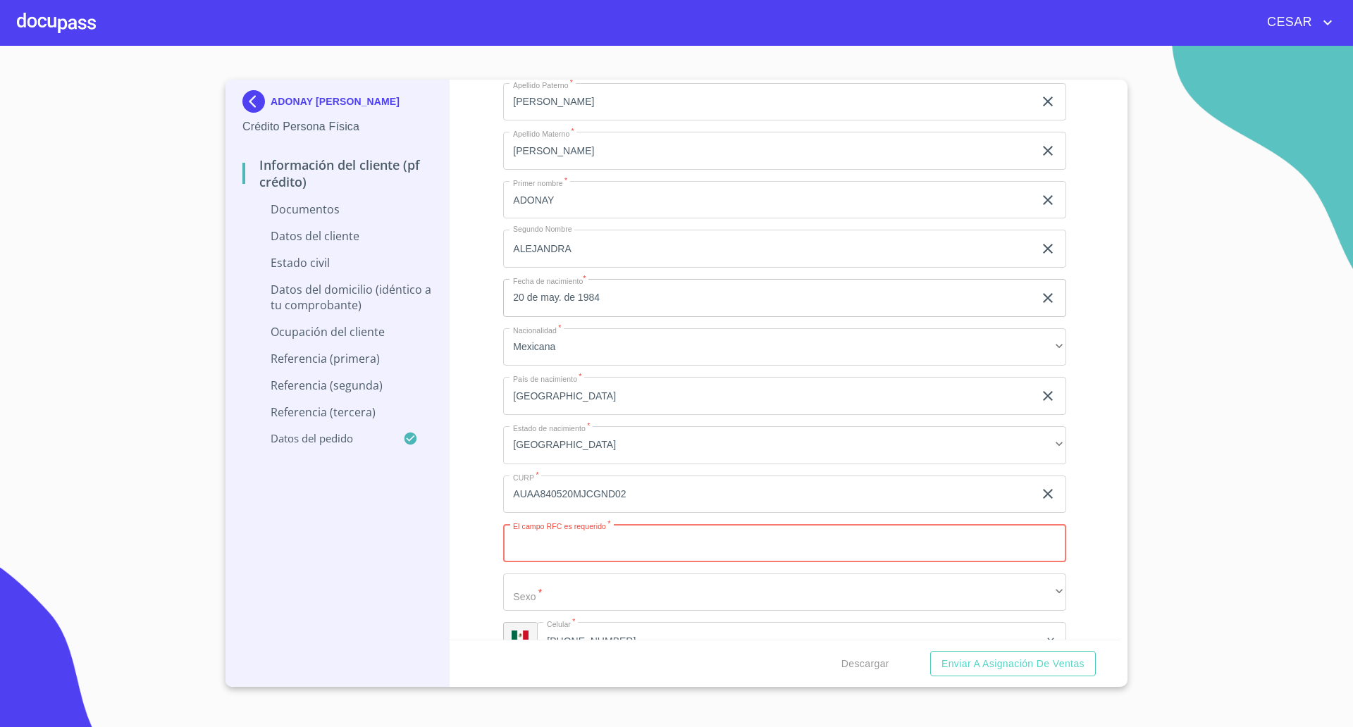
paste input "AUAA8405207I0"
type input "AUAA8405207I0"
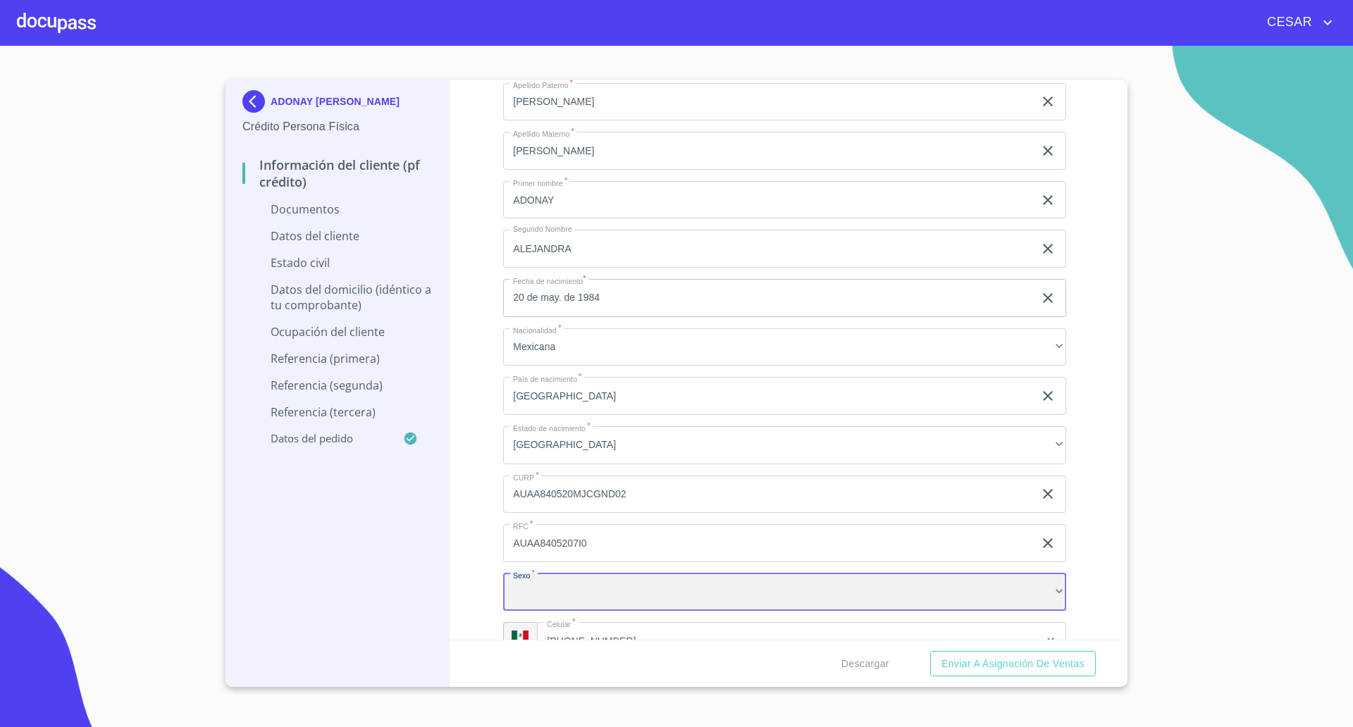
click at [583, 590] on div "​" at bounding box center [784, 592] width 563 height 38
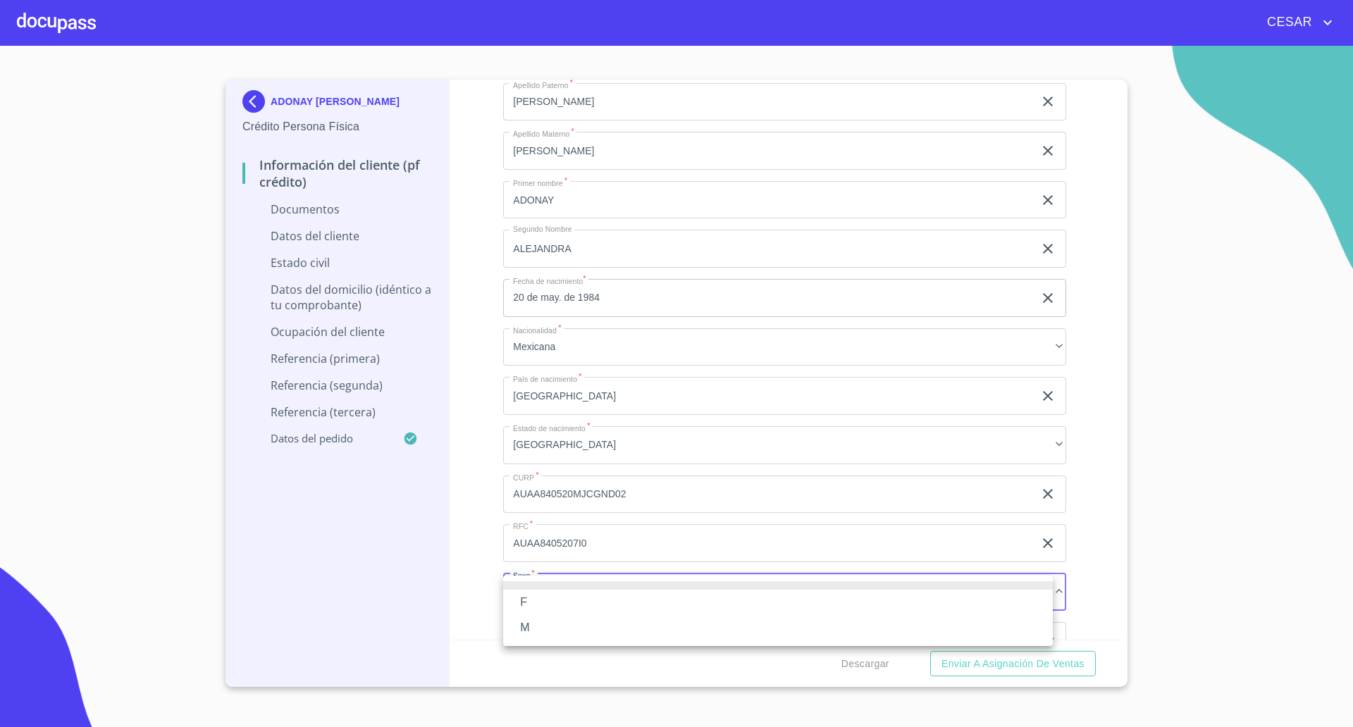
click at [537, 599] on li "F" at bounding box center [777, 602] width 549 height 25
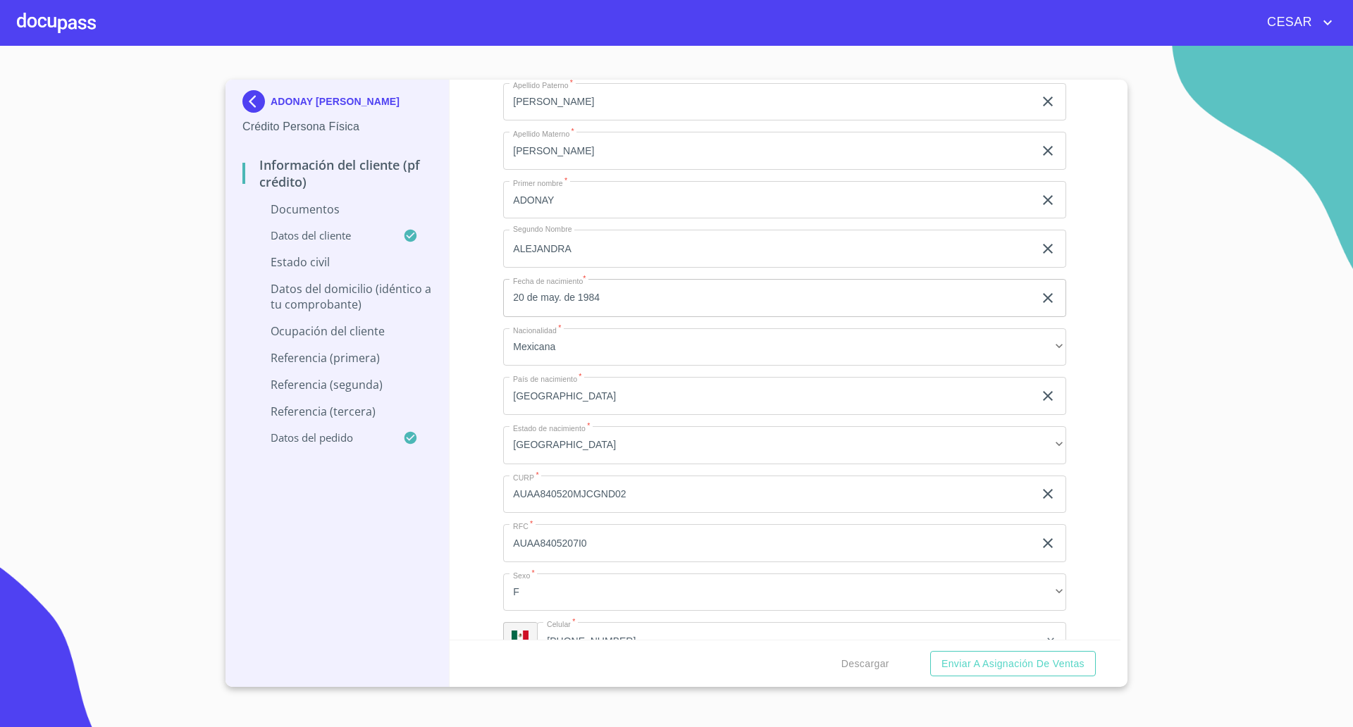
click at [474, 587] on div "Información del cliente (PF crédito) Documentos Documento de identificación   *…" at bounding box center [784, 360] width 671 height 560
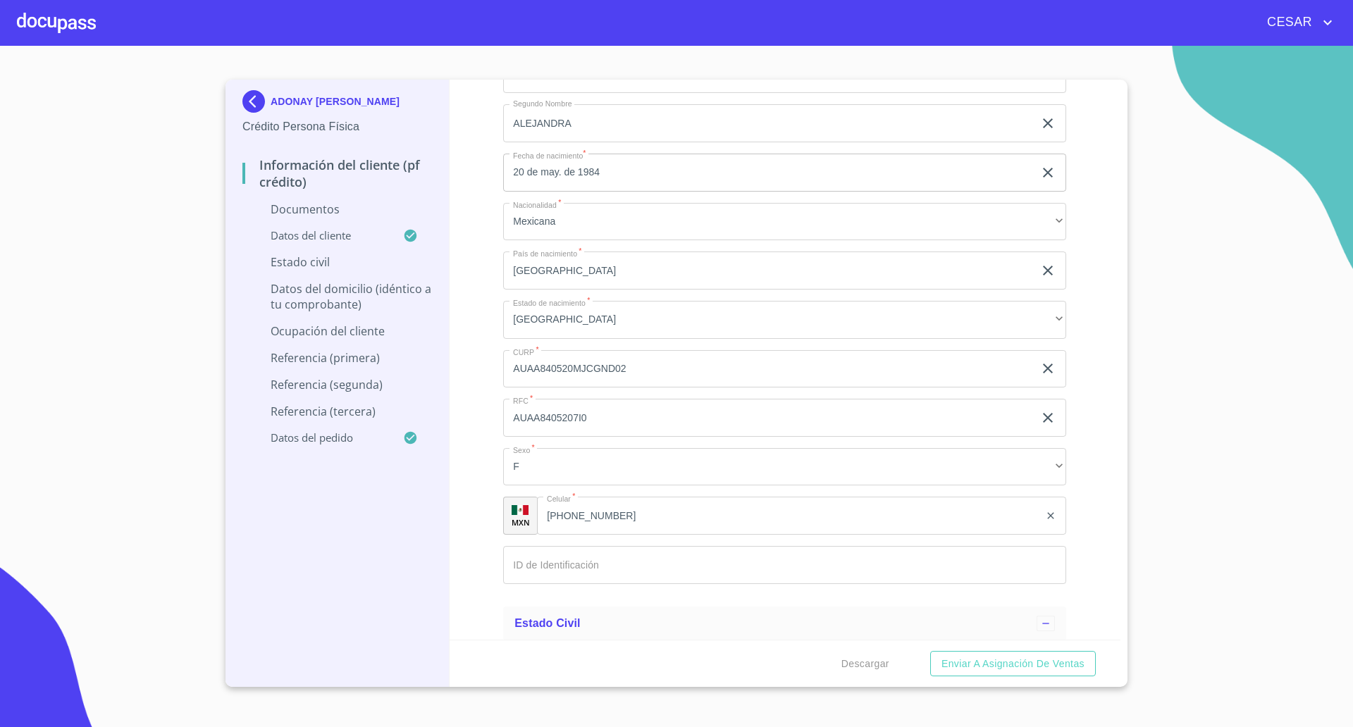
scroll to position [1937, 0]
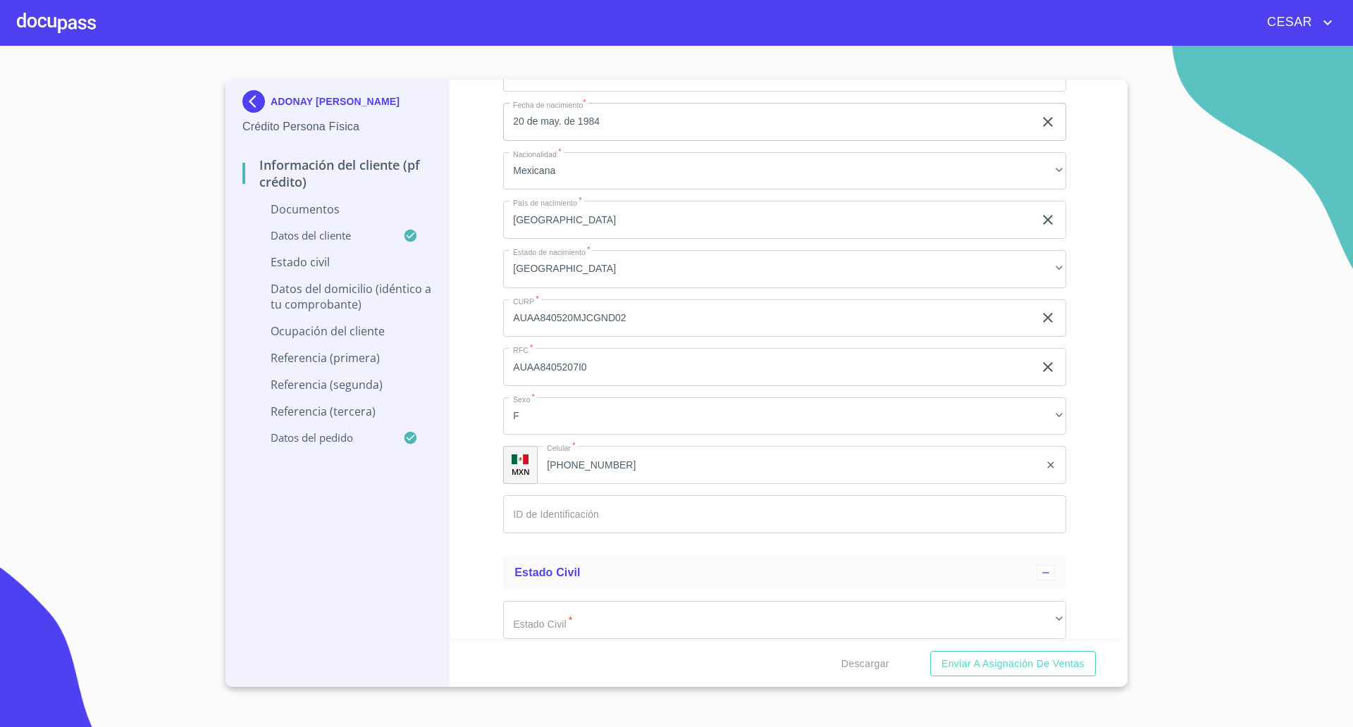
click at [604, 485] on div "Apellido [PERSON_NAME]   * [PERSON_NAME] ​ Apellido Materno   * [PERSON_NAME] ​…" at bounding box center [784, 220] width 563 height 649
click at [591, 507] on input "Documento de identificación   *" at bounding box center [784, 514] width 563 height 38
type input "2095130727"
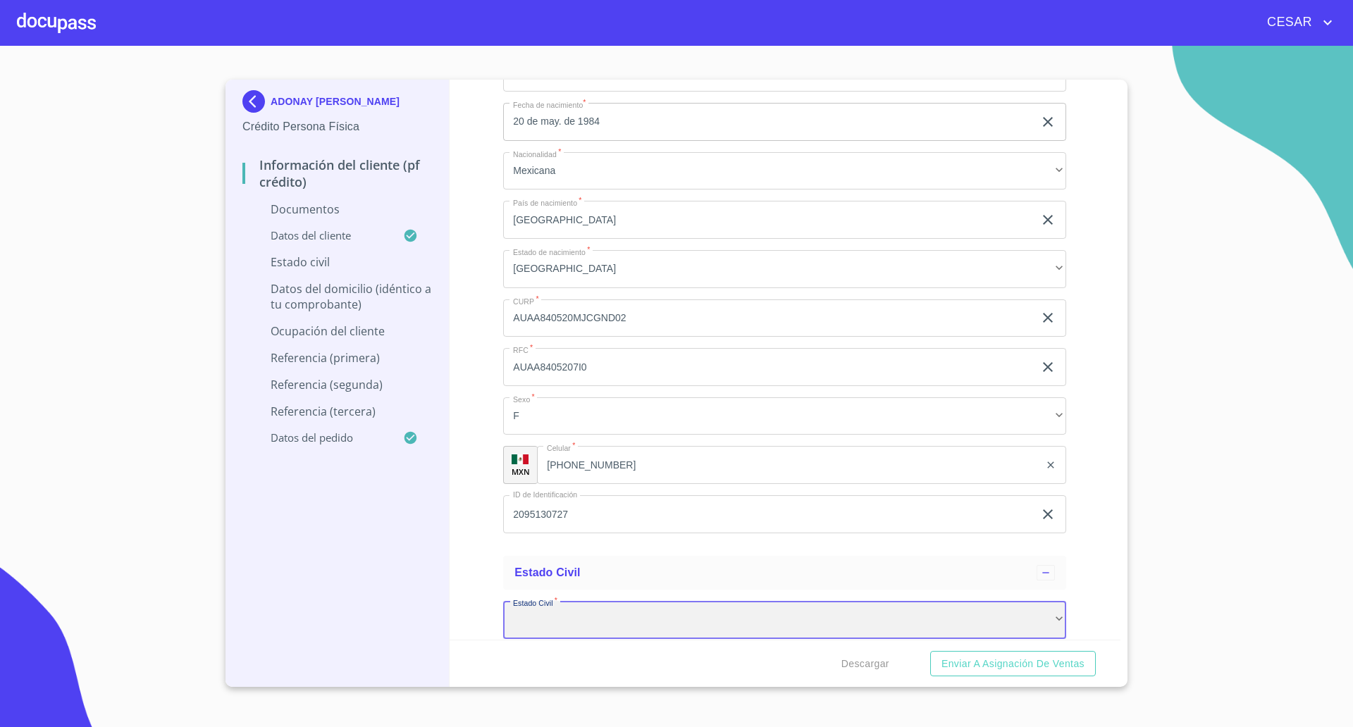
click at [578, 616] on div "​" at bounding box center [784, 620] width 563 height 38
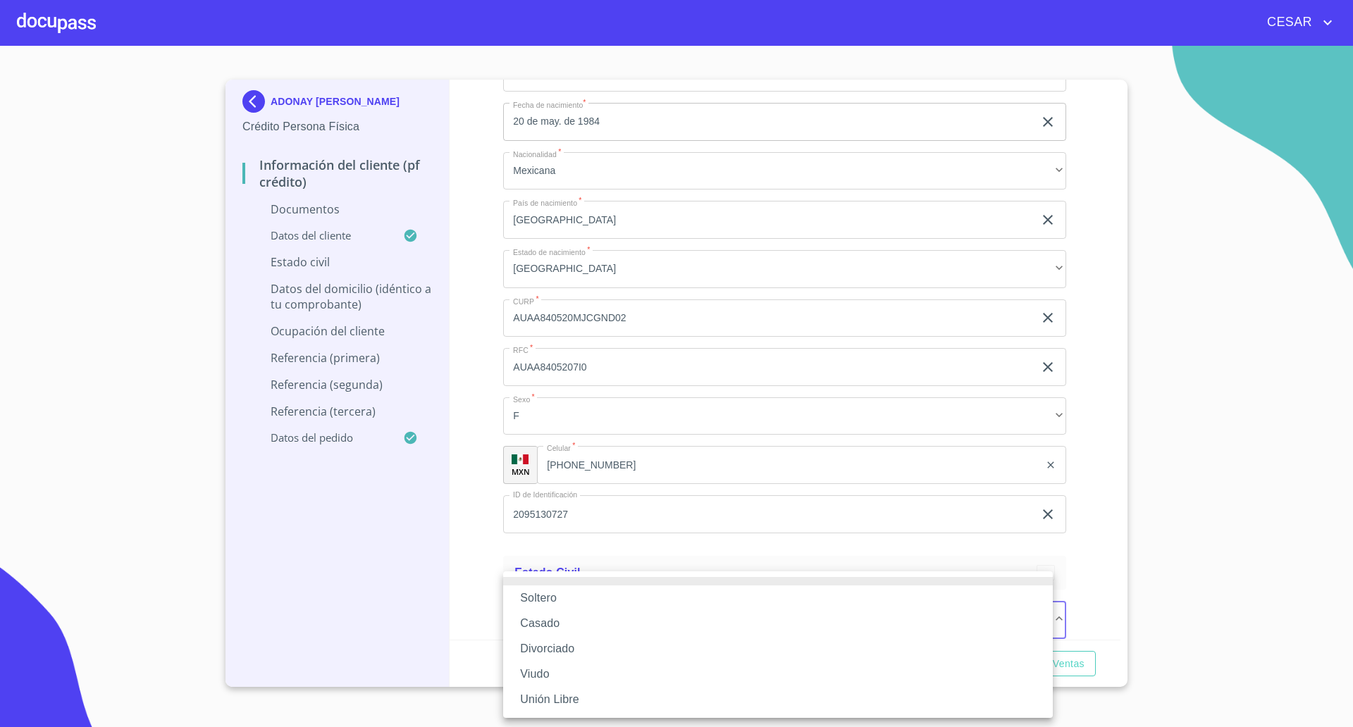
click at [567, 618] on li "Casado" at bounding box center [777, 623] width 549 height 25
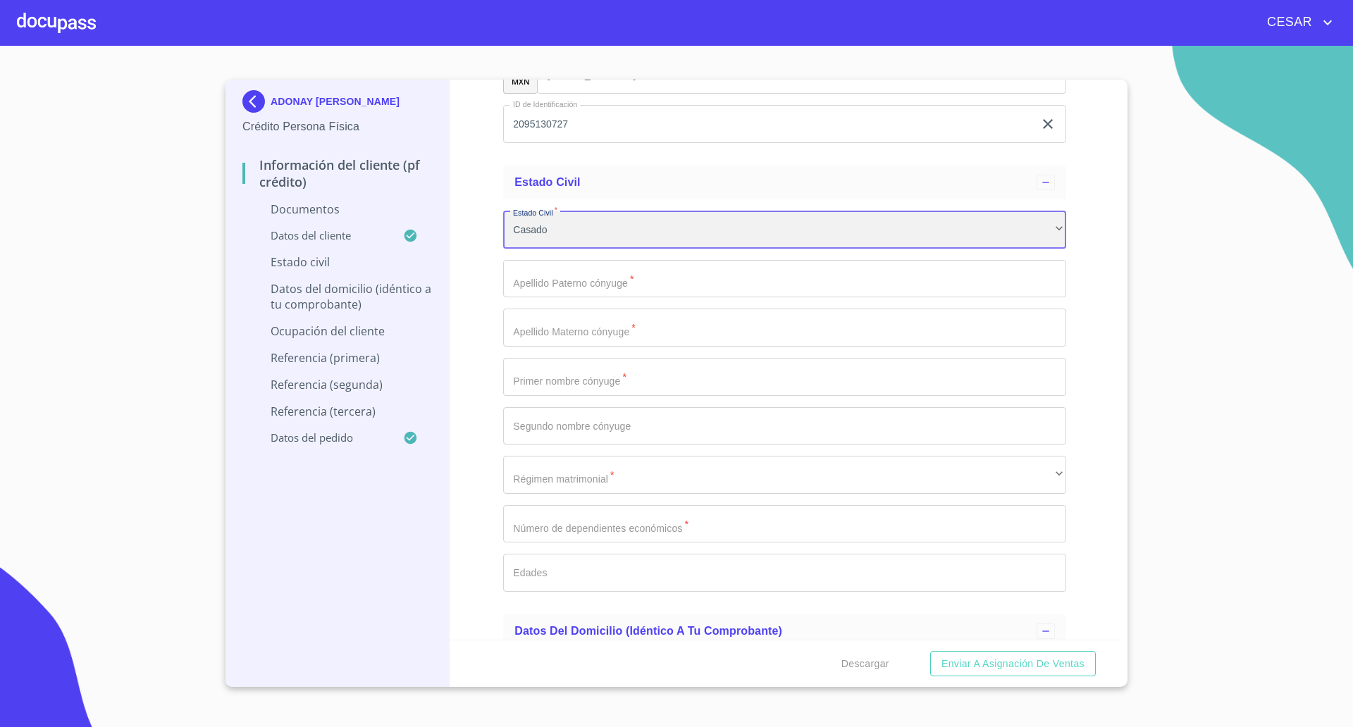
scroll to position [2335, 0]
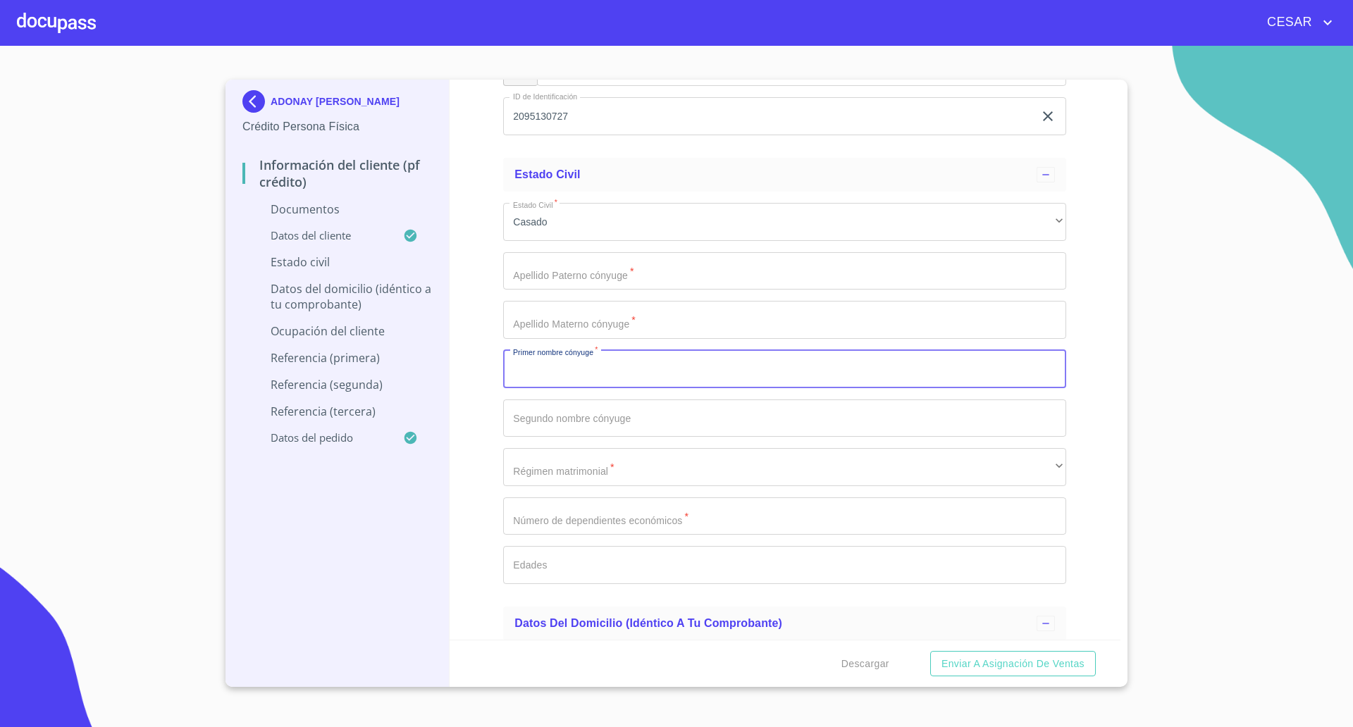
click at [590, 378] on input "Documento de identificación   *" at bounding box center [784, 369] width 563 height 38
type input "[PERSON_NAME]"
click at [547, 272] on input "Documento de identificación   *" at bounding box center [784, 271] width 563 height 38
type input "[PERSON_NAME]"
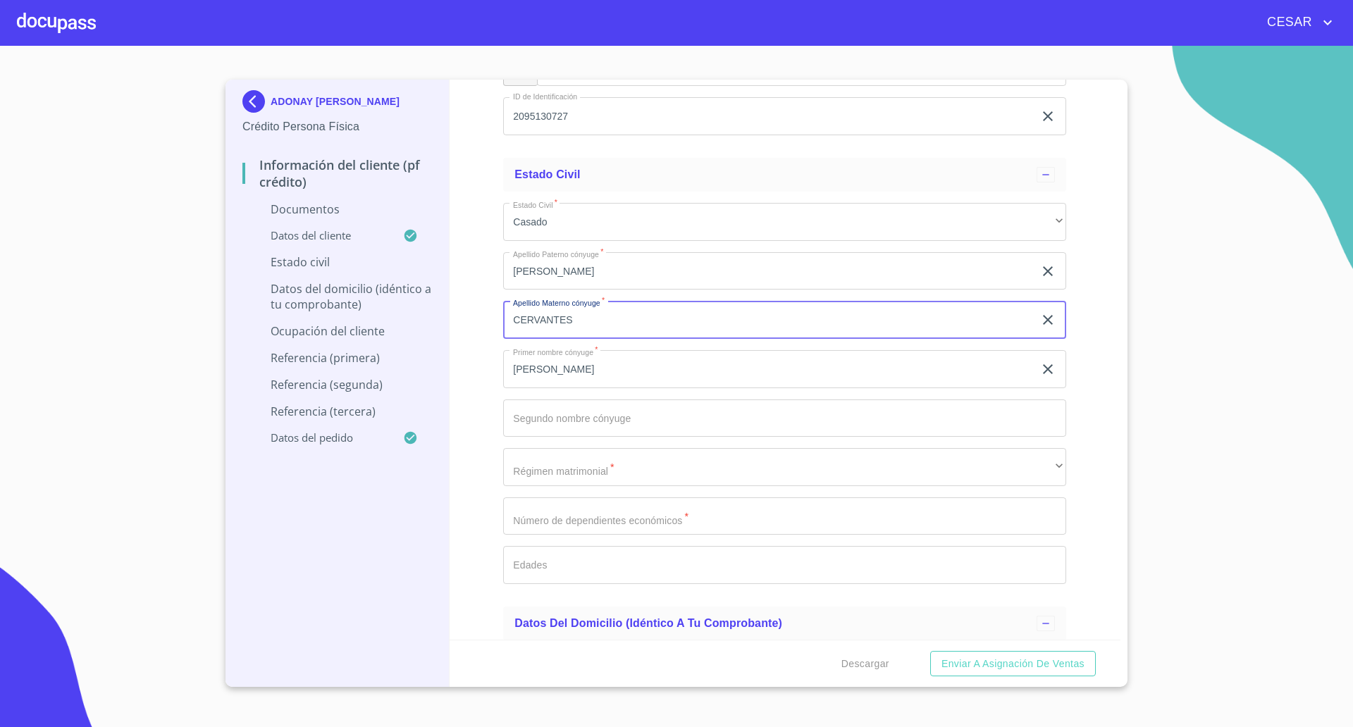
type input "CERVANTES"
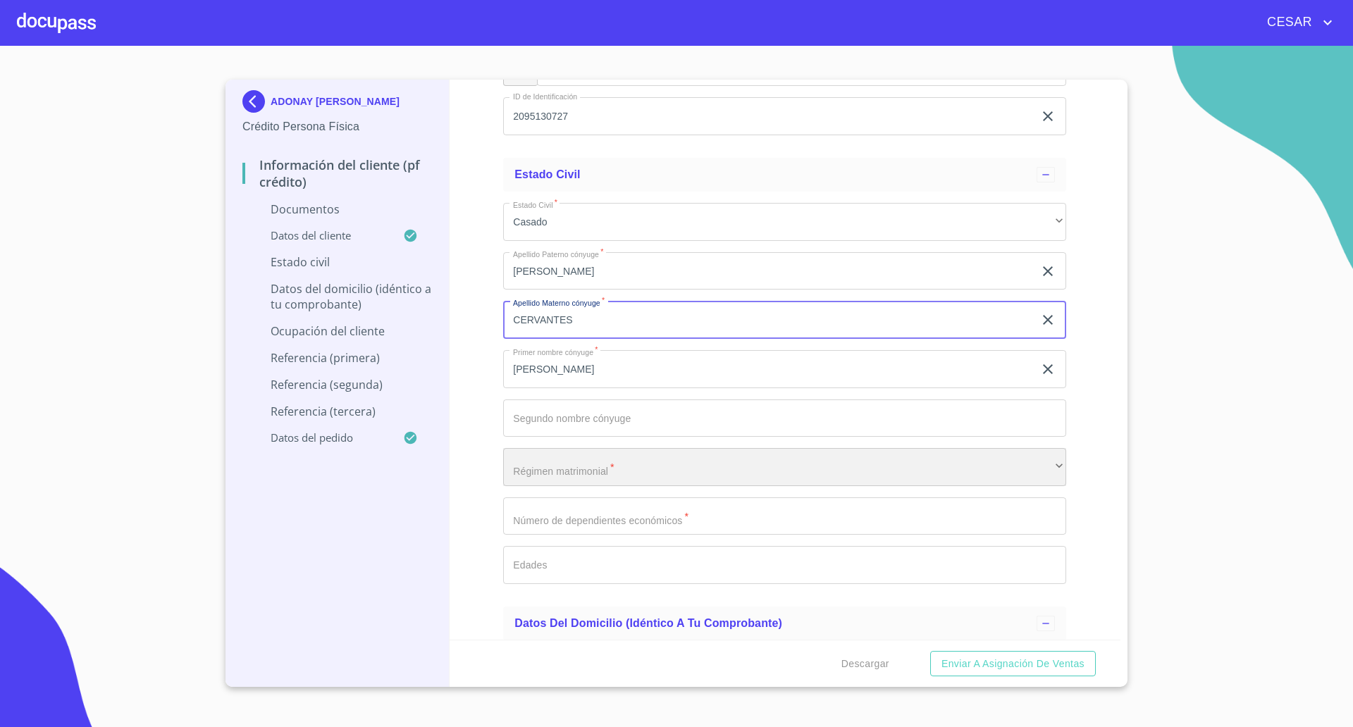
click at [561, 474] on div "​" at bounding box center [784, 467] width 563 height 38
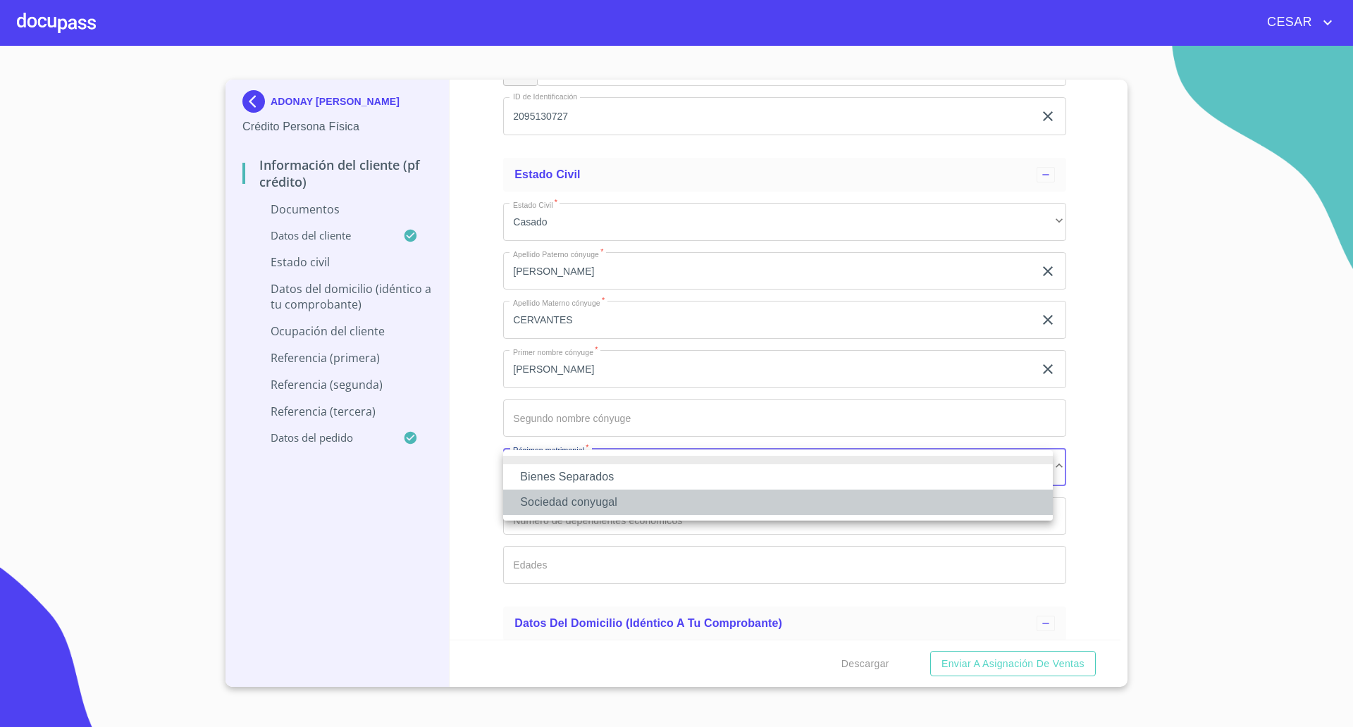
click at [574, 495] on li "Sociedad conyugal" at bounding box center [777, 502] width 549 height 25
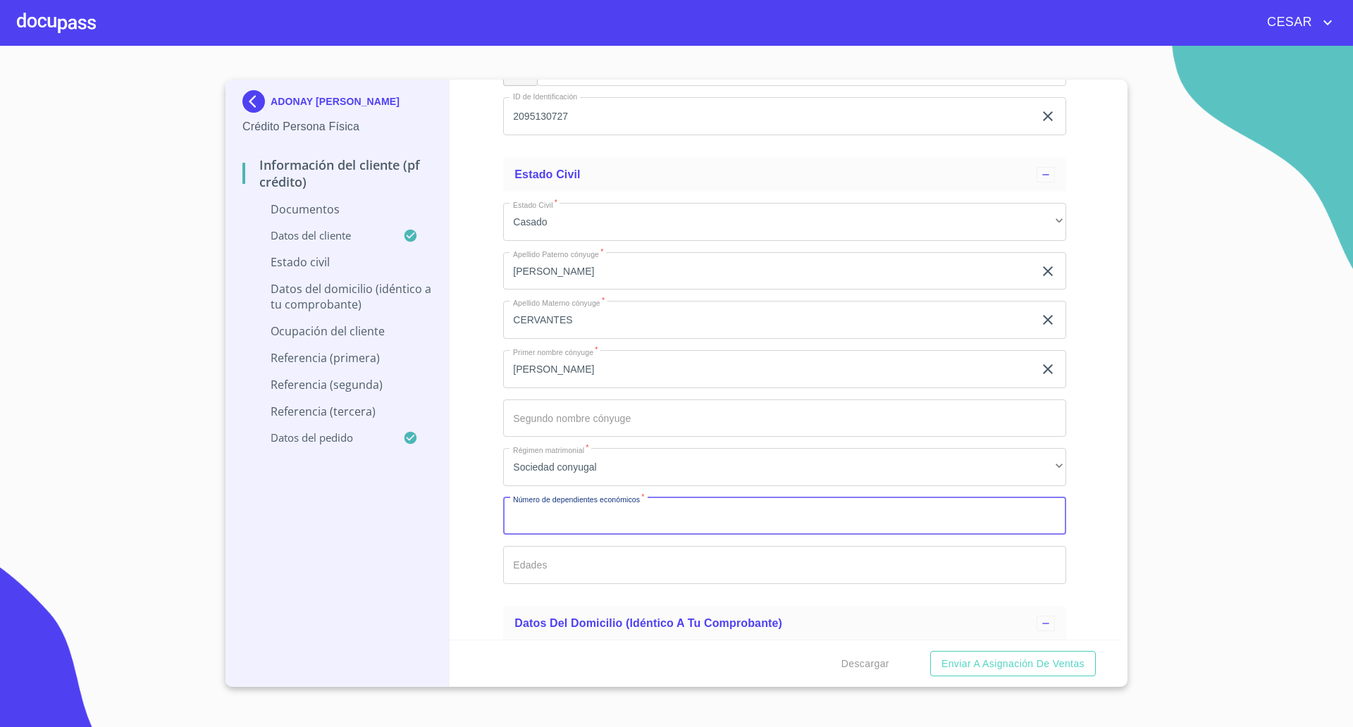
click at [570, 515] on input "Documento de identificación   *" at bounding box center [784, 516] width 563 height 38
click at [583, 515] on input "Documento de identificación   *" at bounding box center [784, 516] width 563 height 38
type input "2"
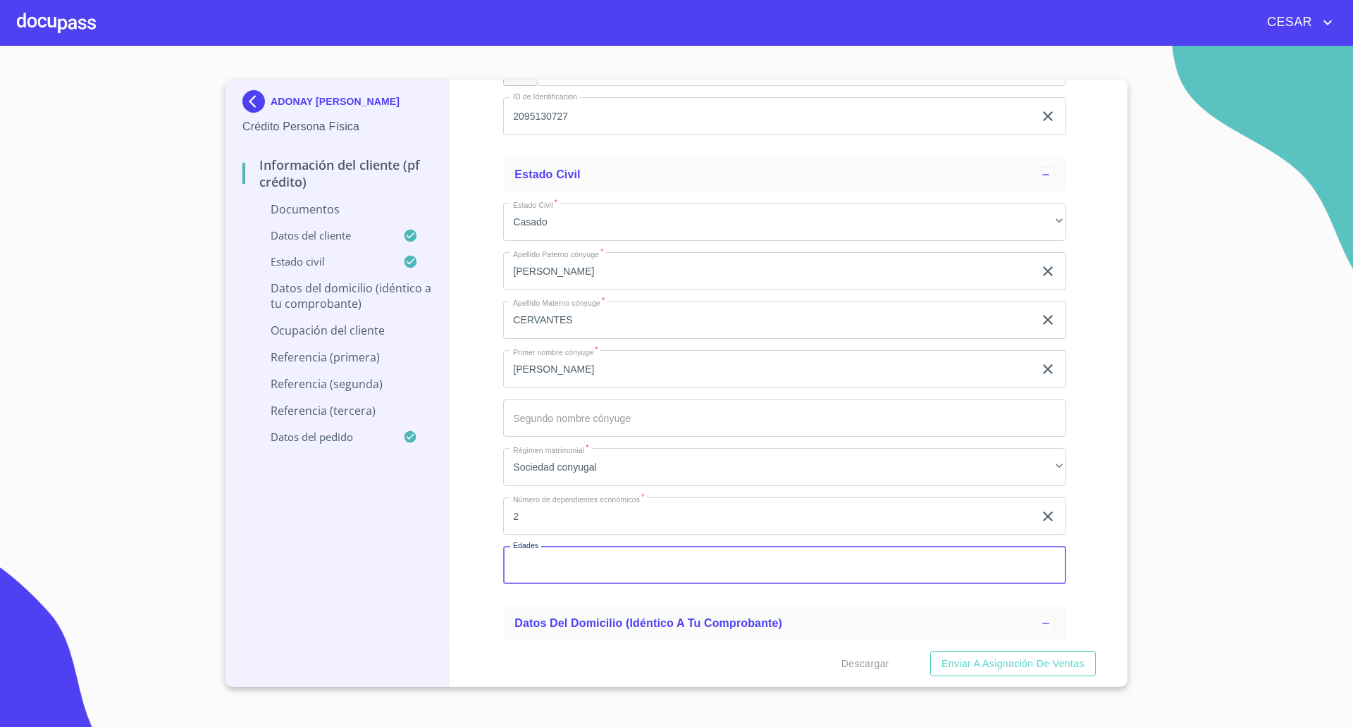
click at [559, 570] on input "Documento de identificación   *" at bounding box center [784, 565] width 563 height 38
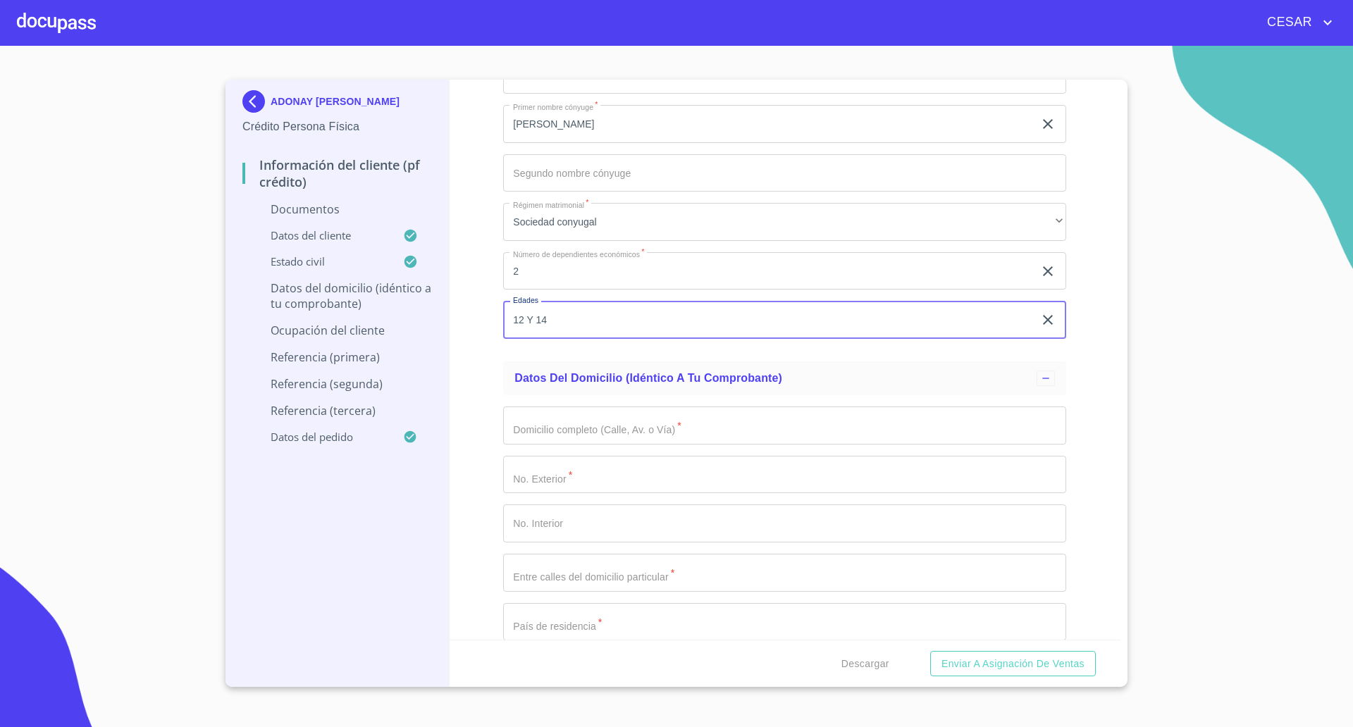
scroll to position [2687, 0]
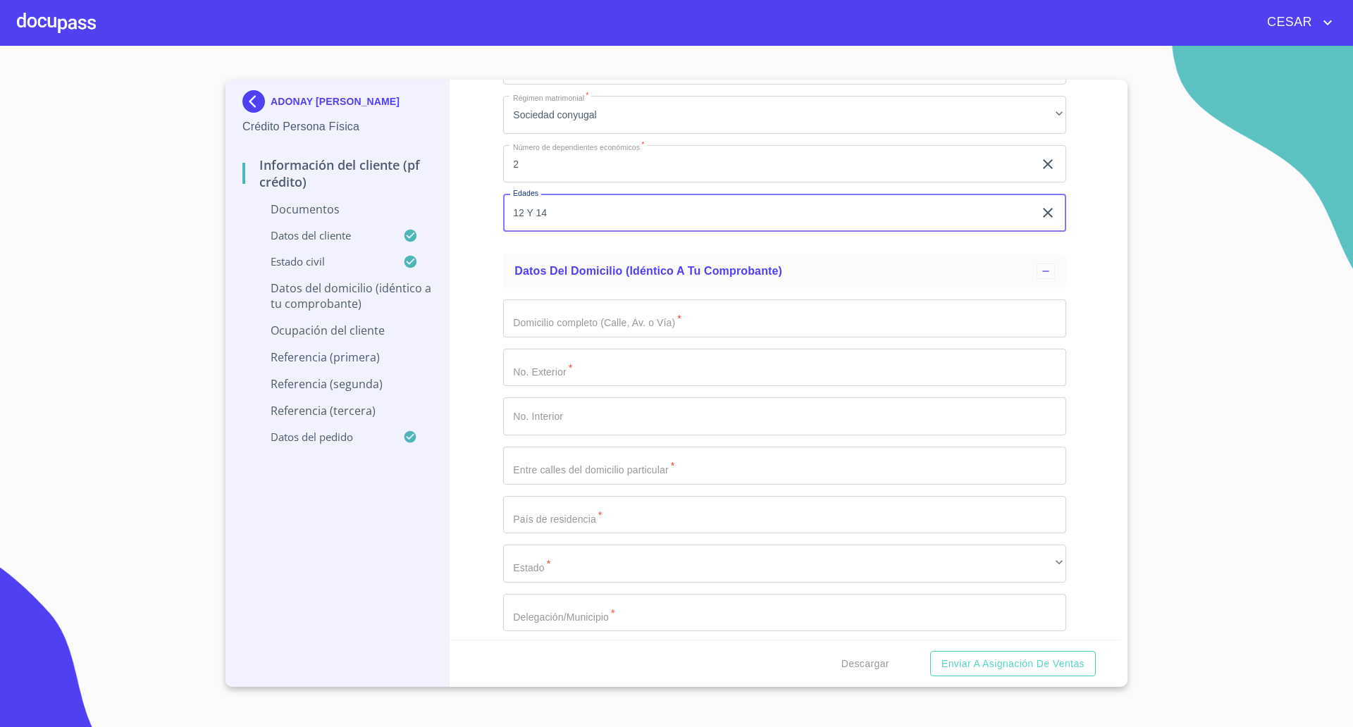
type input "12 Y 14"
click at [578, 321] on input "Documento de identificación   *" at bounding box center [784, 318] width 563 height 38
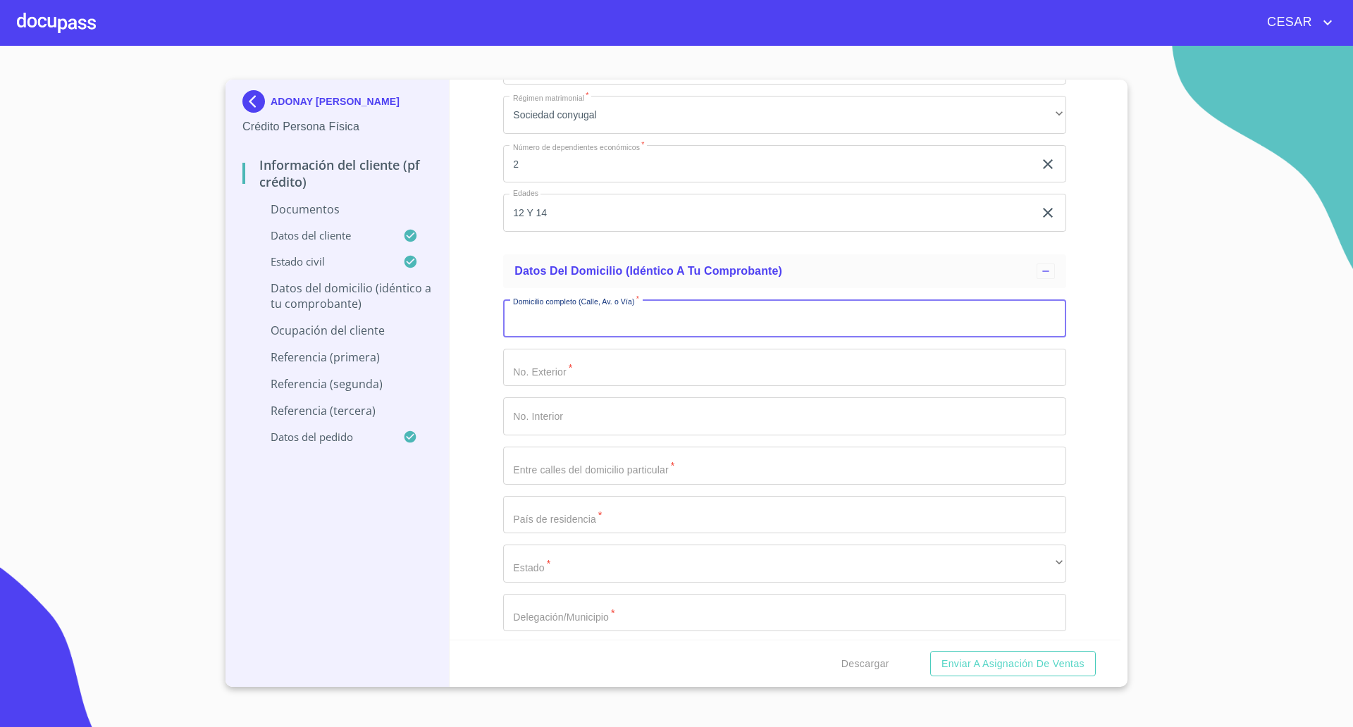
type input "l"
type input "[PERSON_NAME]"
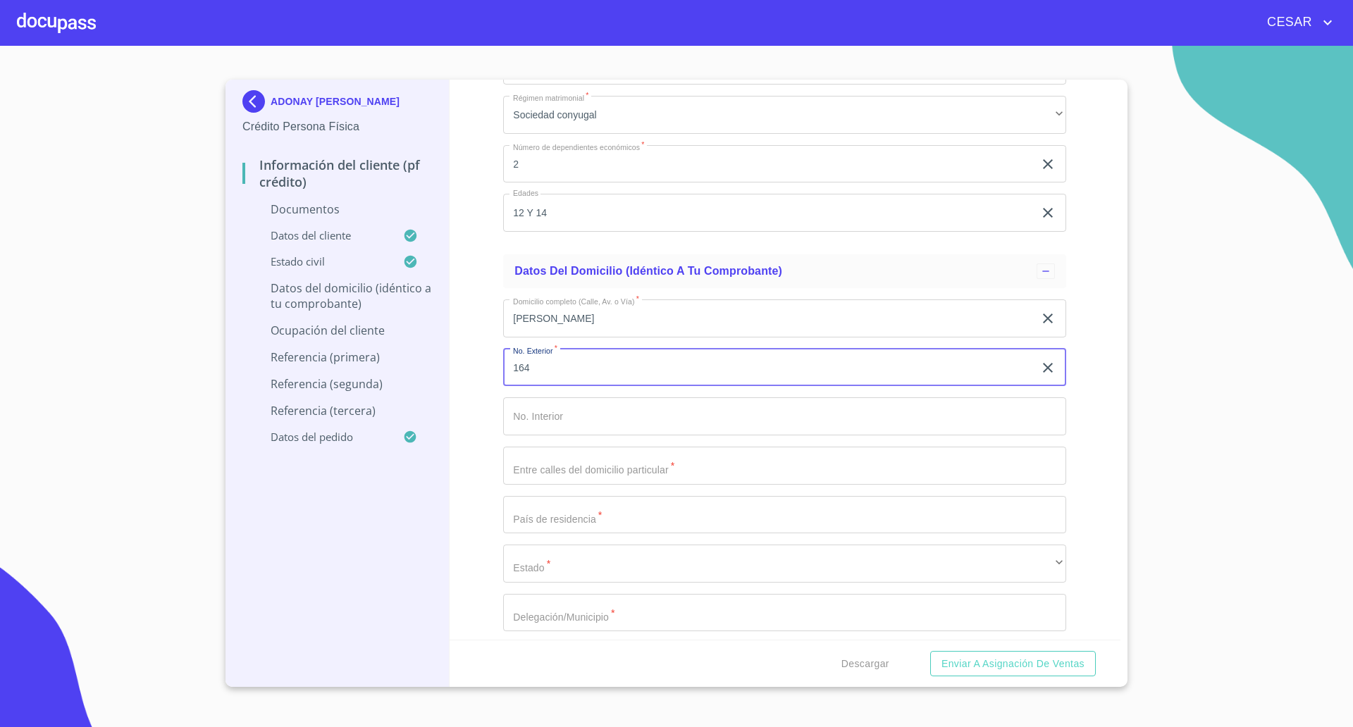
type input "164"
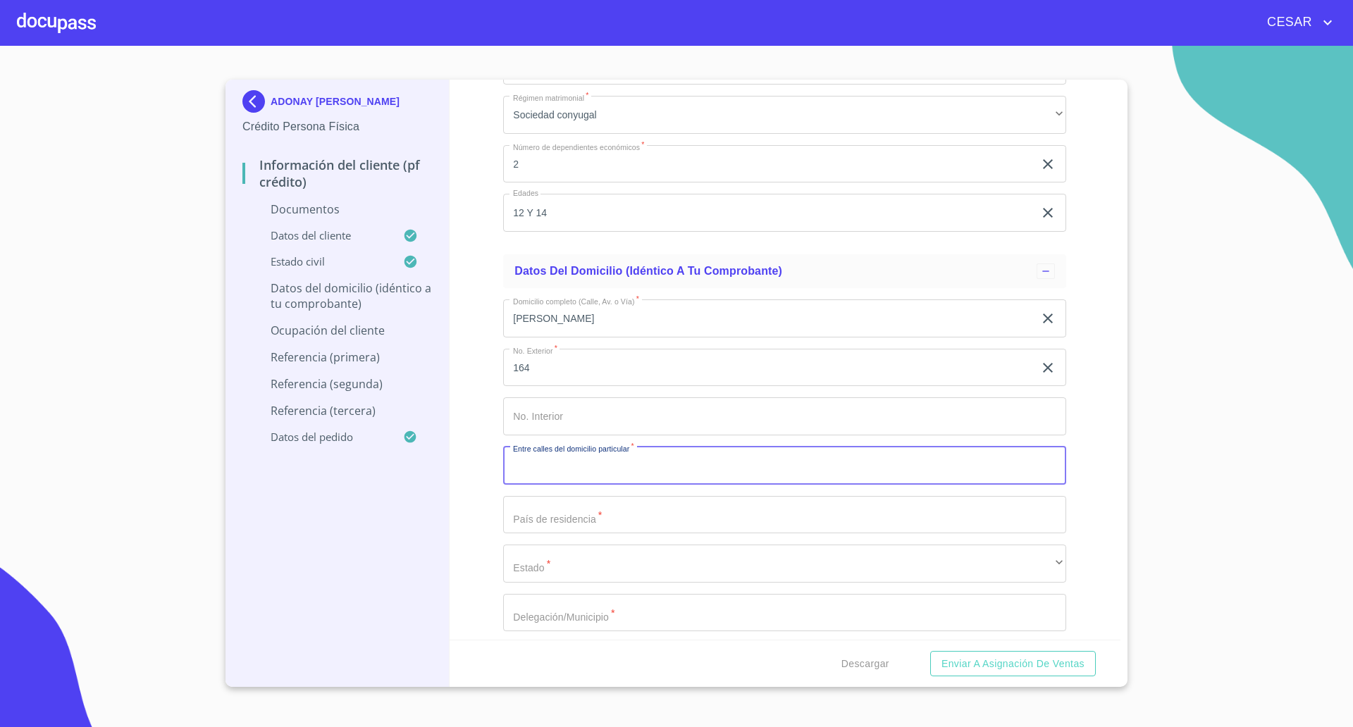
click at [559, 454] on input "Documento de identificación   *" at bounding box center [784, 466] width 563 height 38
type input "Lerdo [PERSON_NAME] y [PERSON_NAME]"
click at [550, 526] on input "Documento de identificación   *" at bounding box center [784, 515] width 563 height 38
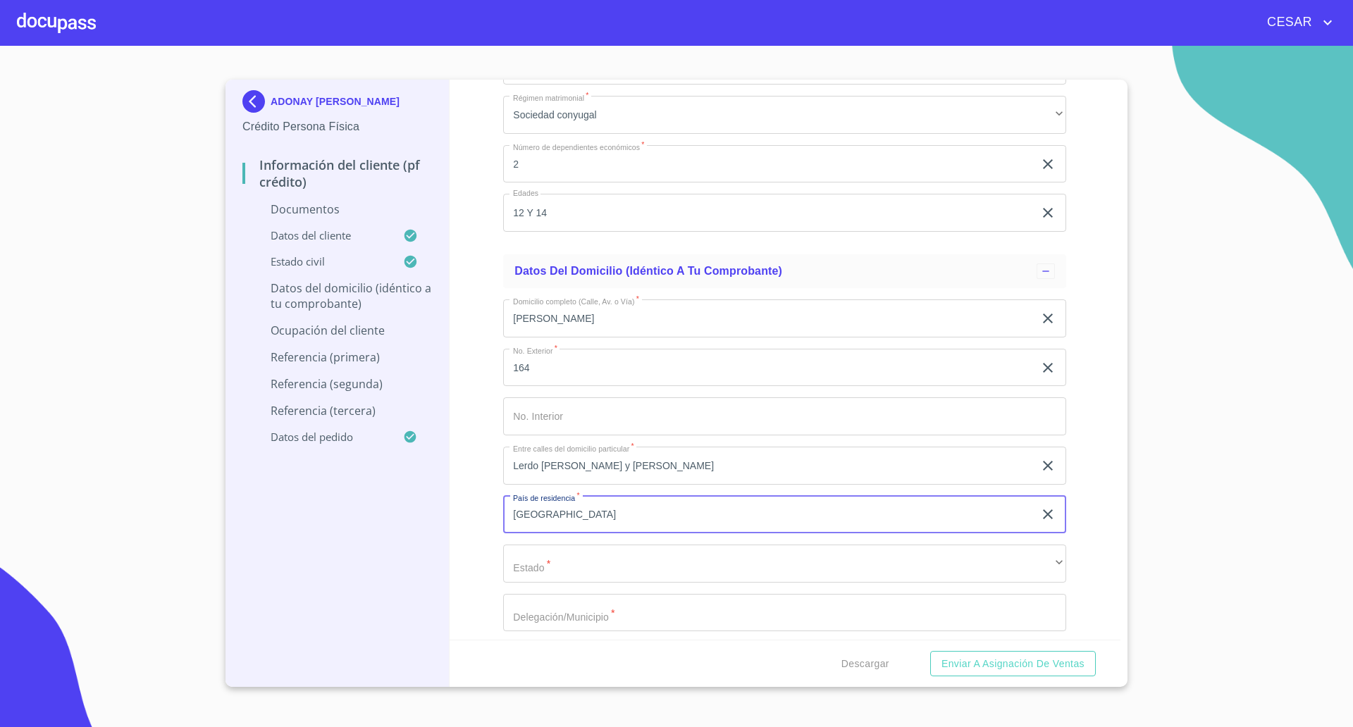
type input "[GEOGRAPHIC_DATA]"
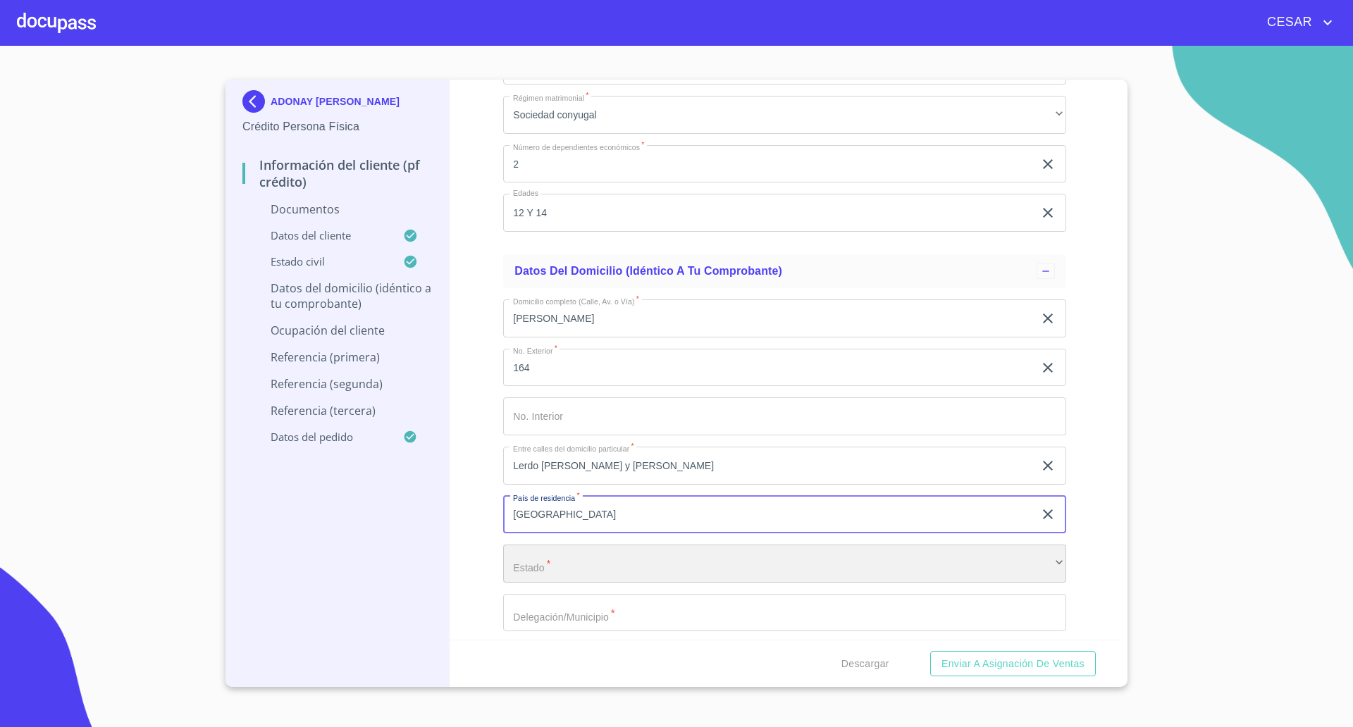
click at [534, 564] on div "​" at bounding box center [784, 564] width 563 height 38
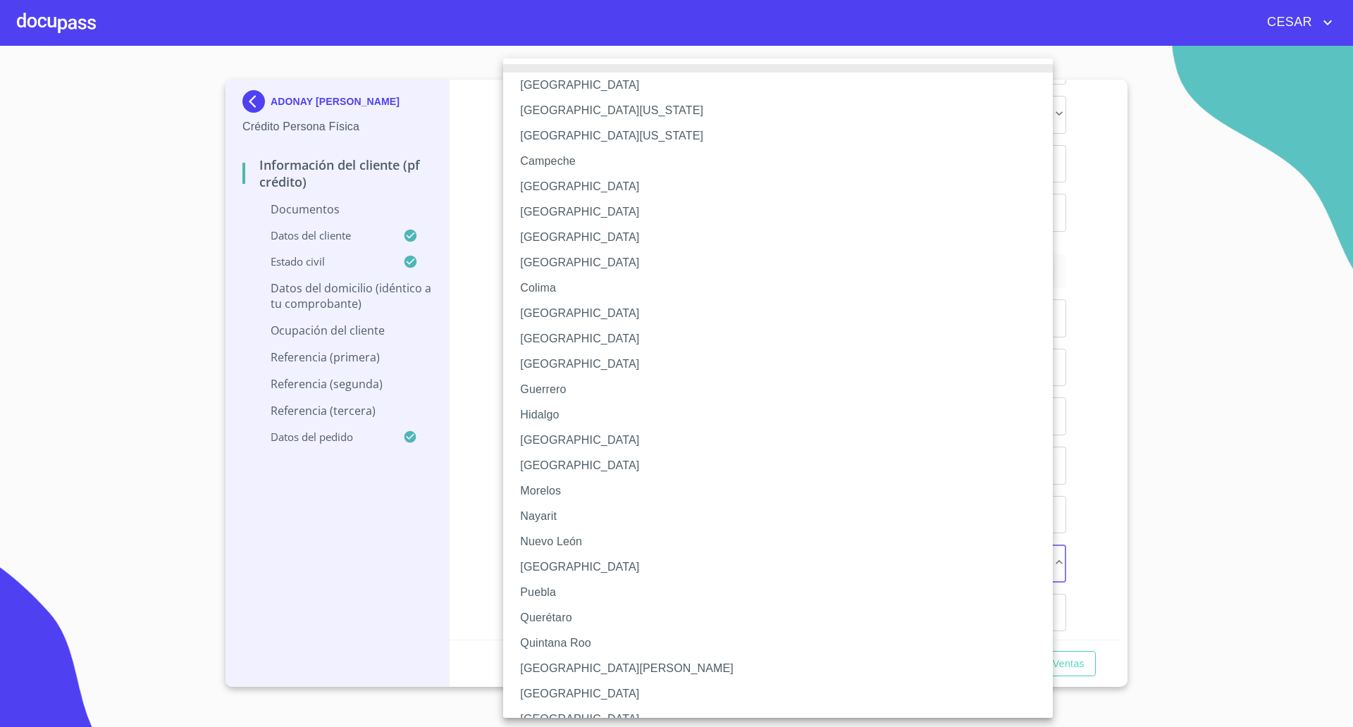
click at [548, 445] on li "[GEOGRAPHIC_DATA]" at bounding box center [784, 440] width 563 height 25
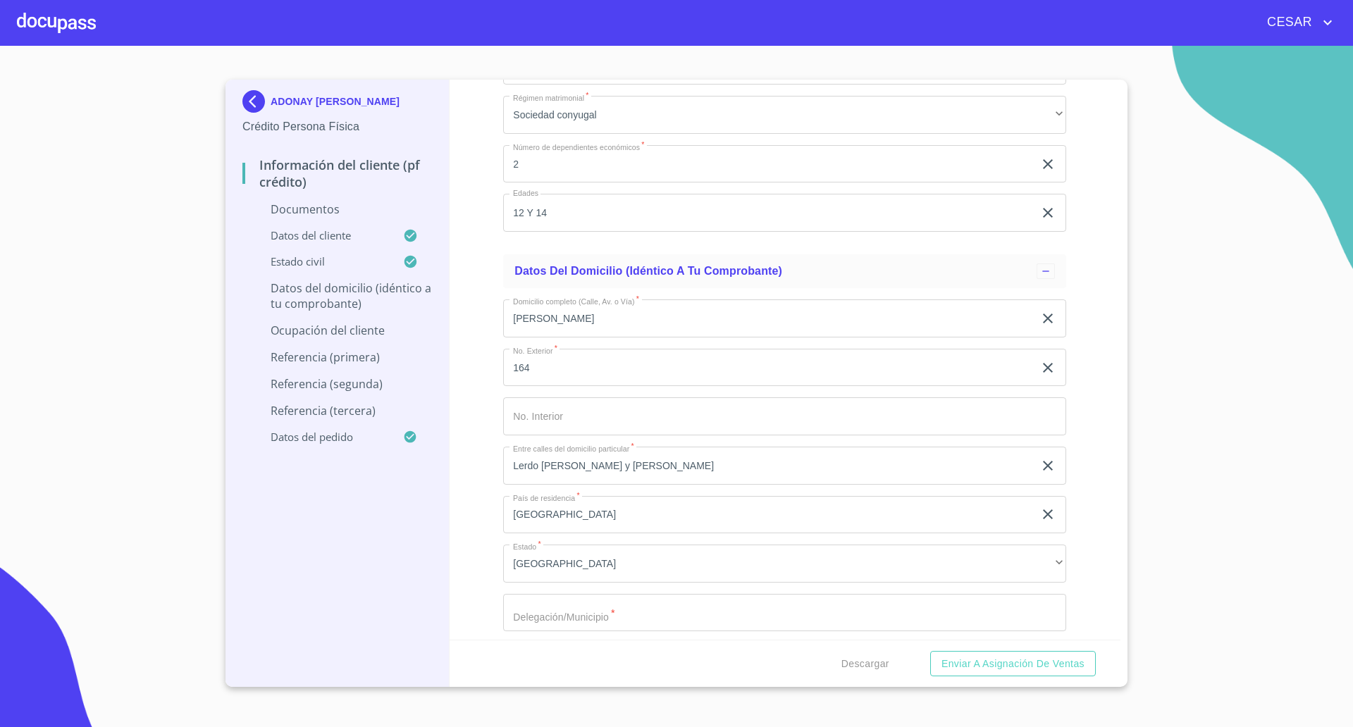
click at [485, 571] on div "Información del cliente (PF crédito) Documentos Documento de identificación   *…" at bounding box center [784, 360] width 671 height 560
click at [527, 599] on input "Documento de identificación   *" at bounding box center [784, 613] width 563 height 38
click at [527, 599] on input "[GEOGRAPHIC_DATA]" at bounding box center [768, 613] width 530 height 38
type input "[GEOGRAPHIC_DATA]"
click at [461, 589] on div "Información del cliente (PF crédito) Documentos Documento de identificación   *…" at bounding box center [784, 360] width 671 height 560
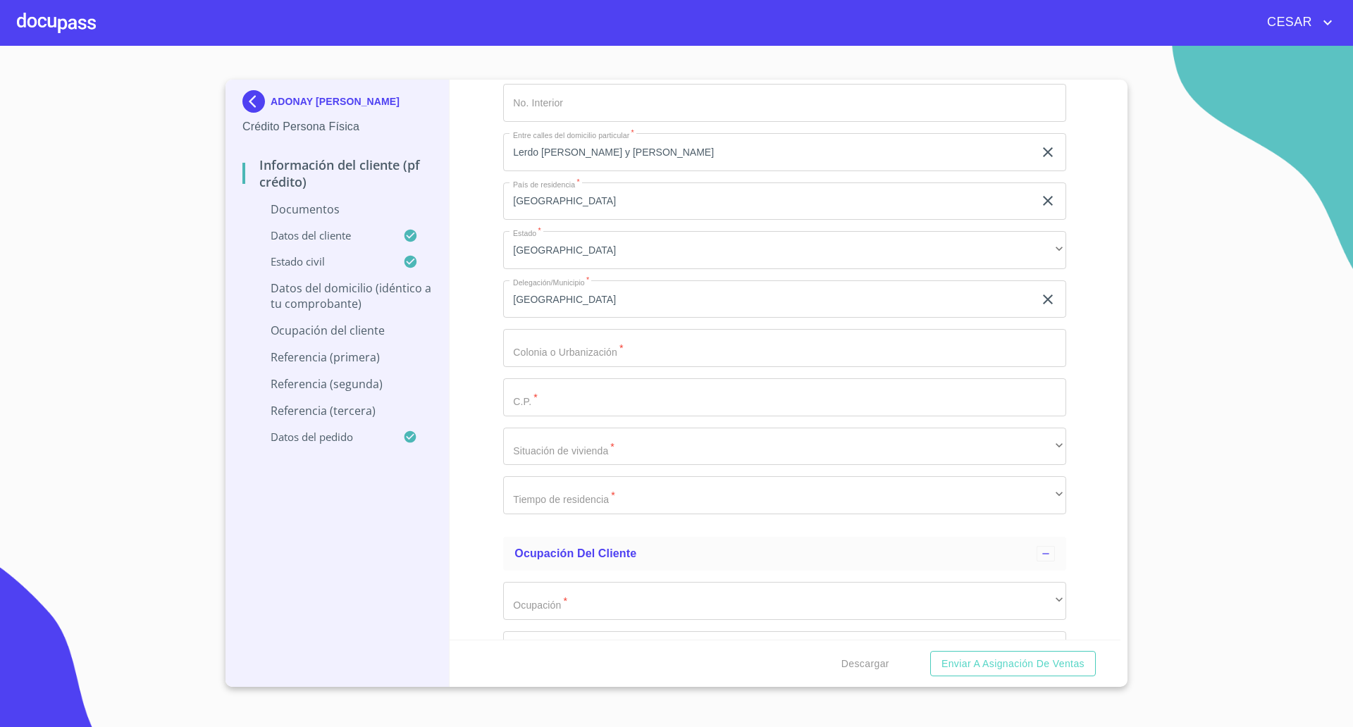
scroll to position [3040, 0]
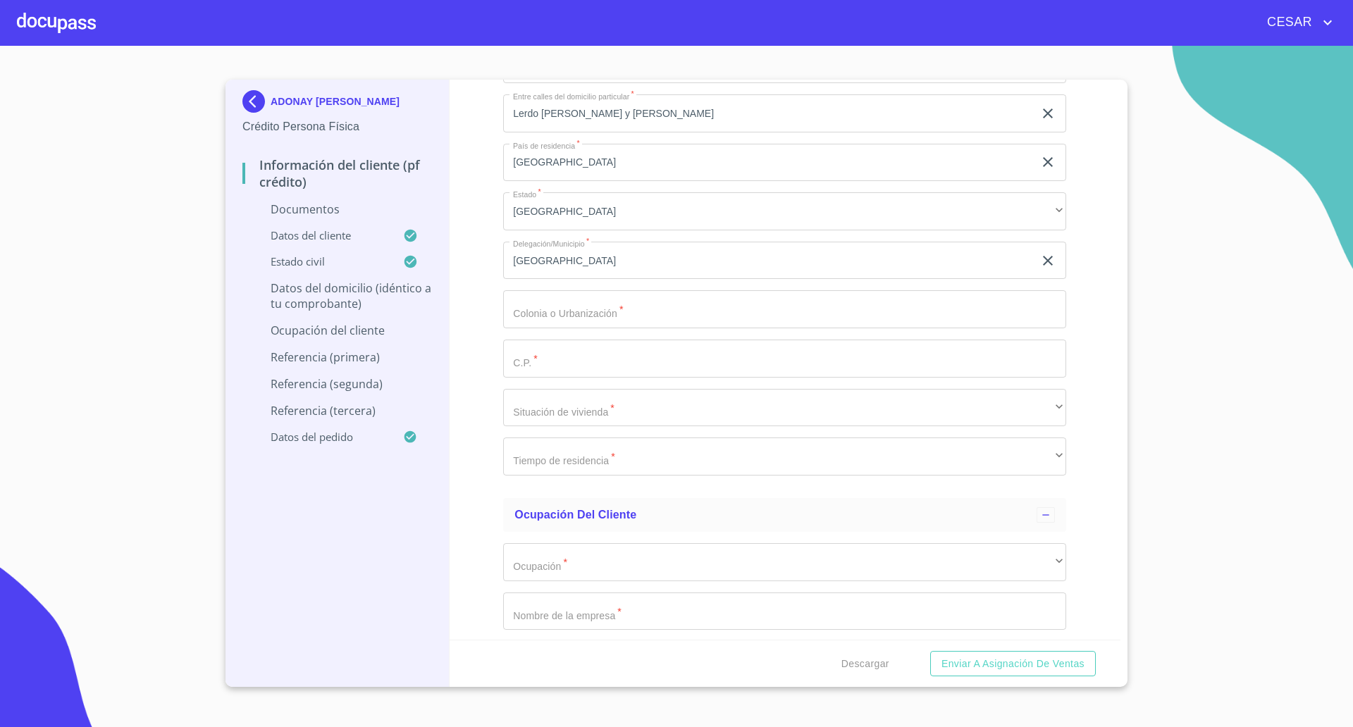
click at [547, 308] on input "Documento de identificación   *" at bounding box center [784, 309] width 563 height 38
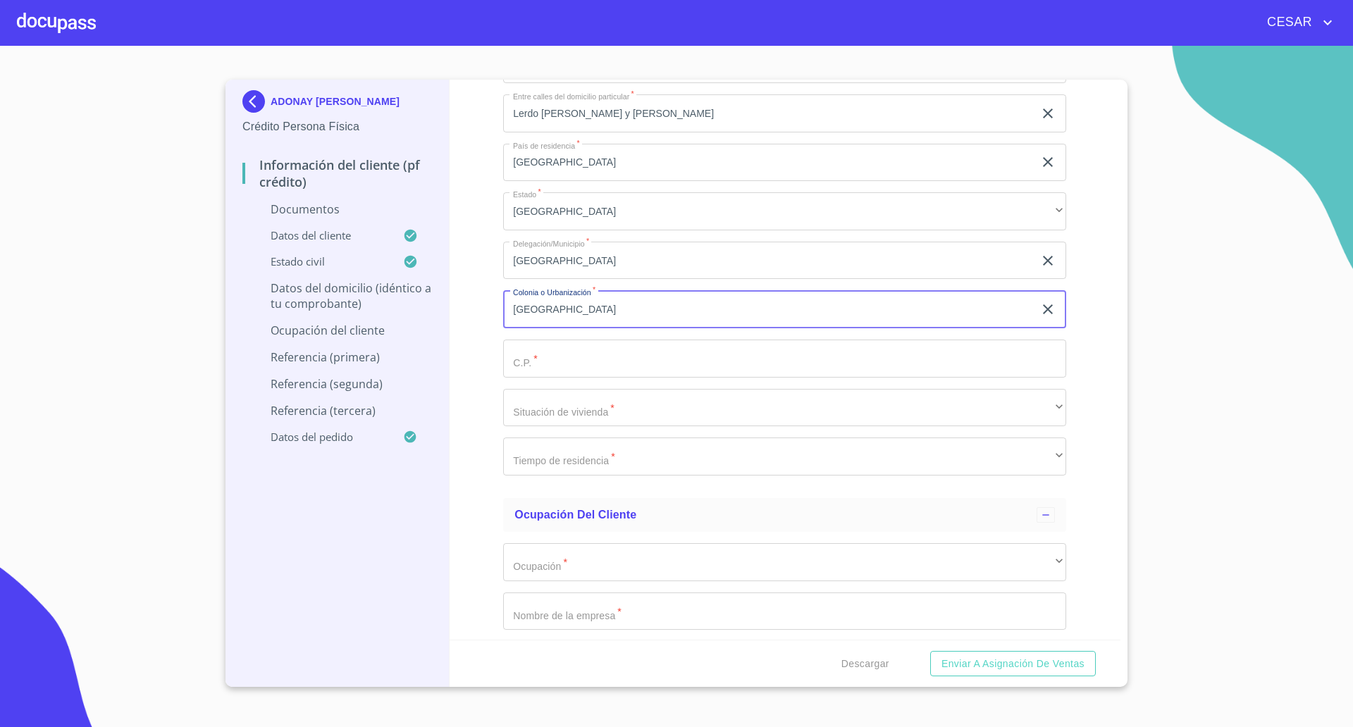
type input "[GEOGRAPHIC_DATA]"
click at [531, 371] on input "Documento de identificación   *" at bounding box center [784, 359] width 563 height 38
type input "45730"
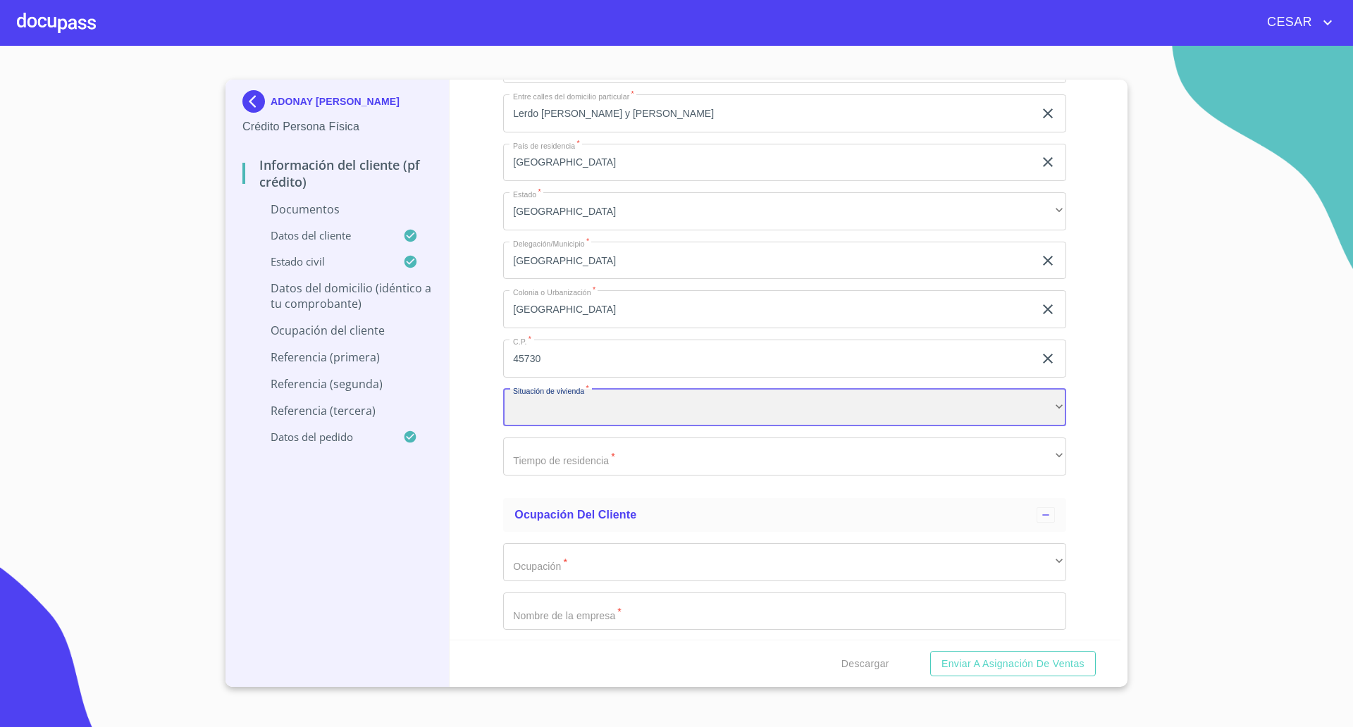
click at [547, 416] on div "​" at bounding box center [784, 408] width 563 height 38
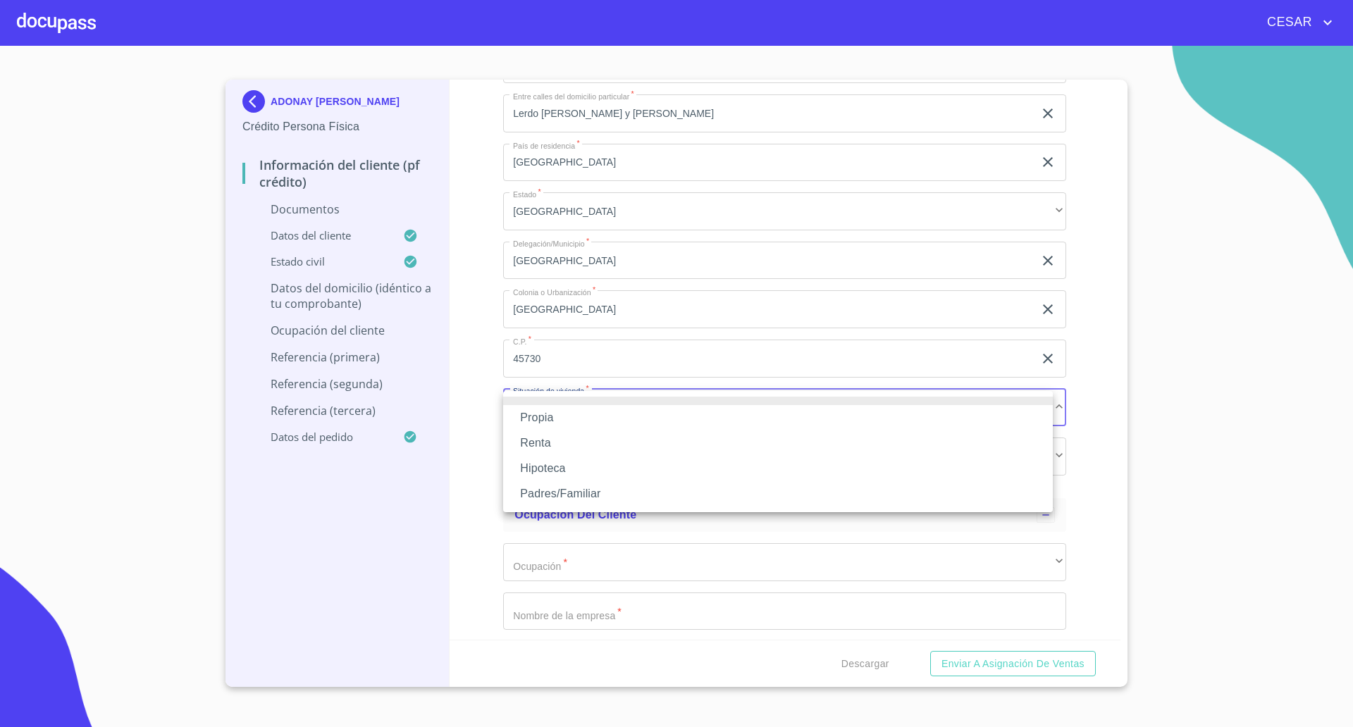
click at [547, 416] on li "Propia" at bounding box center [777, 417] width 549 height 25
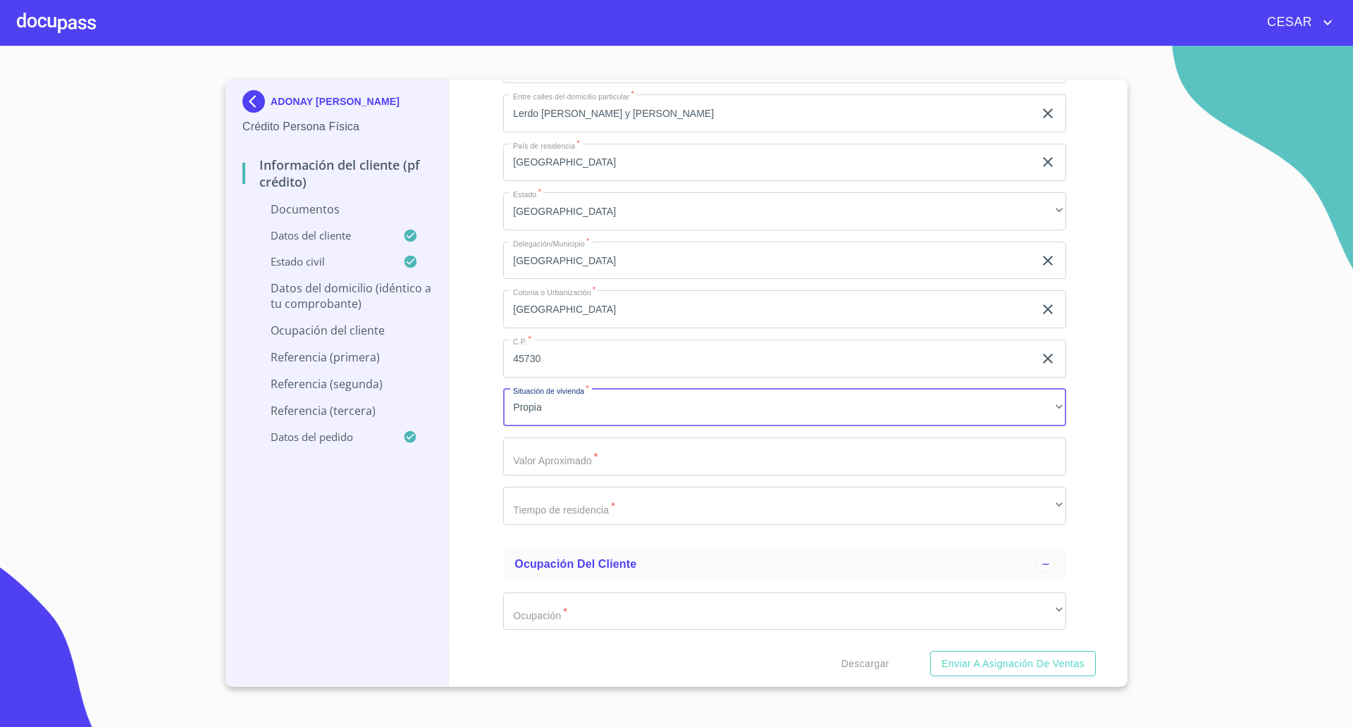
click at [557, 449] on input "Documento de identificación   *" at bounding box center [784, 456] width 563 height 38
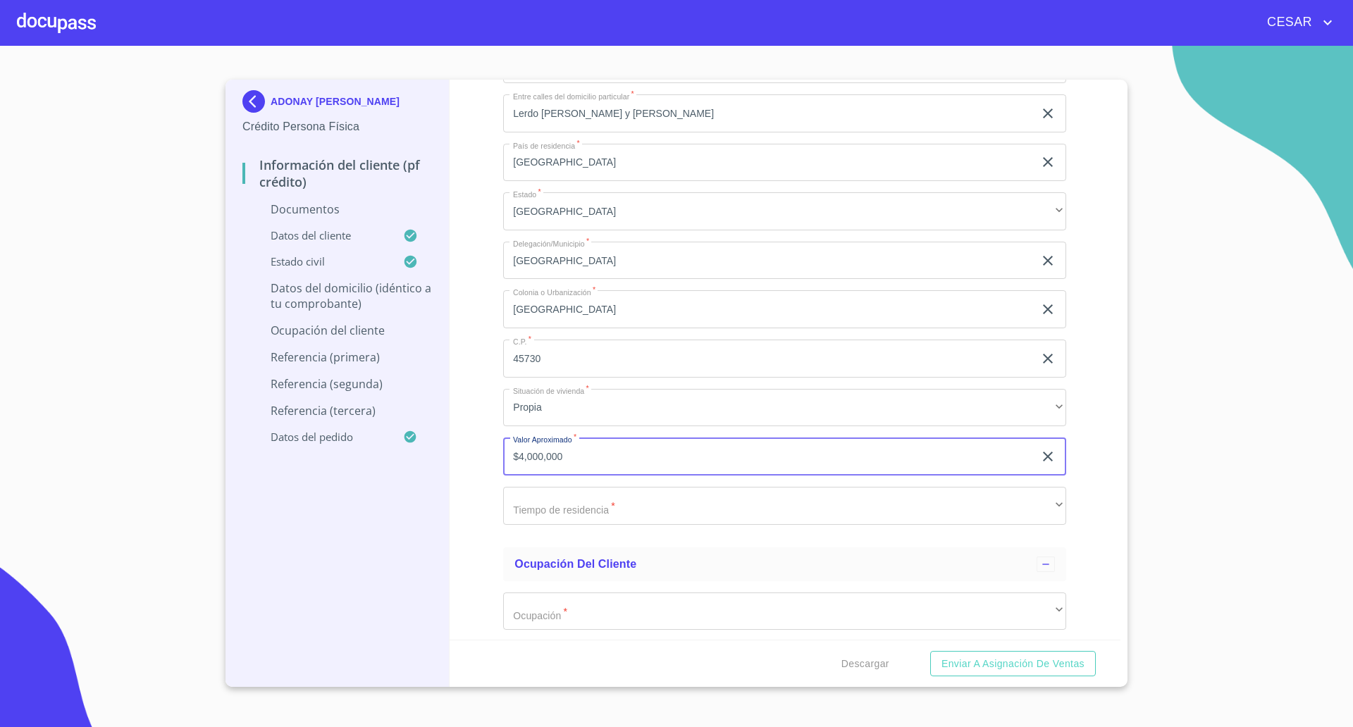
type input "$4,000,000"
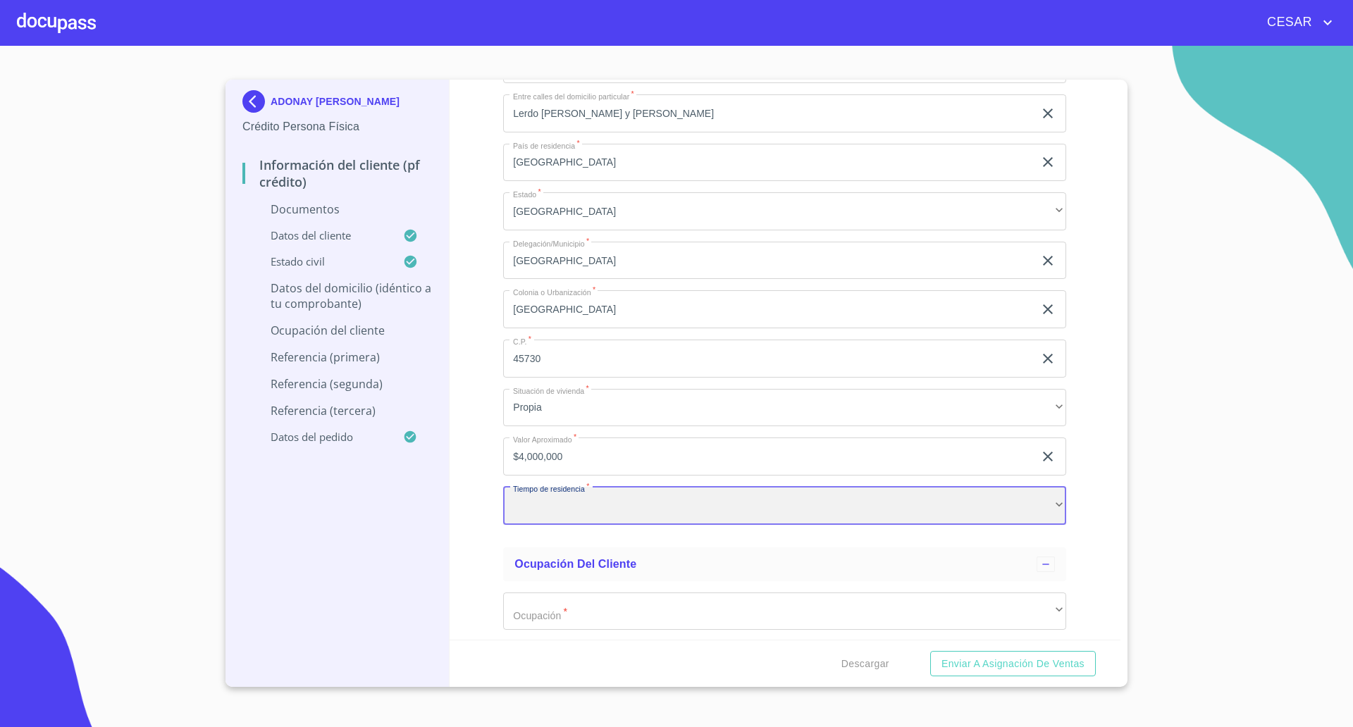
click at [554, 514] on div "​" at bounding box center [784, 506] width 563 height 38
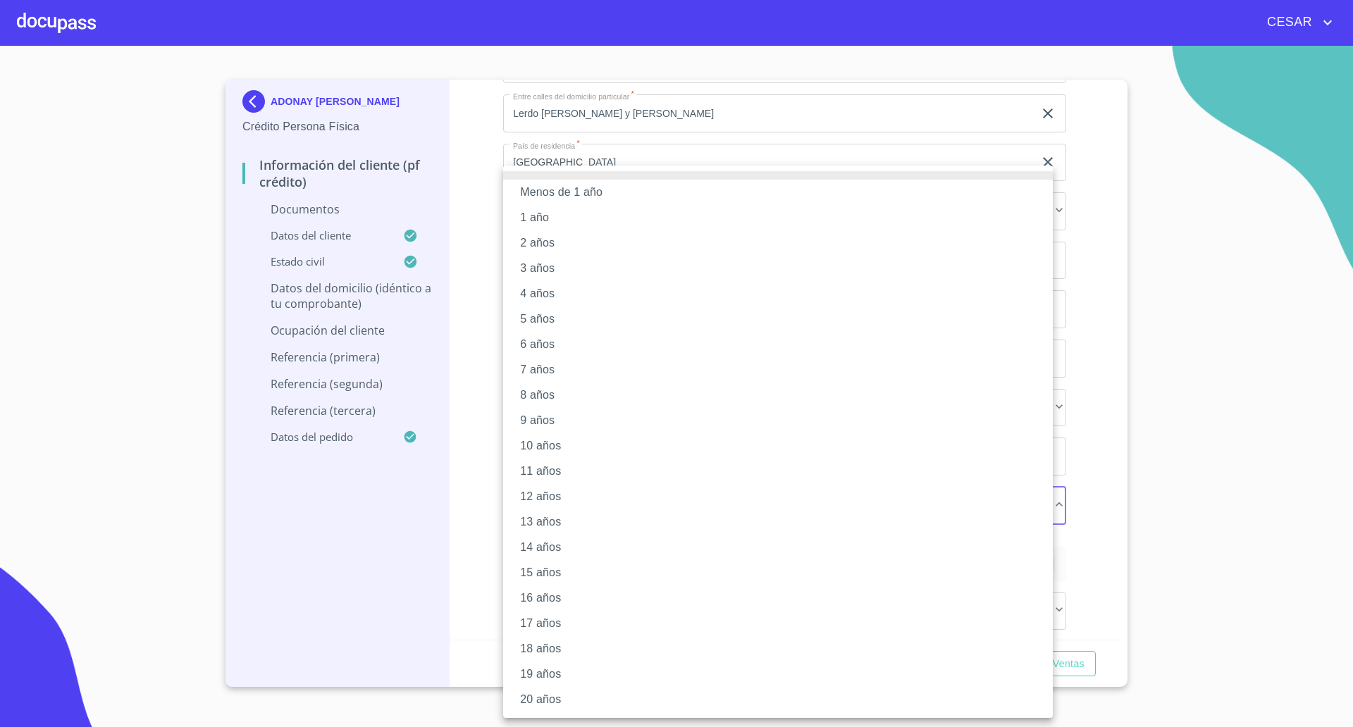
click at [546, 472] on li "11 años" at bounding box center [777, 471] width 549 height 25
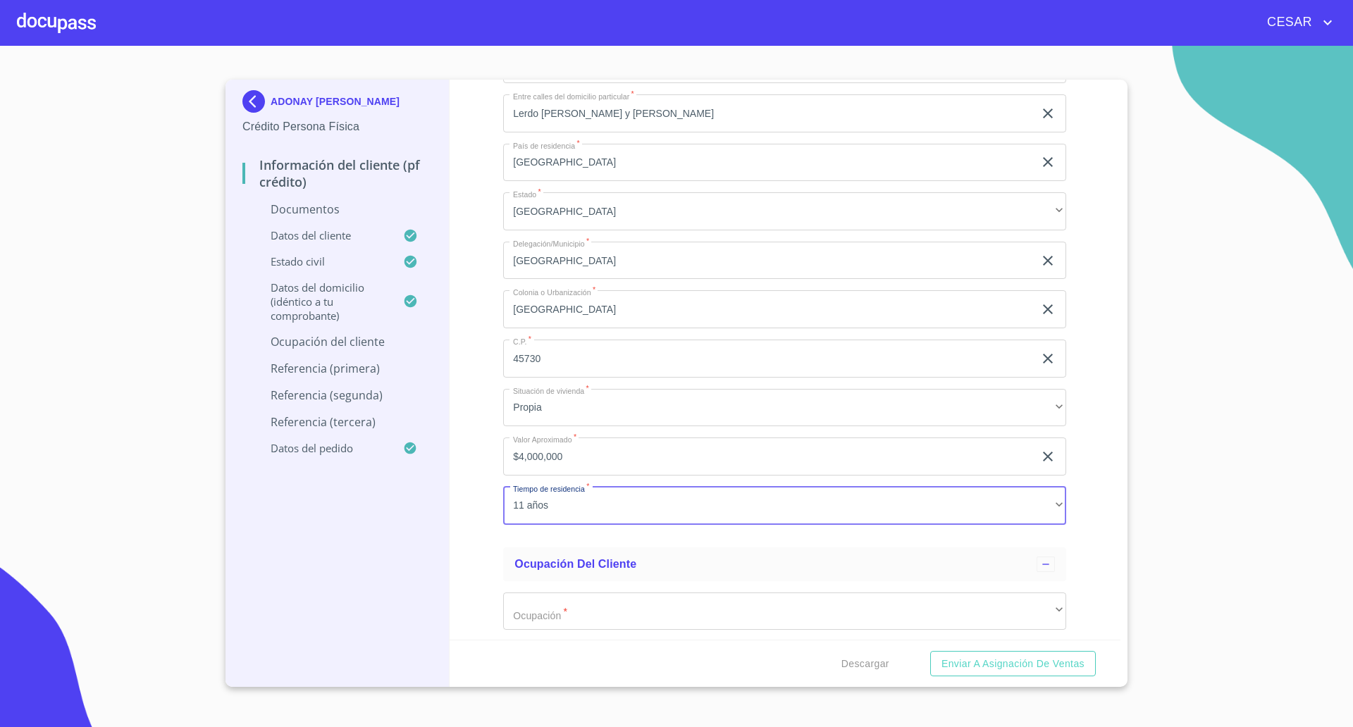
click at [496, 479] on div "Información del cliente (PF crédito) Documentos Documento de identificación   *…" at bounding box center [784, 360] width 671 height 560
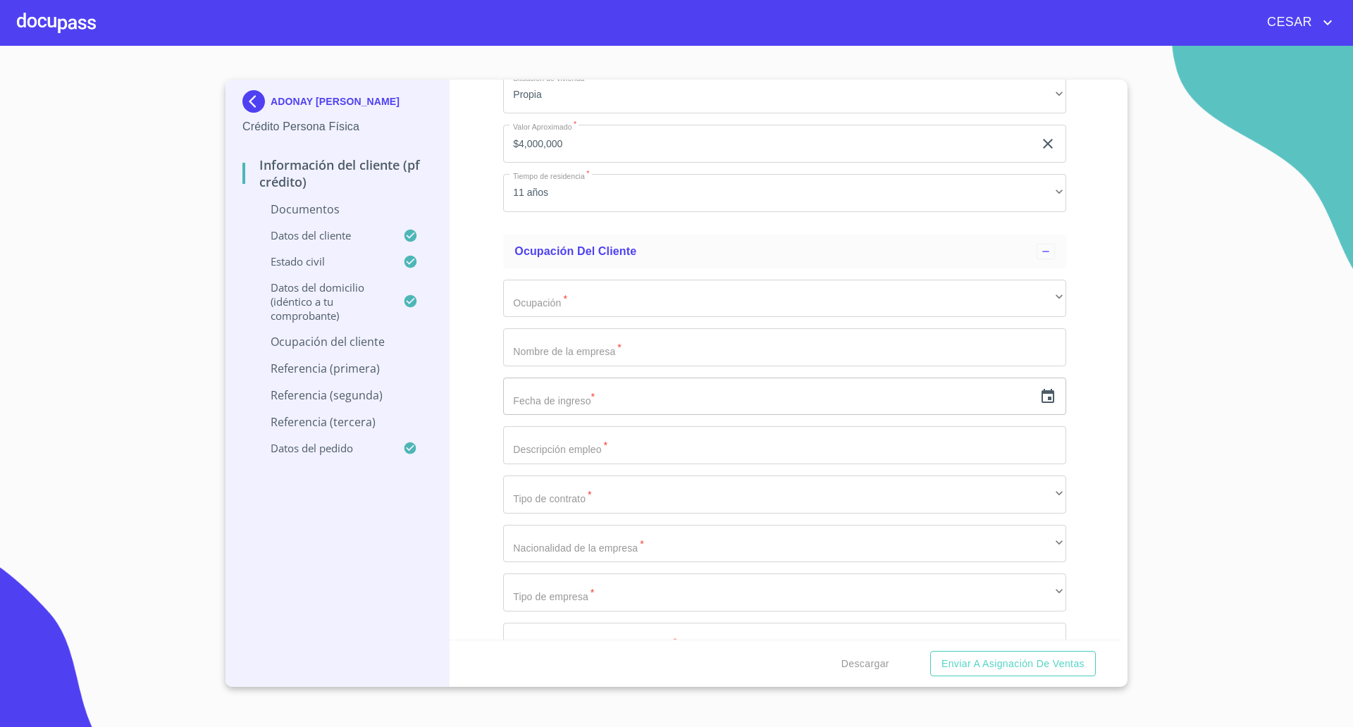
scroll to position [3357, 0]
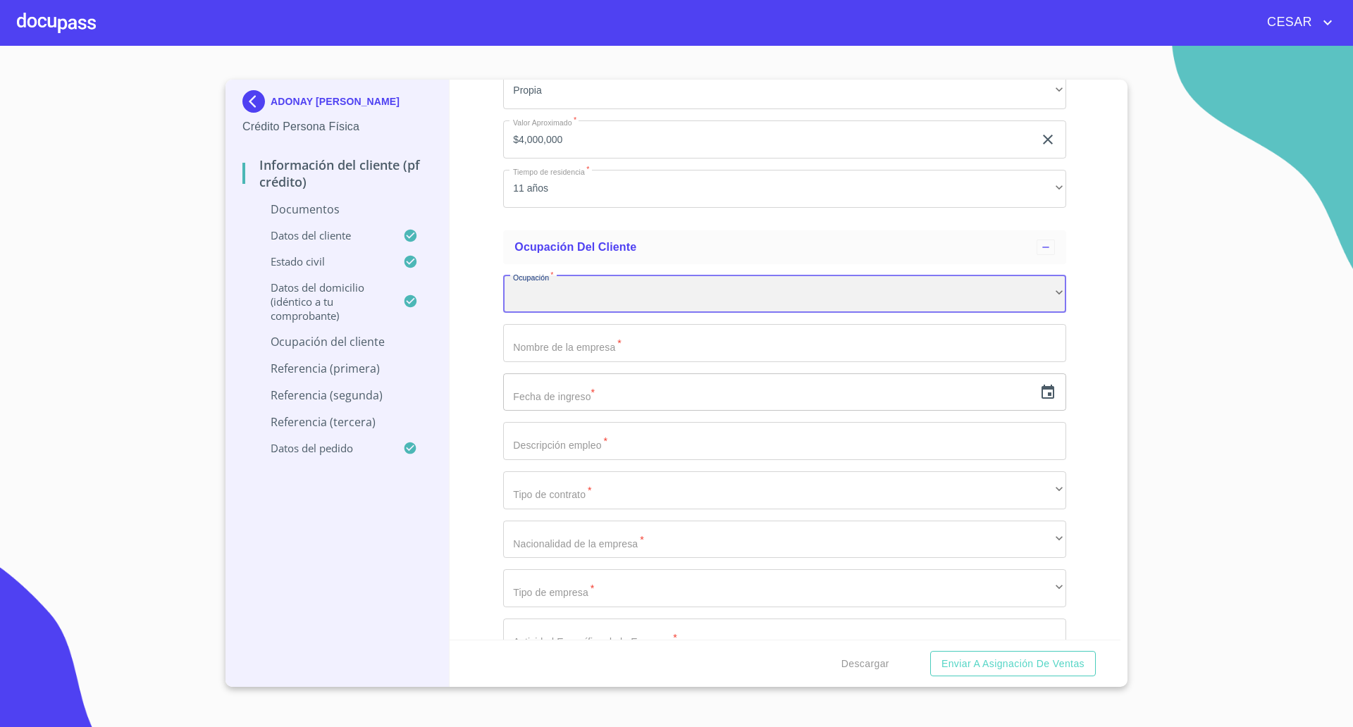
click at [608, 297] on div "​" at bounding box center [784, 294] width 563 height 38
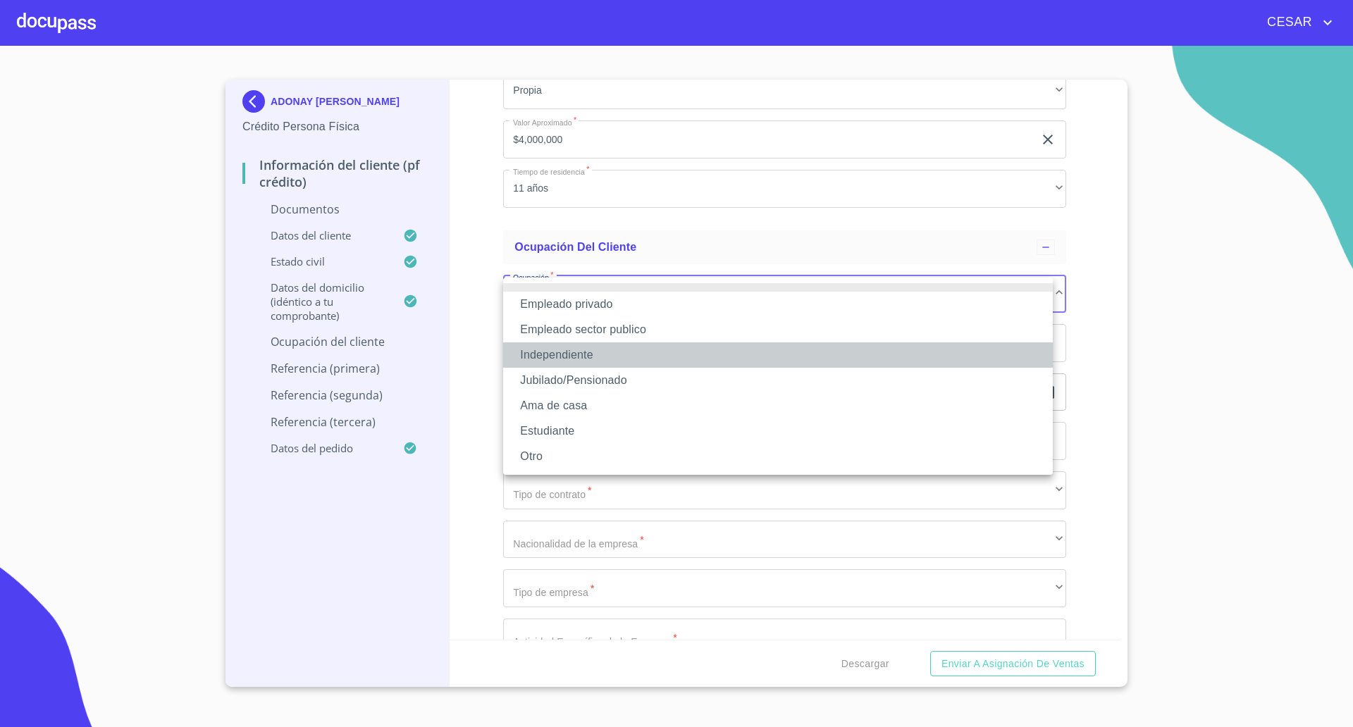
click at [553, 350] on li "Independiente" at bounding box center [777, 354] width 549 height 25
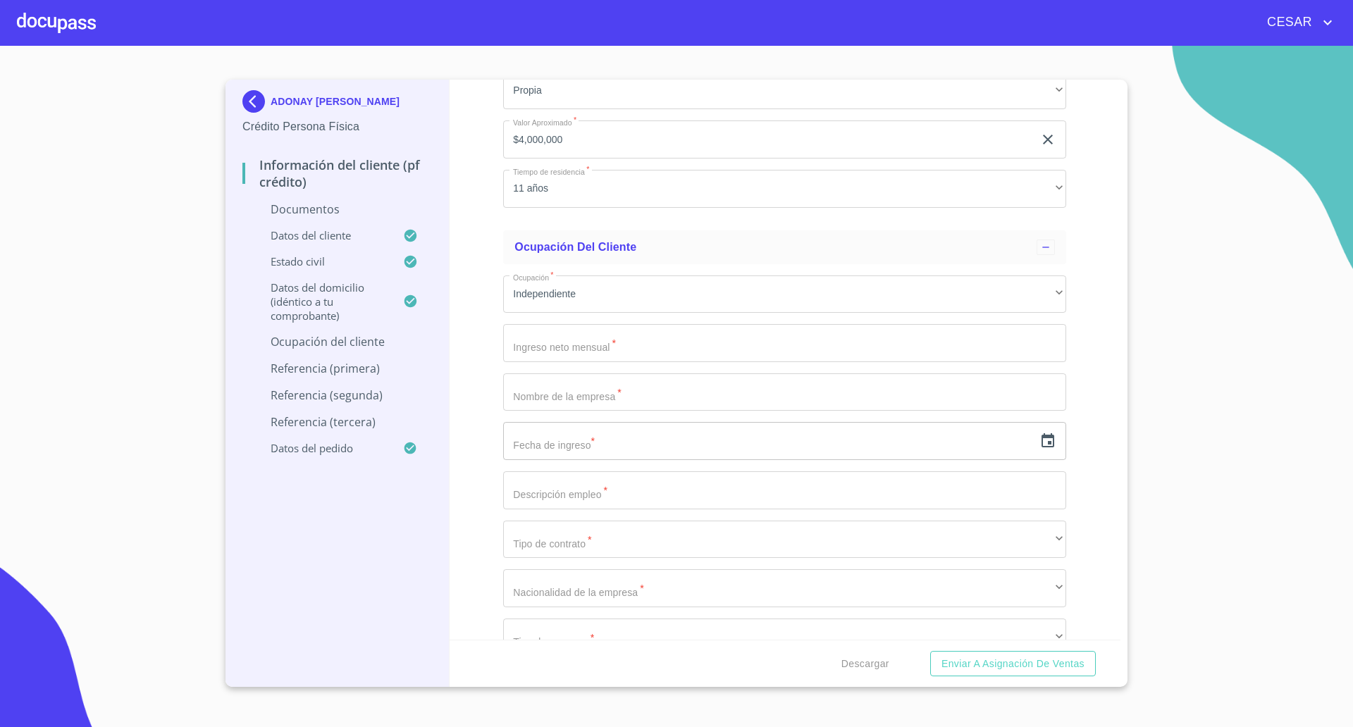
click at [484, 375] on div "Información del cliente (PF crédito) Documentos Documento de identificación   *…" at bounding box center [784, 360] width 671 height 560
click at [568, 345] on input "Documento de identificación   *" at bounding box center [784, 343] width 563 height 38
type input "50000"
type input "Restaurant Titanic"
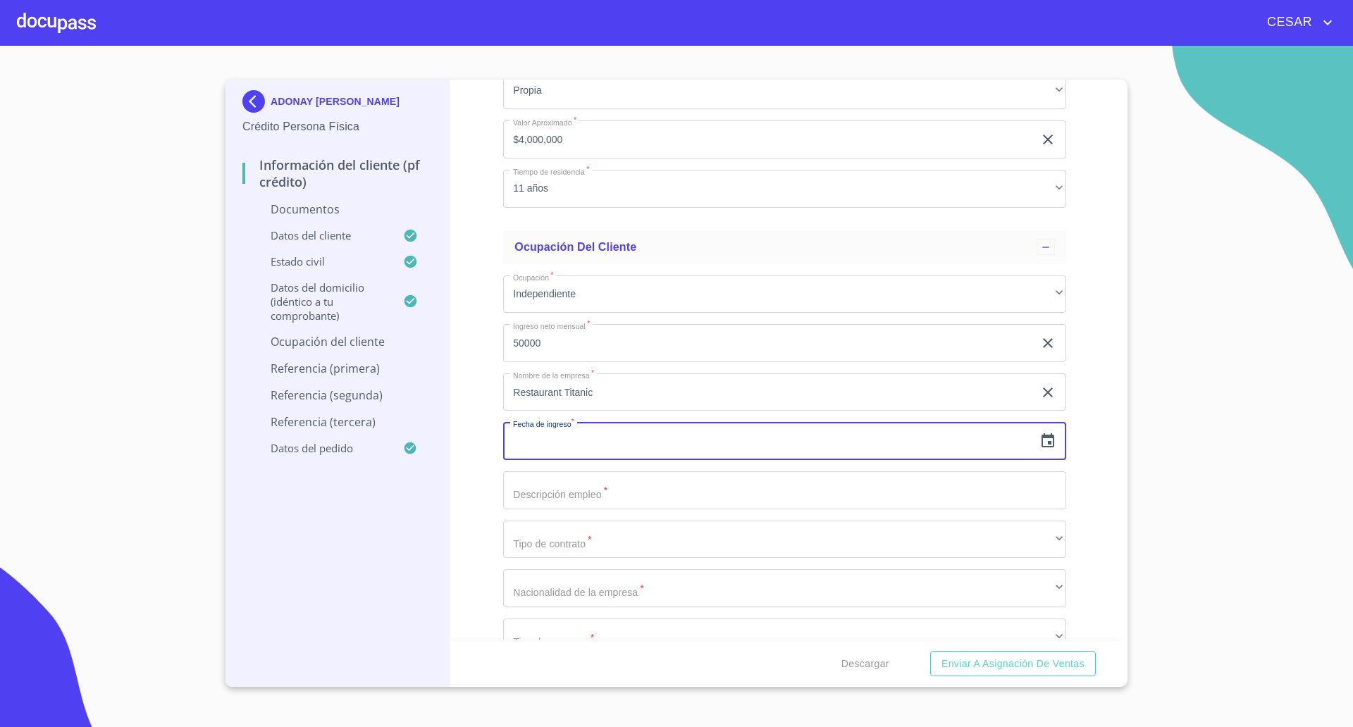
click at [585, 440] on input "text" at bounding box center [768, 441] width 530 height 38
click at [1041, 442] on icon "button" at bounding box center [1047, 440] width 13 height 14
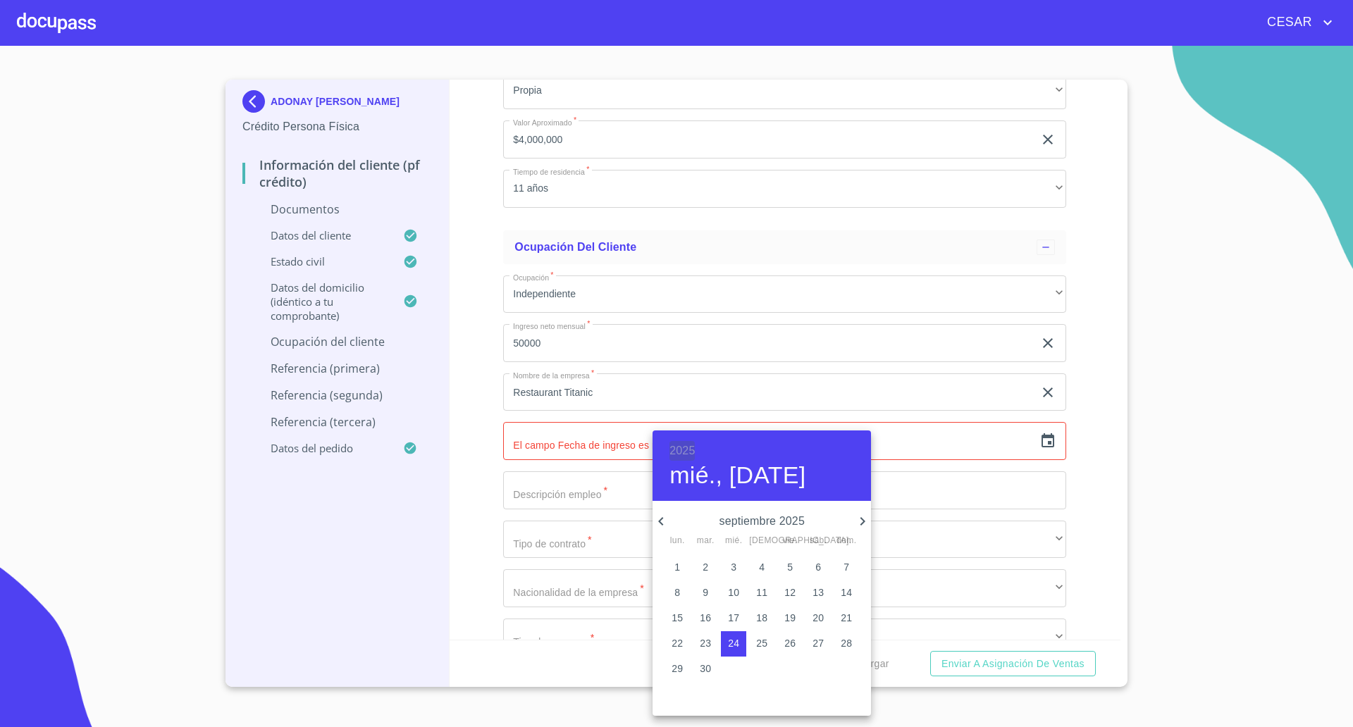
click at [686, 454] on h6 "2025" at bounding box center [681, 451] width 25 height 20
click at [752, 587] on div "2005" at bounding box center [761, 592] width 218 height 28
click at [766, 567] on span "1" at bounding box center [761, 567] width 25 height 14
type input "1 de sep. de 2005"
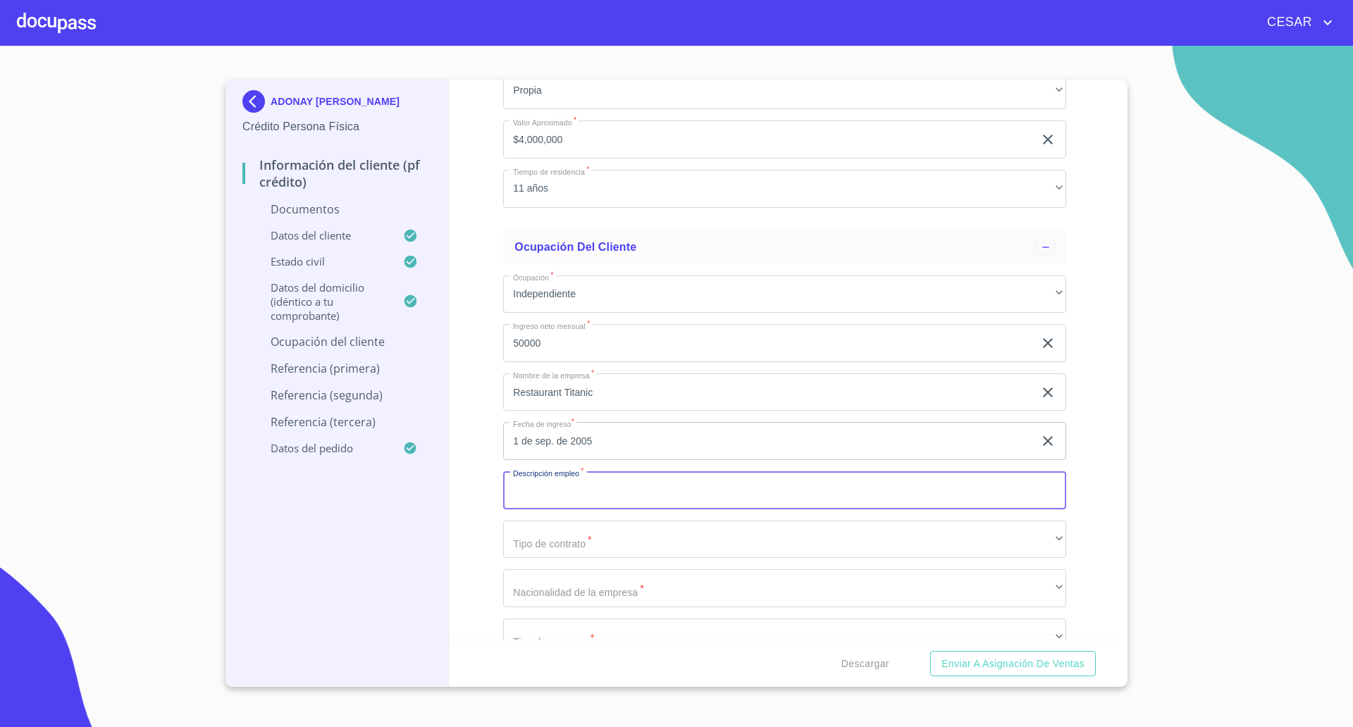
click at [571, 502] on input "Documento de identificación   *" at bounding box center [784, 490] width 563 height 38
type input "Restaurant de Mariscos"
click at [491, 525] on div "Información del cliente (PF crédito) Documentos Documento de identificación   *…" at bounding box center [784, 360] width 671 height 560
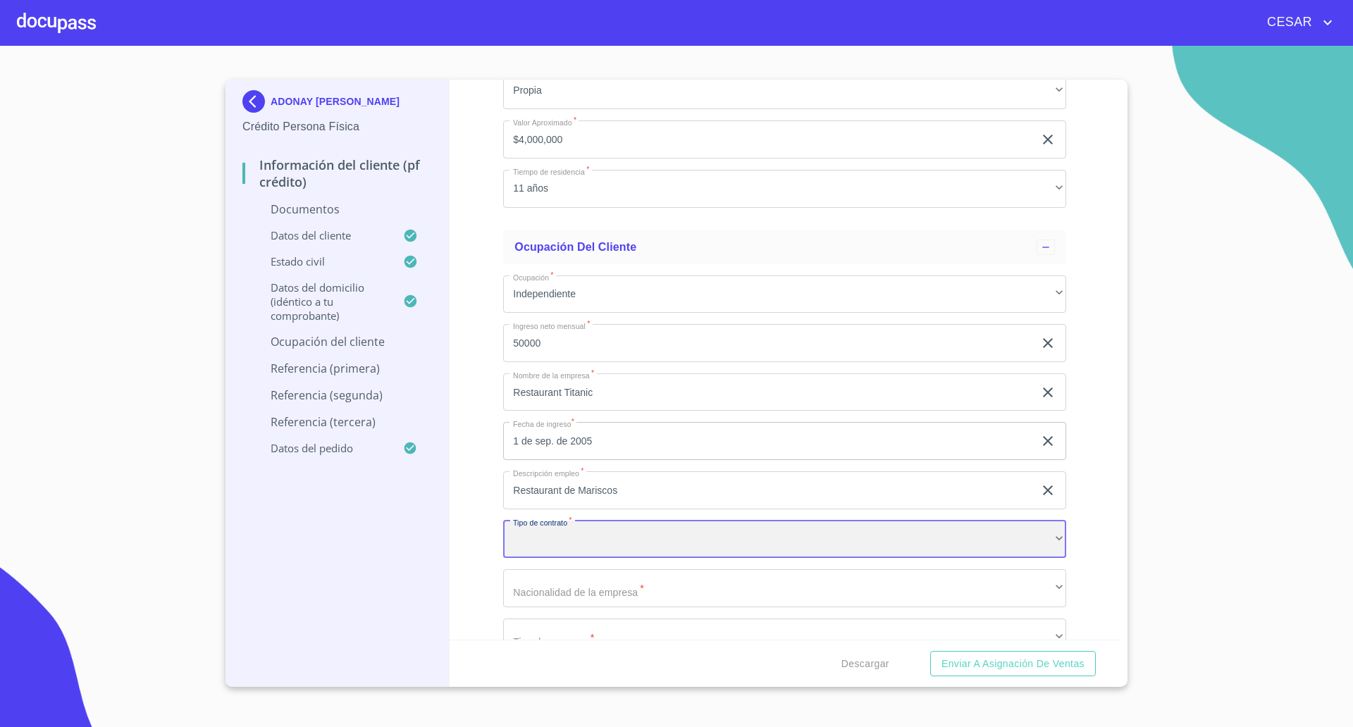
click at [549, 543] on div "​" at bounding box center [784, 540] width 563 height 38
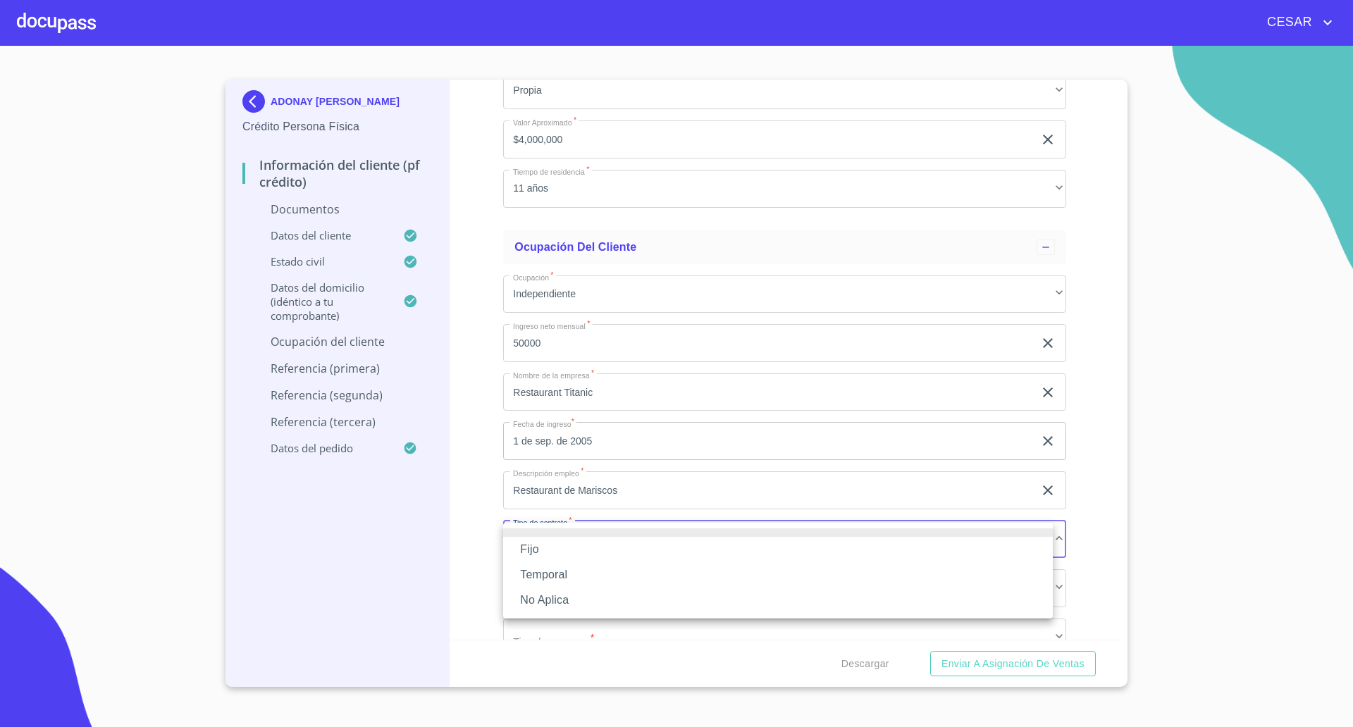
click at [552, 590] on li "No Aplica" at bounding box center [777, 599] width 549 height 25
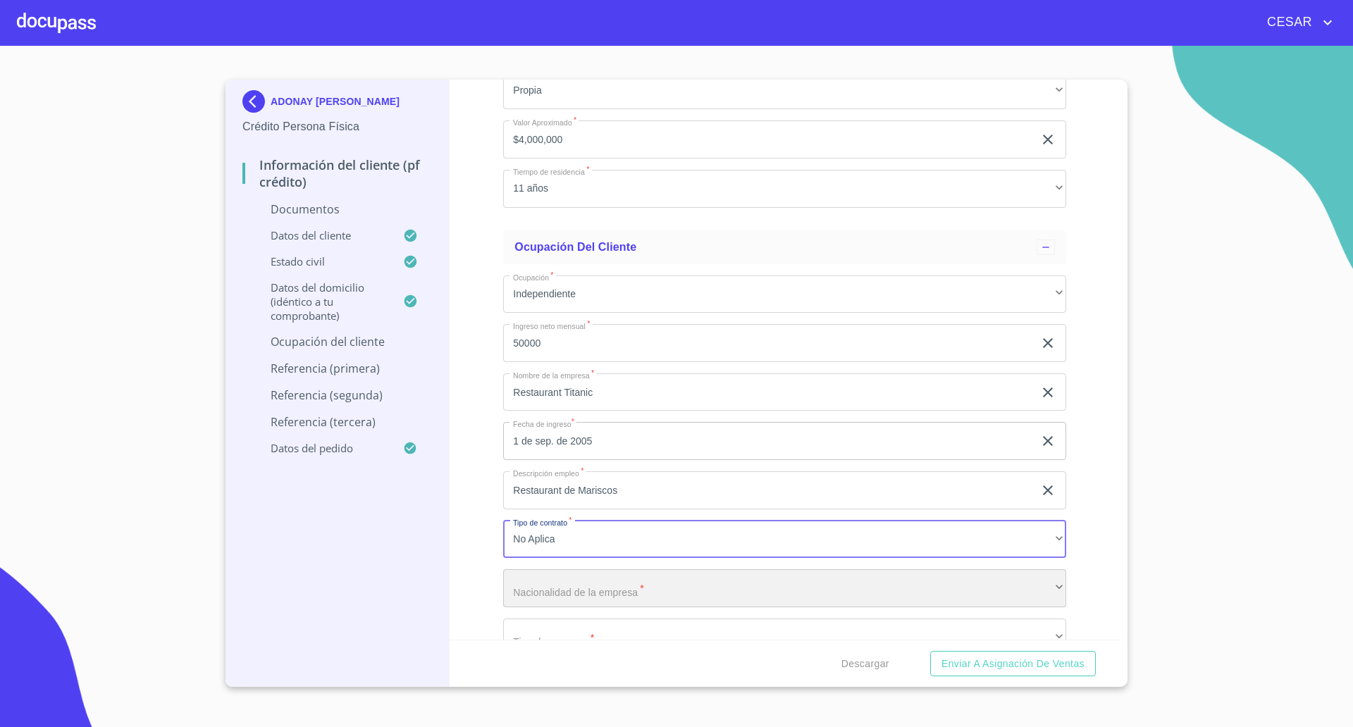
click at [539, 585] on div "​" at bounding box center [784, 588] width 563 height 38
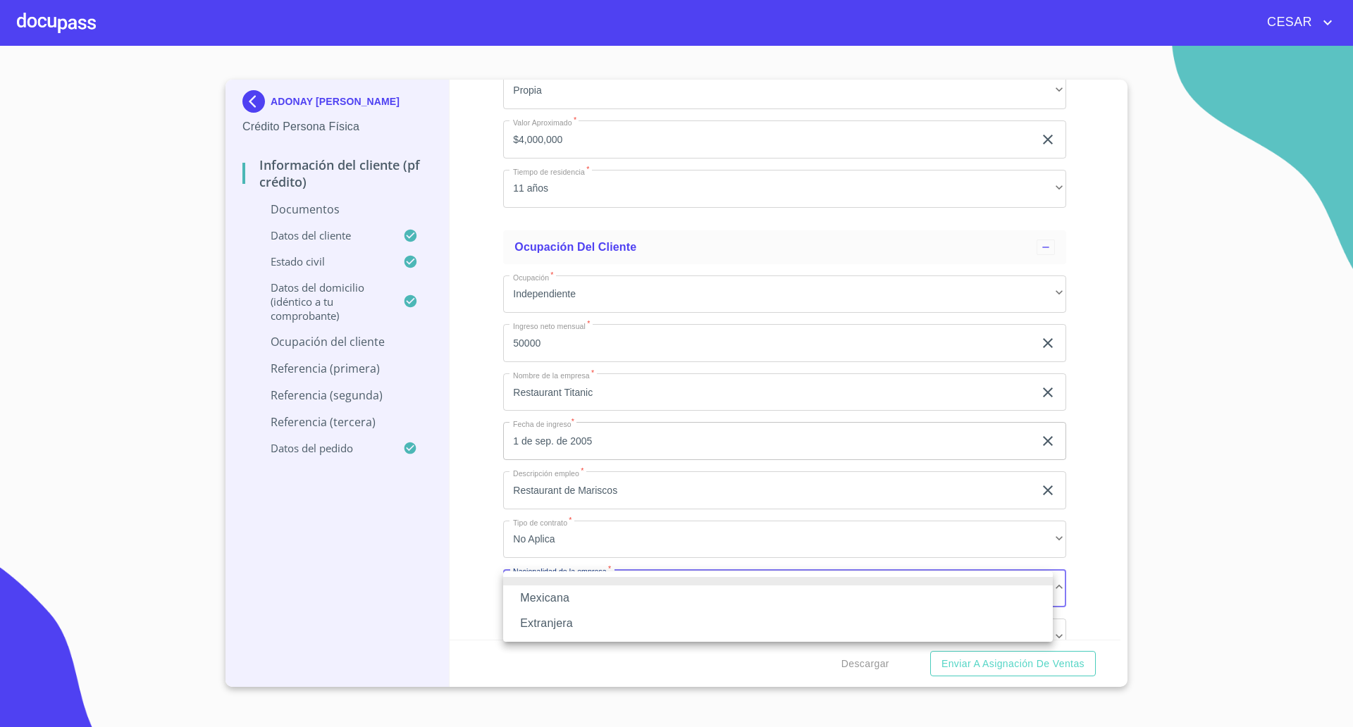
click at [552, 593] on li "Mexicana" at bounding box center [777, 597] width 549 height 25
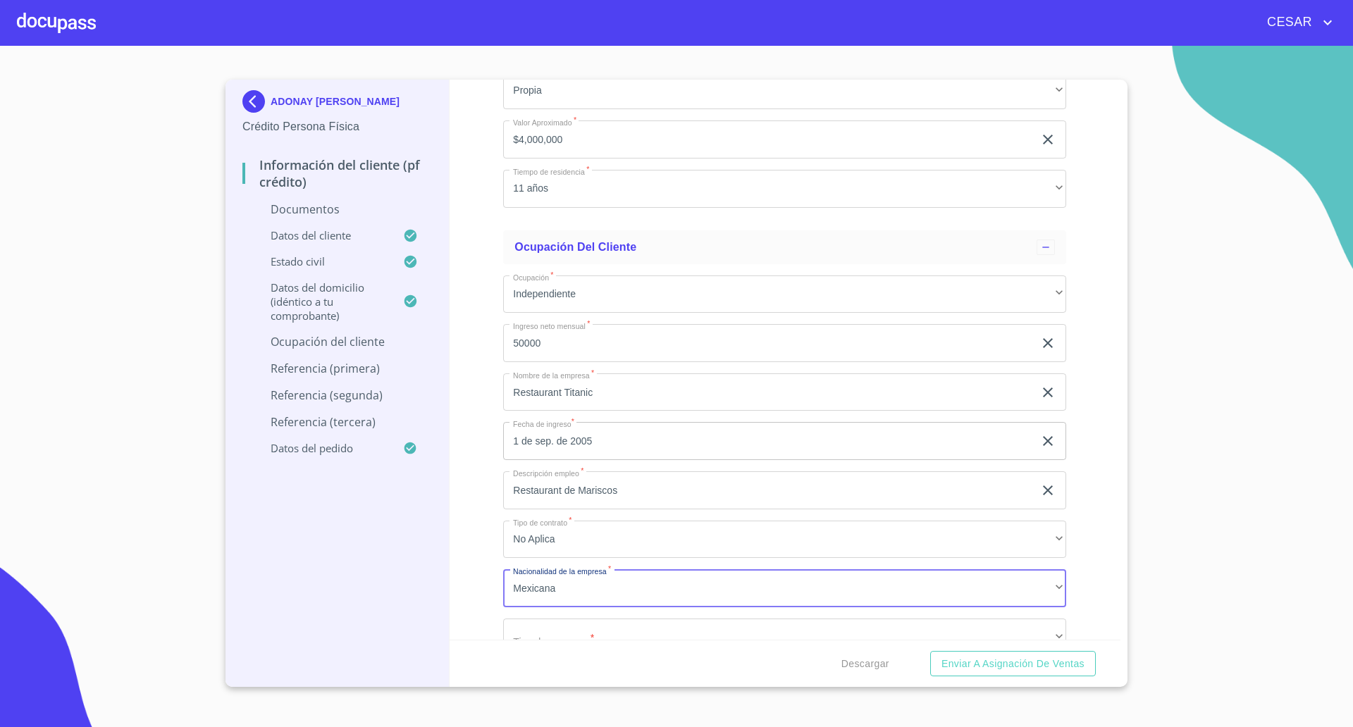
click at [487, 584] on div "Información del cliente (PF crédito) Documentos Documento de identificación   *…" at bounding box center [784, 360] width 671 height 560
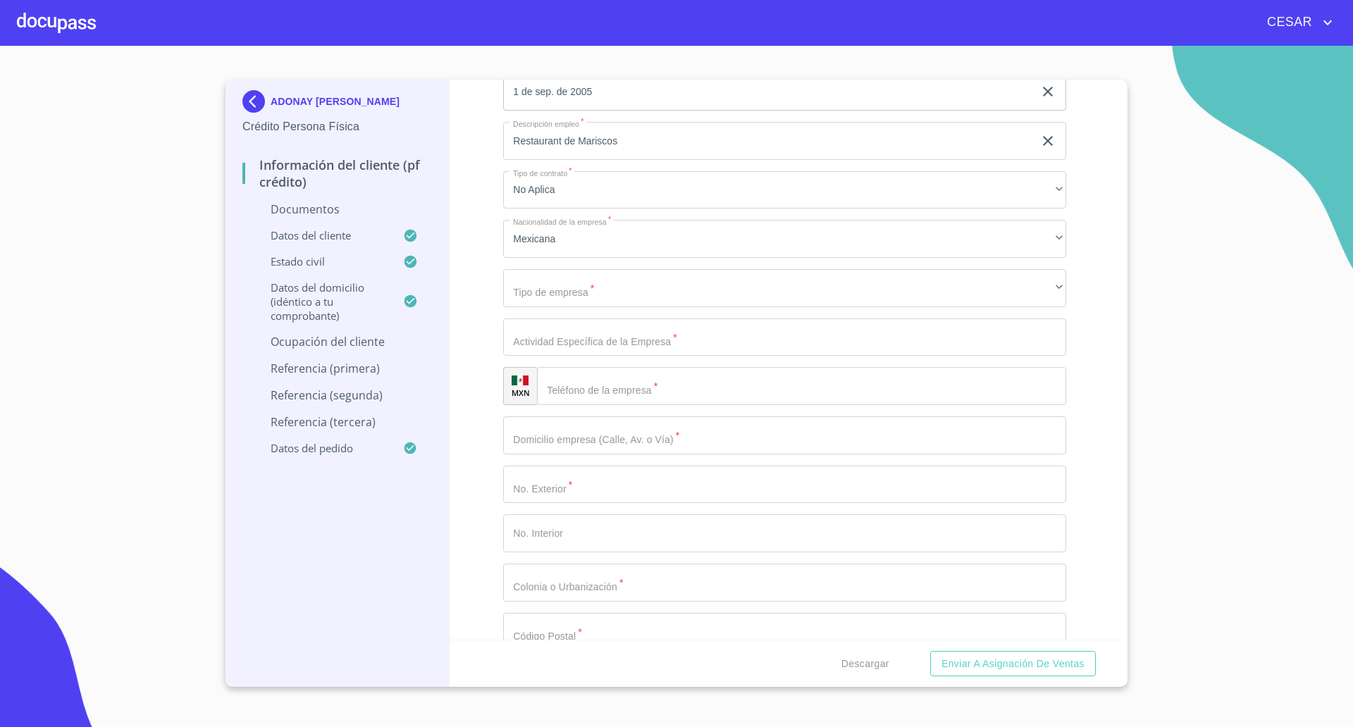
scroll to position [3709, 0]
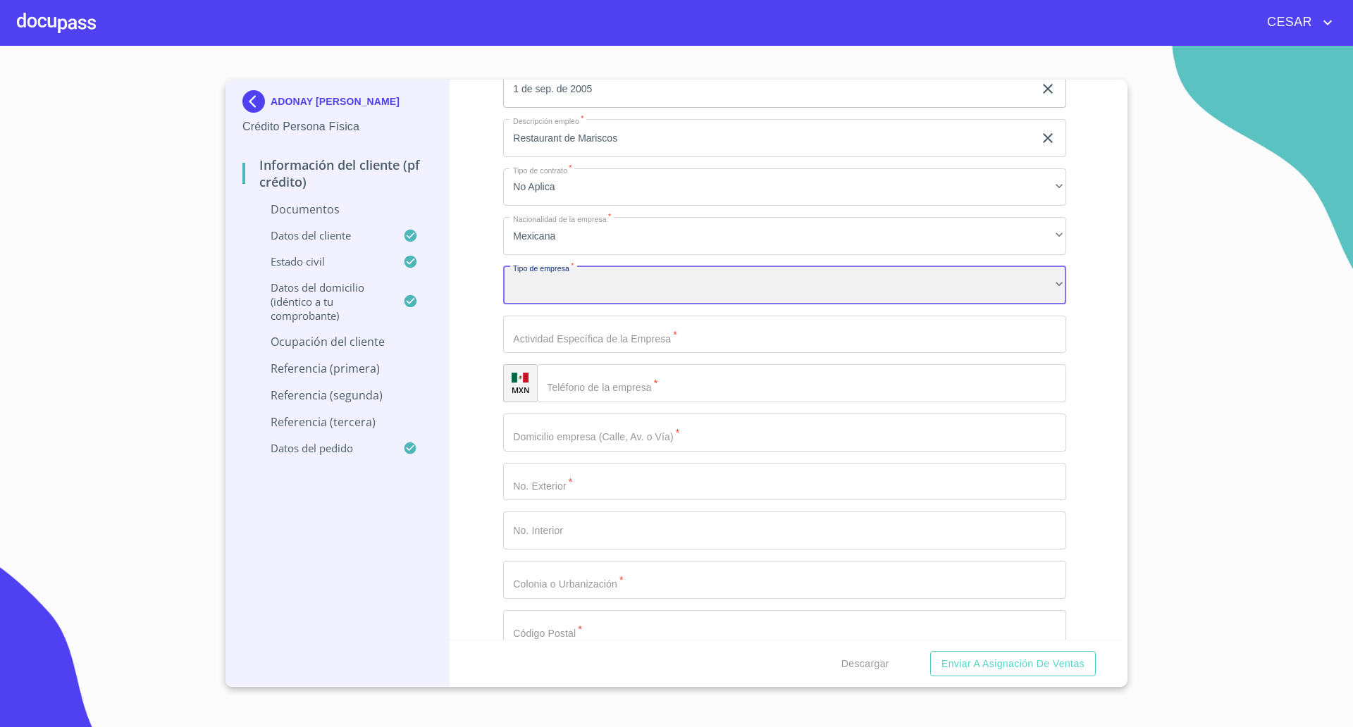
click at [571, 283] on div "​" at bounding box center [784, 285] width 563 height 38
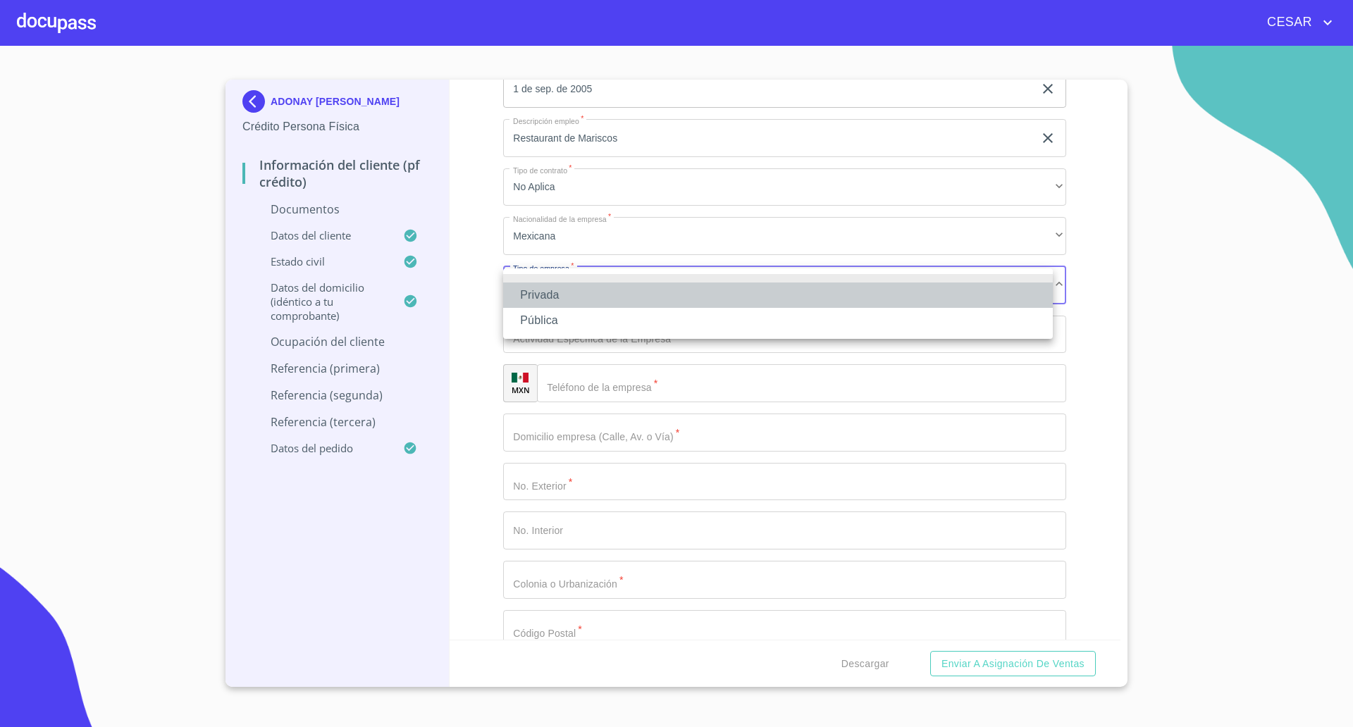
click at [561, 296] on li "Privada" at bounding box center [777, 294] width 549 height 25
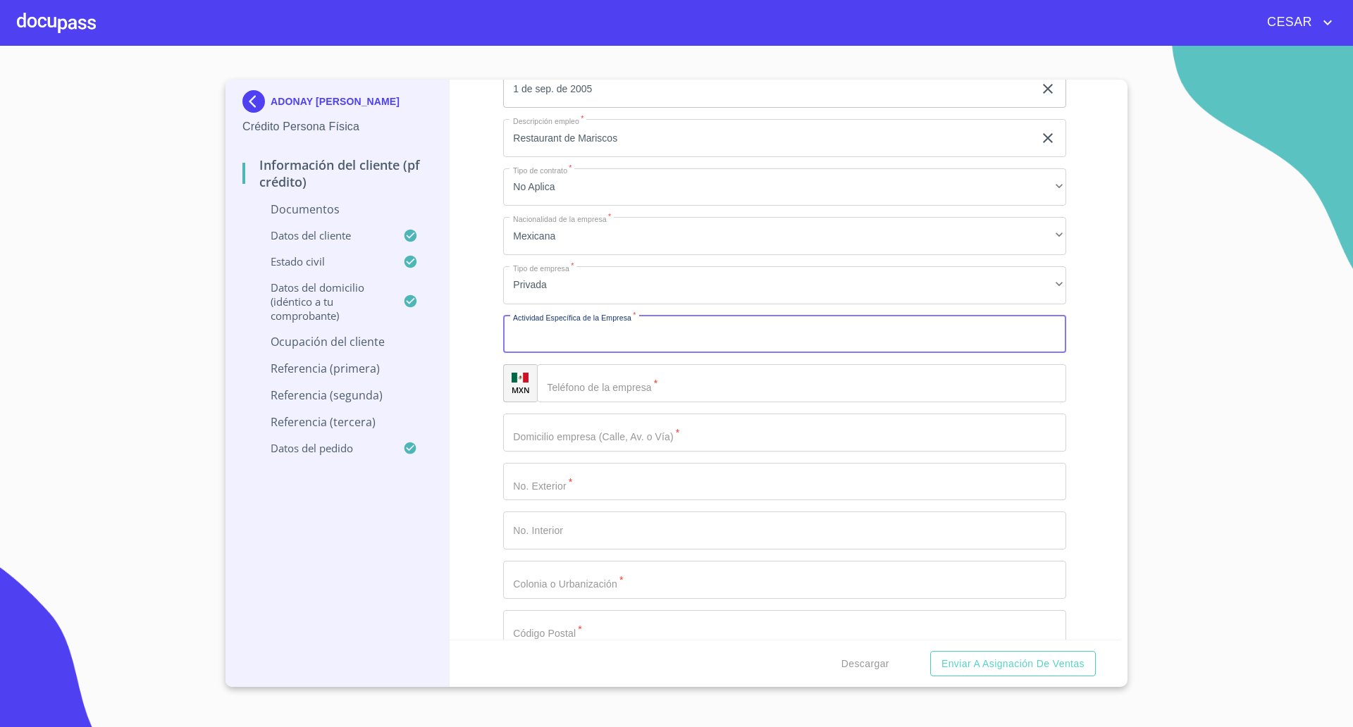
click at [599, 344] on input "Documento de identificación   *" at bounding box center [784, 335] width 563 height 38
type input "Venta de alimentos preparados"
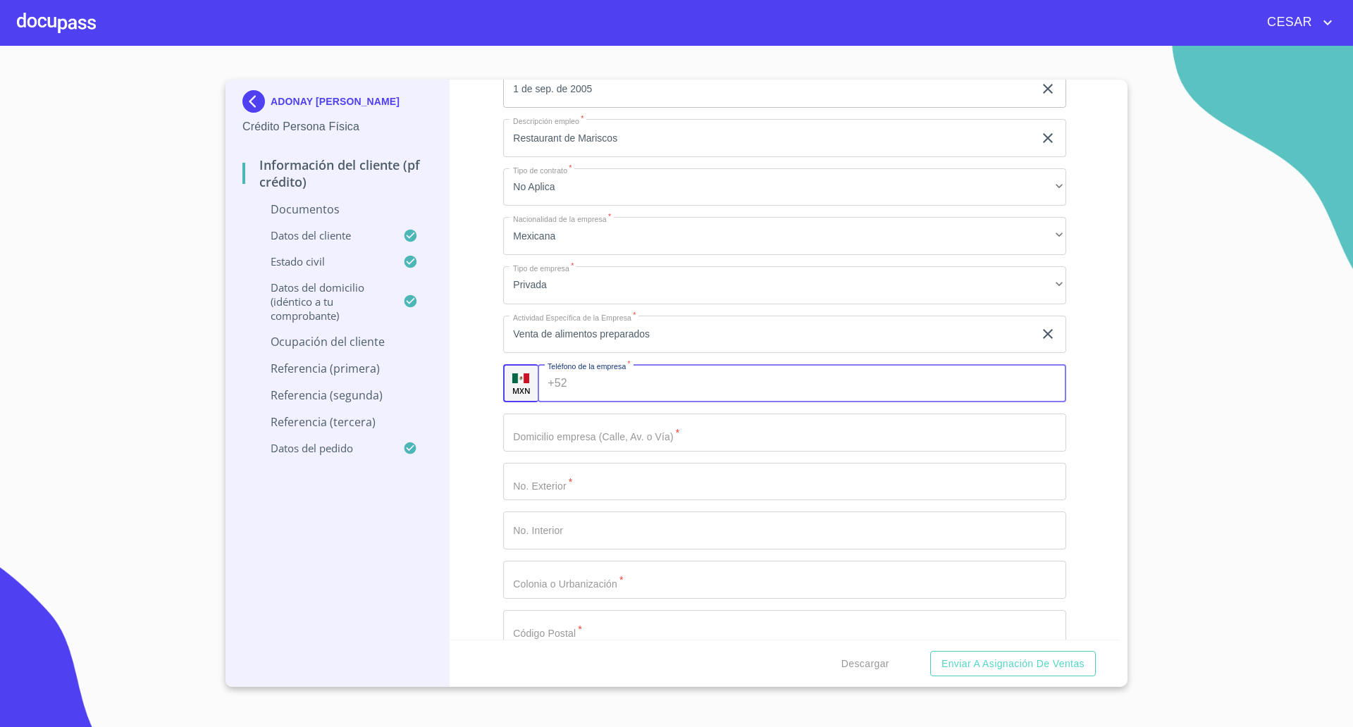
click at [631, 386] on input "Documento de identificación   *" at bounding box center [819, 383] width 493 height 38
type input "[PHONE_NUMBER]"
click at [596, 425] on input "Documento de identificación   *" at bounding box center [784, 433] width 563 height 38
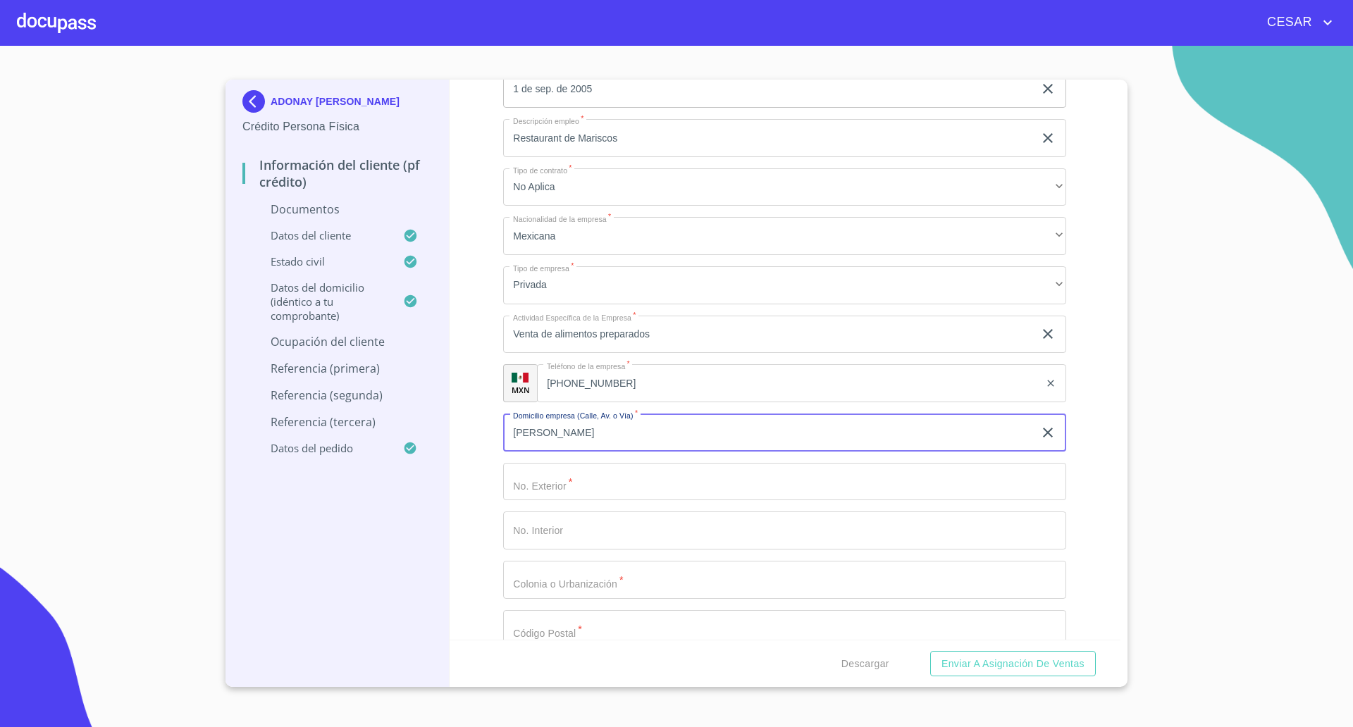
type input "[PERSON_NAME]"
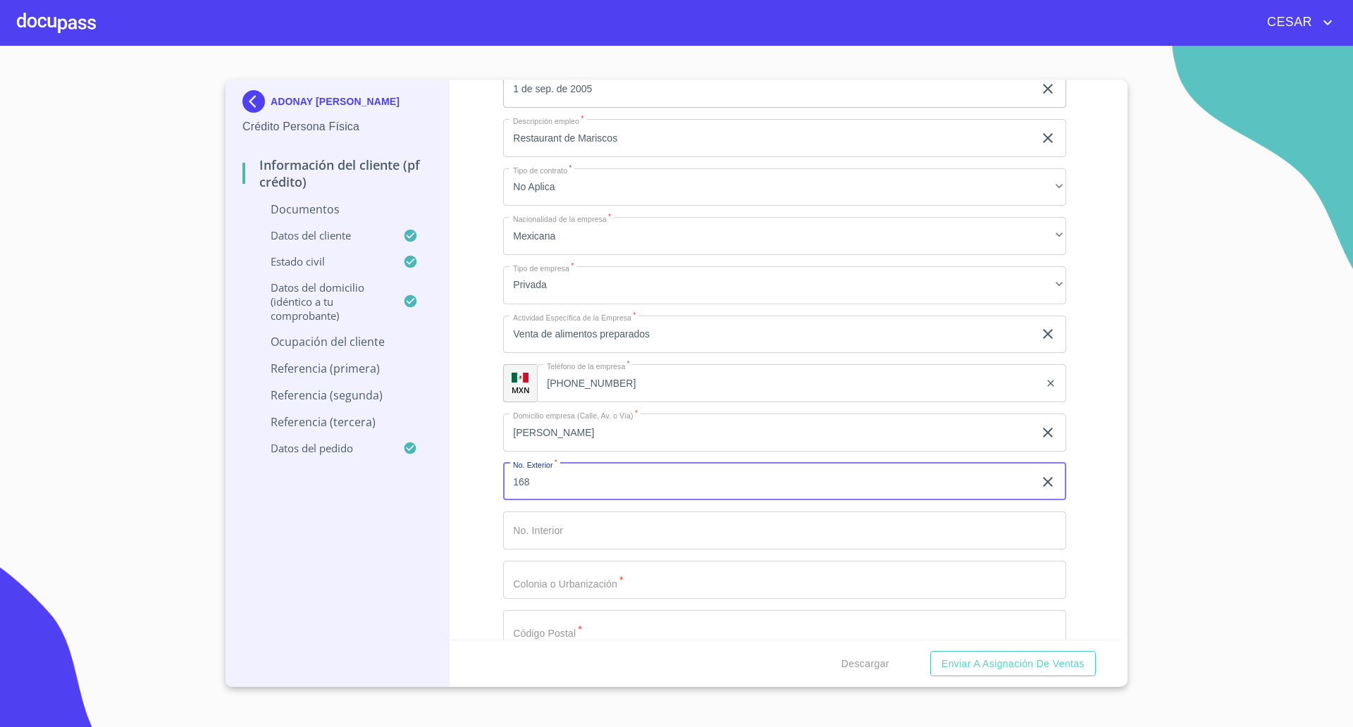
type input "168"
type input "C"
type input "[GEOGRAPHIC_DATA]"
click at [524, 621] on input "Documento de identificación   *" at bounding box center [784, 629] width 563 height 38
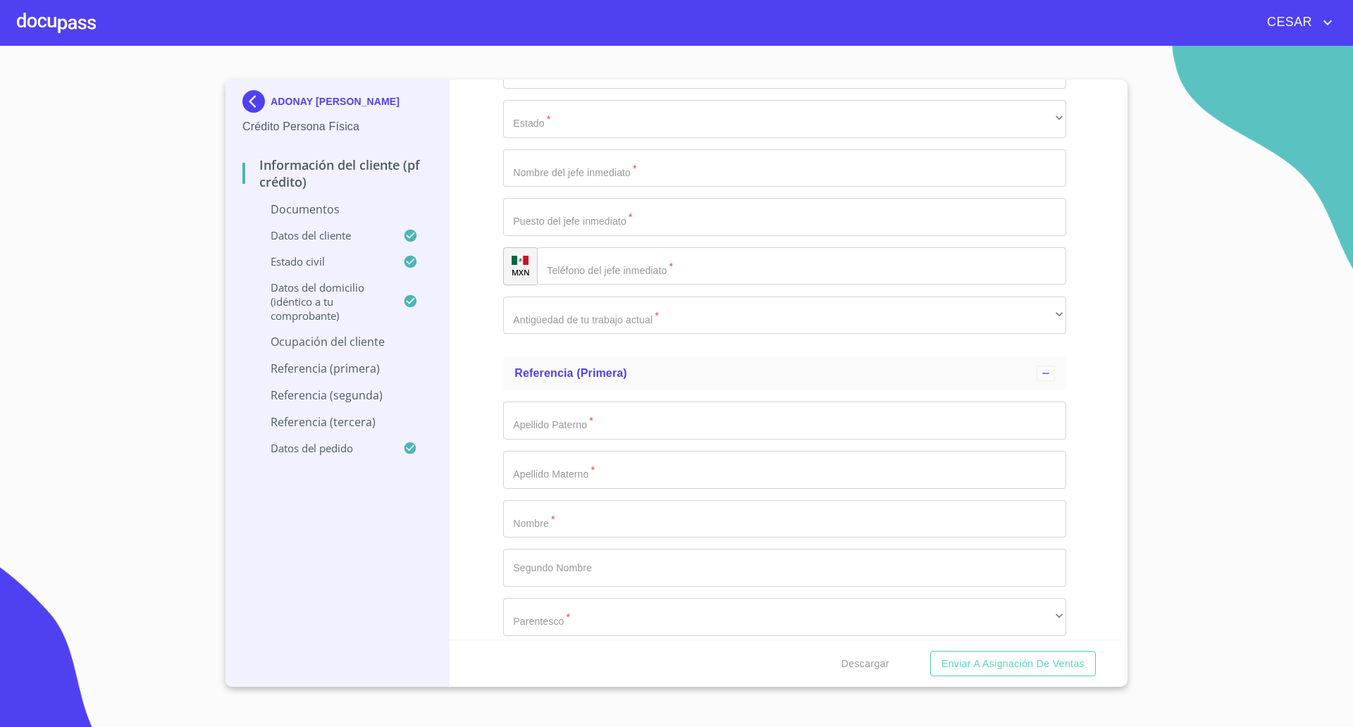
scroll to position [4284, 0]
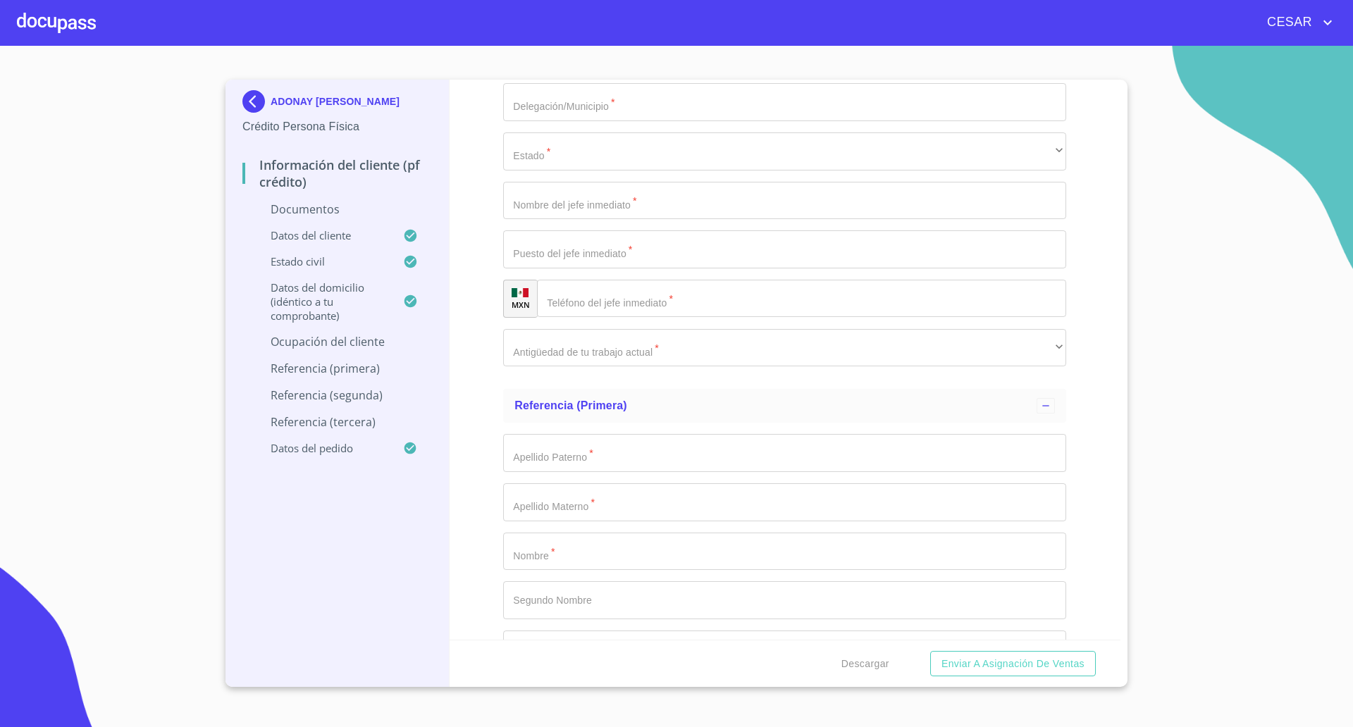
type input "45730"
click at [530, 97] on input "Documento de identificación   *" at bounding box center [784, 102] width 563 height 38
type input "[GEOGRAPHIC_DATA]"
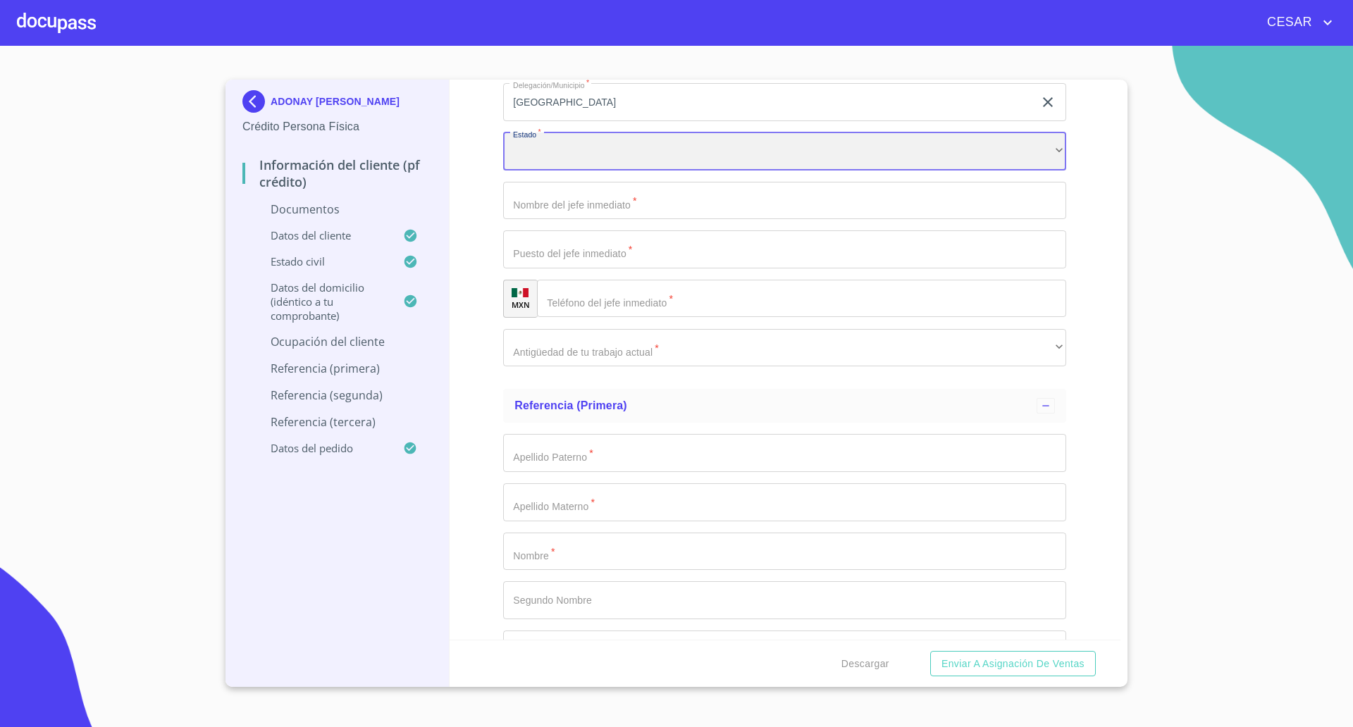
click at [545, 158] on div "​" at bounding box center [784, 151] width 563 height 38
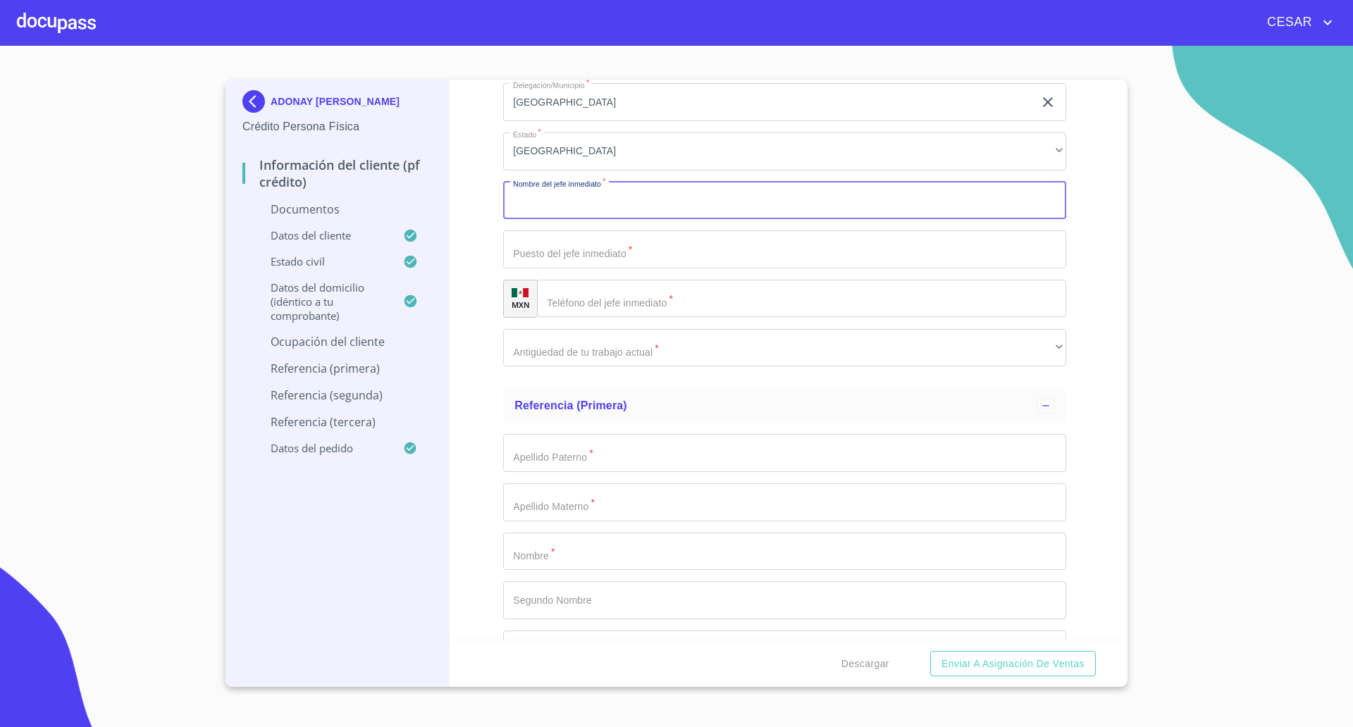
click at [566, 198] on input "Documento de identificación   *" at bounding box center [784, 201] width 563 height 38
type input "Adonay [PERSON_NAME]"
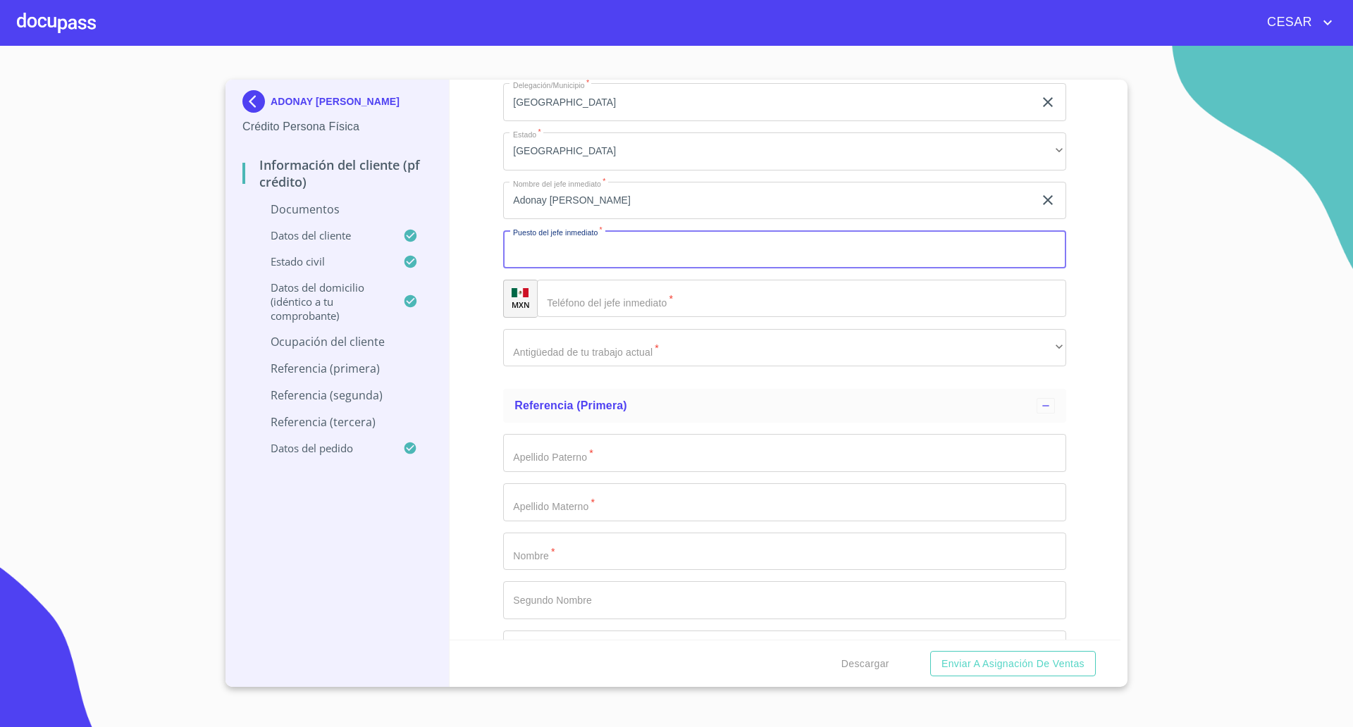
click at [620, 249] on input "Documento de identificación   *" at bounding box center [784, 249] width 563 height 38
click at [564, 257] on input "Documento de identificación   *" at bounding box center [784, 249] width 563 height 38
type input "Propietaria"
click at [603, 299] on input "Documento de identificación   *" at bounding box center [801, 299] width 529 height 38
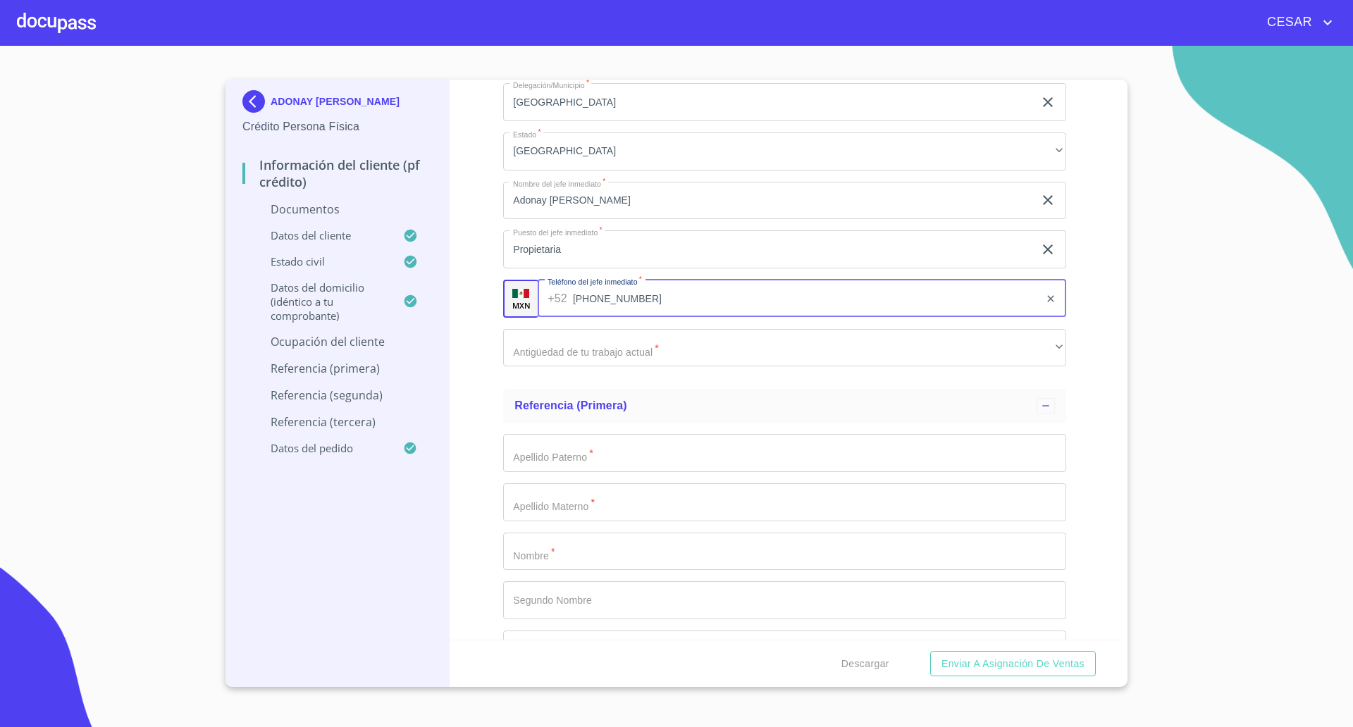
type input "[PHONE_NUMBER]"
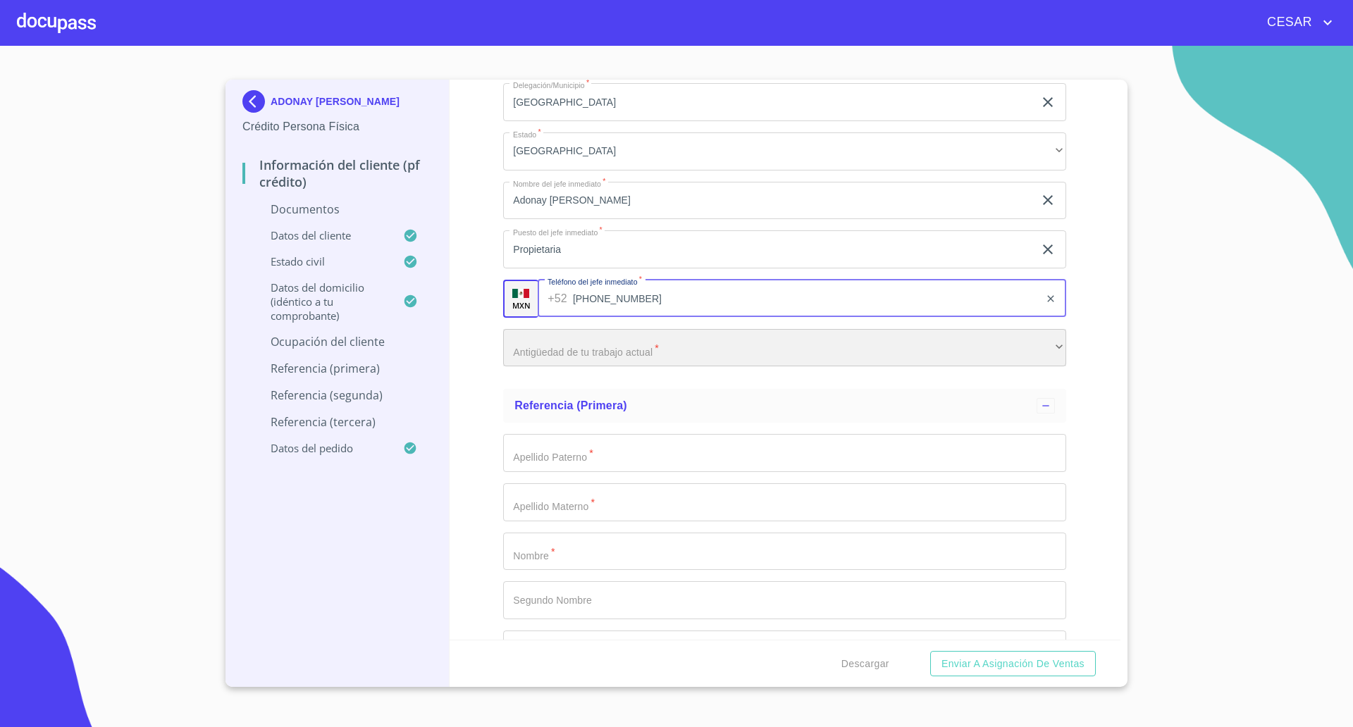
click at [640, 346] on div "​" at bounding box center [784, 348] width 563 height 38
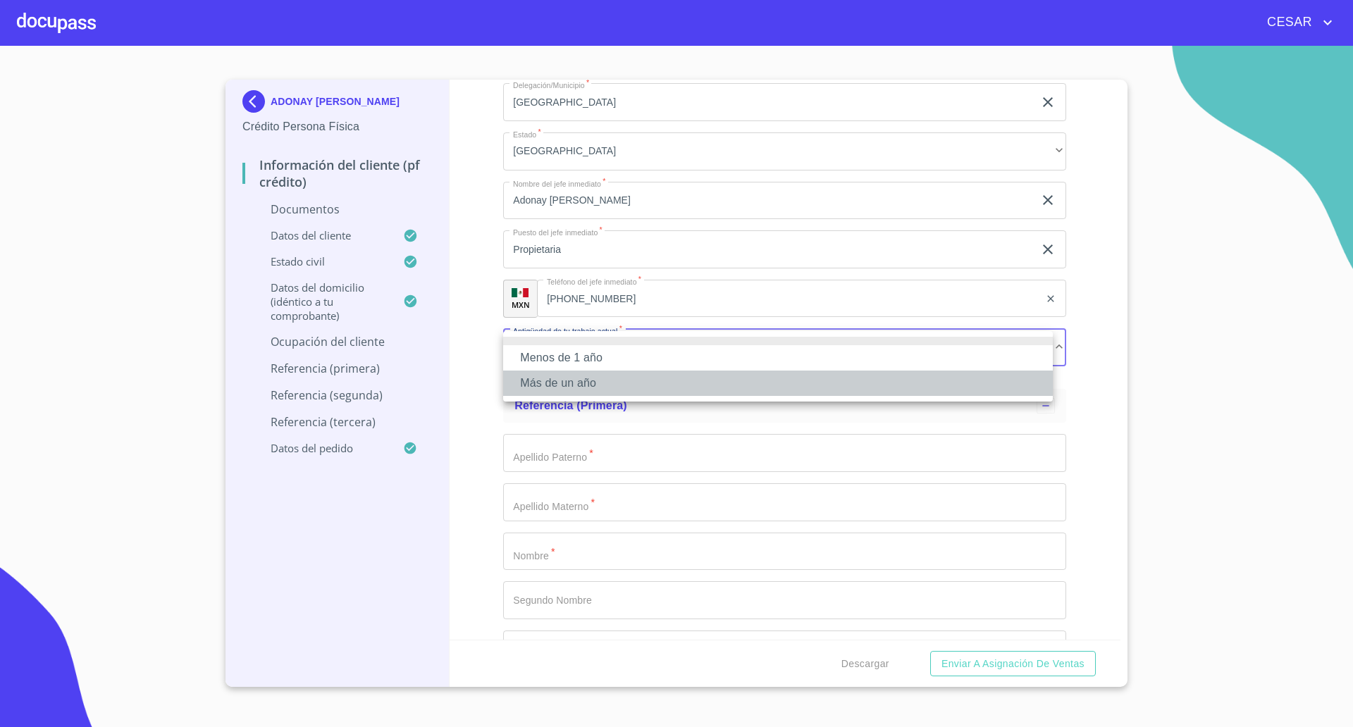
click at [554, 383] on li "Más de un año" at bounding box center [777, 383] width 549 height 25
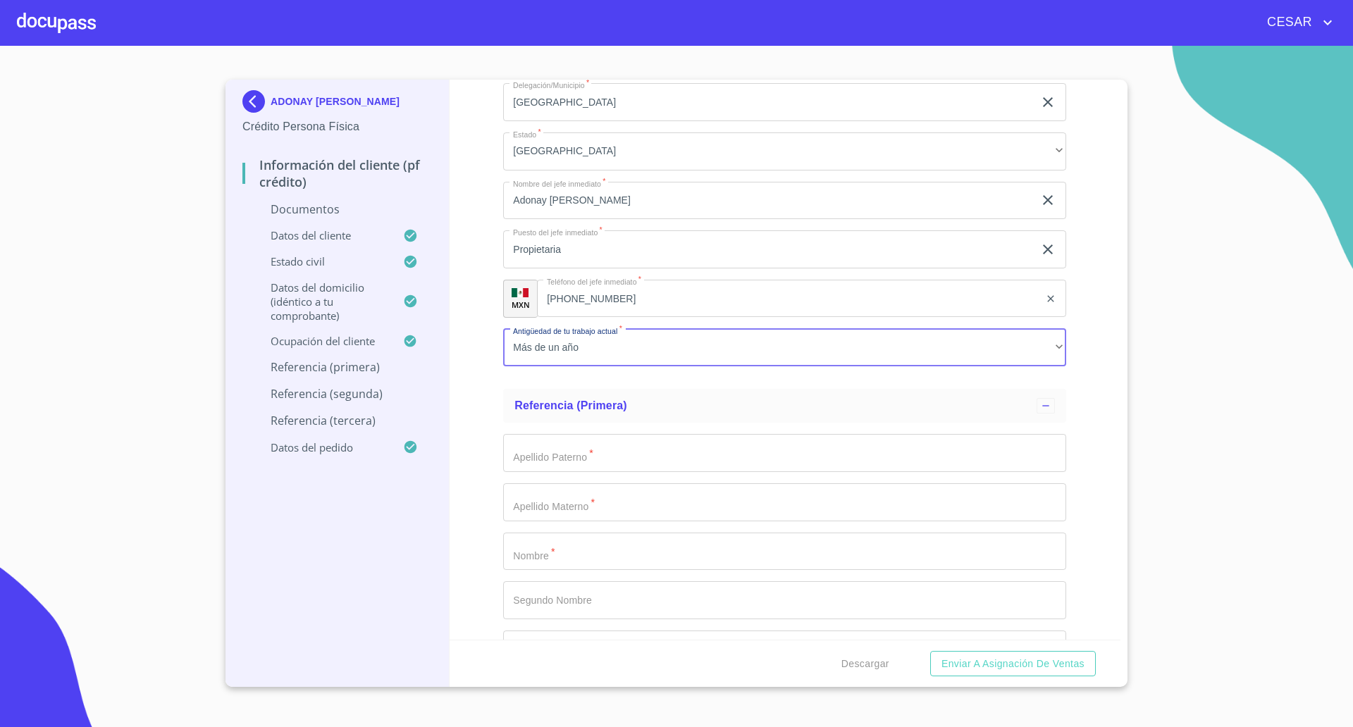
click at [476, 392] on div "Información del cliente (PF crédito) Documentos Documento de identificación   *…" at bounding box center [784, 360] width 671 height 560
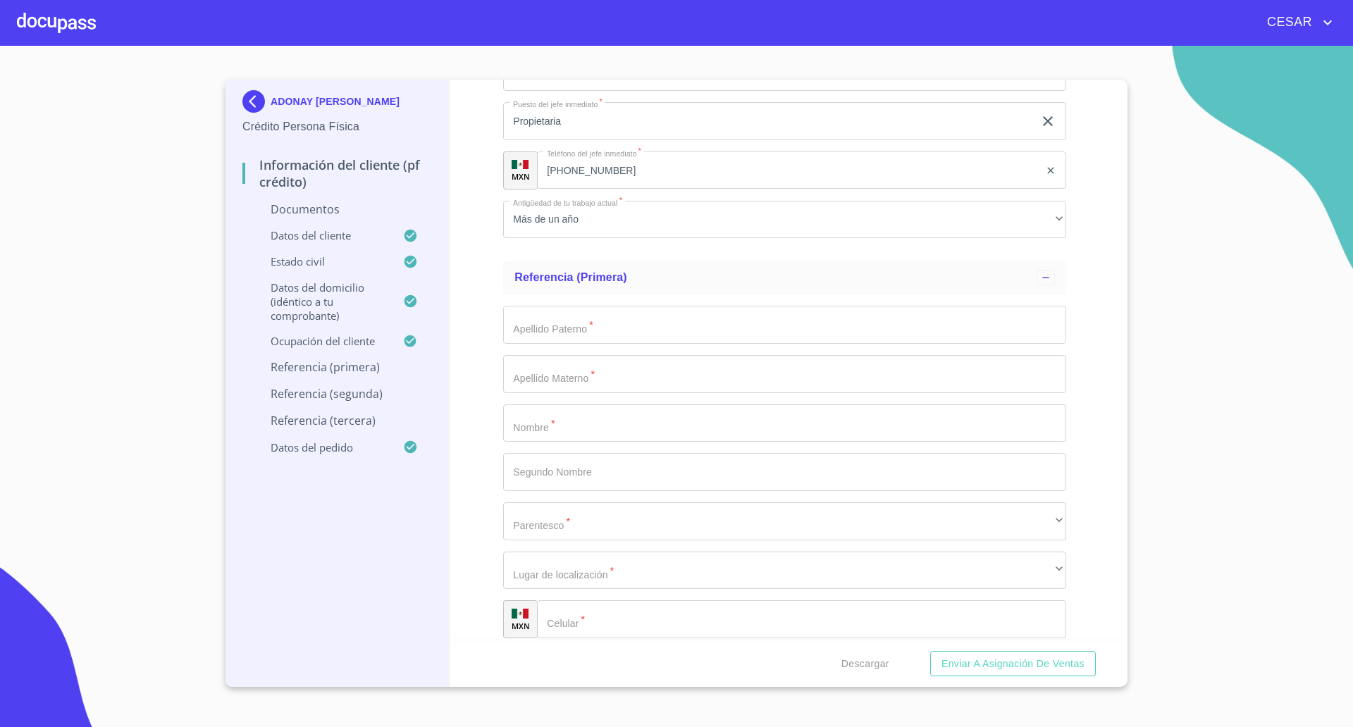
scroll to position [4429, 0]
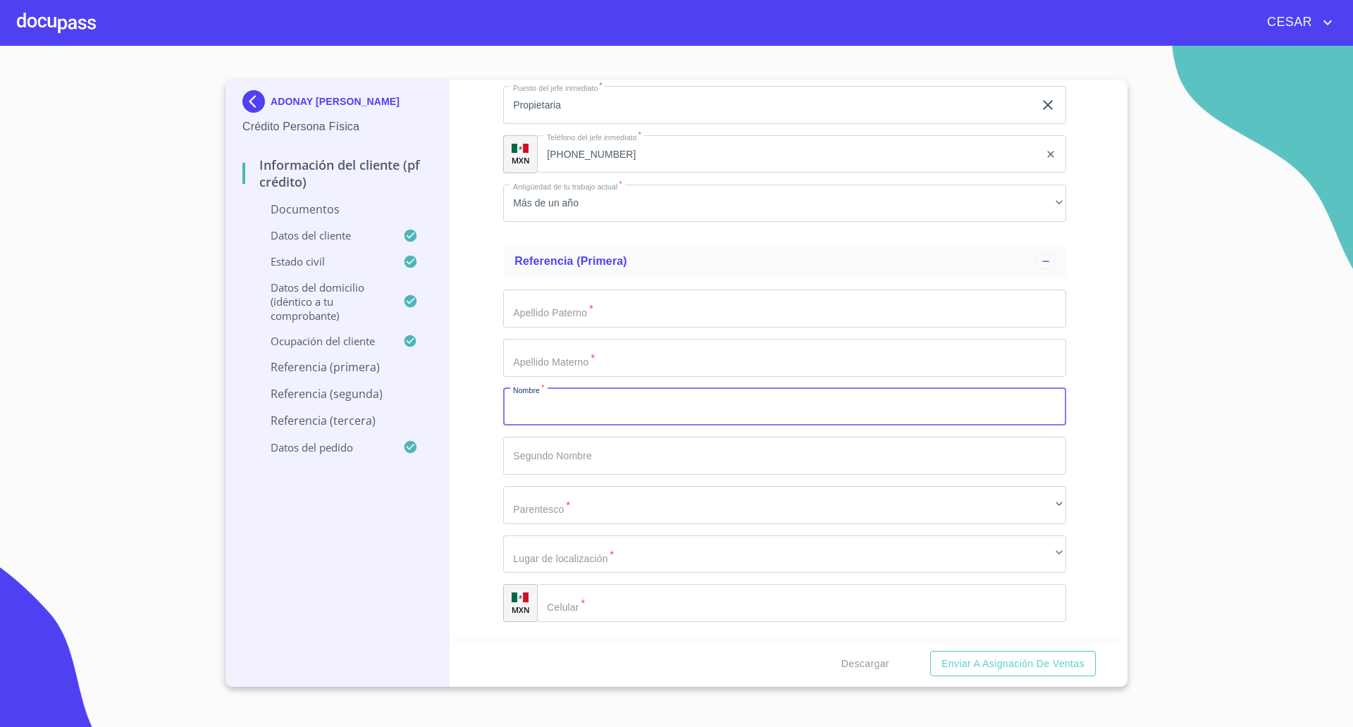
click at [623, 415] on input "Documento de identificación   *" at bounding box center [784, 407] width 563 height 38
type input "[PERSON_NAME]"
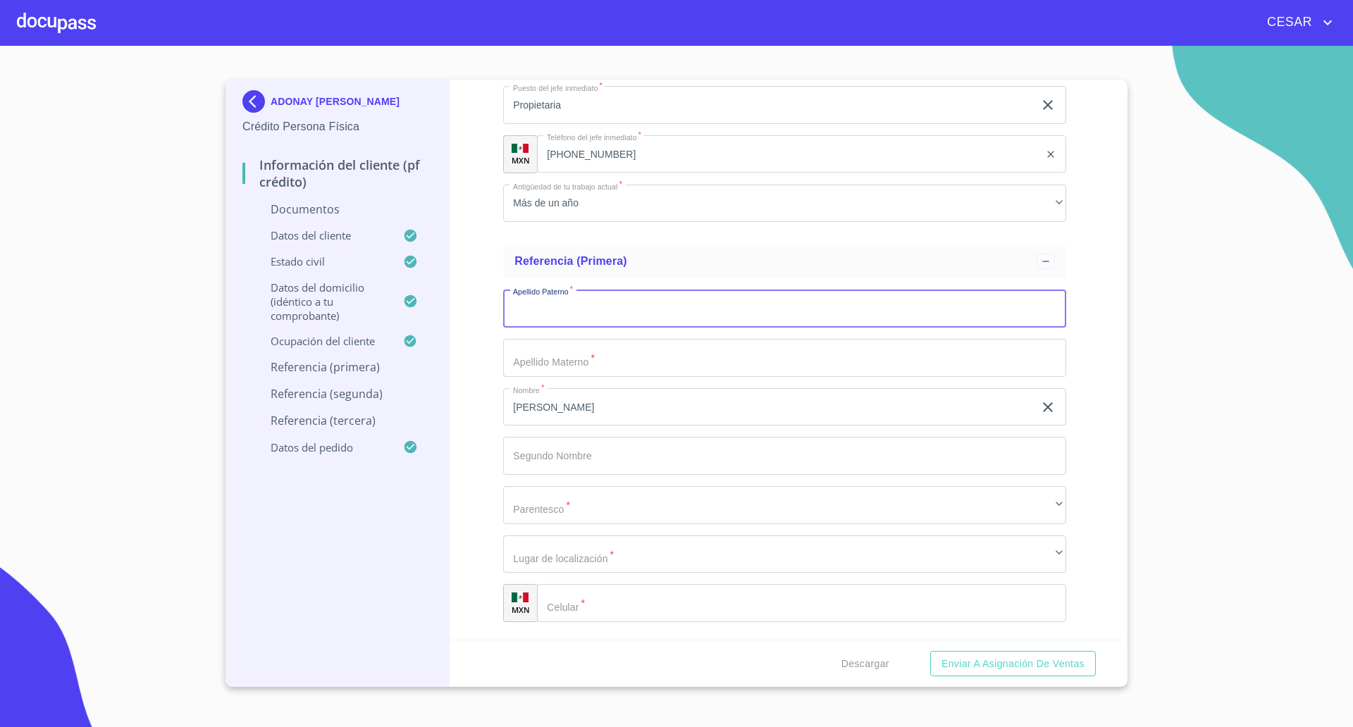
click at [572, 302] on input "Documento de identificación   *" at bounding box center [784, 309] width 563 height 38
type input "[PERSON_NAME]"
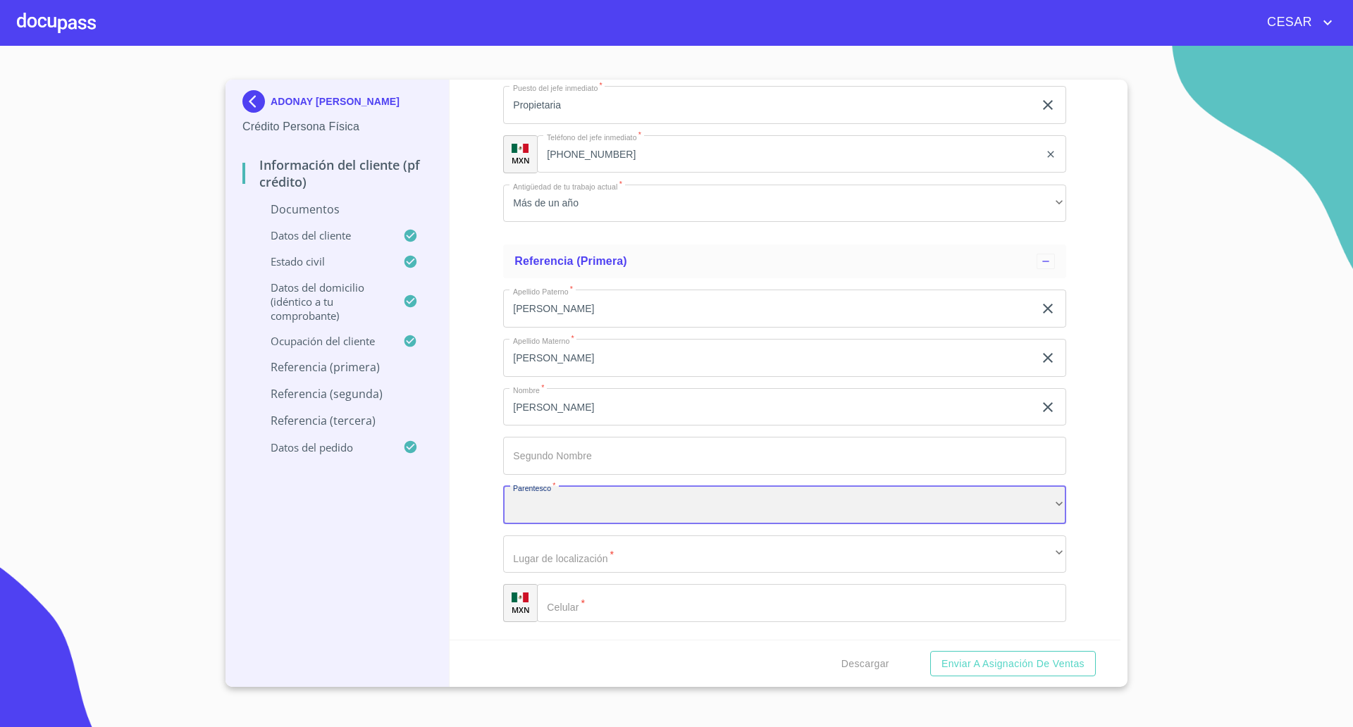
click at [542, 508] on div "​" at bounding box center [784, 505] width 563 height 38
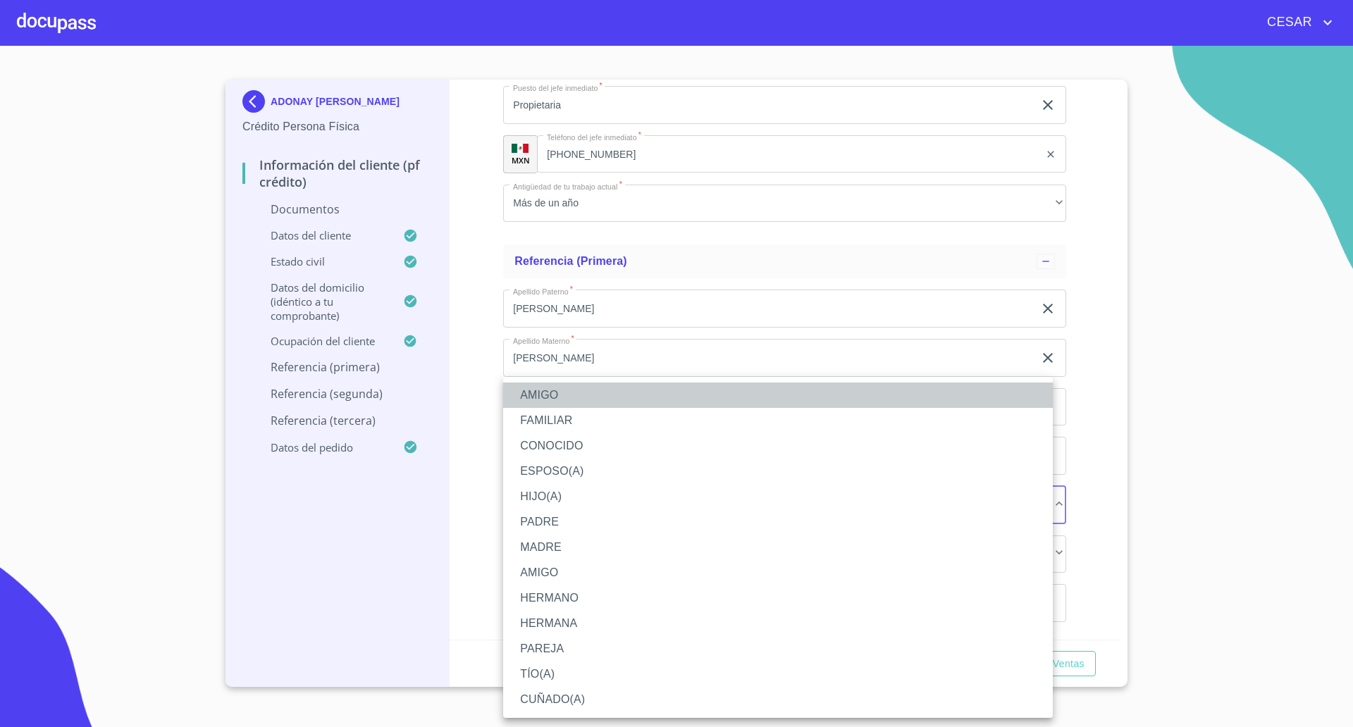
click at [549, 399] on li "AMIGO" at bounding box center [777, 395] width 549 height 25
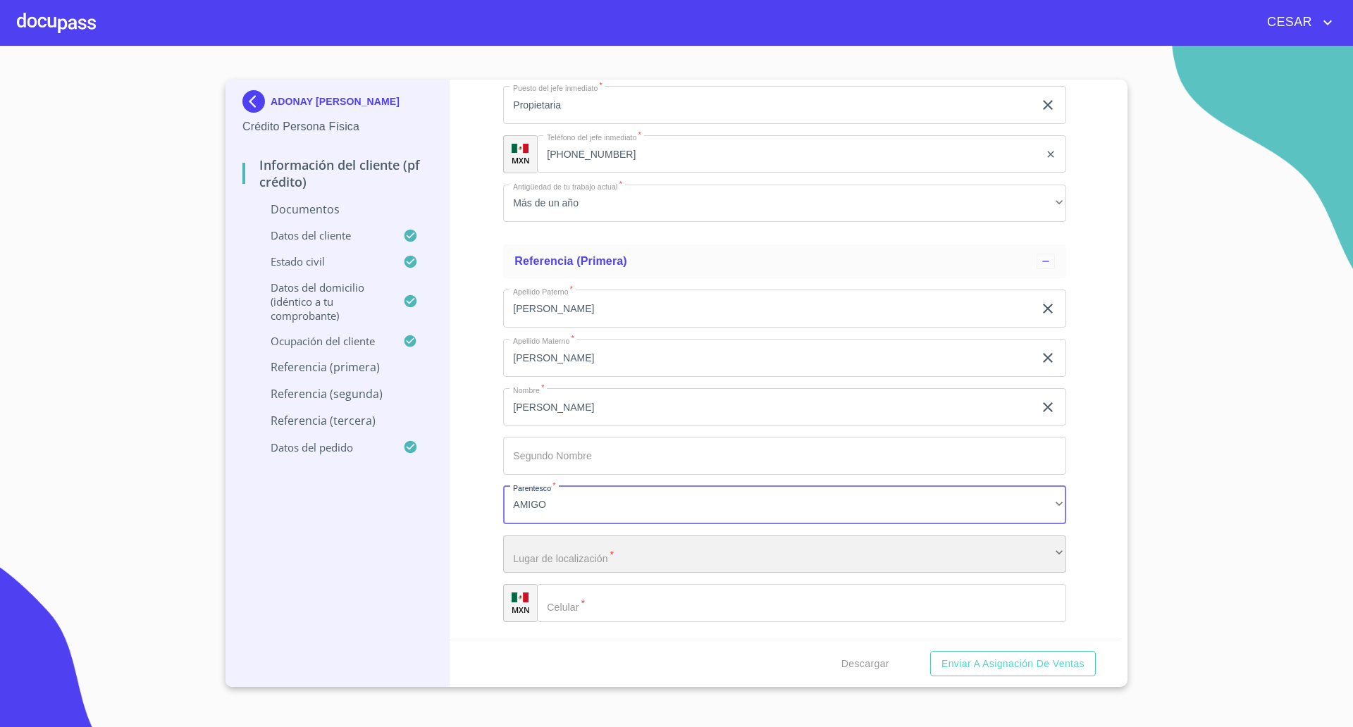
click at [563, 550] on div "​" at bounding box center [784, 554] width 563 height 38
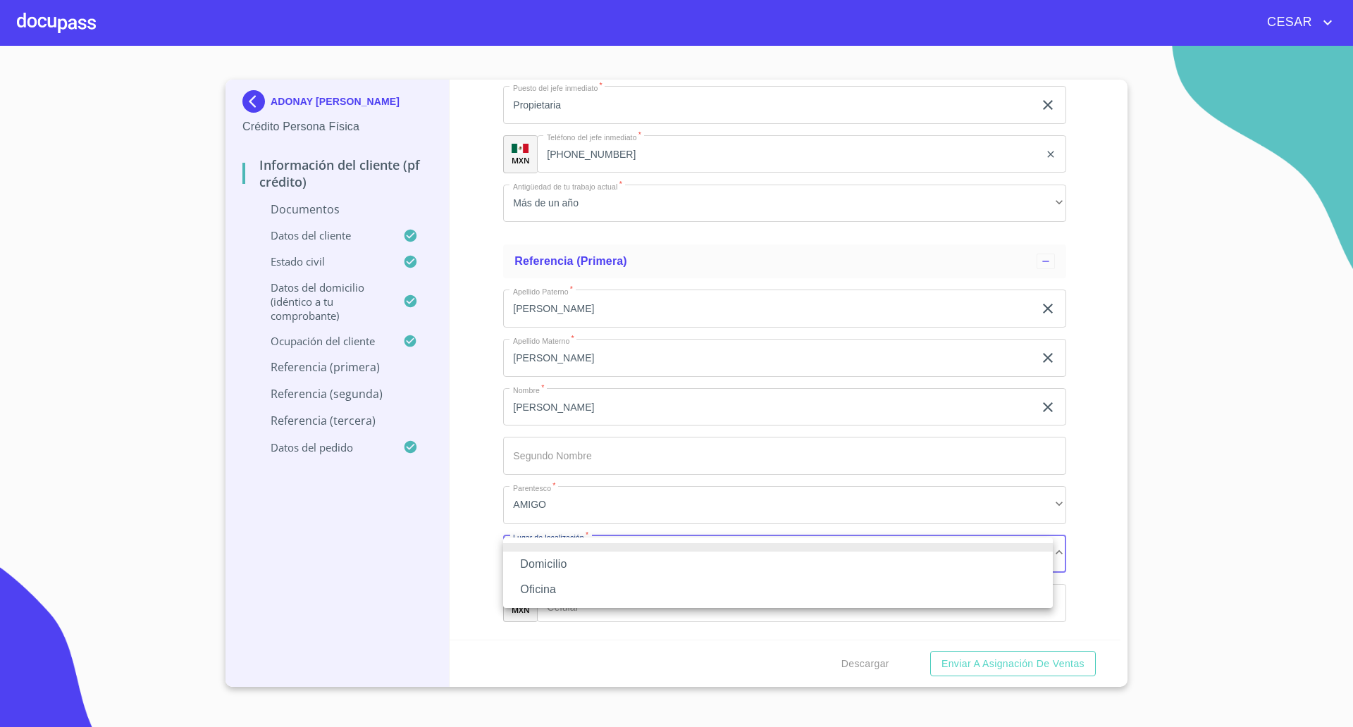
click at [547, 589] on li "Oficina" at bounding box center [777, 589] width 549 height 25
click at [621, 612] on input "Documento de identificación   *" at bounding box center [801, 603] width 529 height 38
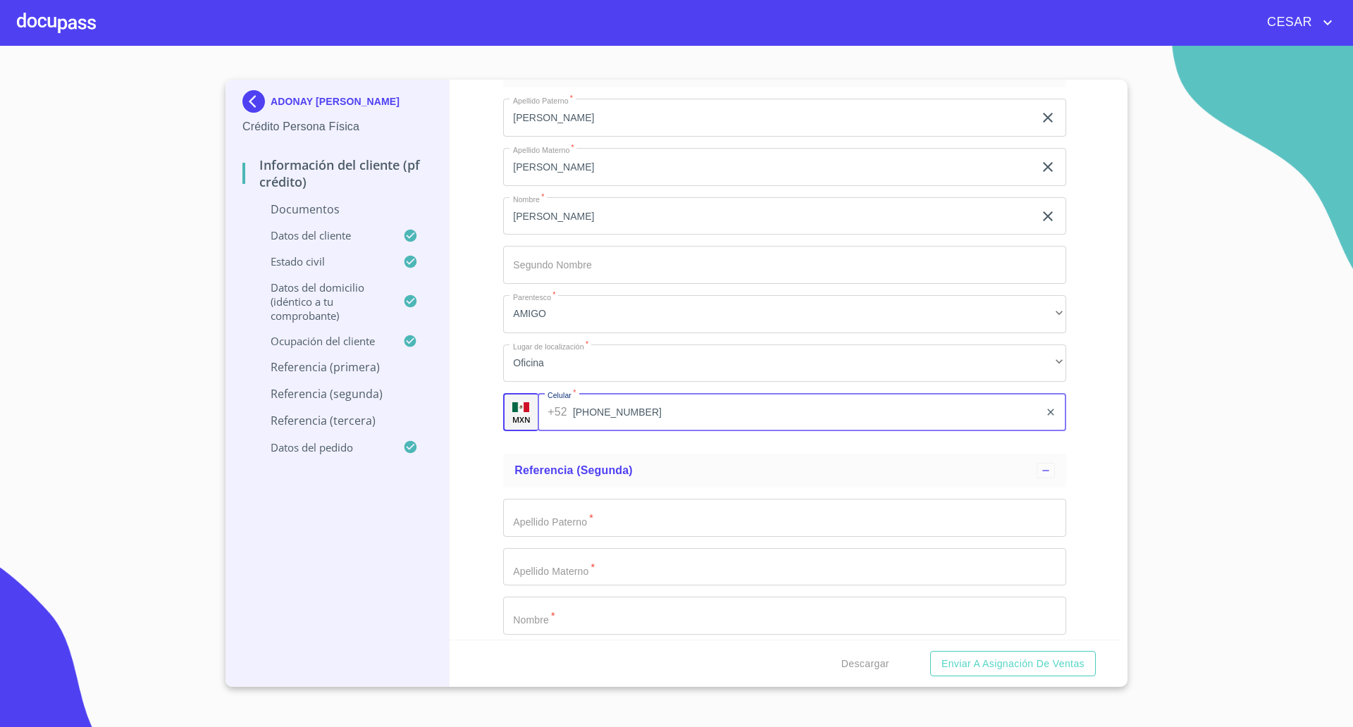
scroll to position [4781, 0]
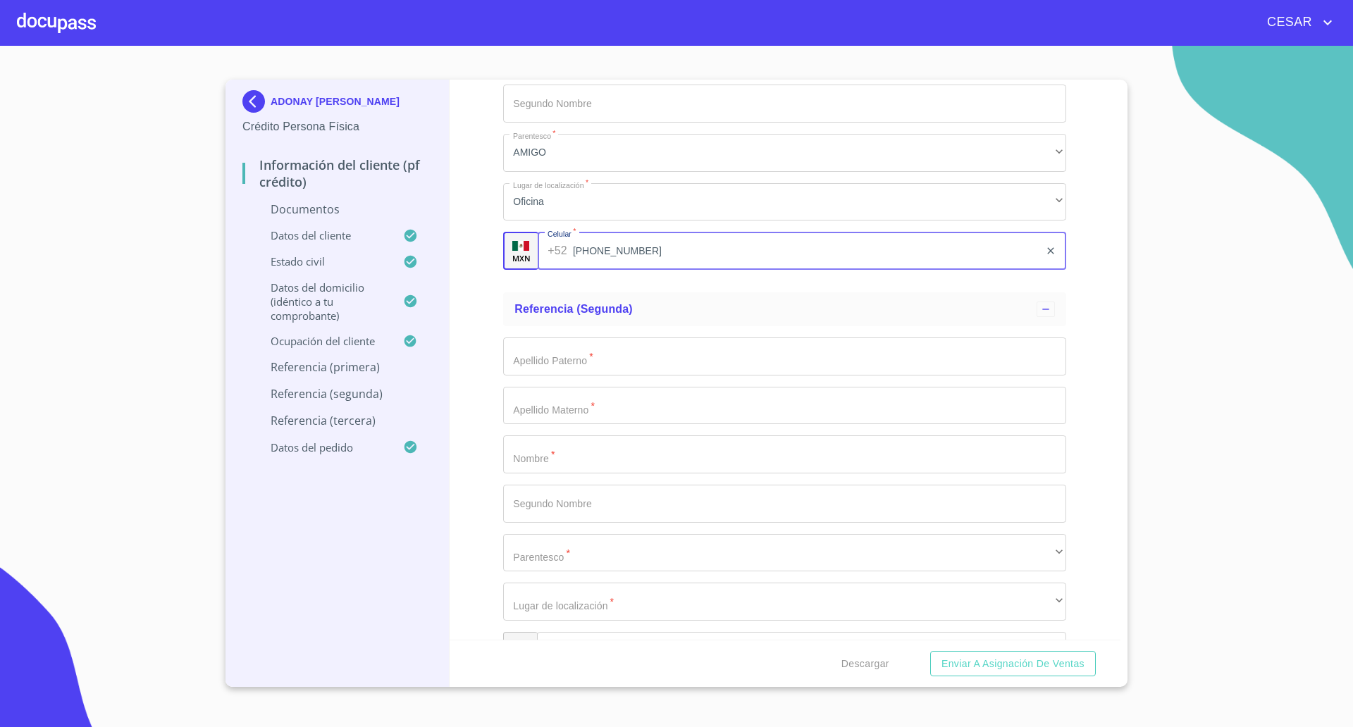
type input "[PHONE_NUMBER]"
click at [583, 462] on input "Documento de identificación   *" at bounding box center [784, 454] width 563 height 38
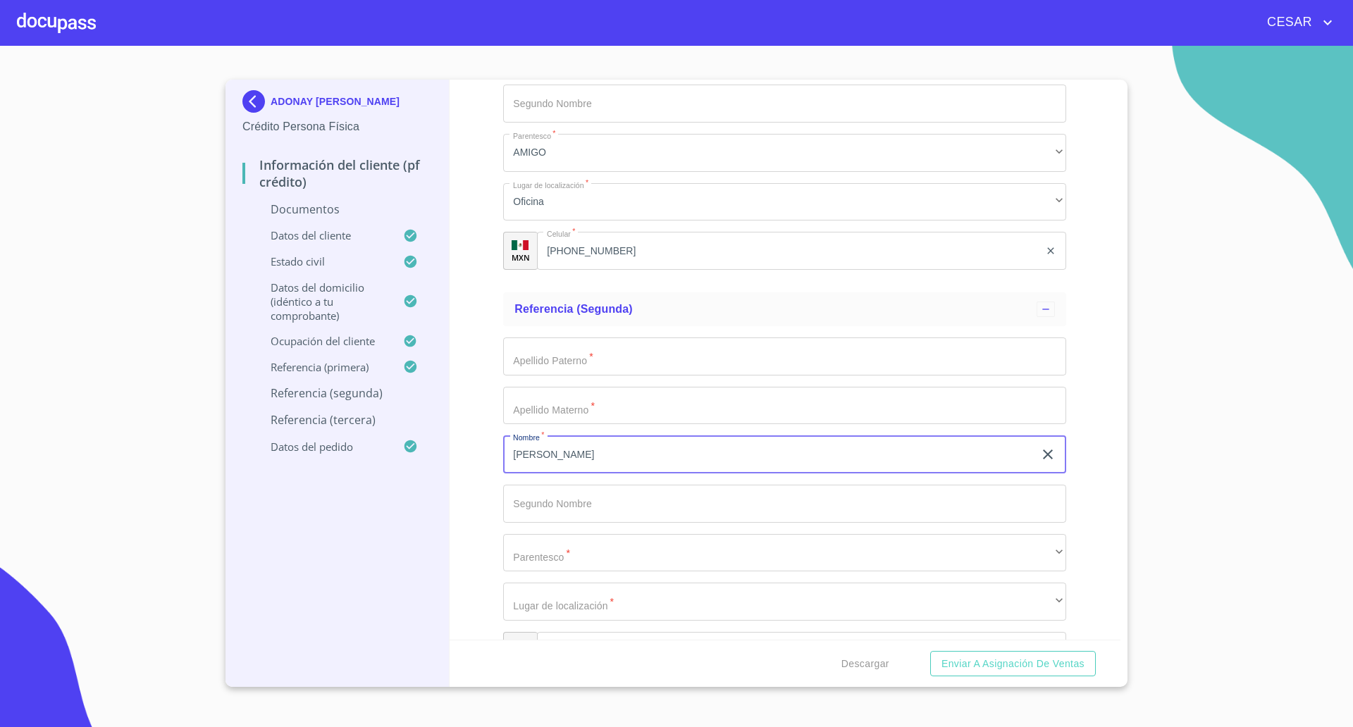
type input "[PERSON_NAME]"
click at [551, 366] on input "Documento de identificación   *" at bounding box center [784, 356] width 563 height 38
type input "[PERSON_NAME]"
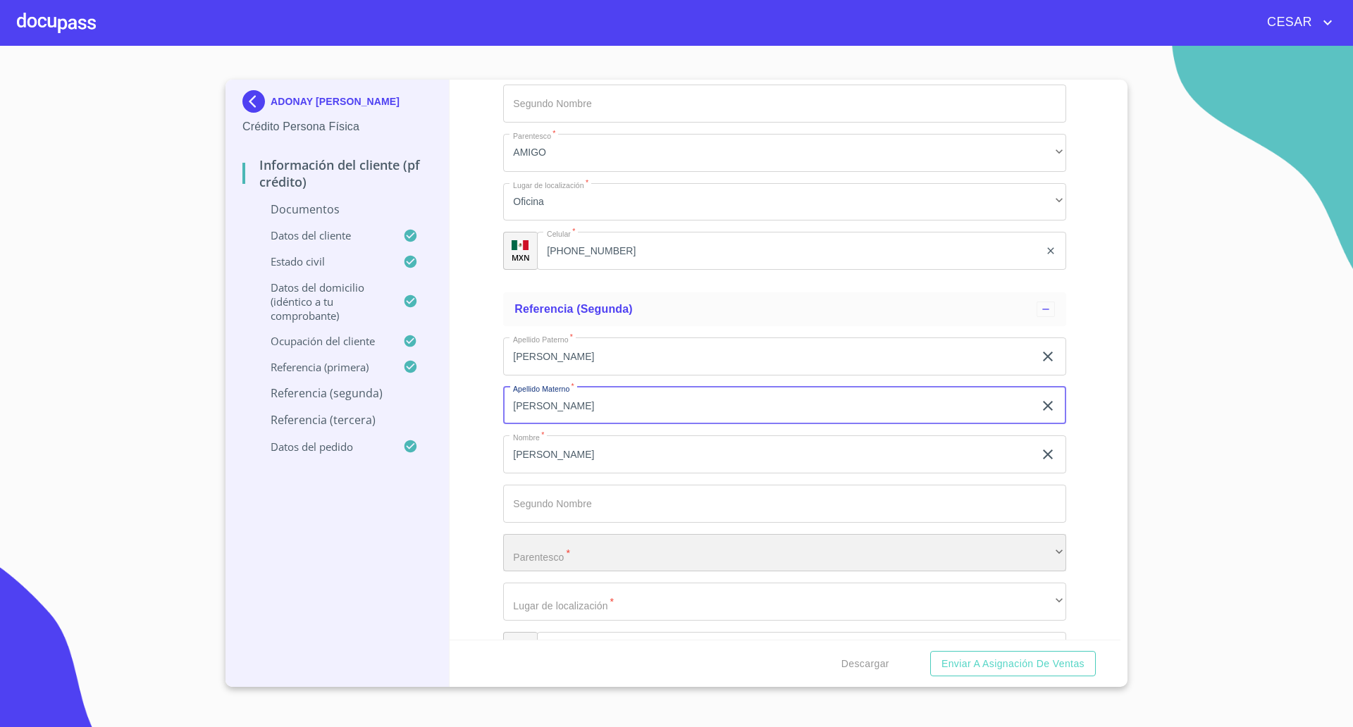
click at [535, 564] on div "​" at bounding box center [784, 553] width 563 height 38
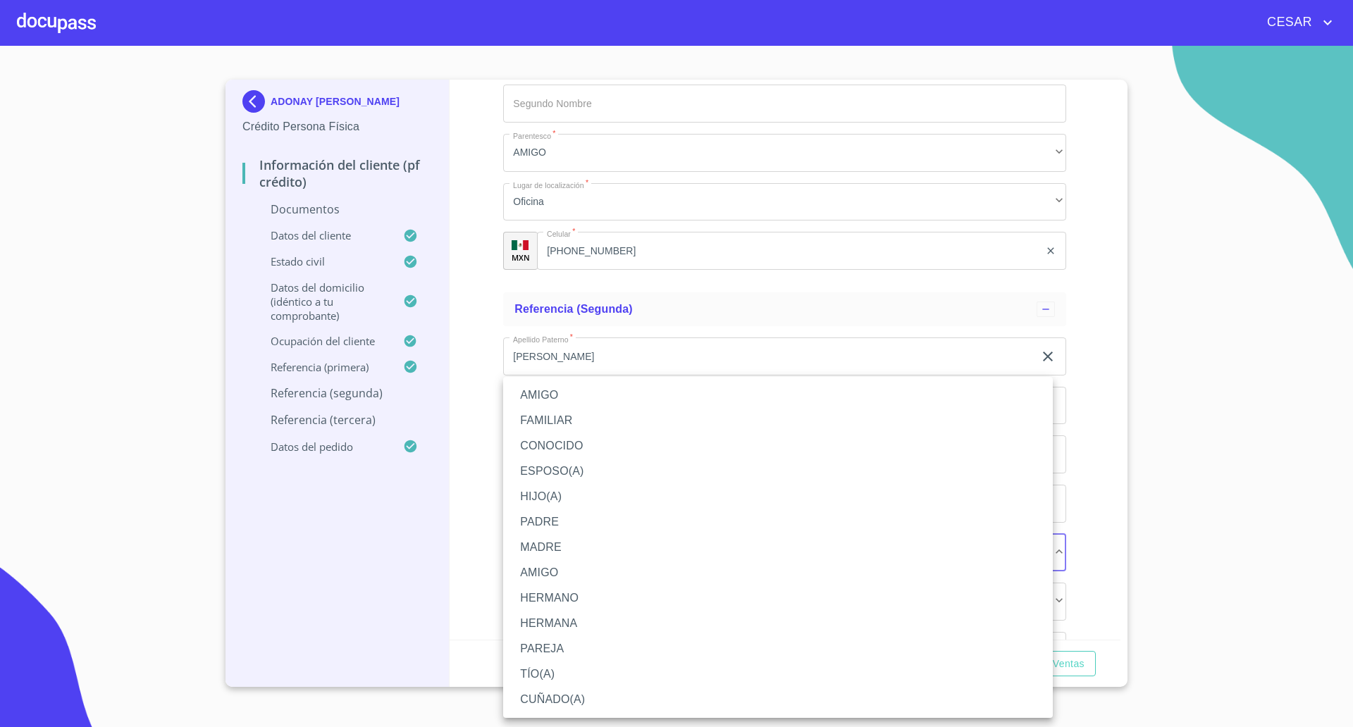
click at [534, 387] on li "AMIGO" at bounding box center [777, 395] width 549 height 25
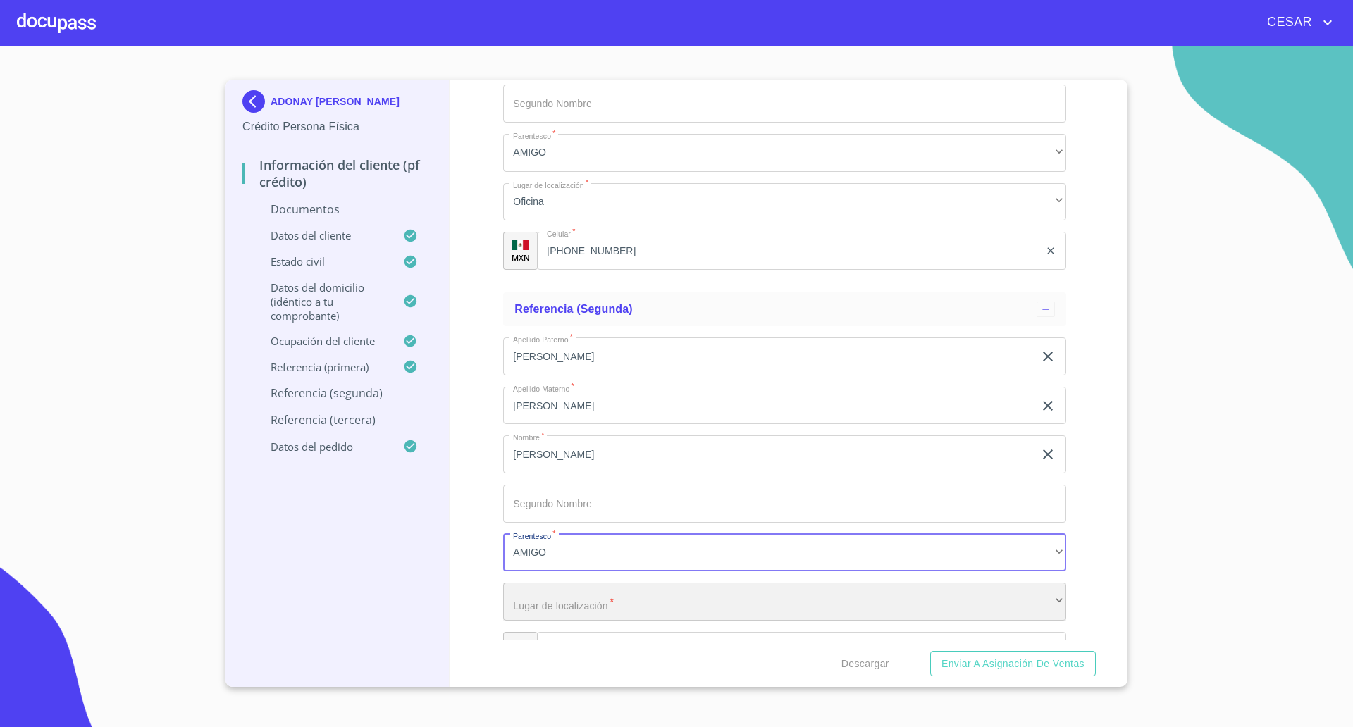
click at [580, 586] on div "​" at bounding box center [784, 602] width 563 height 38
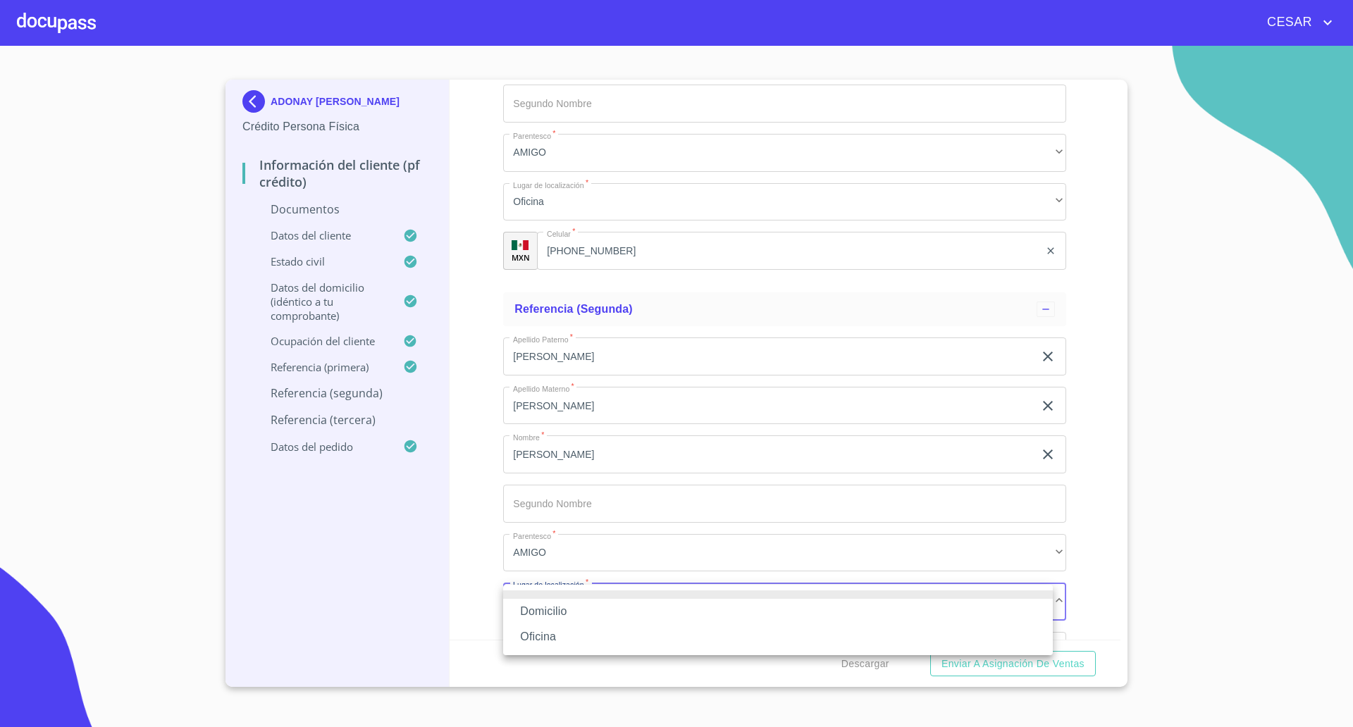
click at [551, 632] on li "Oficina" at bounding box center [777, 636] width 549 height 25
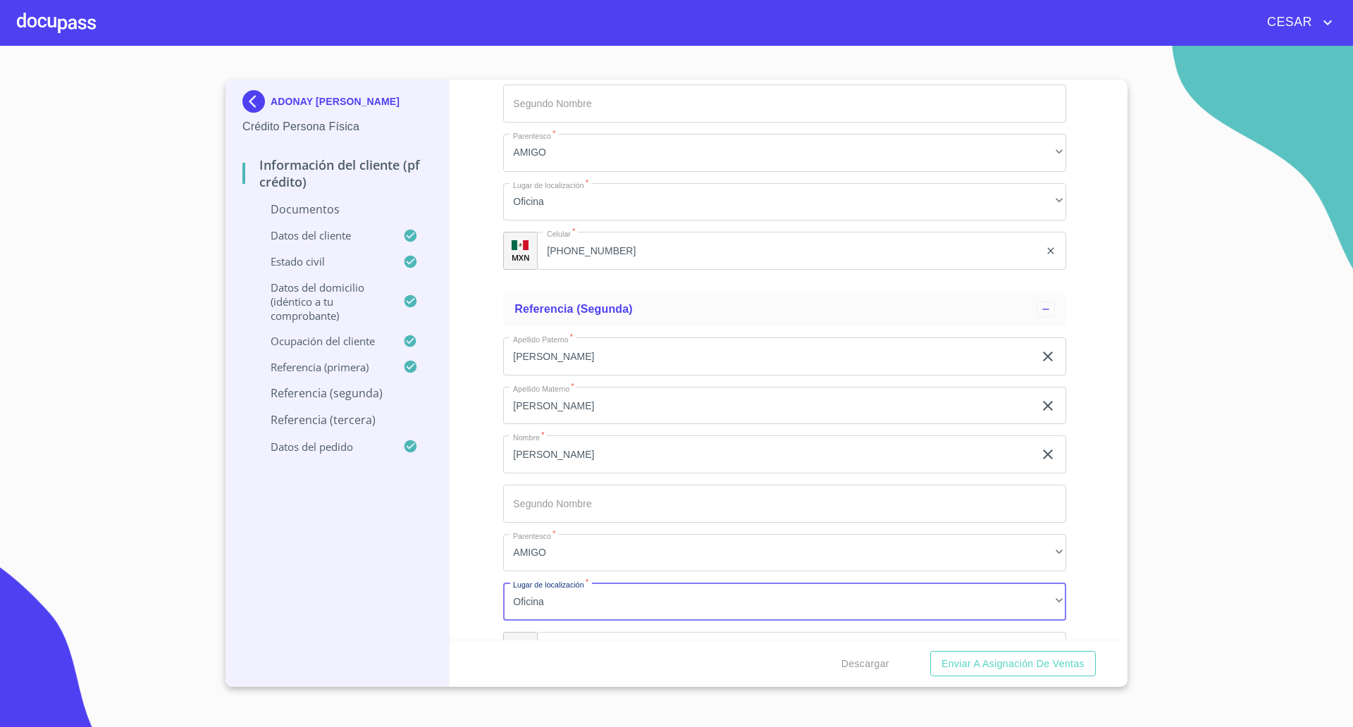
click at [595, 635] on input "Documento de identificación   *" at bounding box center [801, 651] width 529 height 38
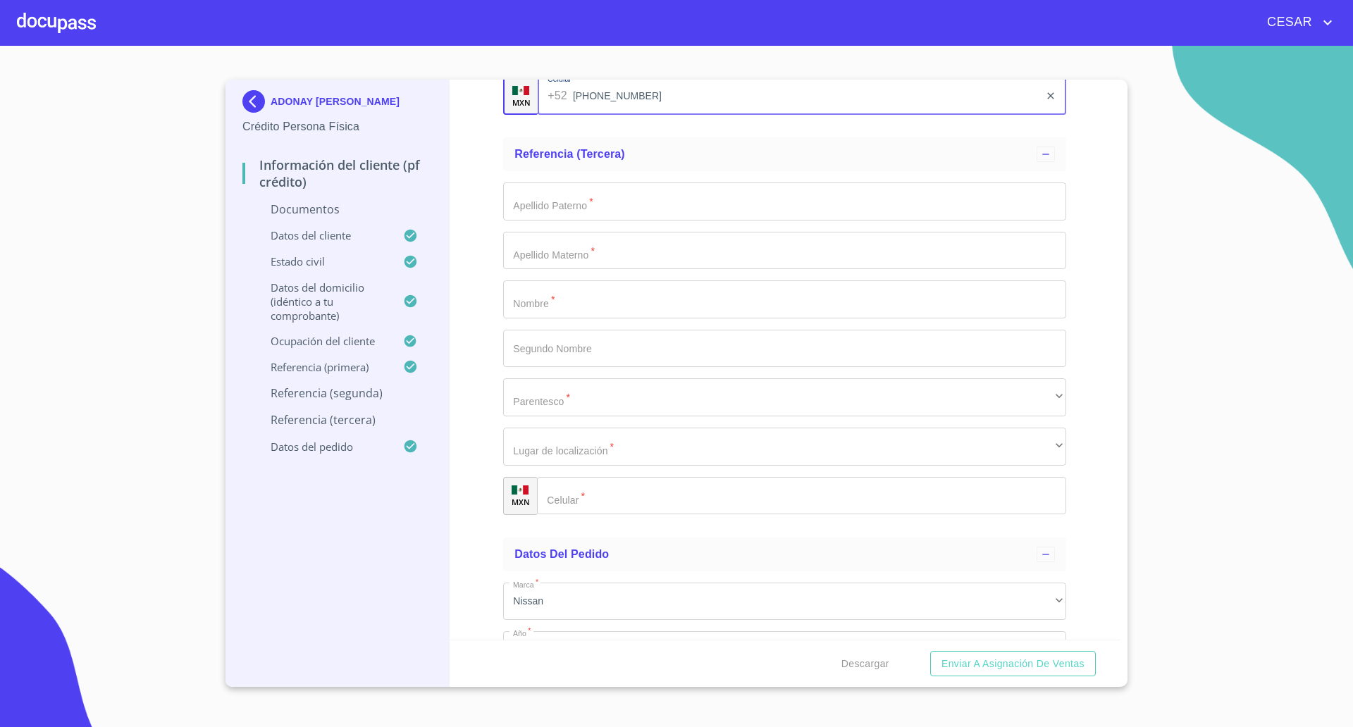
scroll to position [5397, 0]
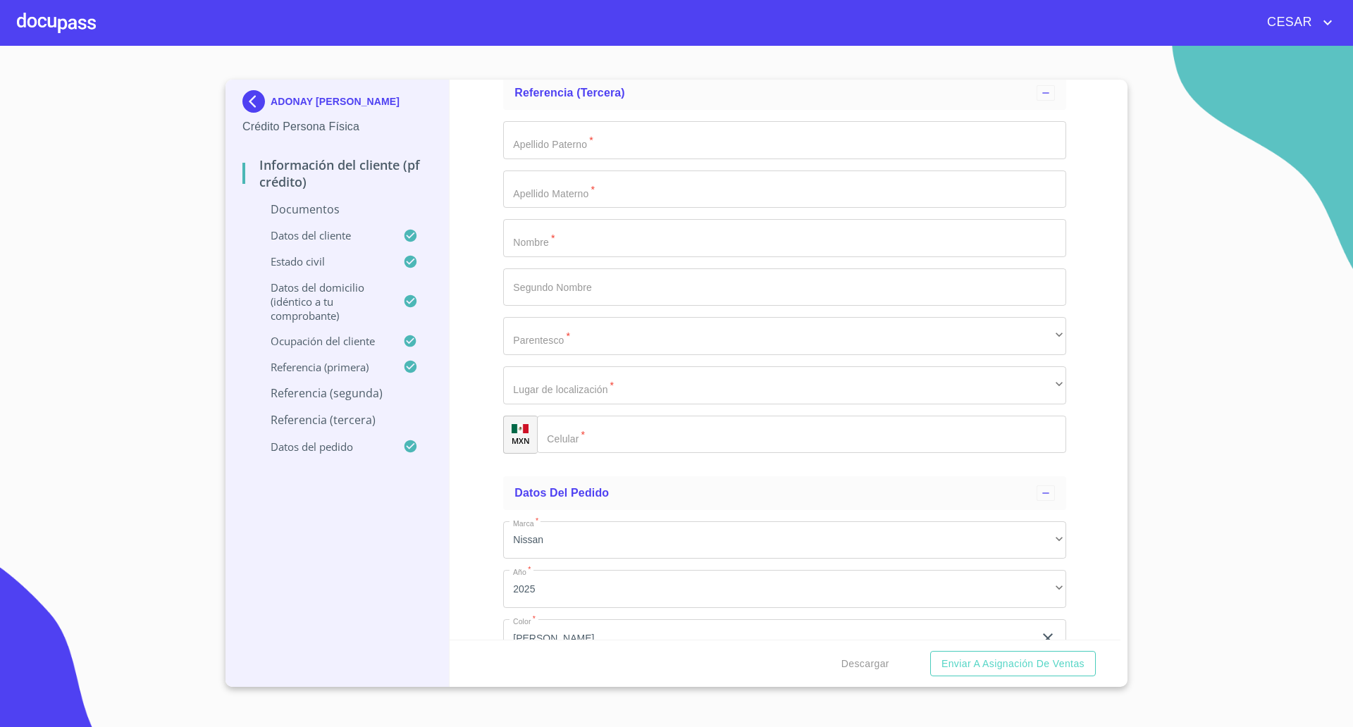
type input "[PHONE_NUMBER]"
click at [589, 246] on input "Documento de identificación   *" at bounding box center [784, 238] width 563 height 38
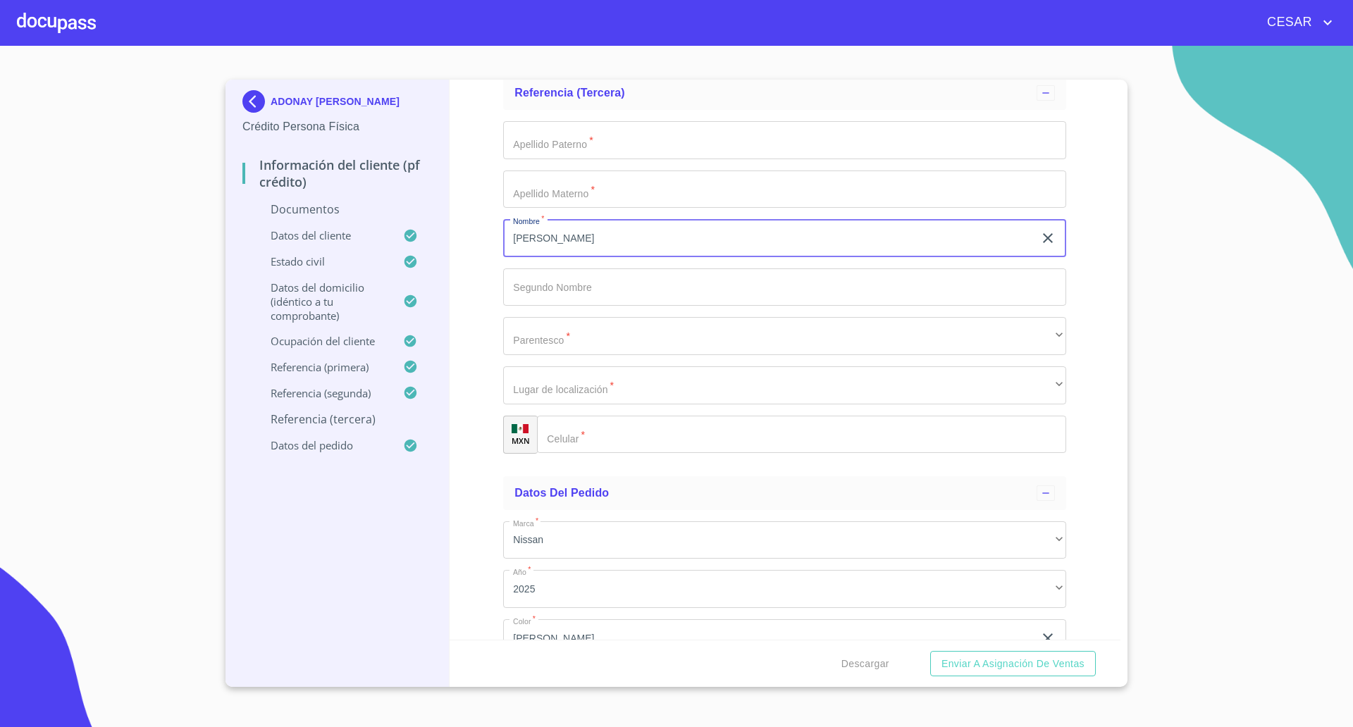
type input "[PERSON_NAME]"
click at [630, 150] on input "Documento de identificación   *" at bounding box center [784, 140] width 563 height 38
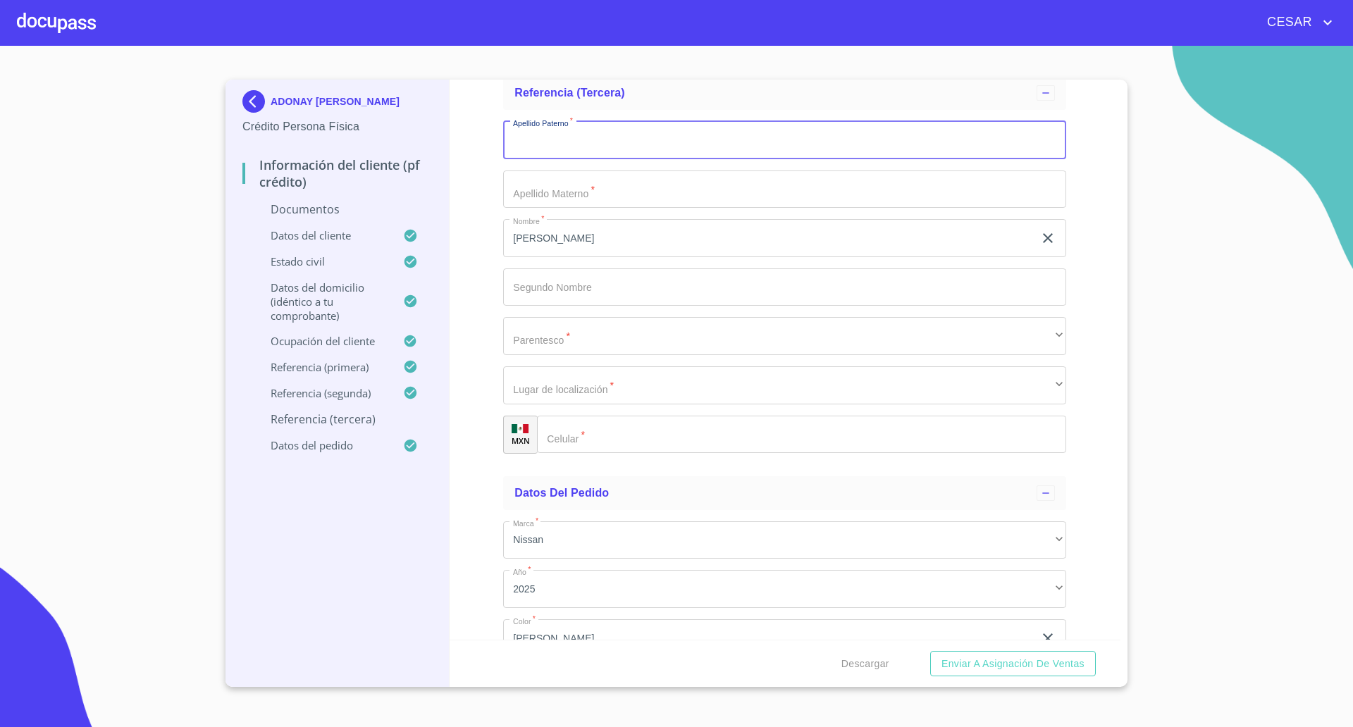
type input "a"
type input "[PERSON_NAME]"
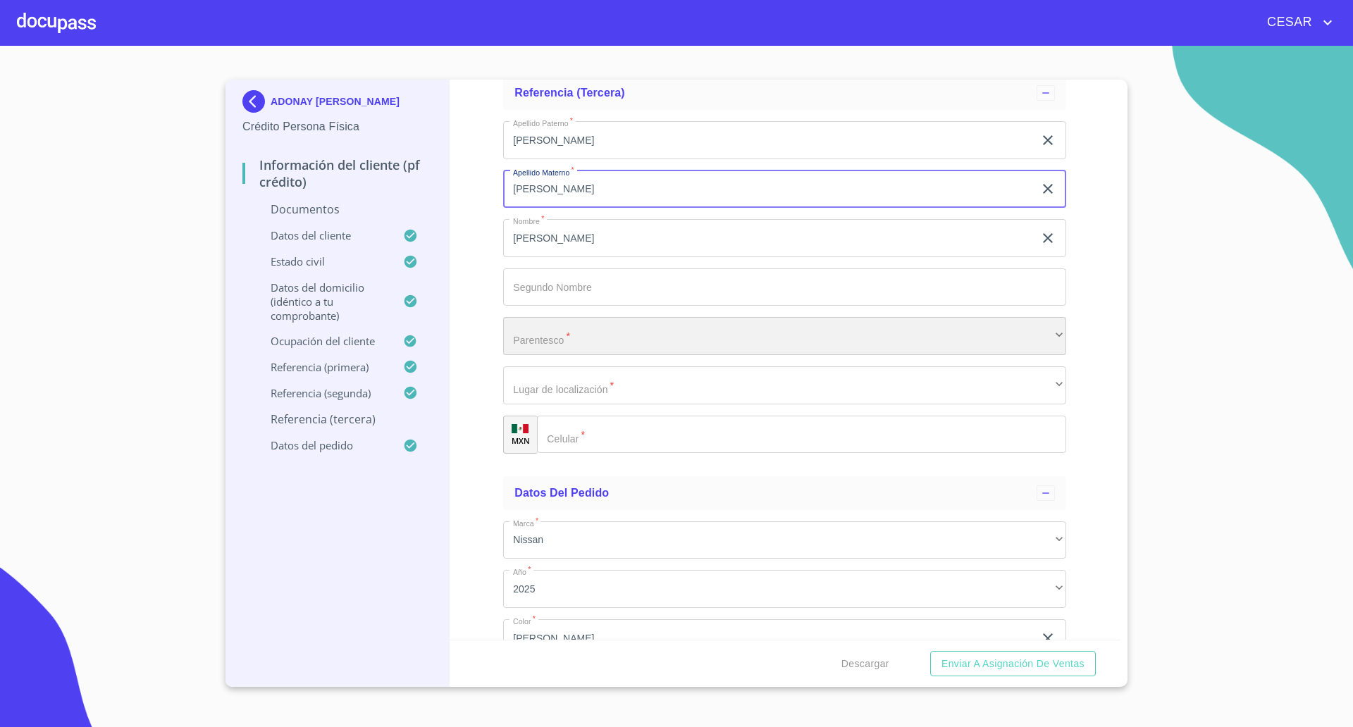
click at [644, 317] on div "​" at bounding box center [784, 336] width 563 height 38
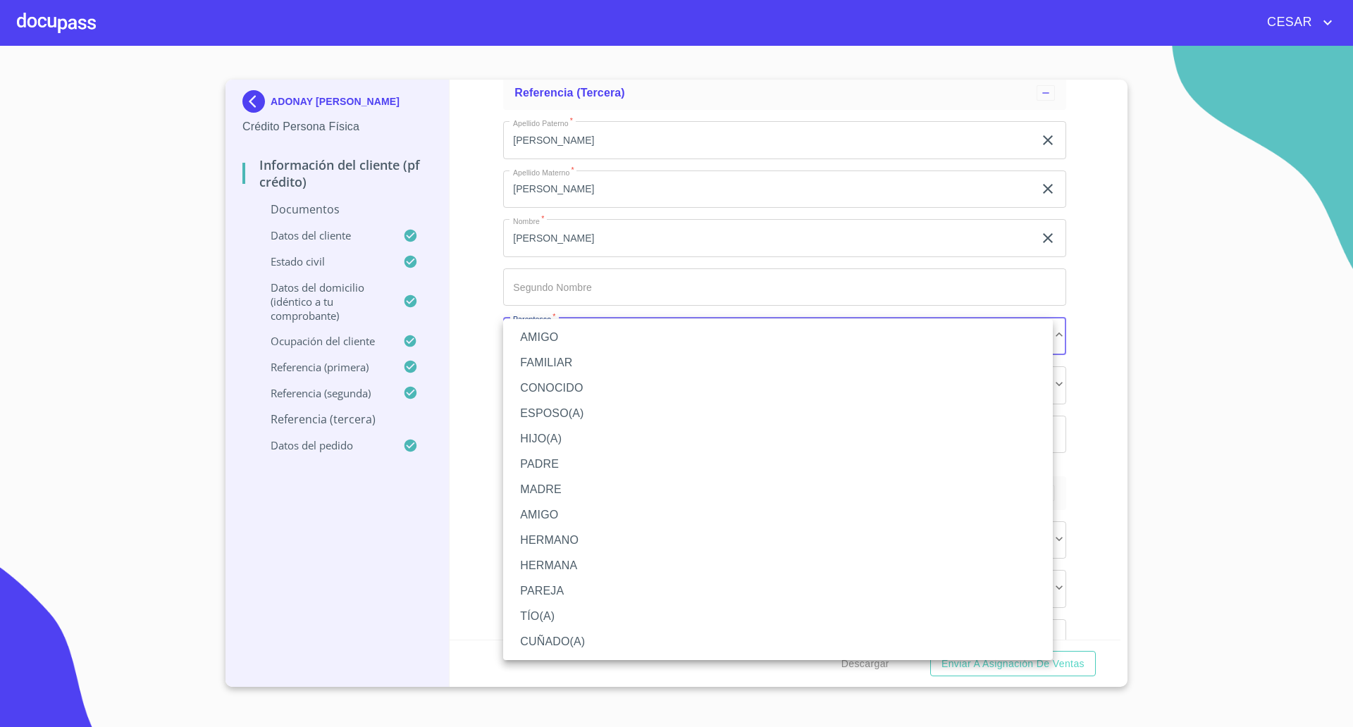
click at [576, 358] on li "FAMILIAR" at bounding box center [777, 362] width 549 height 25
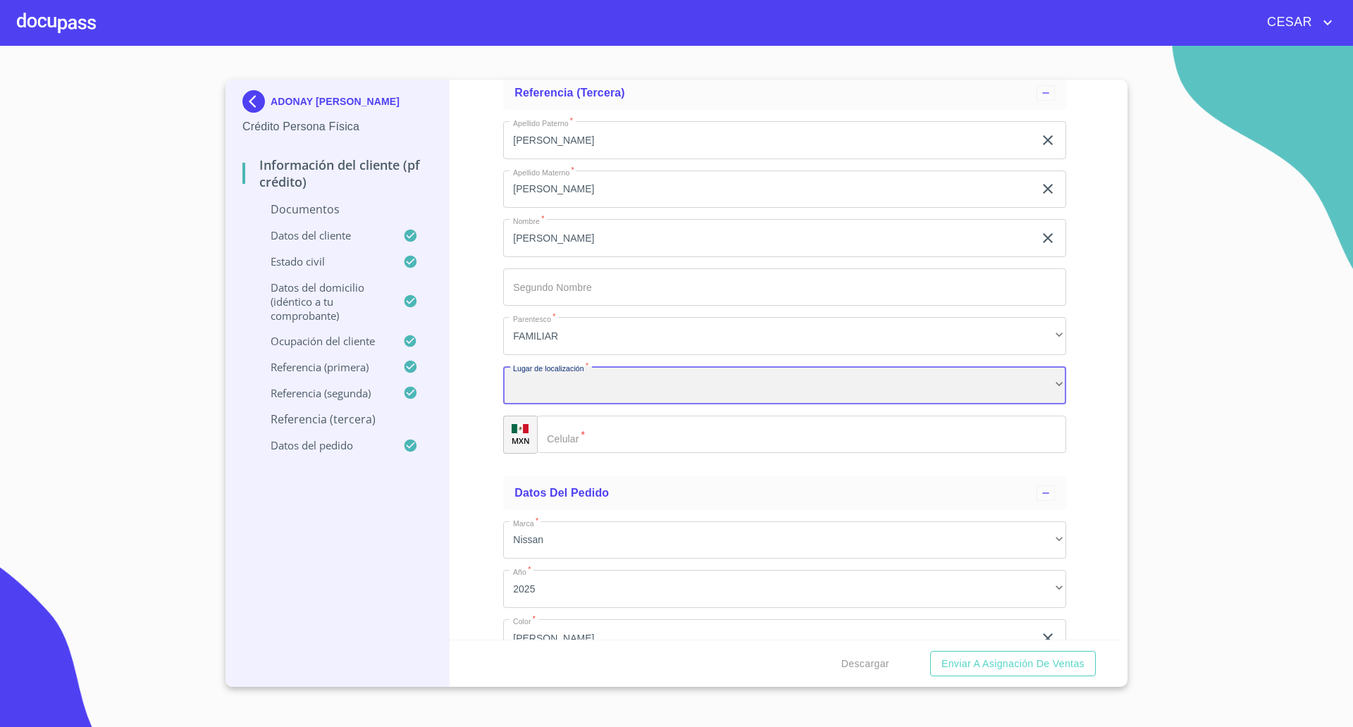
click at [592, 392] on div "​" at bounding box center [784, 385] width 563 height 38
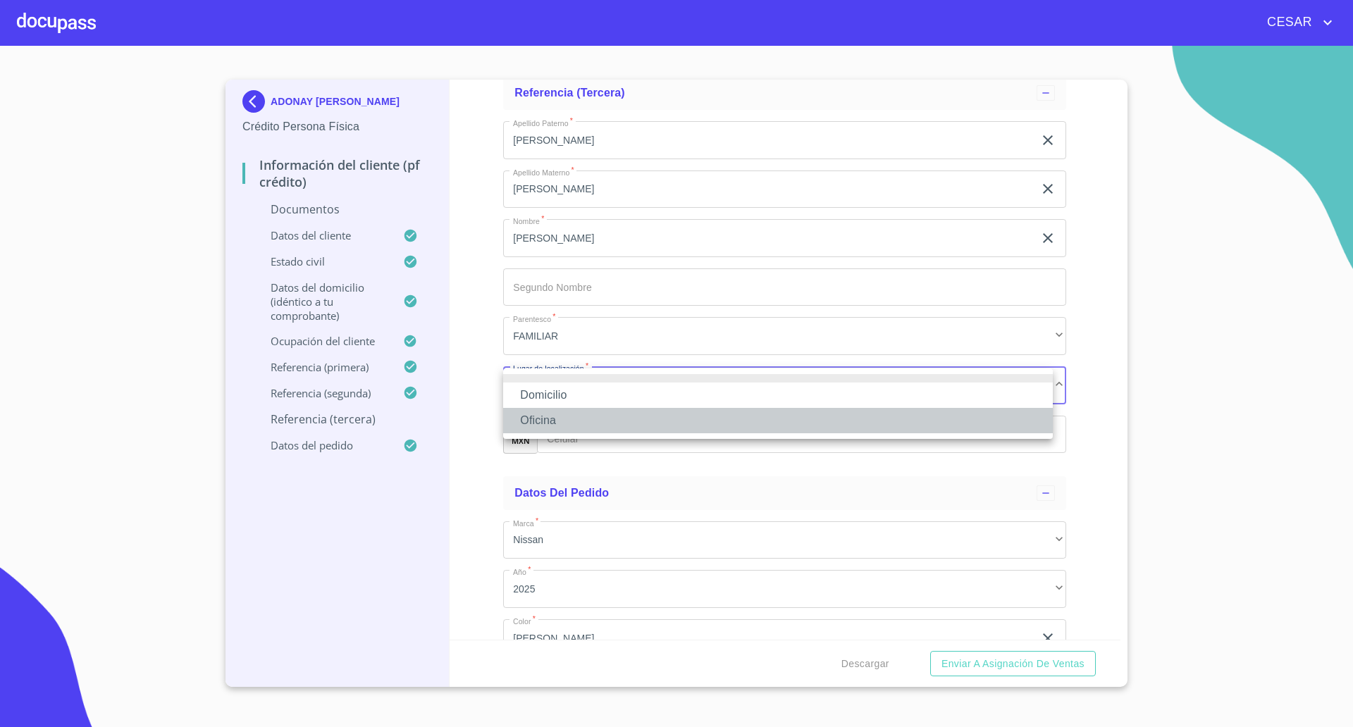
click at [562, 414] on li "Oficina" at bounding box center [777, 420] width 549 height 25
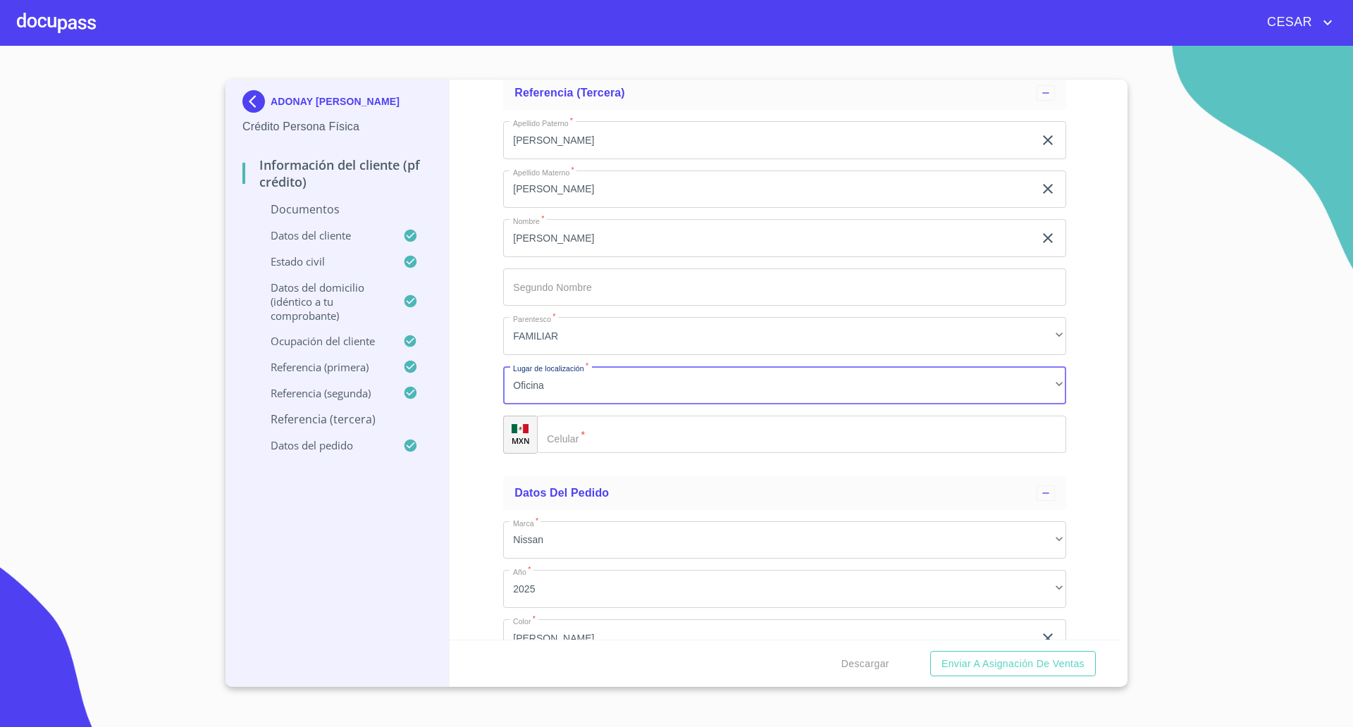
click at [614, 433] on input "Documento de identificación   *" at bounding box center [801, 435] width 529 height 38
type input "[PHONE_NUMBER]"
click at [495, 469] on div "Información del cliente (PF crédito) Documentos Documento de identificación   *…" at bounding box center [784, 360] width 671 height 560
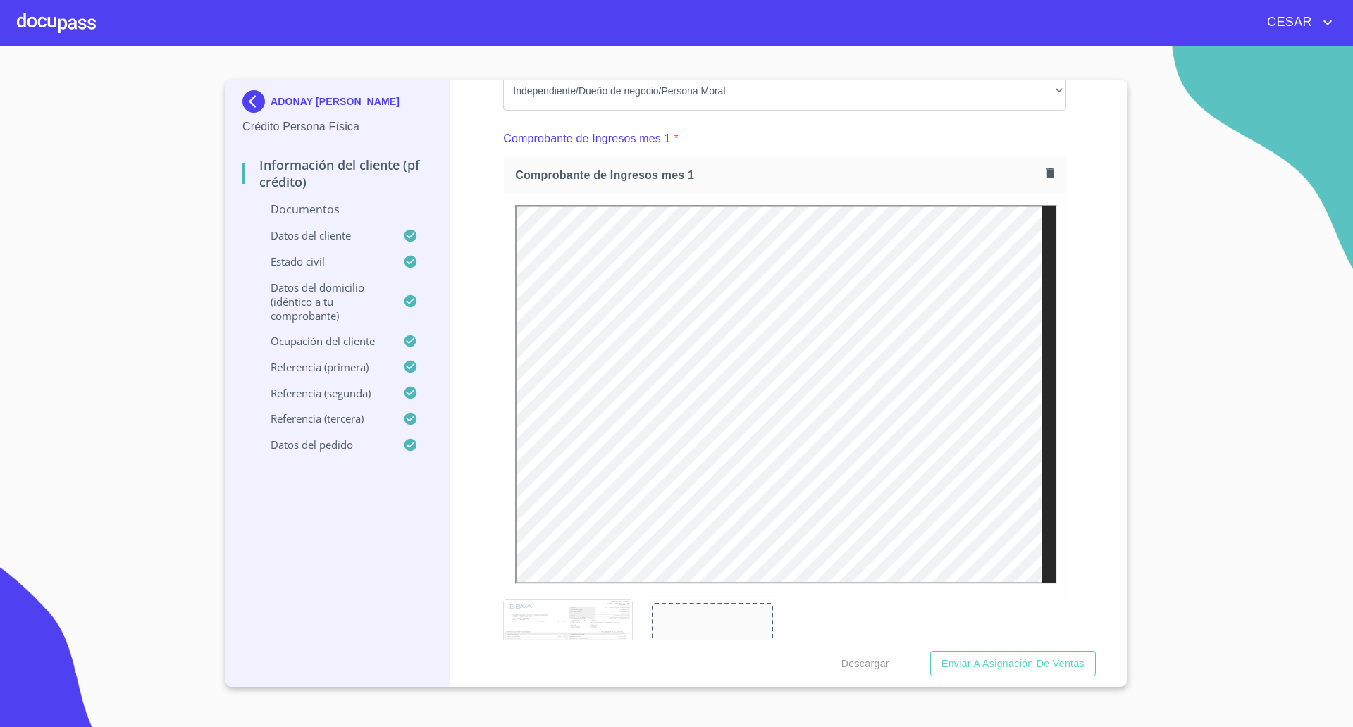
scroll to position [1057, 0]
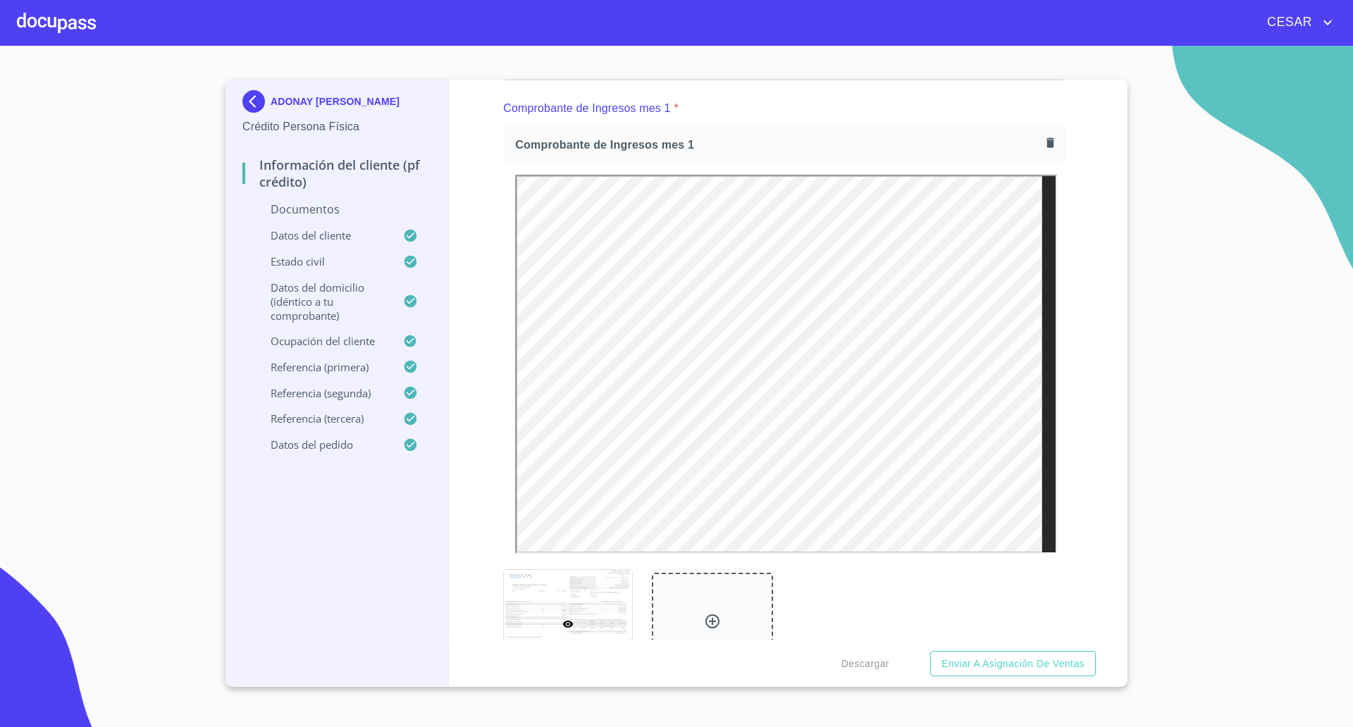
click at [1043, 140] on icon "button" at bounding box center [1049, 142] width 13 height 13
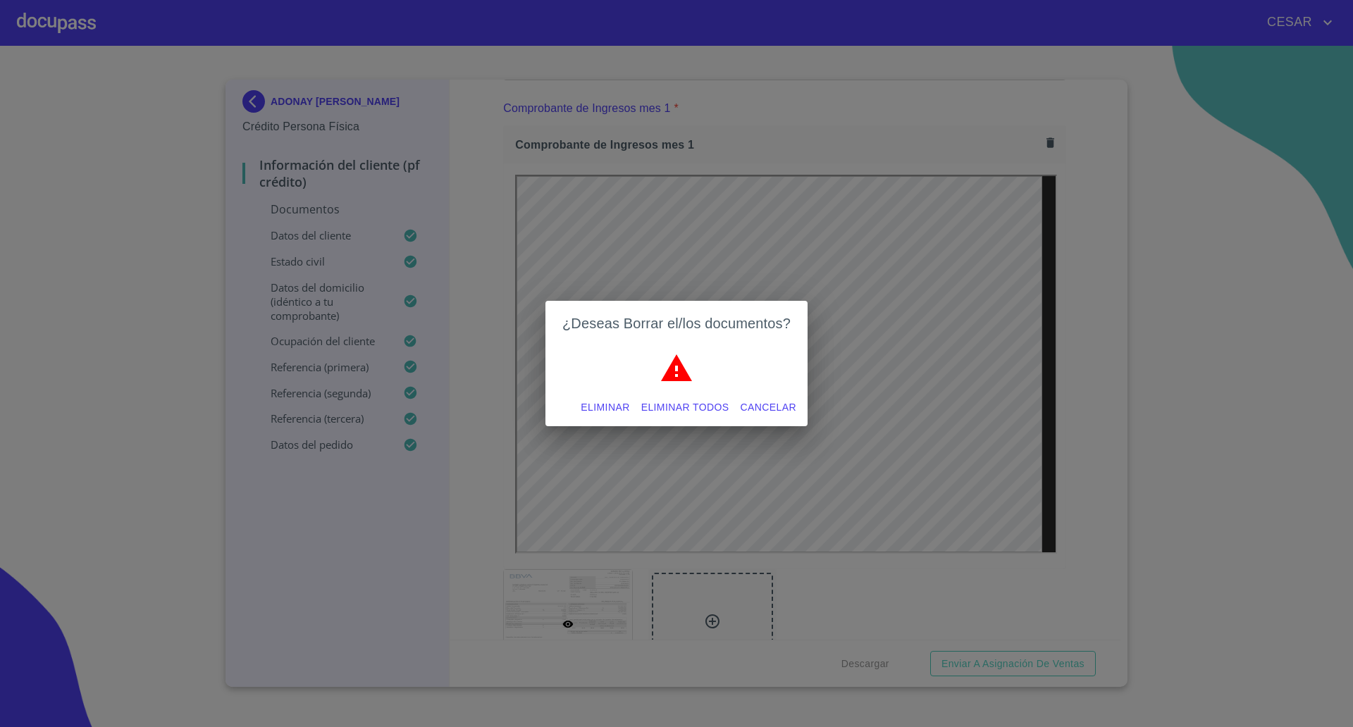
click at [606, 406] on span "Eliminar" at bounding box center [604, 408] width 49 height 18
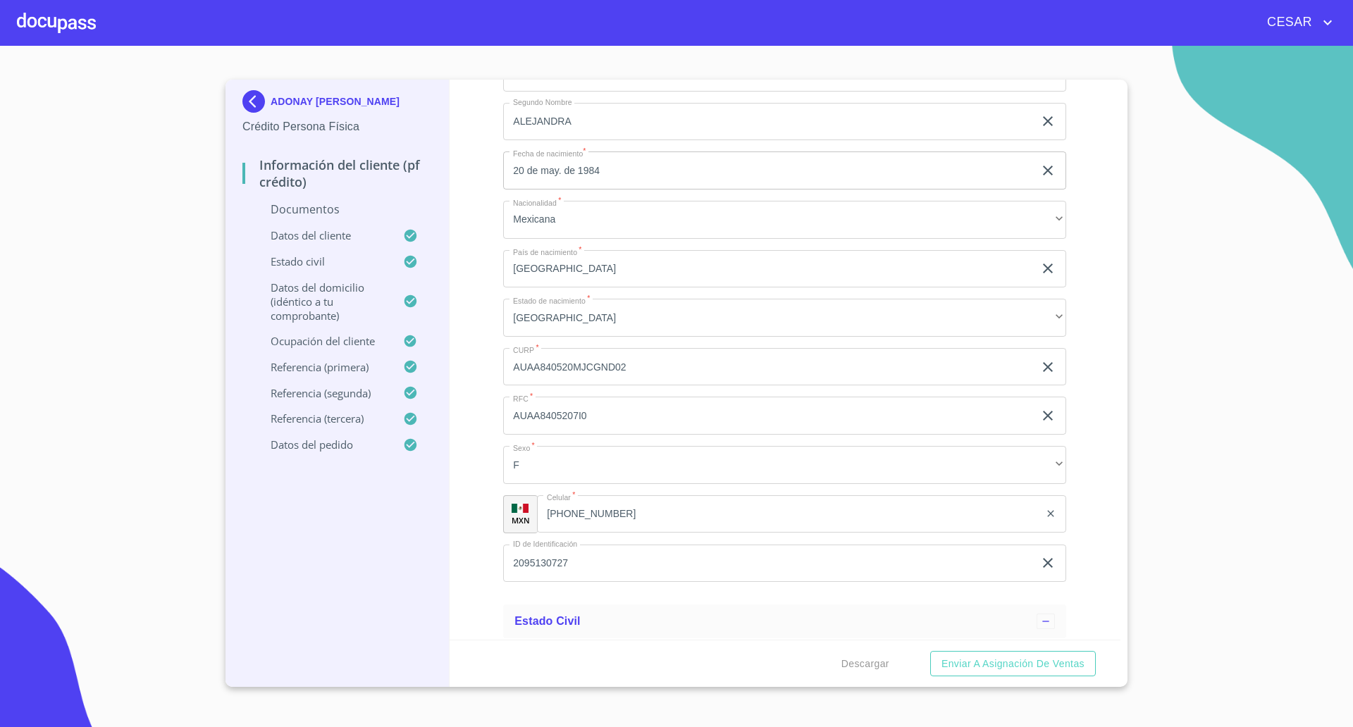
scroll to position [2906, 0]
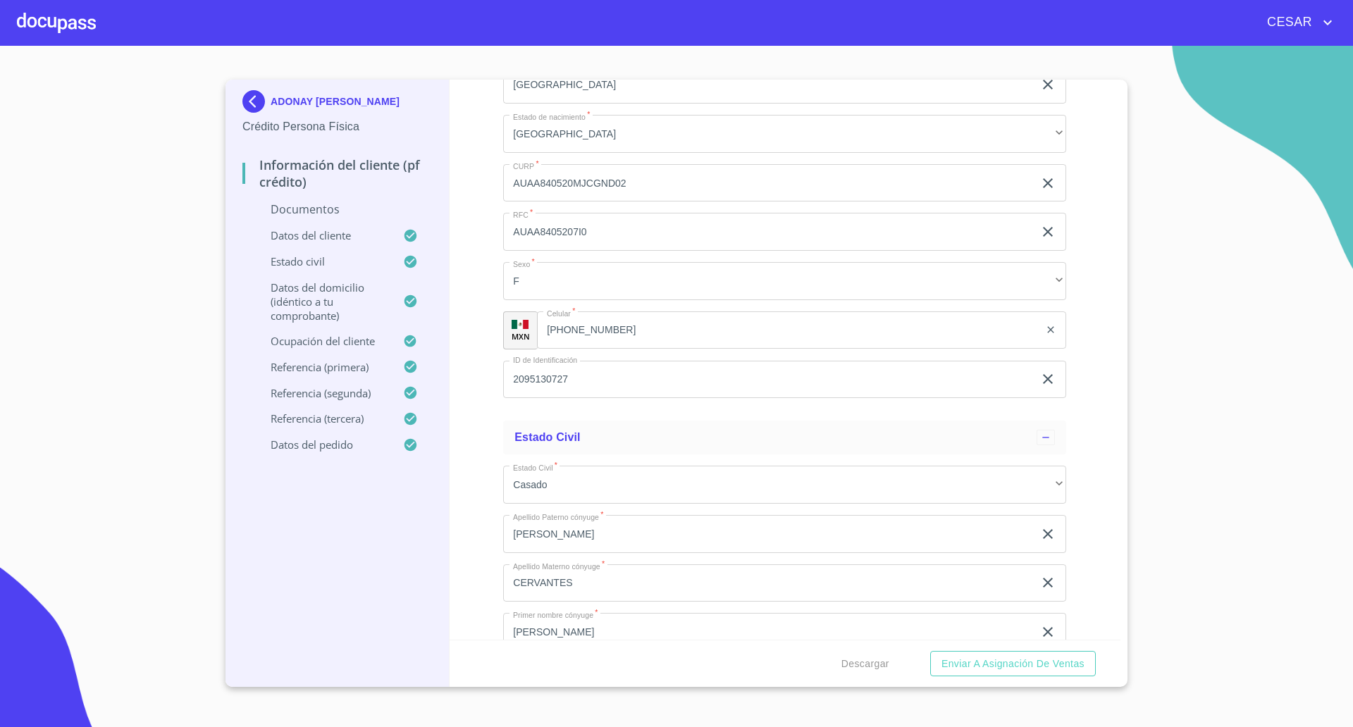
click at [566, 185] on input "AUAA840520MJCGND02" at bounding box center [768, 183] width 530 height 38
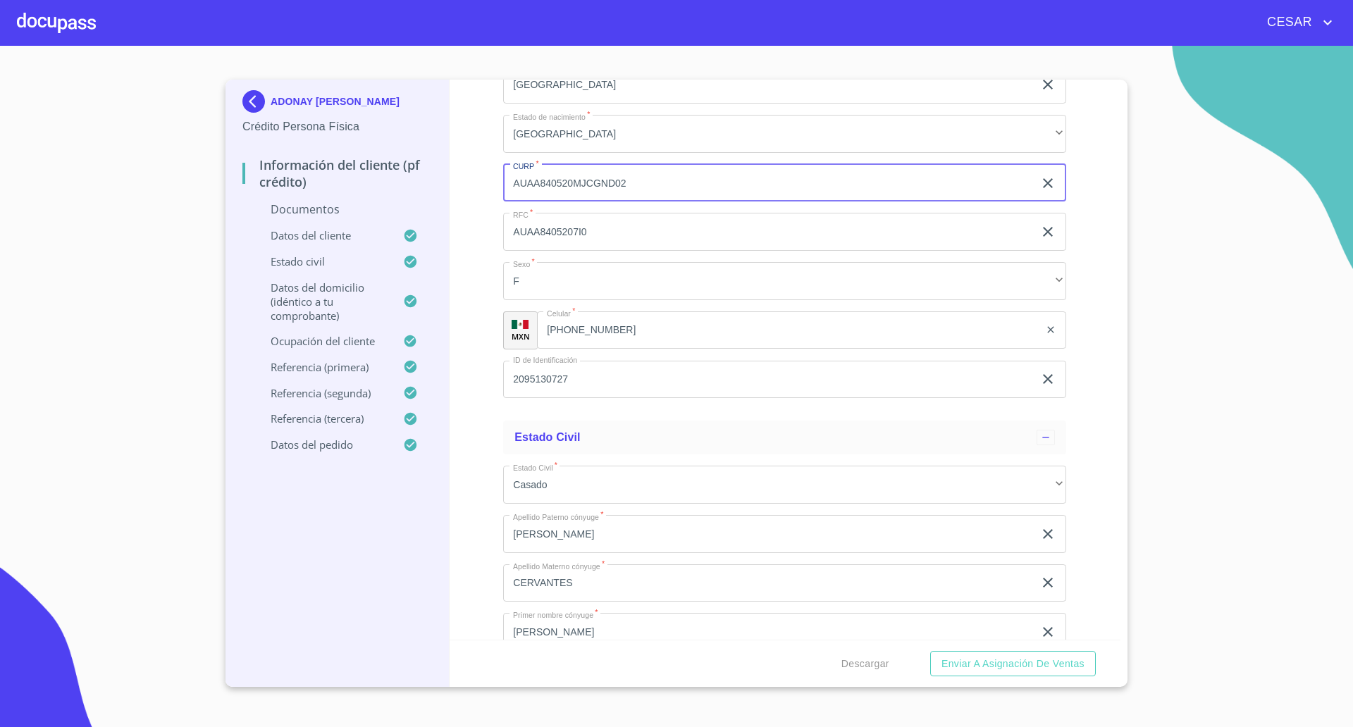
click at [566, 185] on input "AUAA840520MJCGND02" at bounding box center [768, 183] width 530 height 38
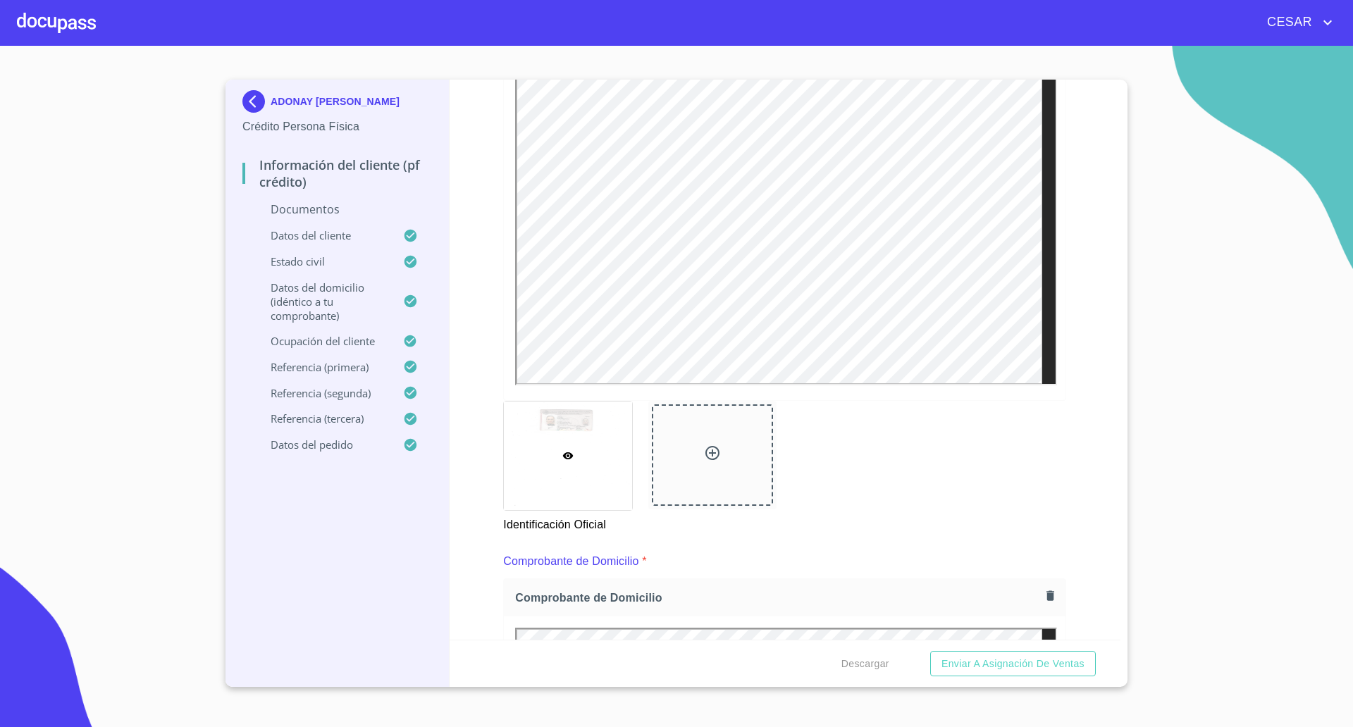
scroll to position [352, 0]
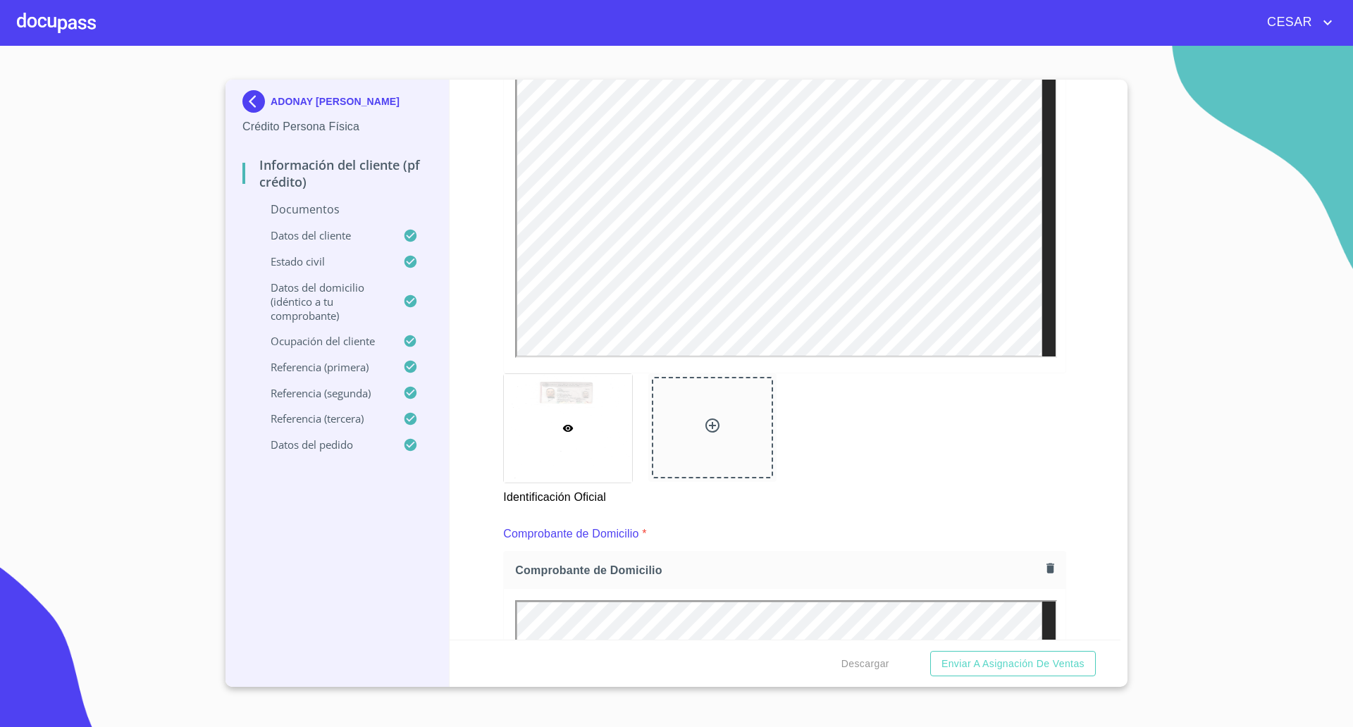
drag, startPoint x: 466, startPoint y: 326, endPoint x: 464, endPoint y: 346, distance: 19.9
click at [466, 326] on div "Información del cliente (PF crédito) Documentos Documento de identificación   *…" at bounding box center [784, 360] width 671 height 560
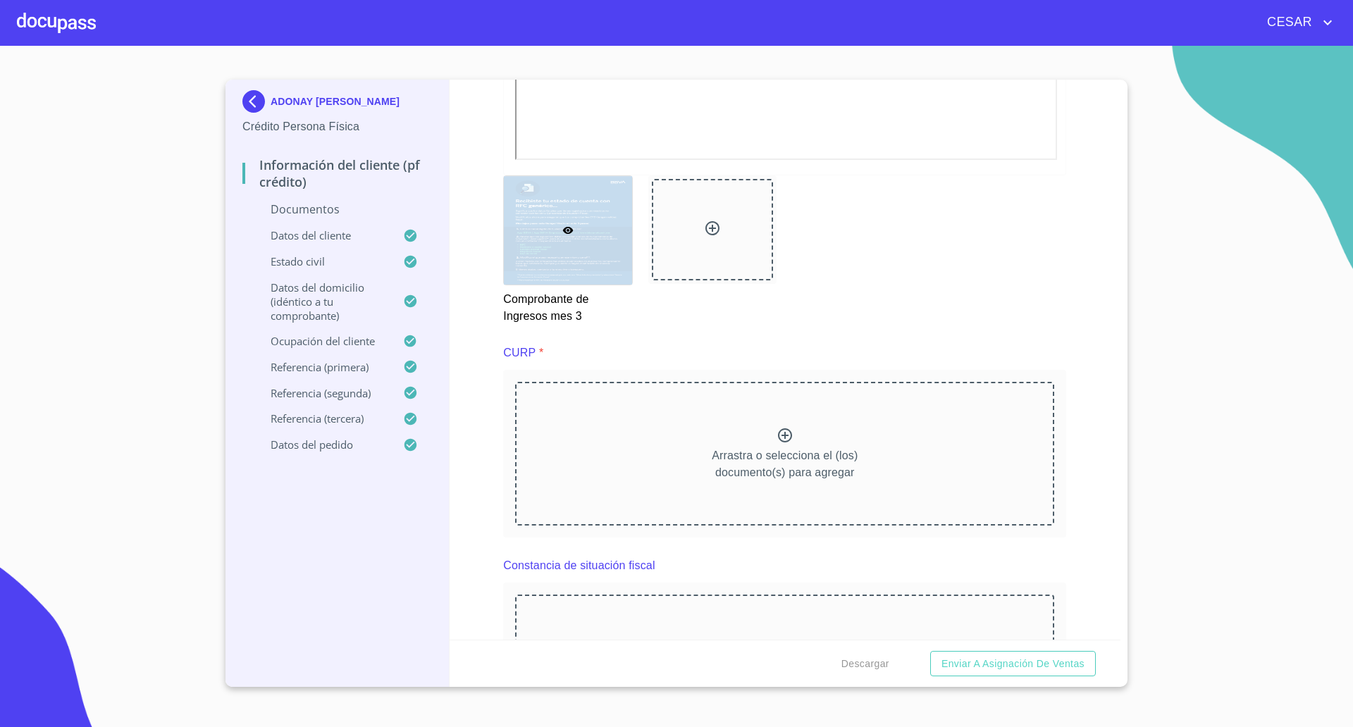
scroll to position [3170, 0]
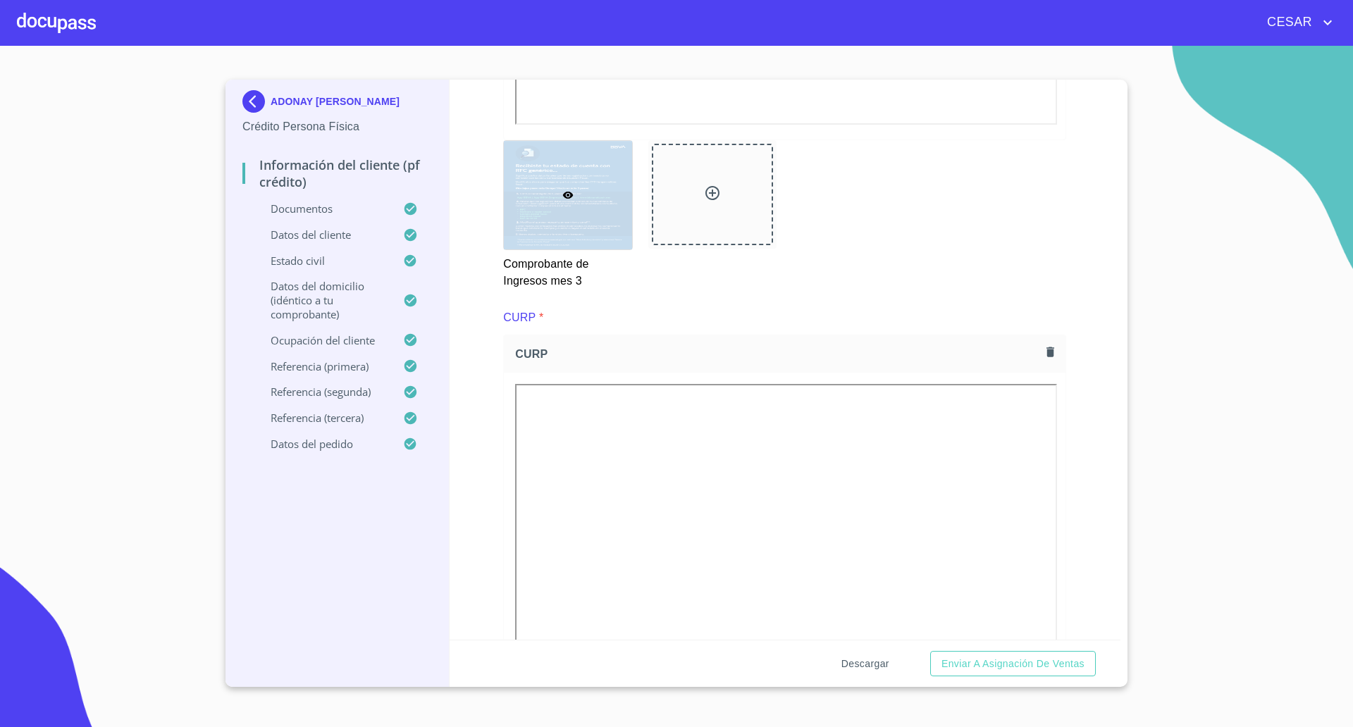
click at [883, 667] on span "Descargar" at bounding box center [865, 664] width 48 height 18
click at [886, 668] on span "Descargar" at bounding box center [865, 664] width 48 height 18
click at [997, 659] on span "Enviar a Asignación de Ventas" at bounding box center [1012, 664] width 143 height 18
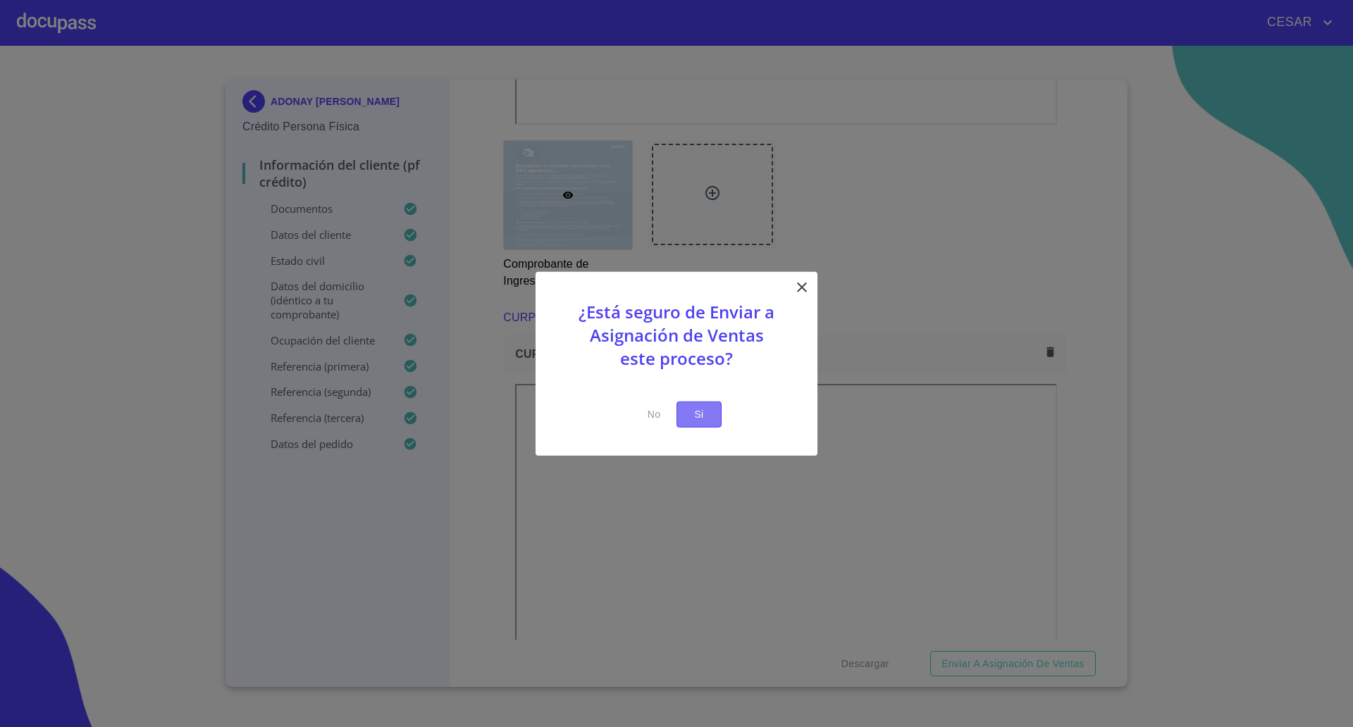
click at [683, 410] on button "Si" at bounding box center [698, 415] width 45 height 26
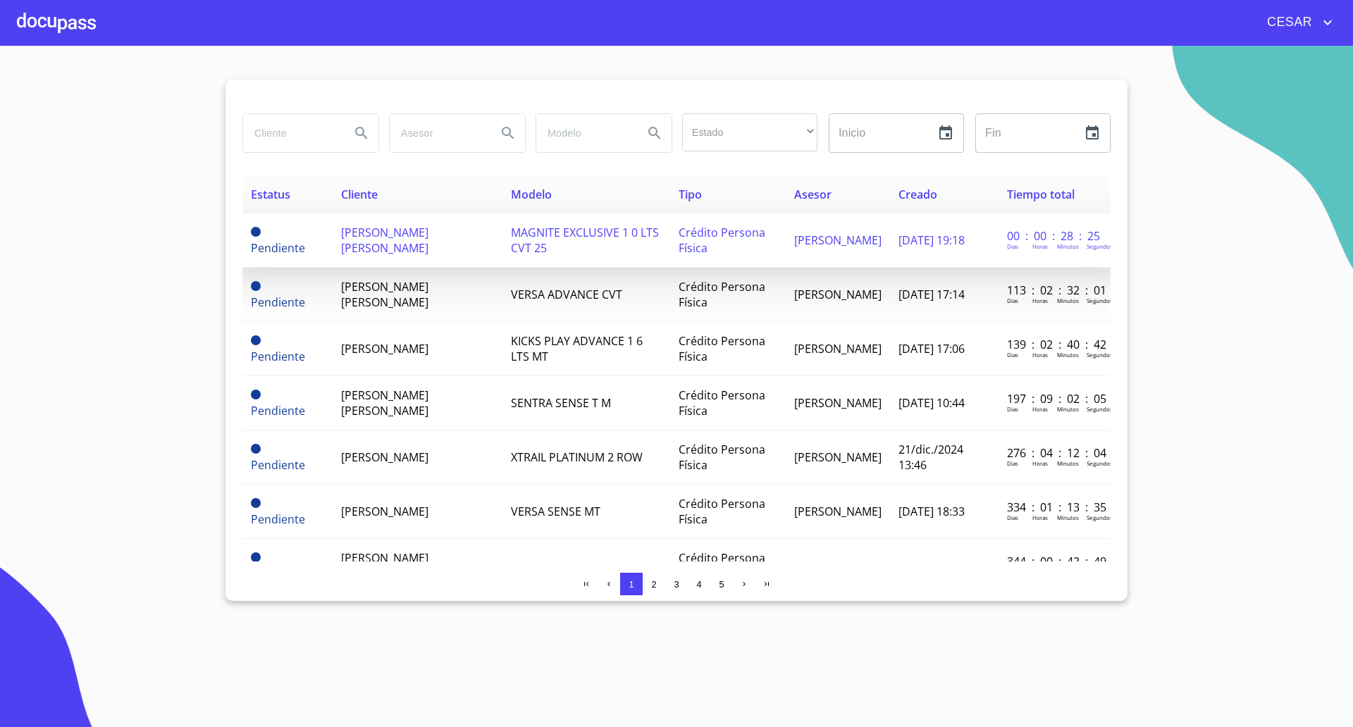
click at [428, 250] on span "[PERSON_NAME] [PERSON_NAME]" at bounding box center [384, 240] width 87 height 31
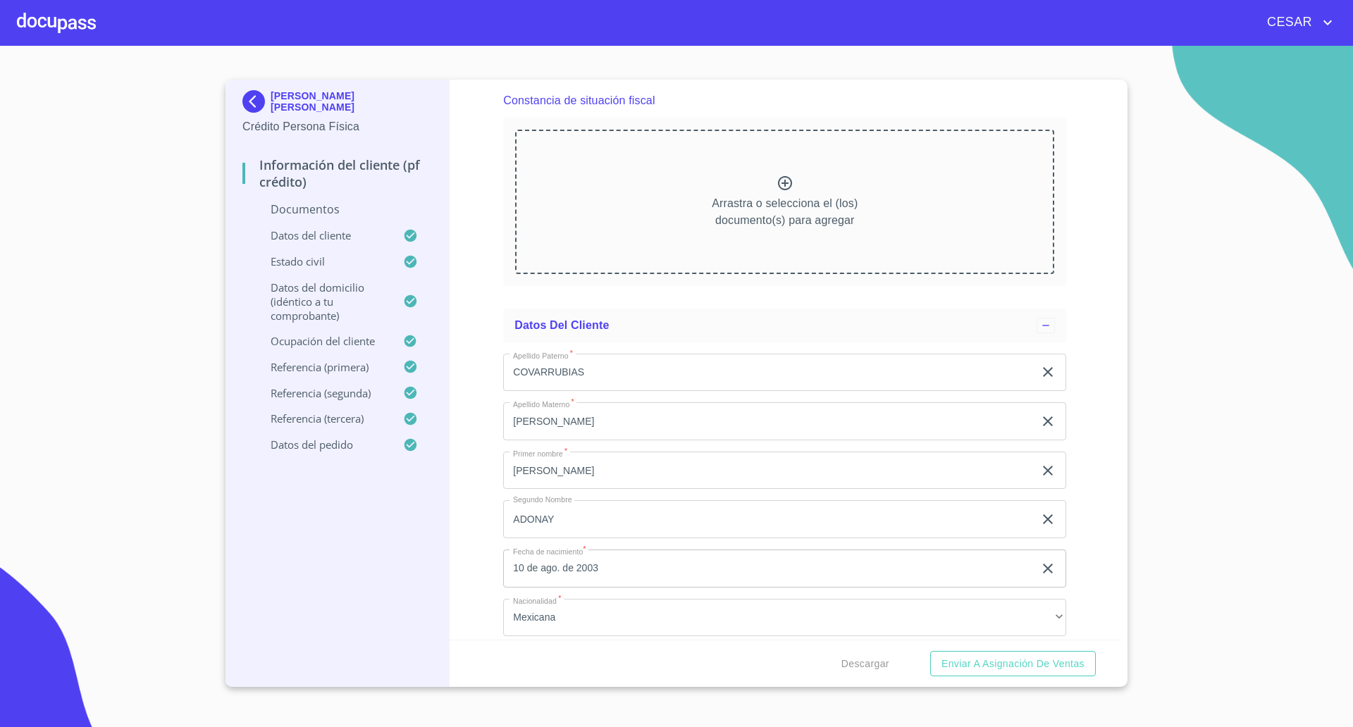
scroll to position [3786, 0]
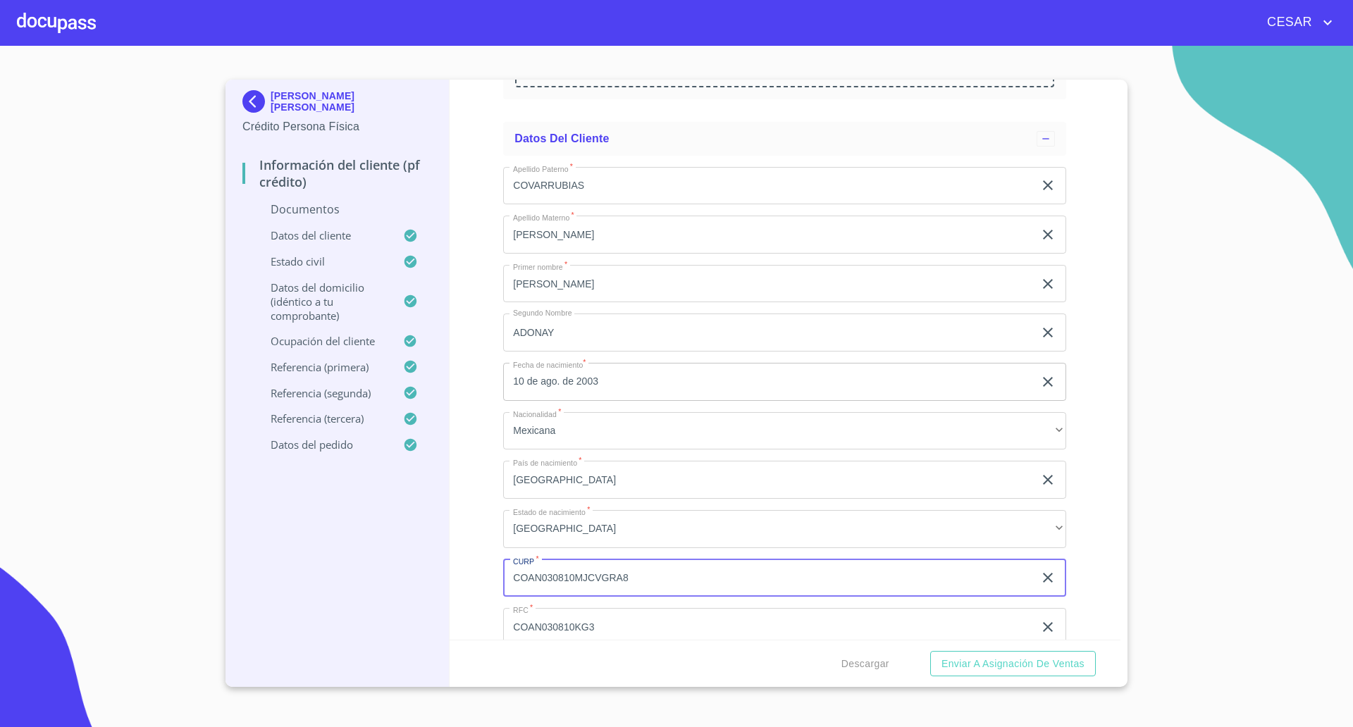
click at [561, 579] on input "COAN030810MJCVGRA8" at bounding box center [768, 578] width 530 height 38
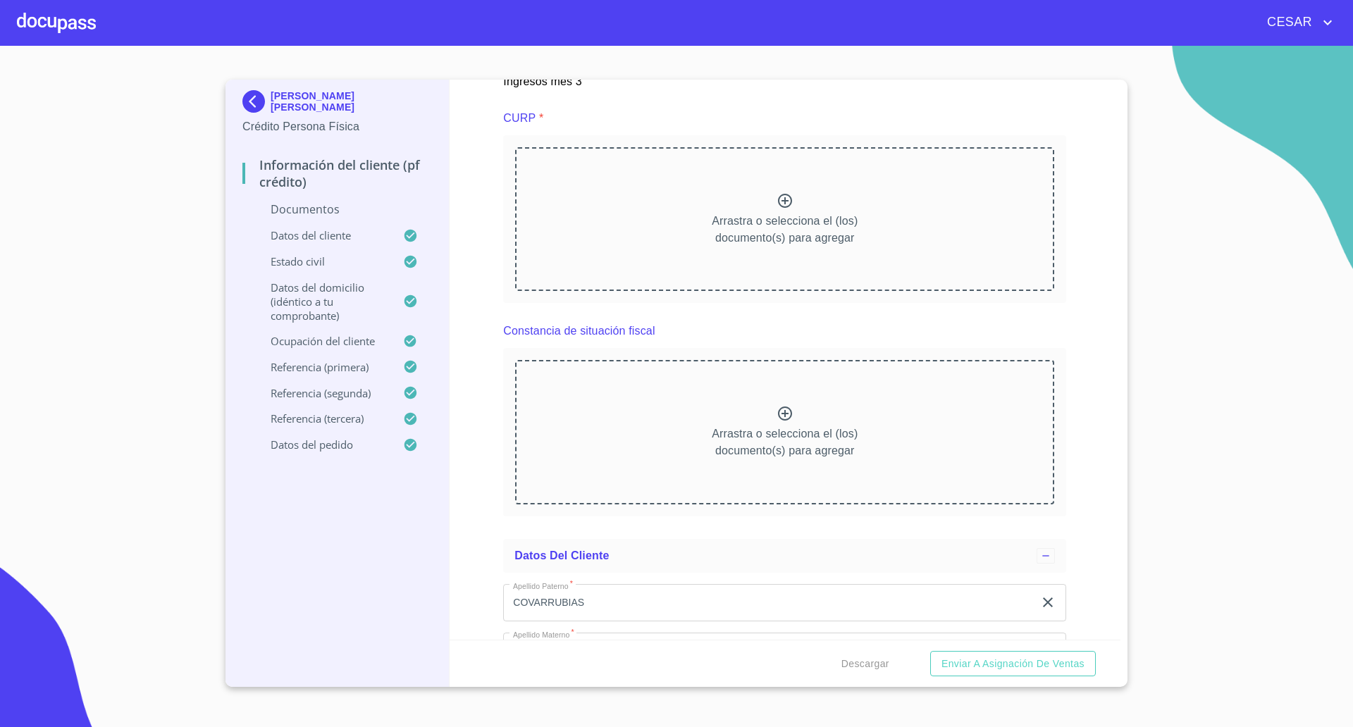
scroll to position [3346, 0]
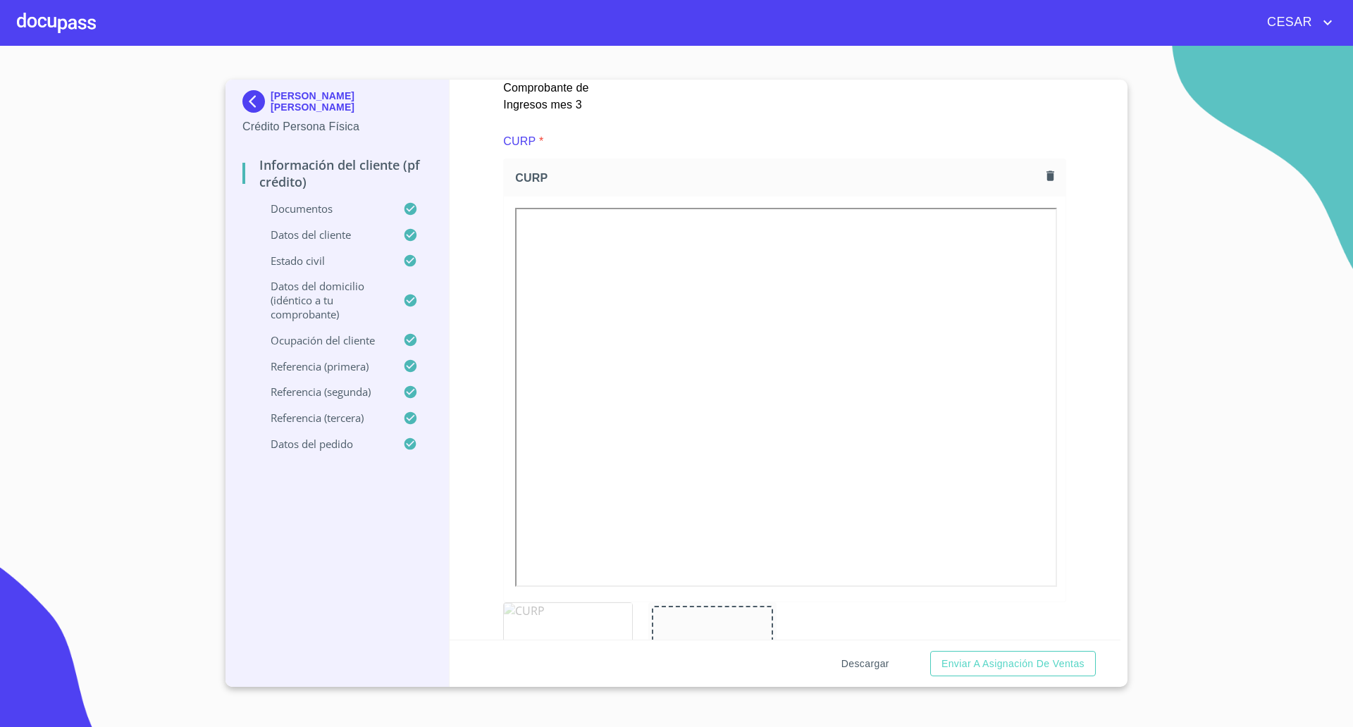
click at [869, 660] on span "Descargar" at bounding box center [865, 664] width 48 height 18
click at [1082, 476] on div "Información del cliente (PF crédito) Documentos Documento de identificación   *…" at bounding box center [784, 360] width 671 height 560
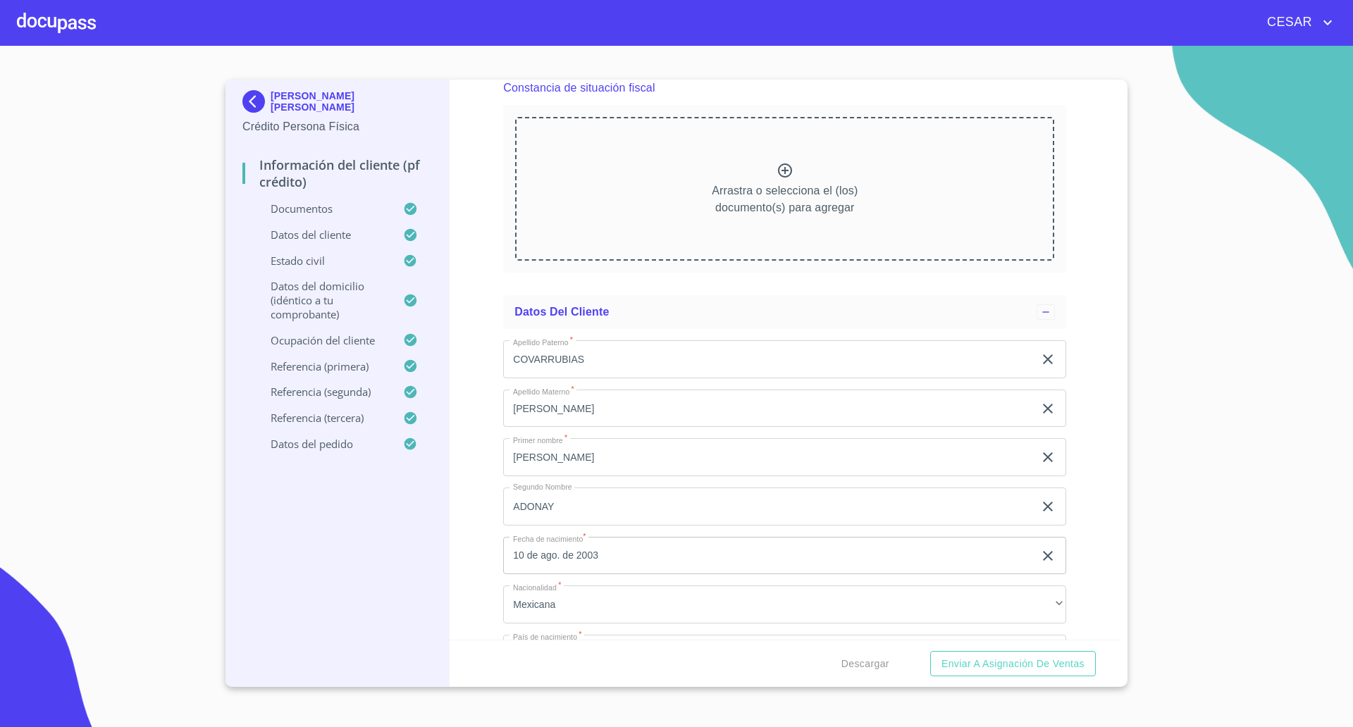
scroll to position [4050, 0]
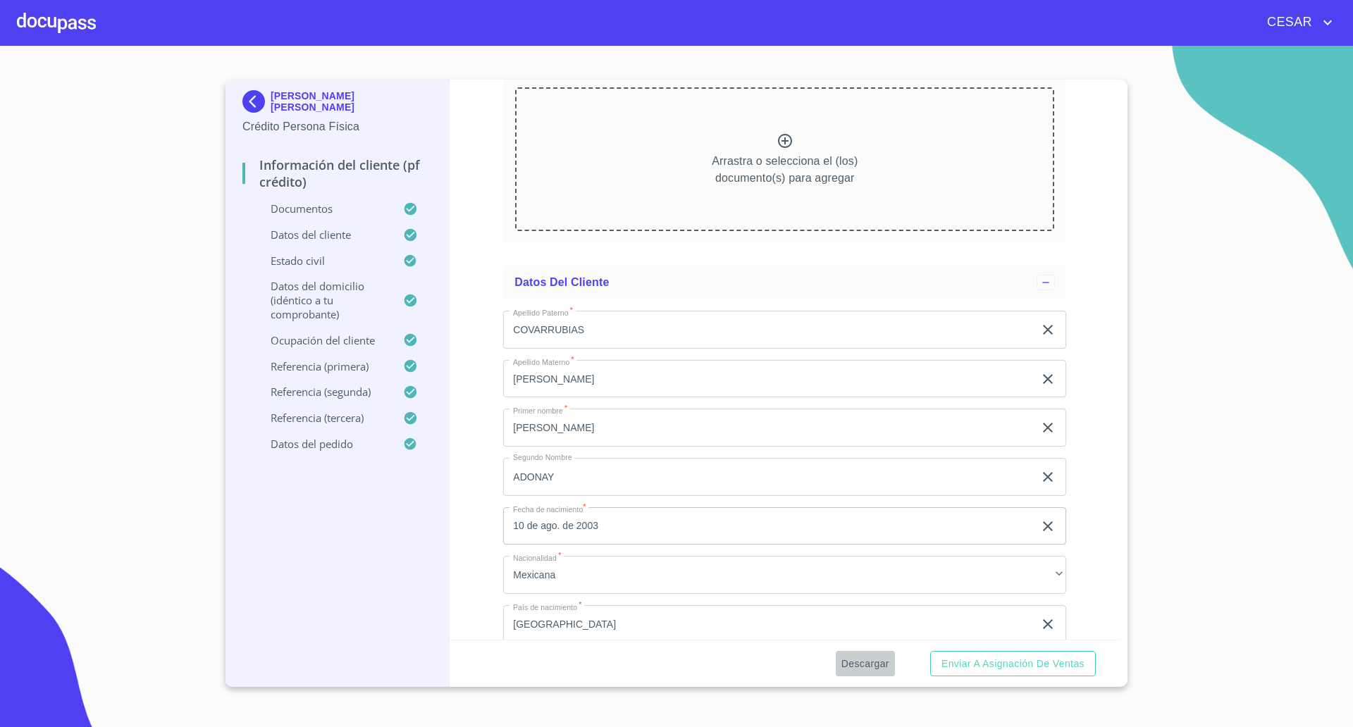
click at [861, 661] on span "Descargar" at bounding box center [865, 664] width 48 height 18
click at [981, 662] on span "Enviar a Asignación de Ventas" at bounding box center [1012, 664] width 143 height 18
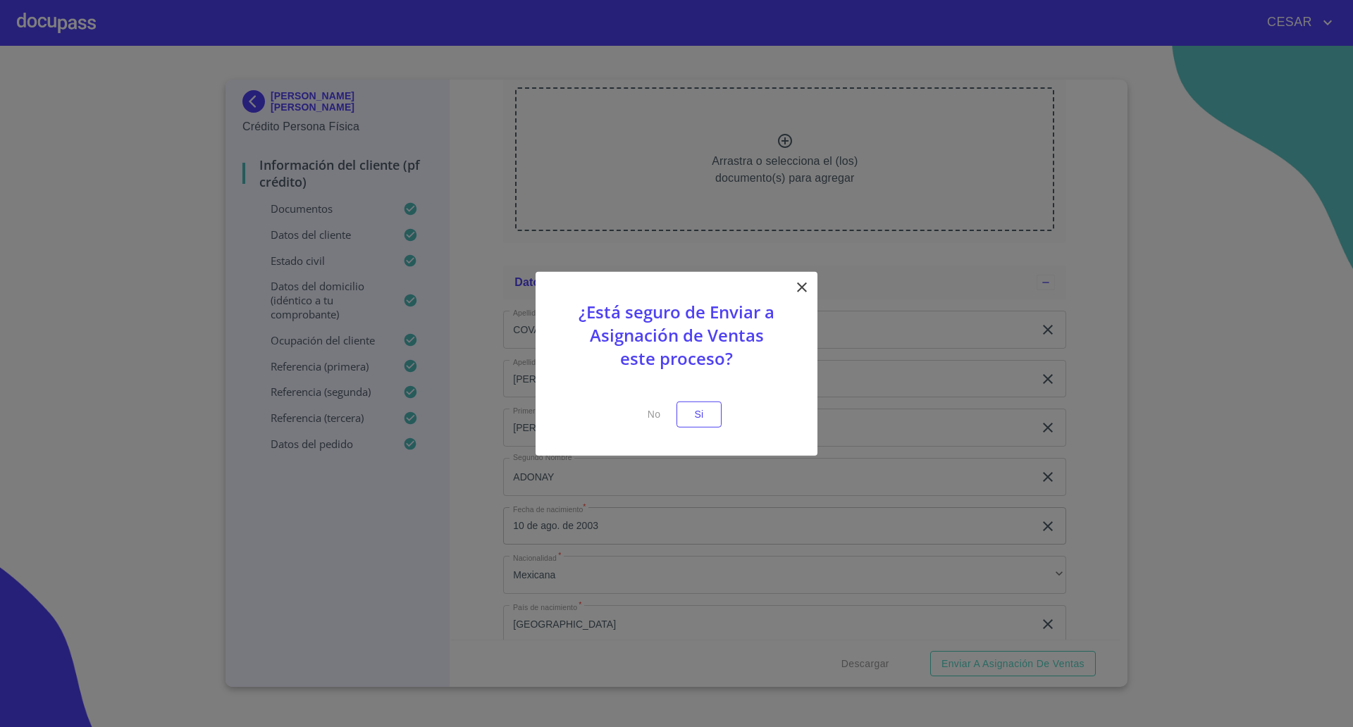
click at [799, 290] on icon at bounding box center [802, 287] width 10 height 10
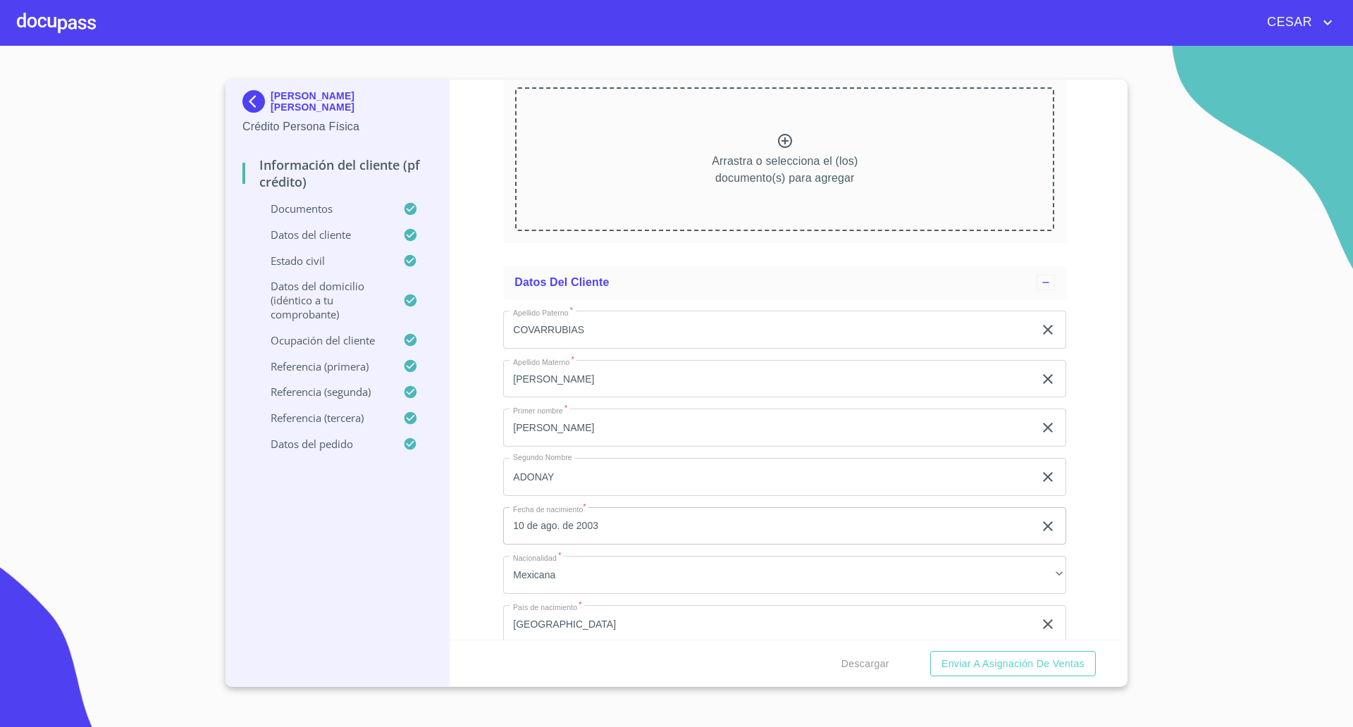
click at [1228, 175] on section "[PERSON_NAME] [PERSON_NAME] Crédito Persona Física Información del cliente (PF …" at bounding box center [676, 386] width 1353 height 681
click at [1020, 663] on span "Enviar a Asignación de Ventas" at bounding box center [1012, 664] width 143 height 18
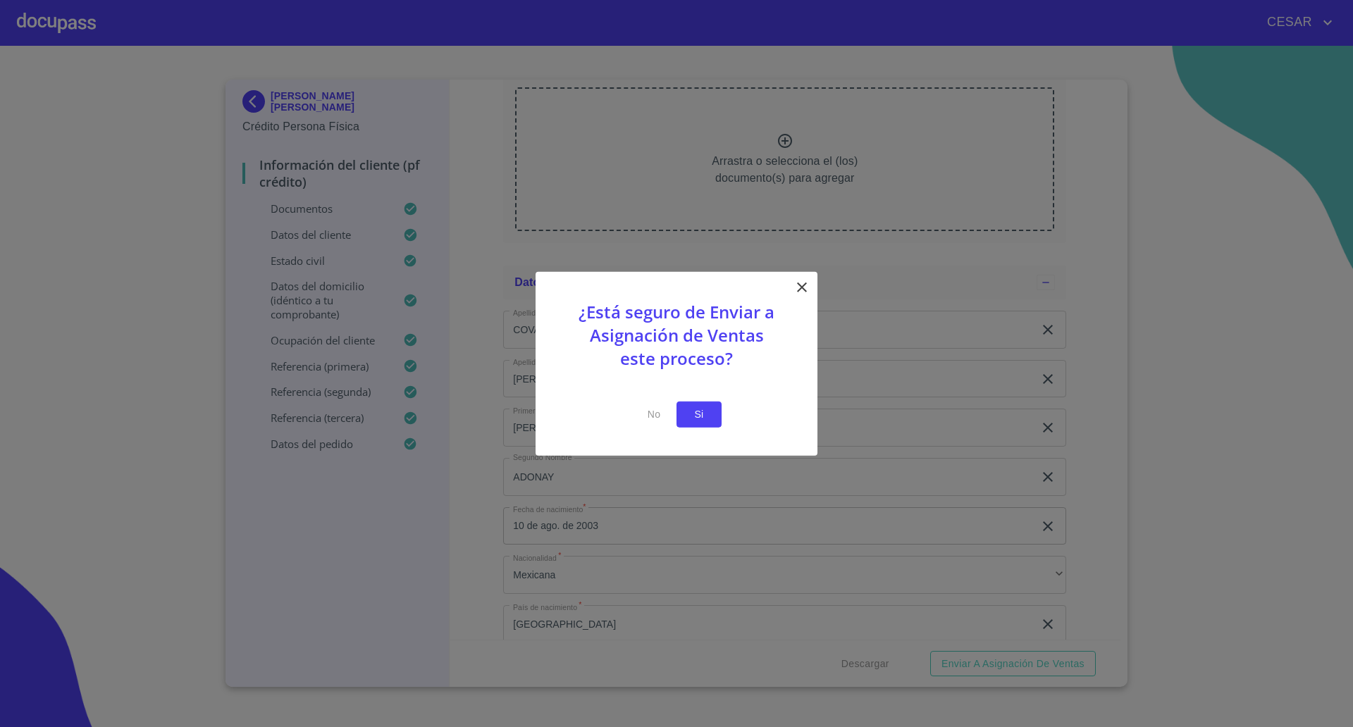
click at [704, 414] on span "Si" at bounding box center [699, 415] width 23 height 18
